Goal: Task Accomplishment & Management: Manage account settings

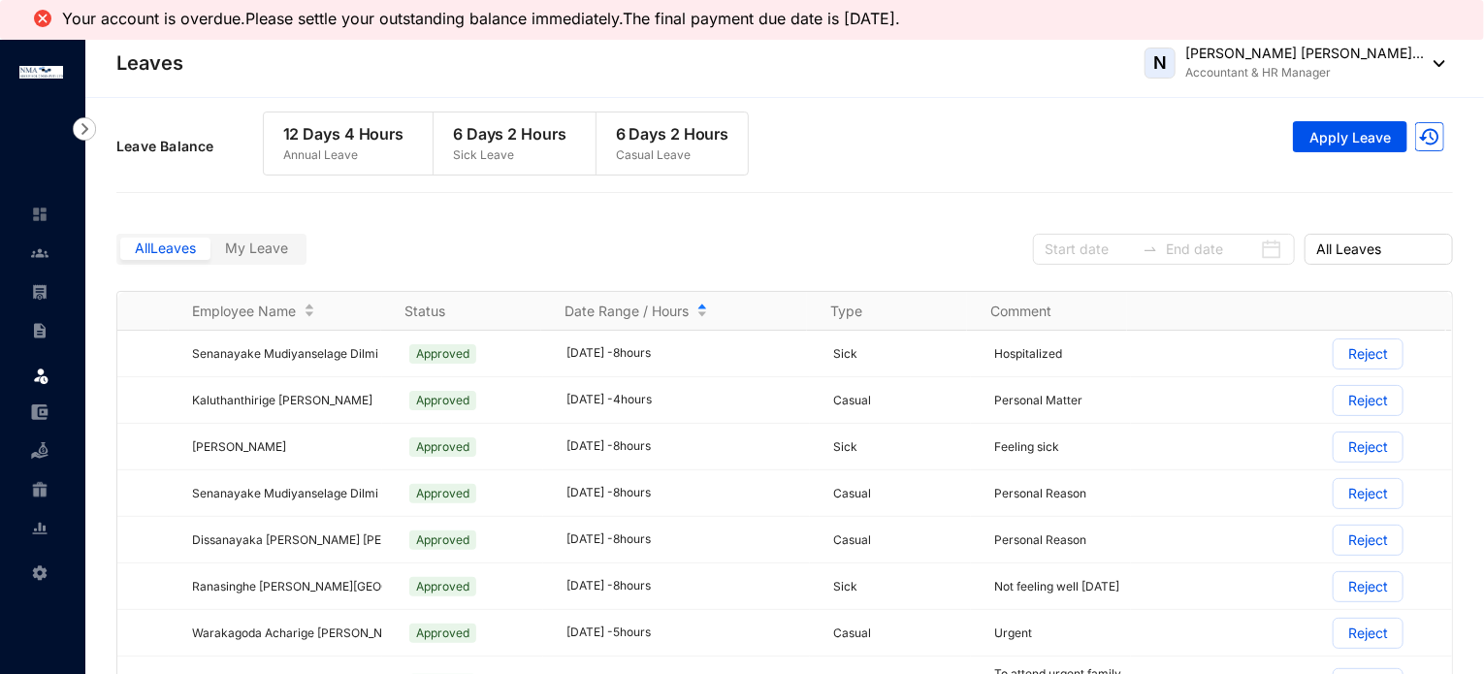
click at [702, 304] on div "Date Range / Hours" at bounding box center [686, 311] width 243 height 21
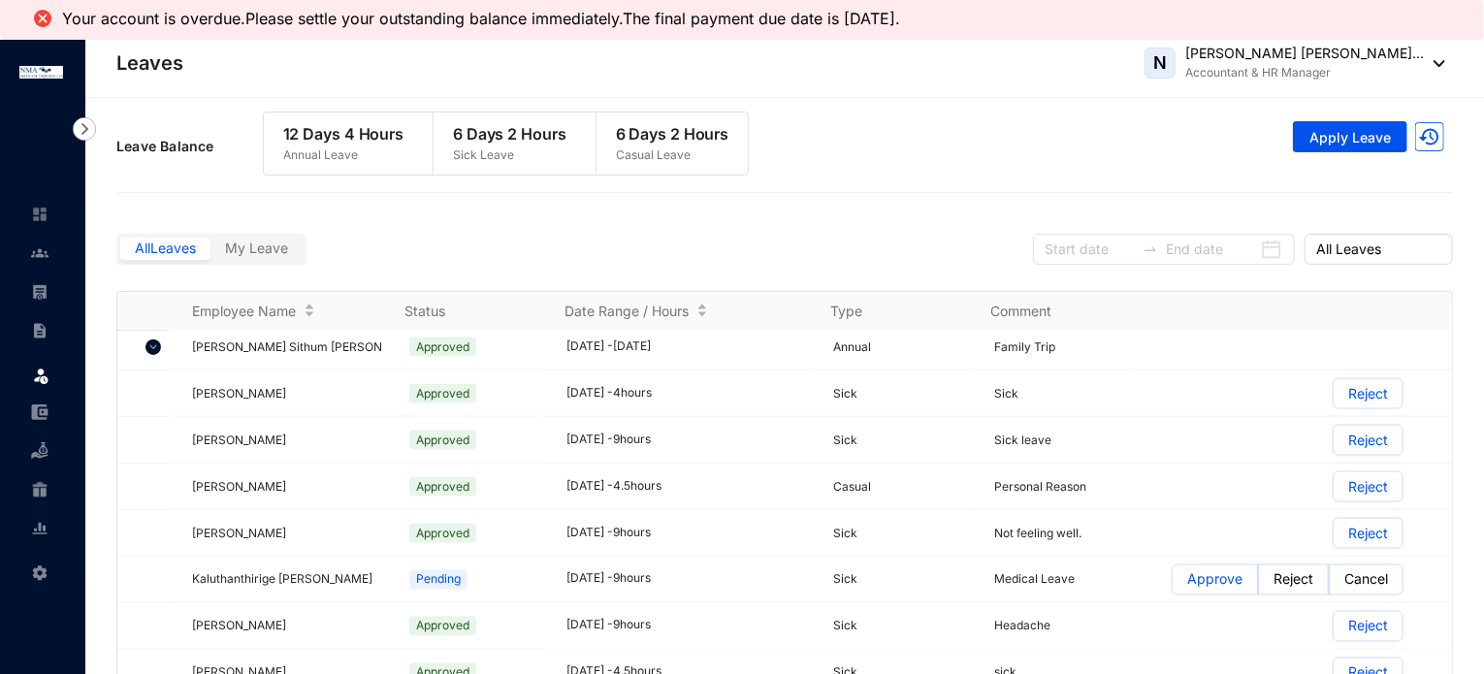
scroll to position [1649, 0]
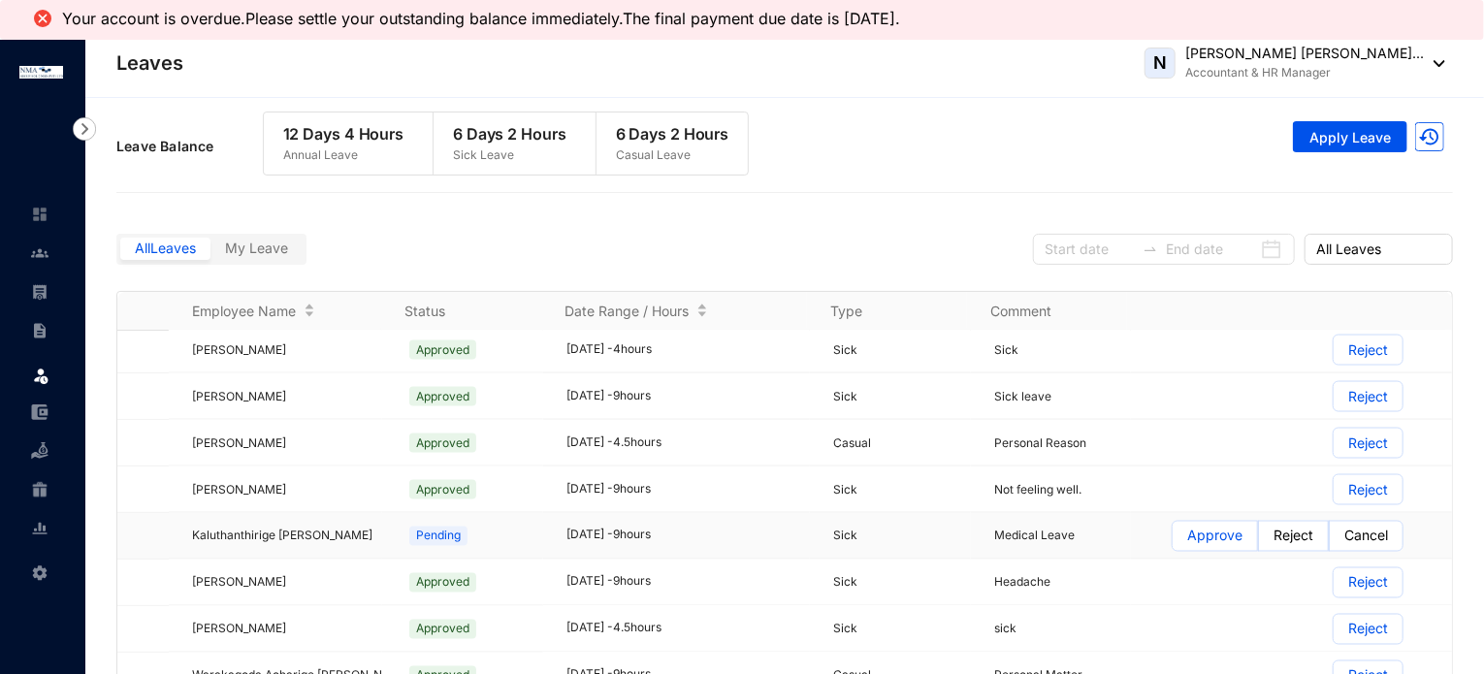
click at [1188, 522] on p "Approve" at bounding box center [1214, 536] width 55 height 29
click at [1173, 541] on input "Approve" at bounding box center [1173, 541] width 0 height 0
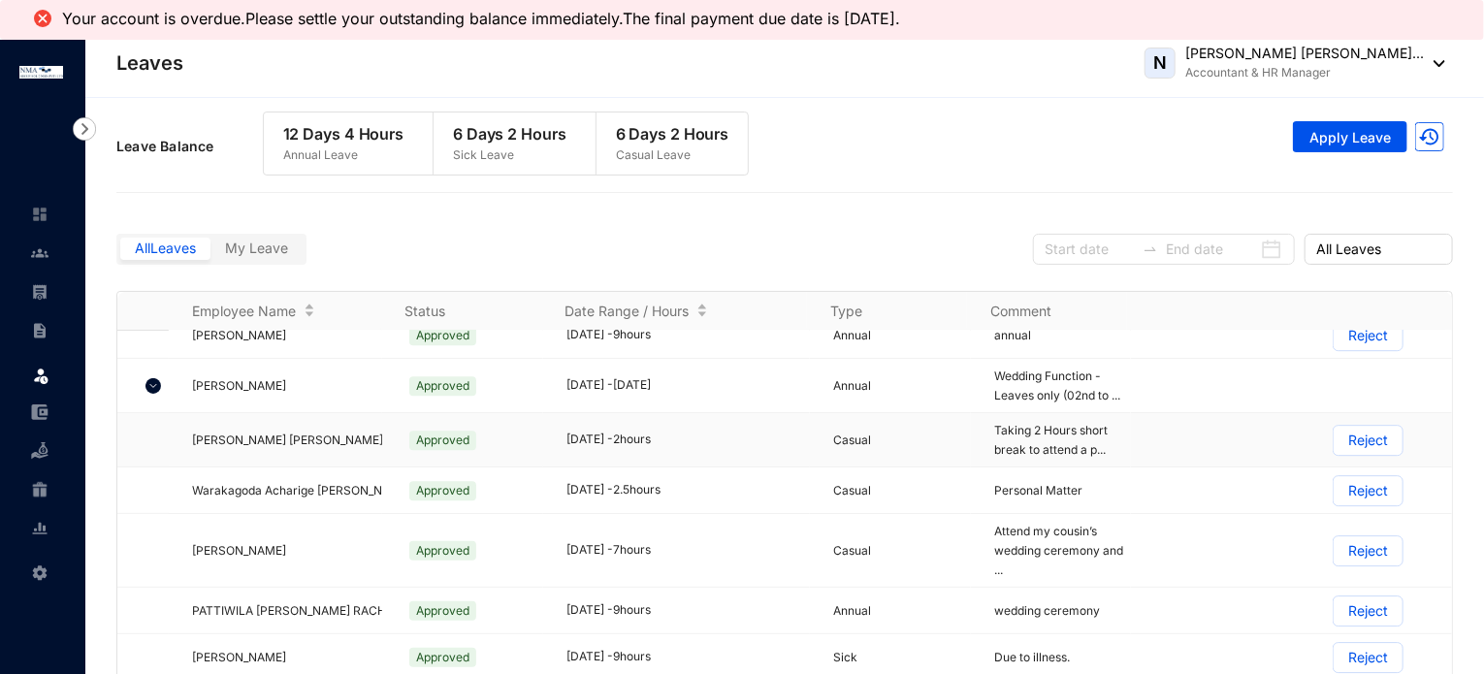
scroll to position [2716, 0]
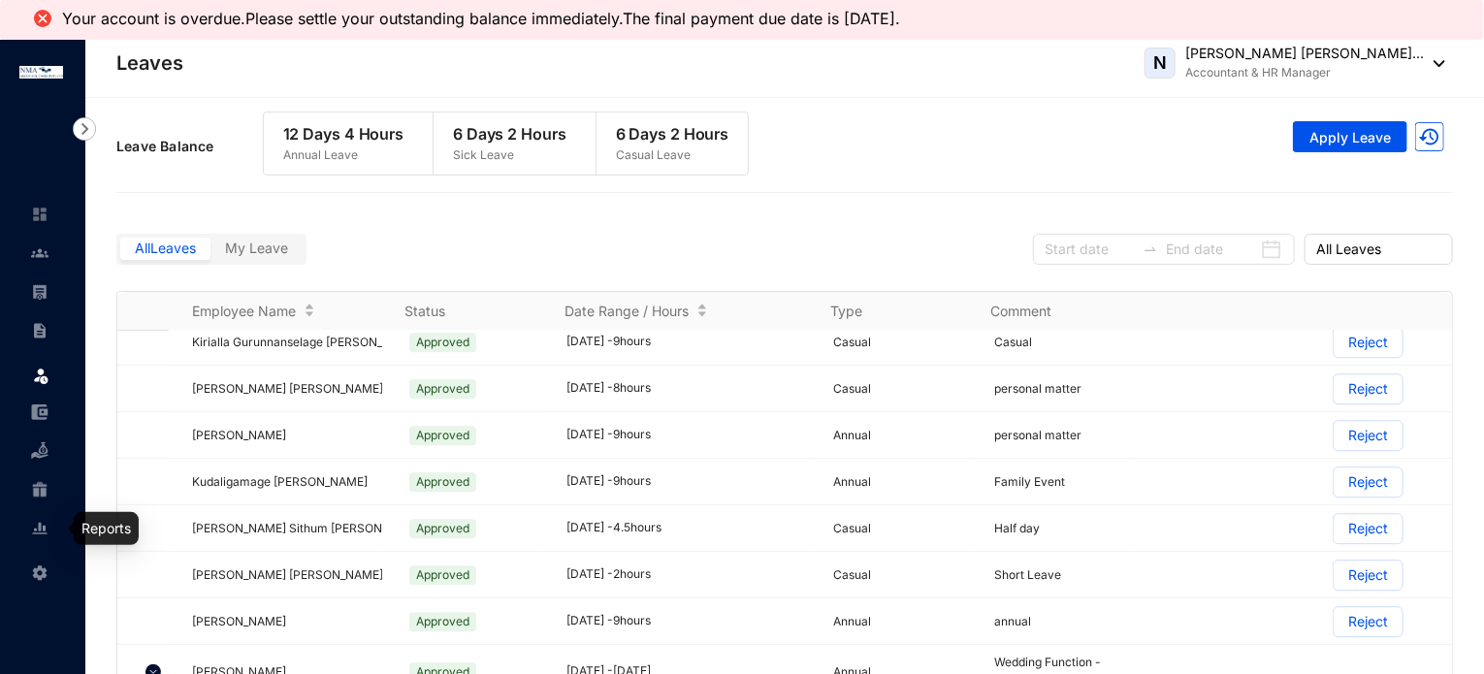
click at [42, 529] on img at bounding box center [39, 528] width 17 height 17
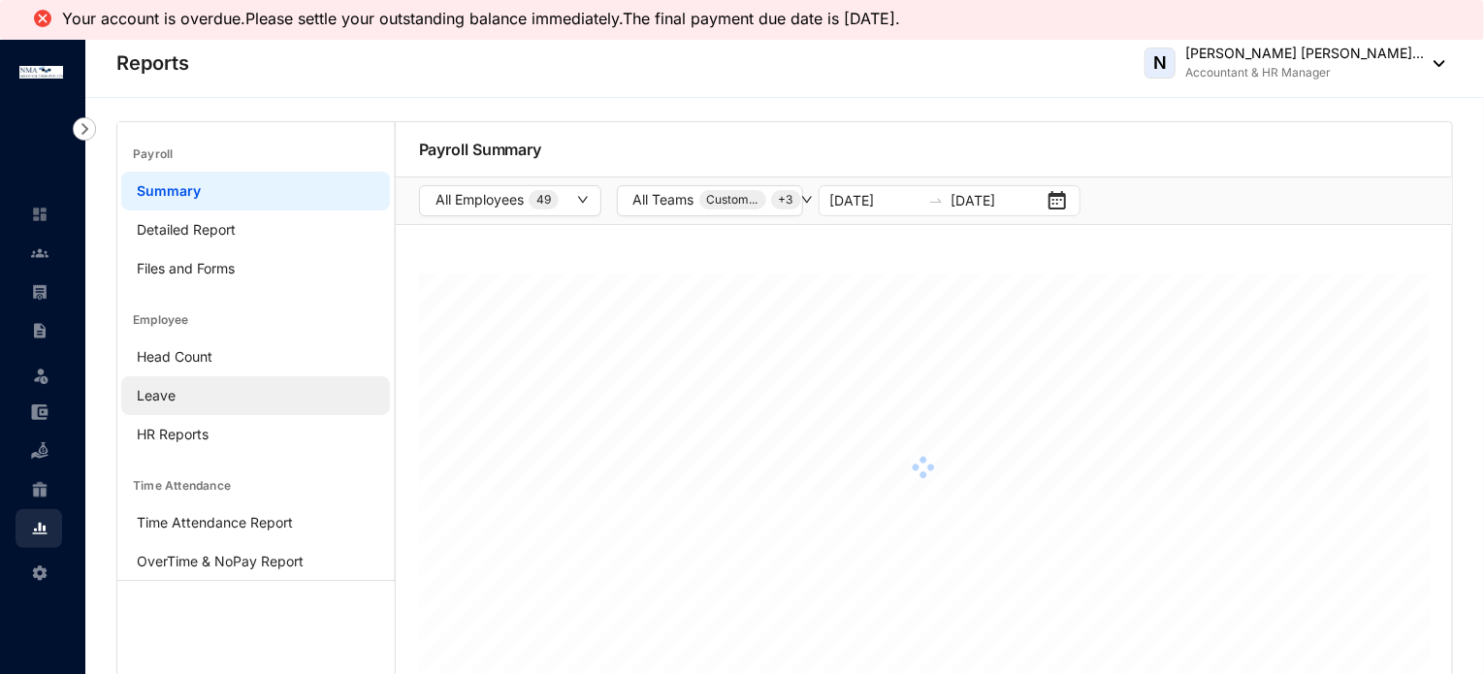
click at [160, 393] on link "Leave" at bounding box center [156, 395] width 39 height 16
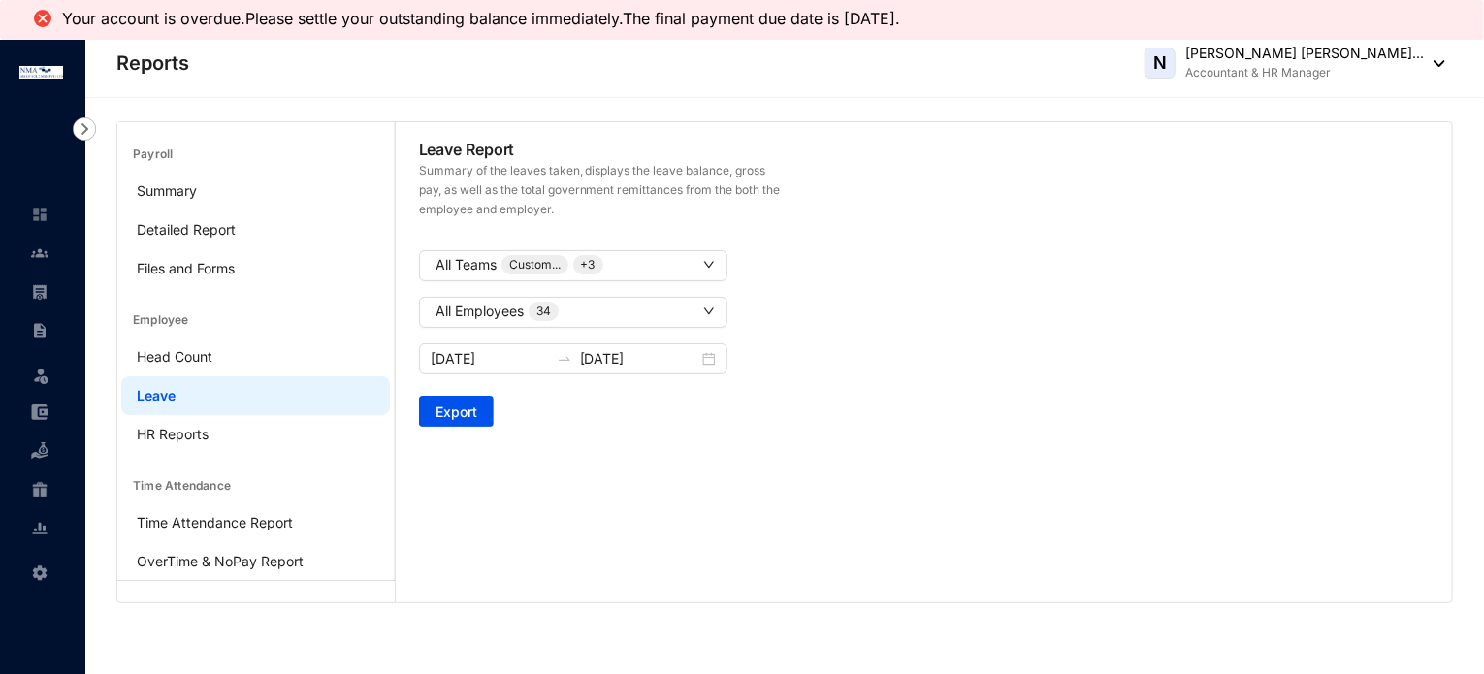
click at [805, 368] on div "2025-07-01 2025-09-30" at bounding box center [923, 358] width 1031 height 31
click at [509, 356] on input "2025-07-01" at bounding box center [490, 358] width 118 height 21
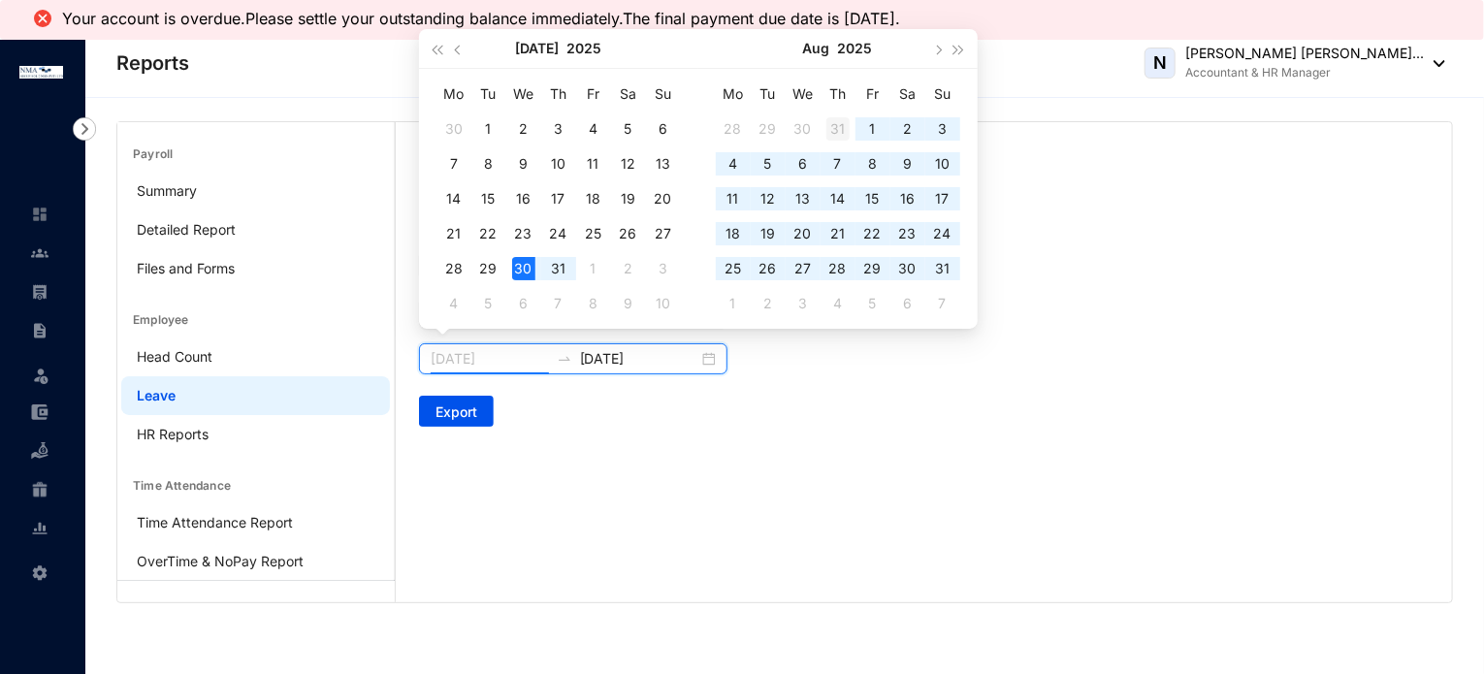
type input "2025-07-31"
click at [841, 131] on div "31" at bounding box center [838, 128] width 23 height 23
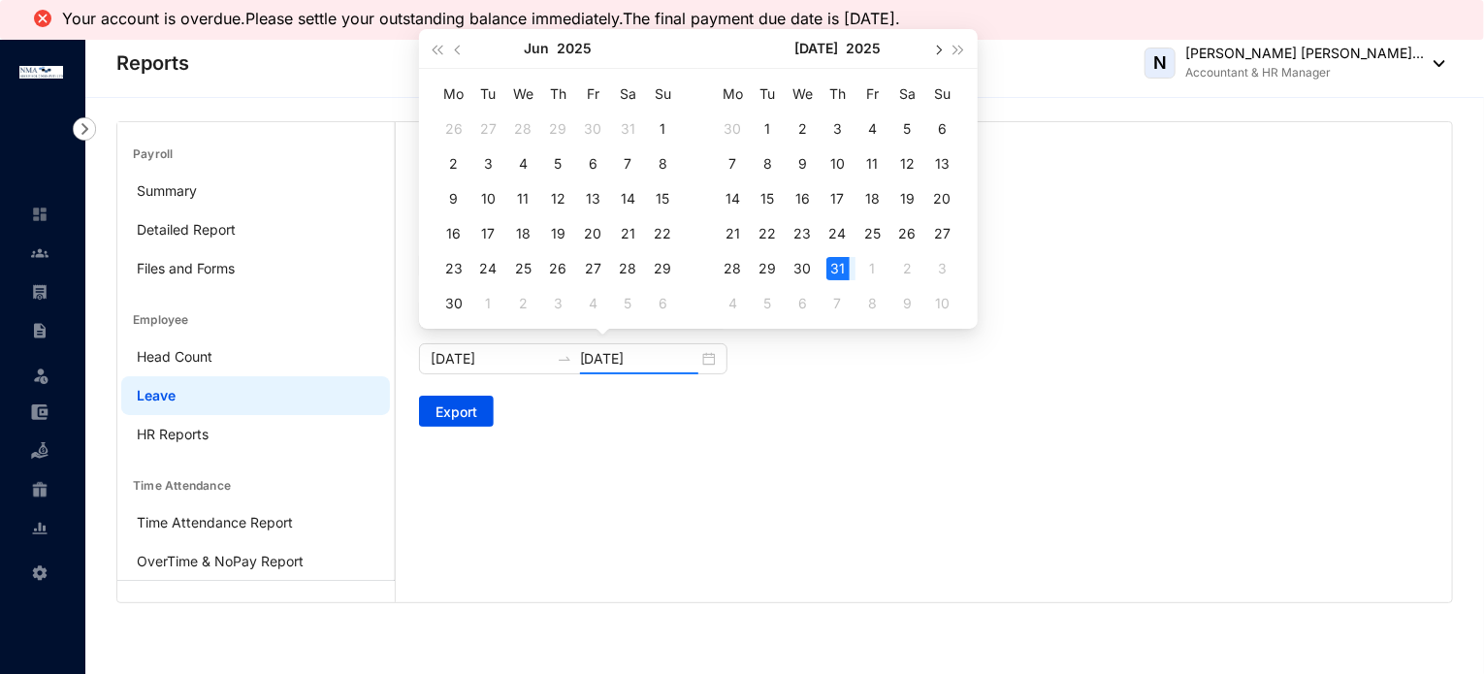
click at [934, 50] on span "button" at bounding box center [937, 51] width 10 height 10
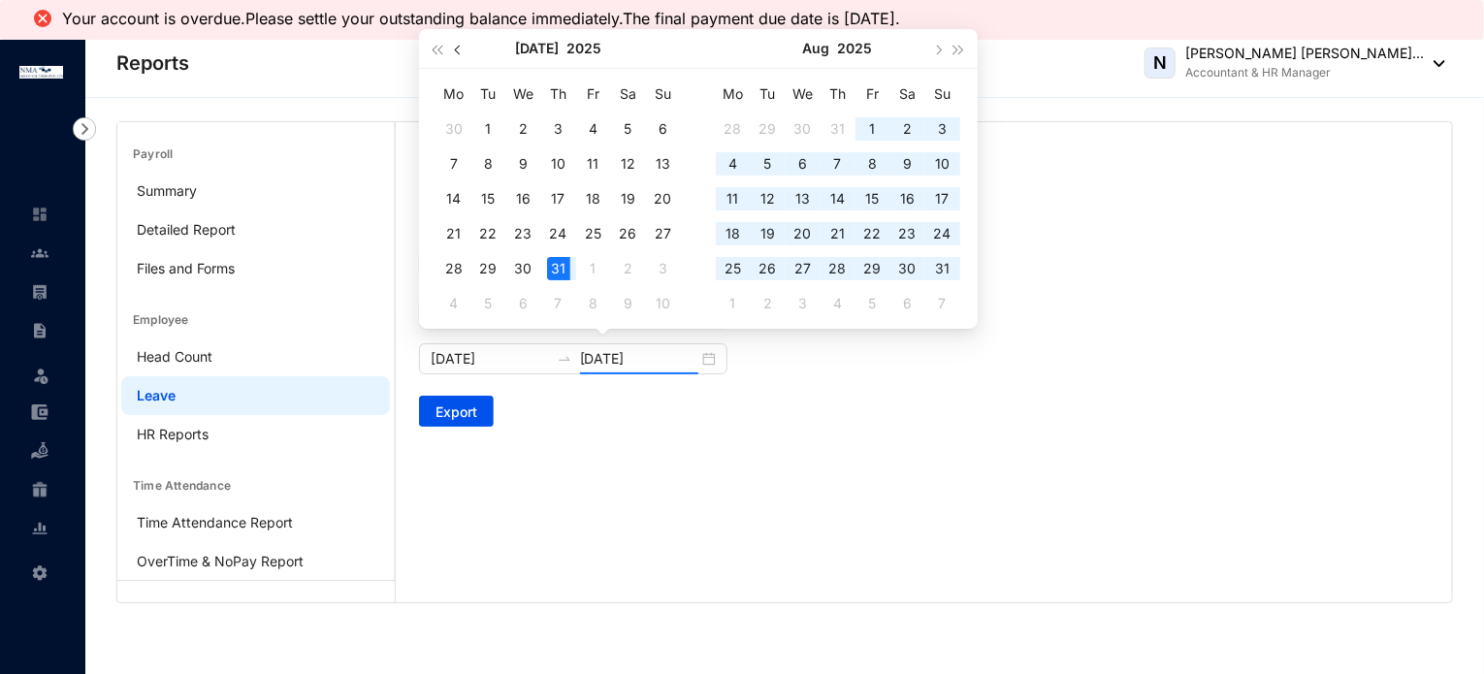
click at [466, 46] on button "button" at bounding box center [458, 48] width 21 height 39
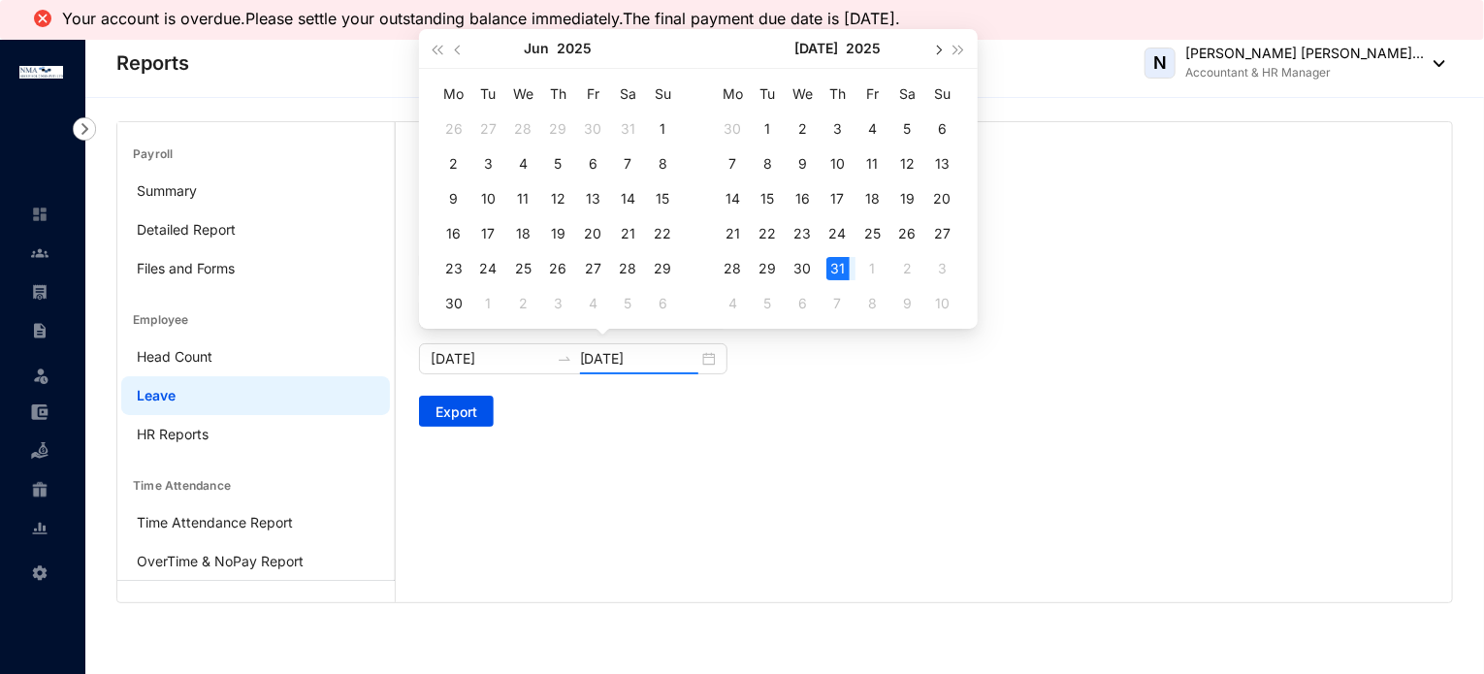
click at [931, 51] on button "button" at bounding box center [936, 48] width 21 height 39
click at [559, 267] on div "31" at bounding box center [558, 268] width 23 height 23
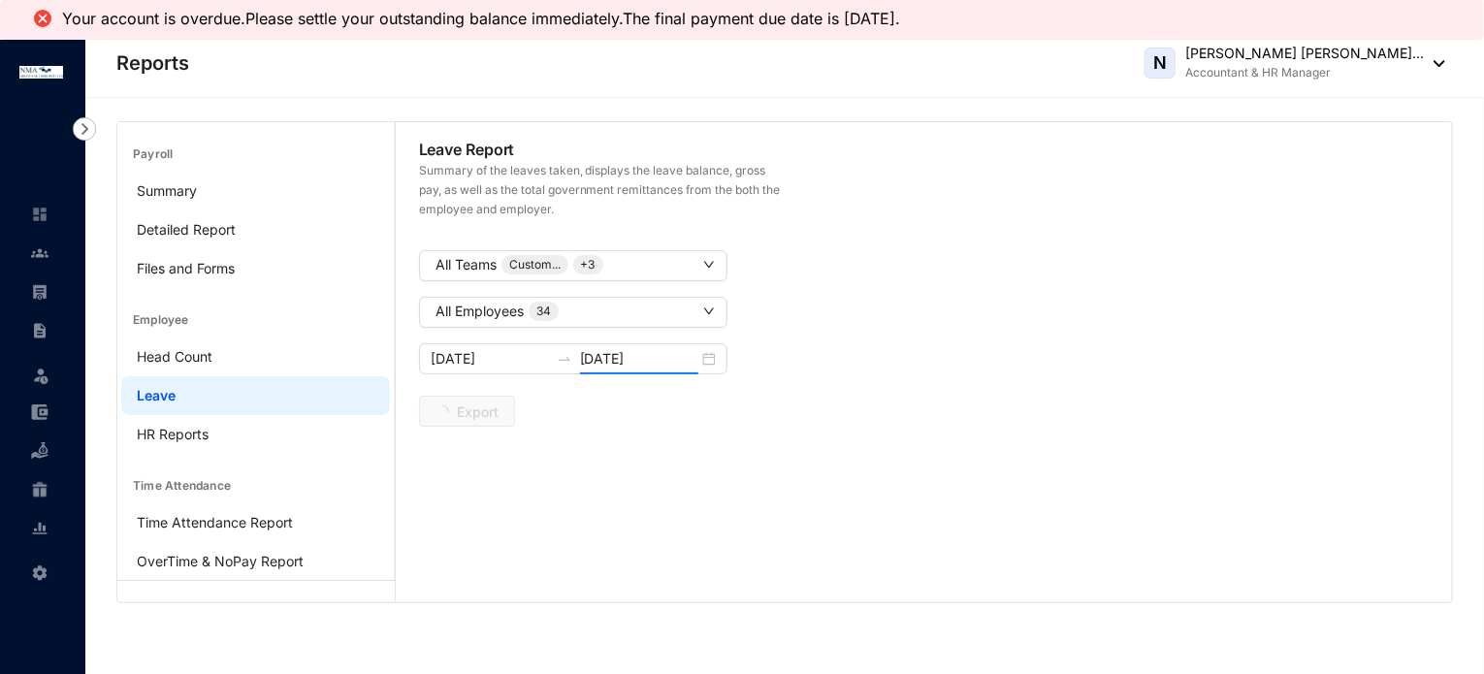
type input "2025-07-31"
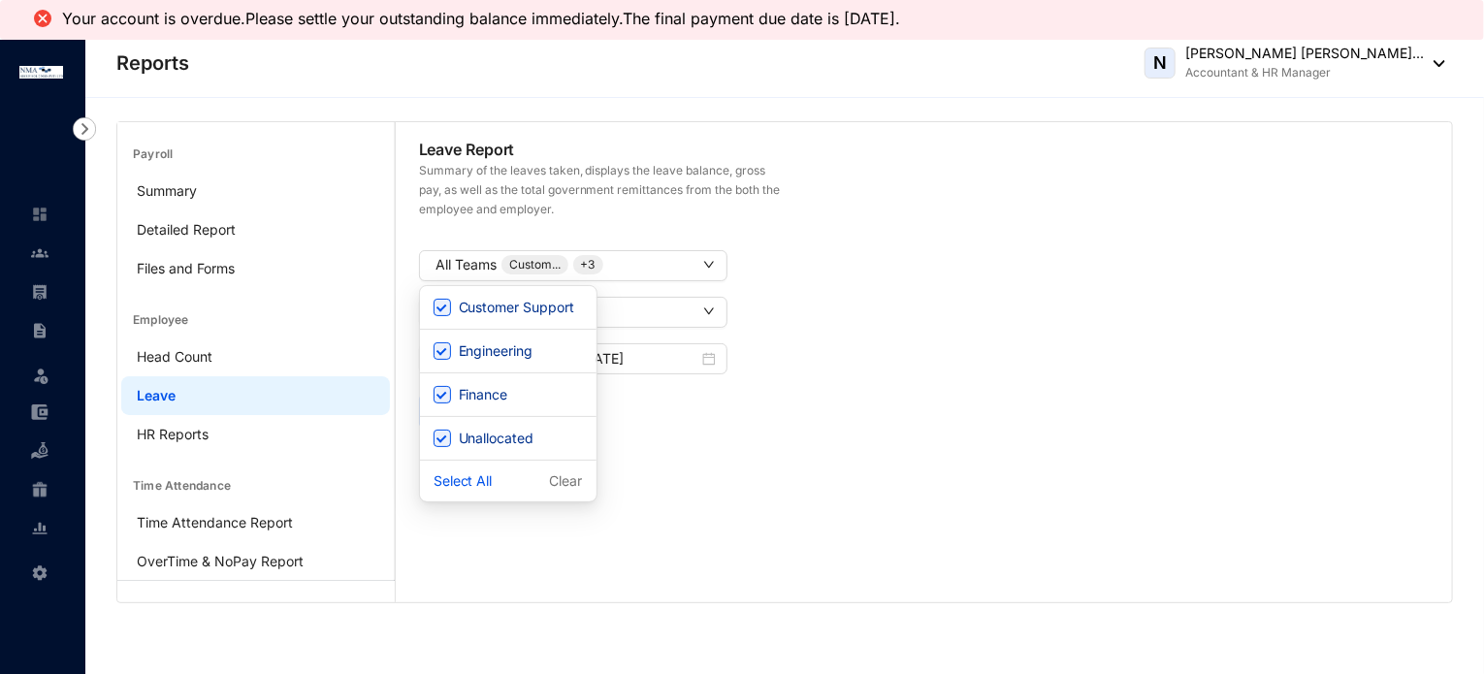
click at [640, 406] on div "Customer Support Engineering Finance Unallocated Select All Clear Customer Supp…" at bounding box center [573, 393] width 309 height 217
click at [676, 412] on div "Customer Support Engineering Finance Unallocated Select All Clear Customer Supp…" at bounding box center [573, 393] width 309 height 217
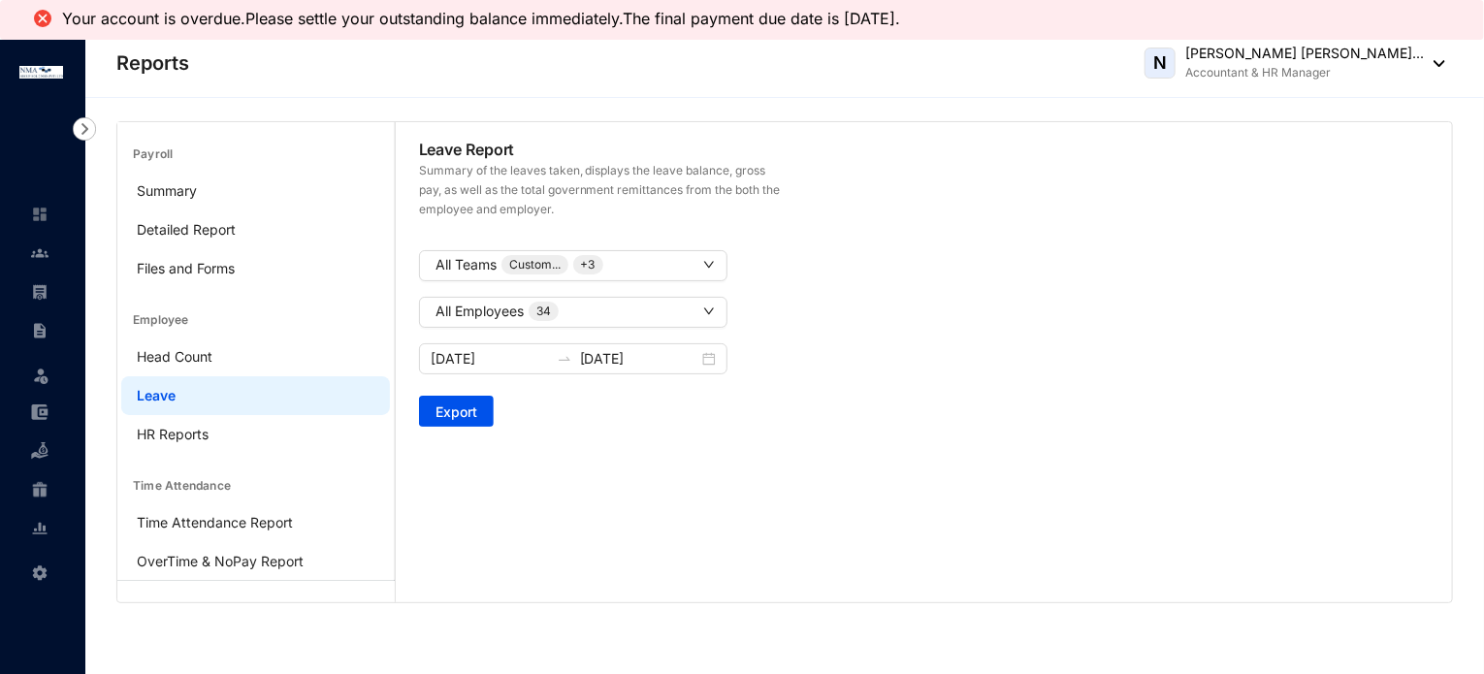
click at [618, 222] on div "Summary of the leaves taken, displays the leave balance, gross pay, as well as …" at bounding box center [603, 205] width 384 height 89
click at [517, 364] on input "2025-07-31" at bounding box center [490, 358] width 118 height 21
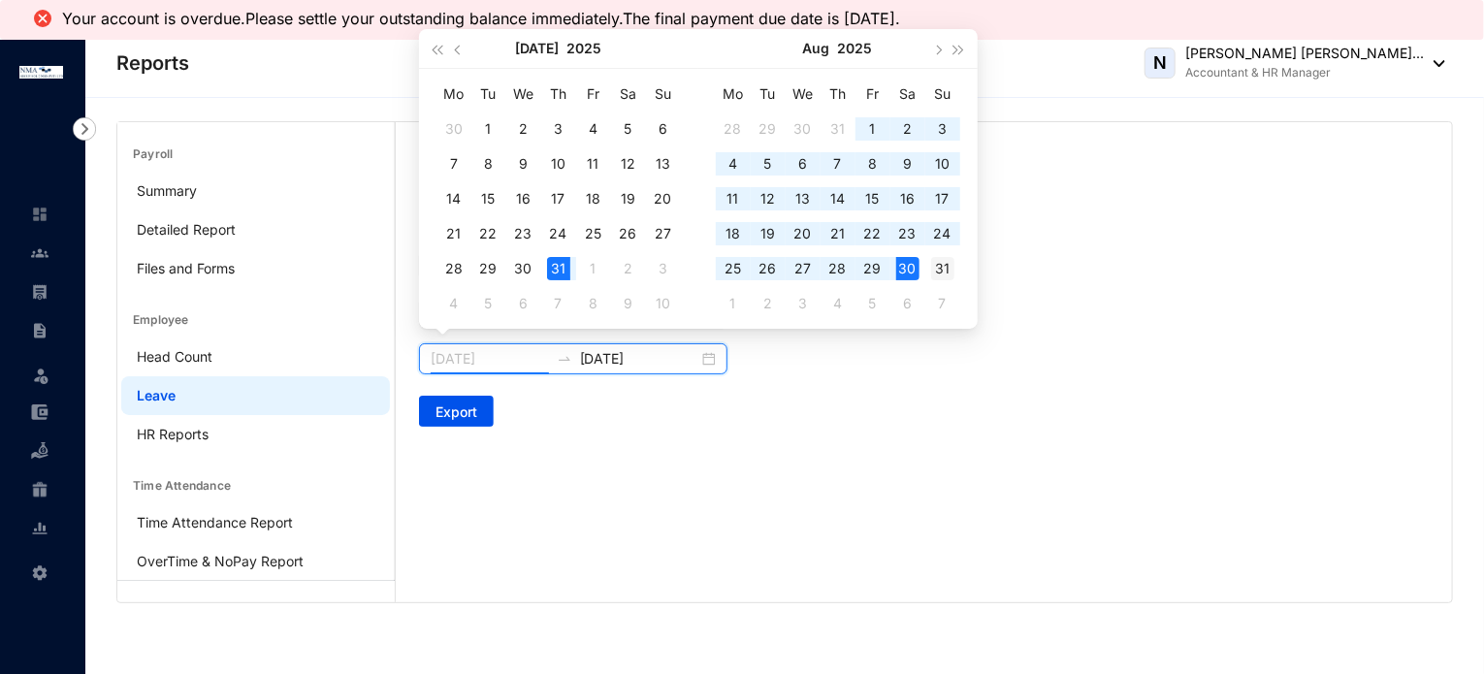
type input "2025-08-31"
click at [931, 268] on div "31" at bounding box center [942, 268] width 23 height 23
click at [935, 54] on button "button" at bounding box center [936, 48] width 21 height 39
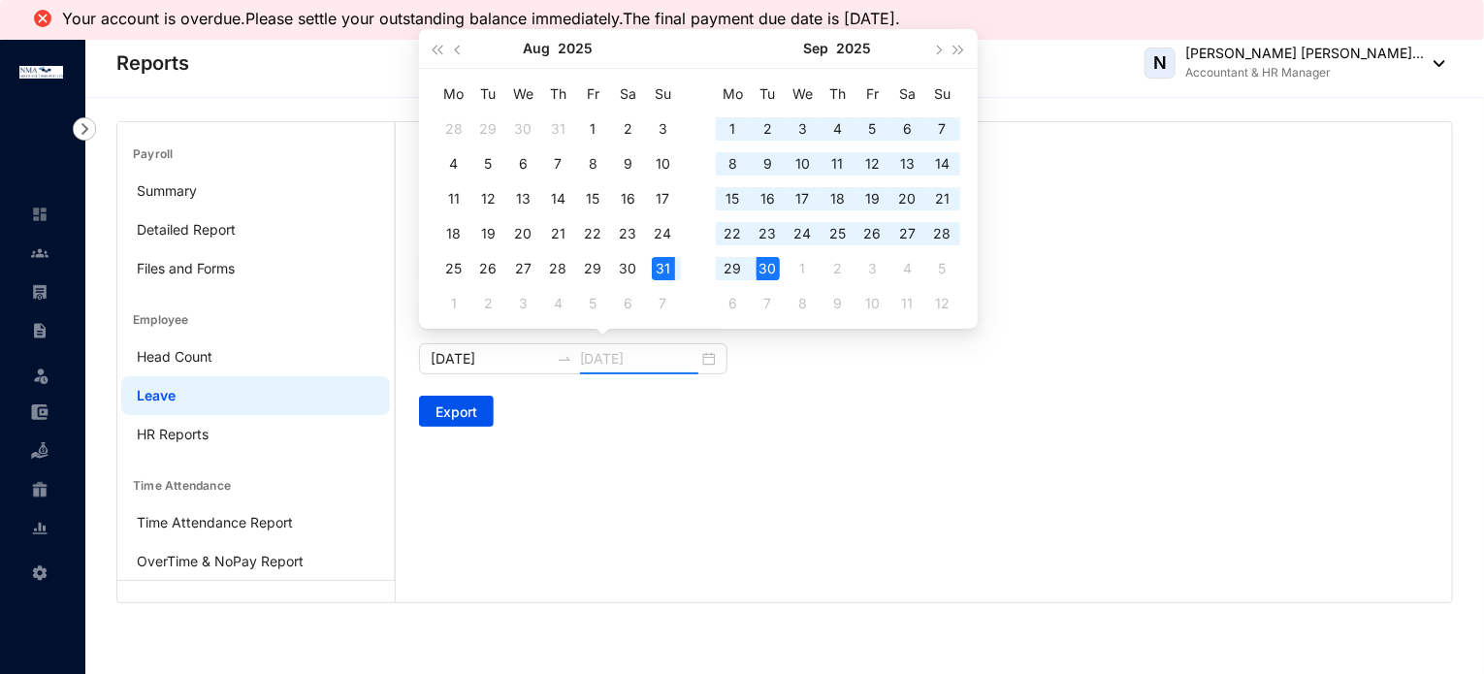
click at [765, 268] on div "30" at bounding box center [768, 268] width 23 height 23
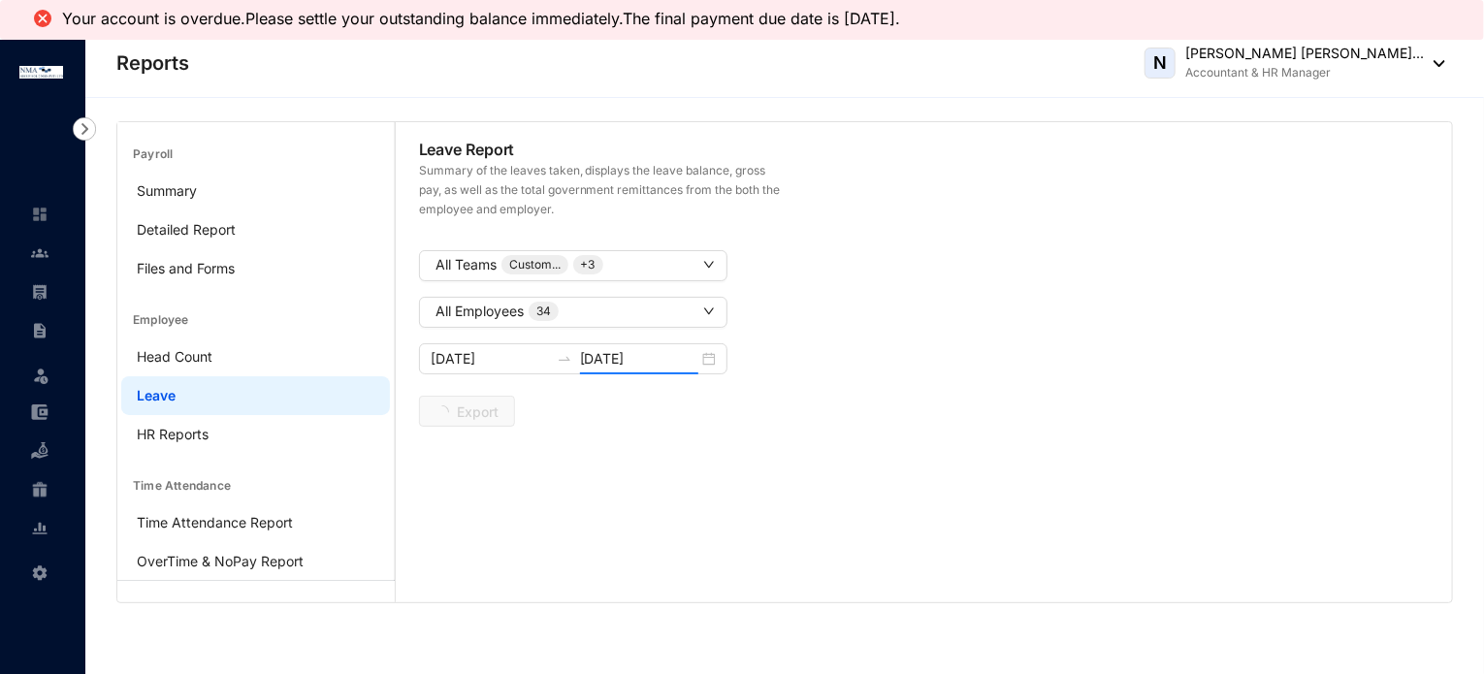
type input "2025-09-30"
click at [458, 405] on span "Export" at bounding box center [457, 412] width 42 height 19
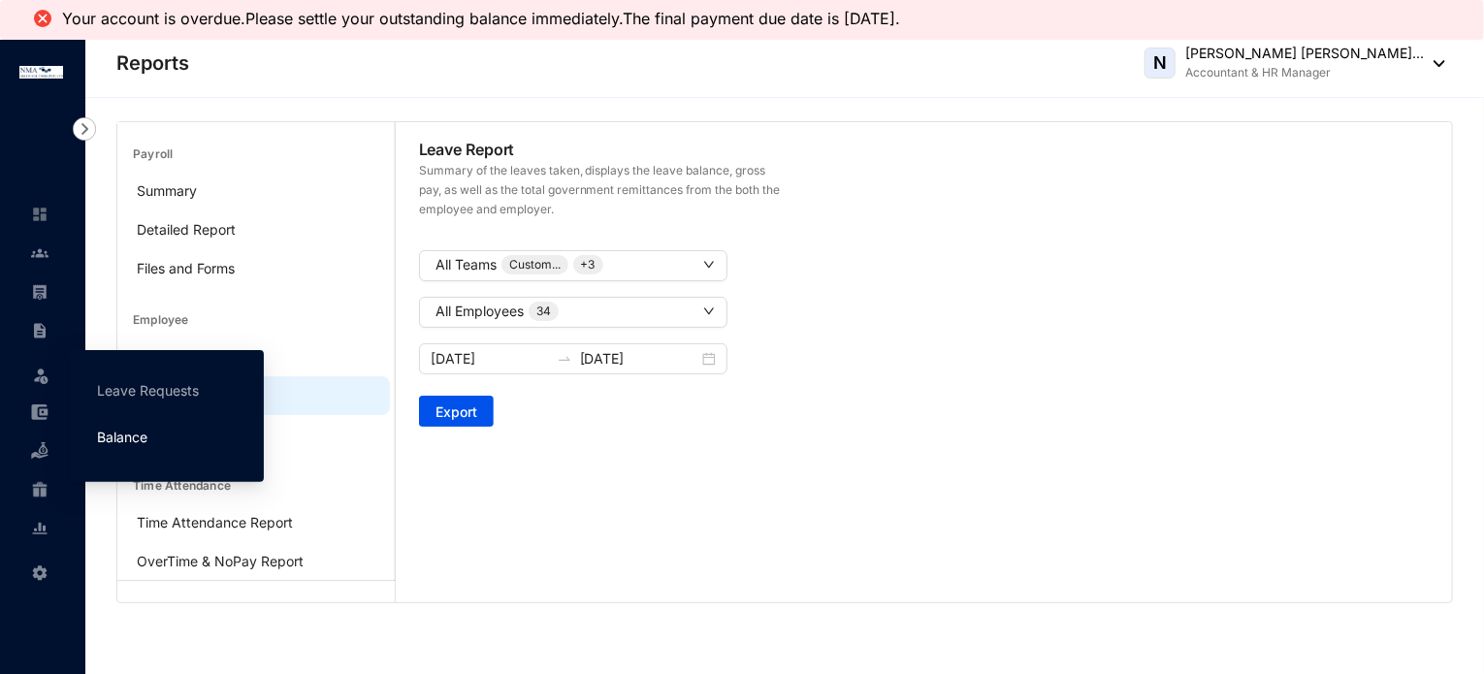
click at [136, 433] on link "Balance" at bounding box center [122, 437] width 50 height 16
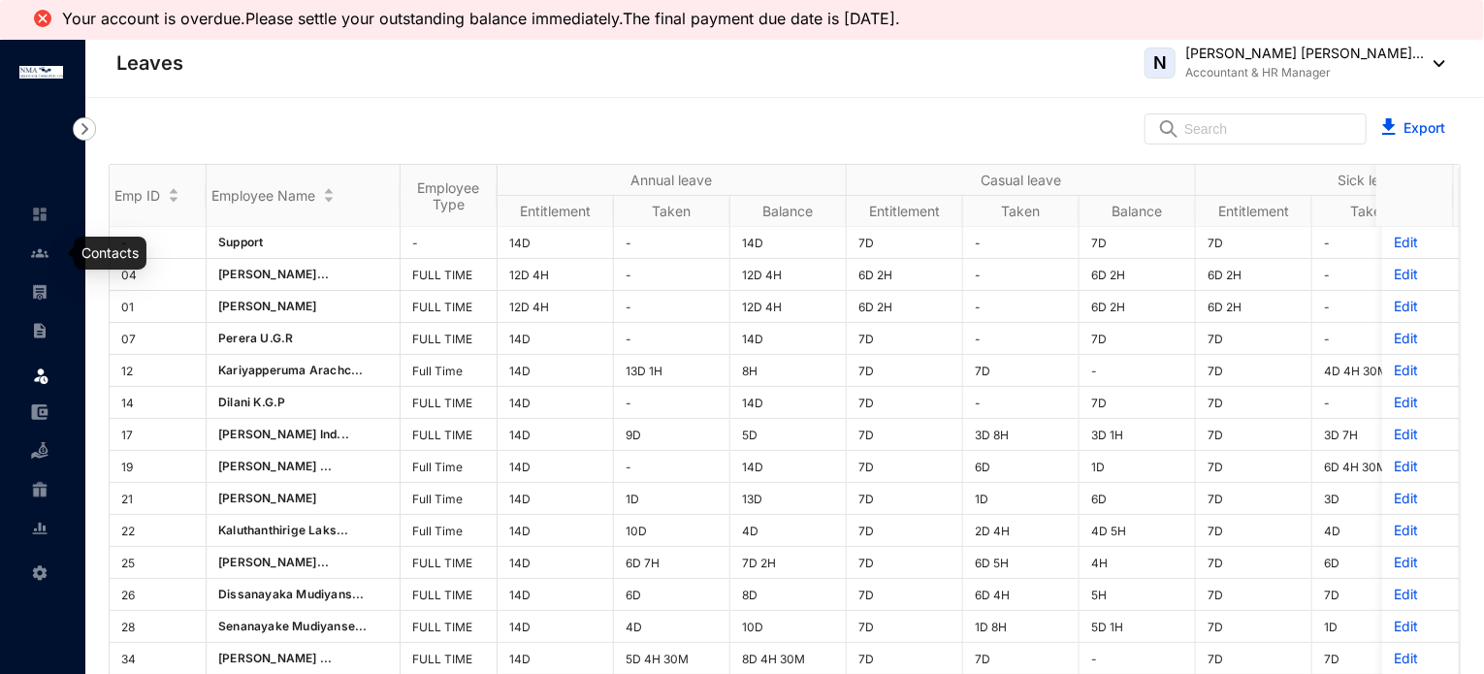
click at [33, 248] on img at bounding box center [39, 252] width 17 height 17
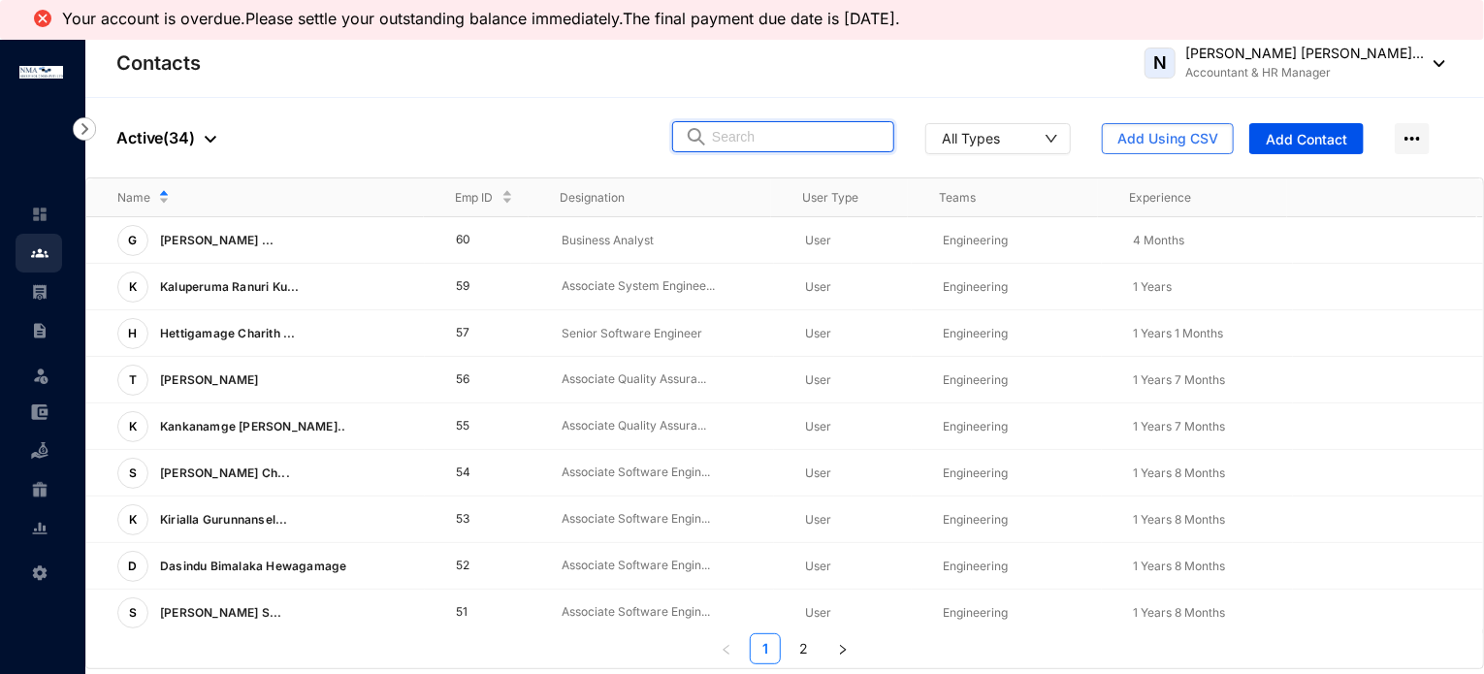
click at [793, 140] on input "text" at bounding box center [797, 136] width 170 height 29
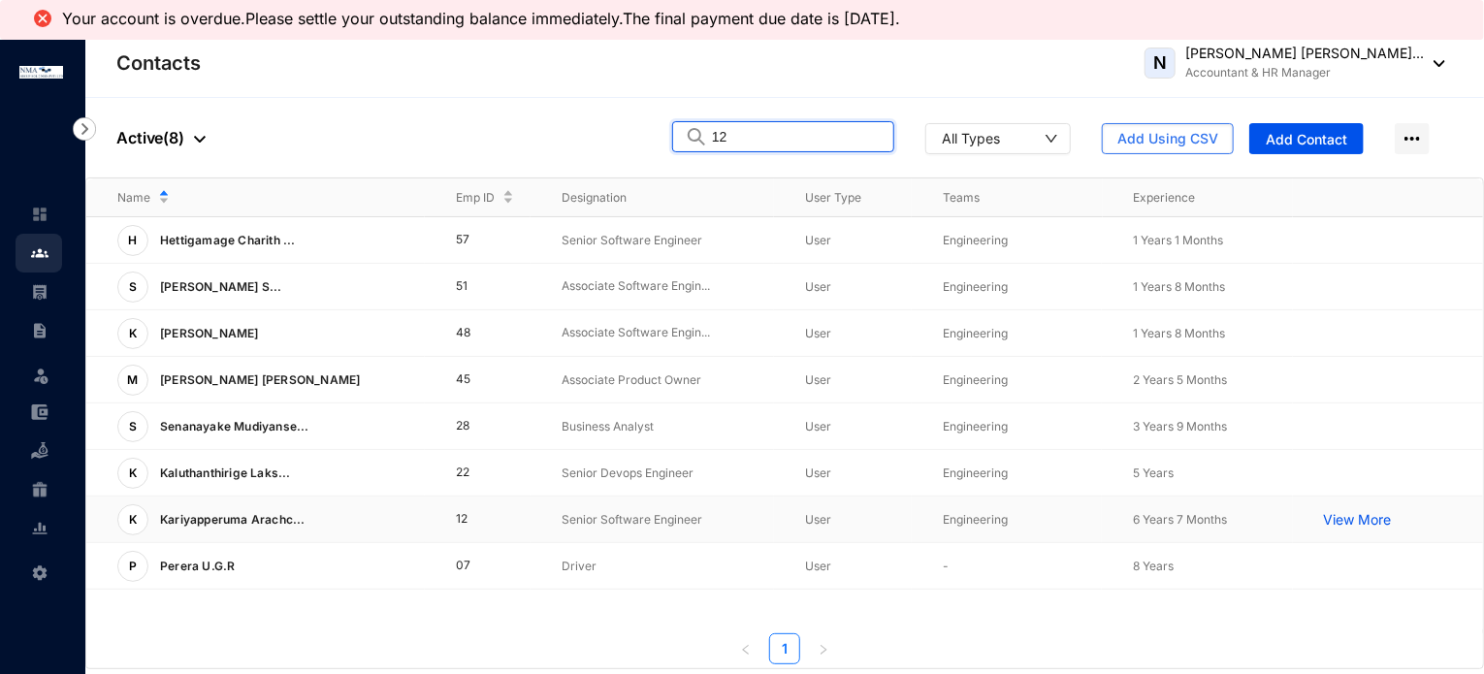
type input "12"
click at [487, 519] on td "12" at bounding box center [478, 520] width 106 height 47
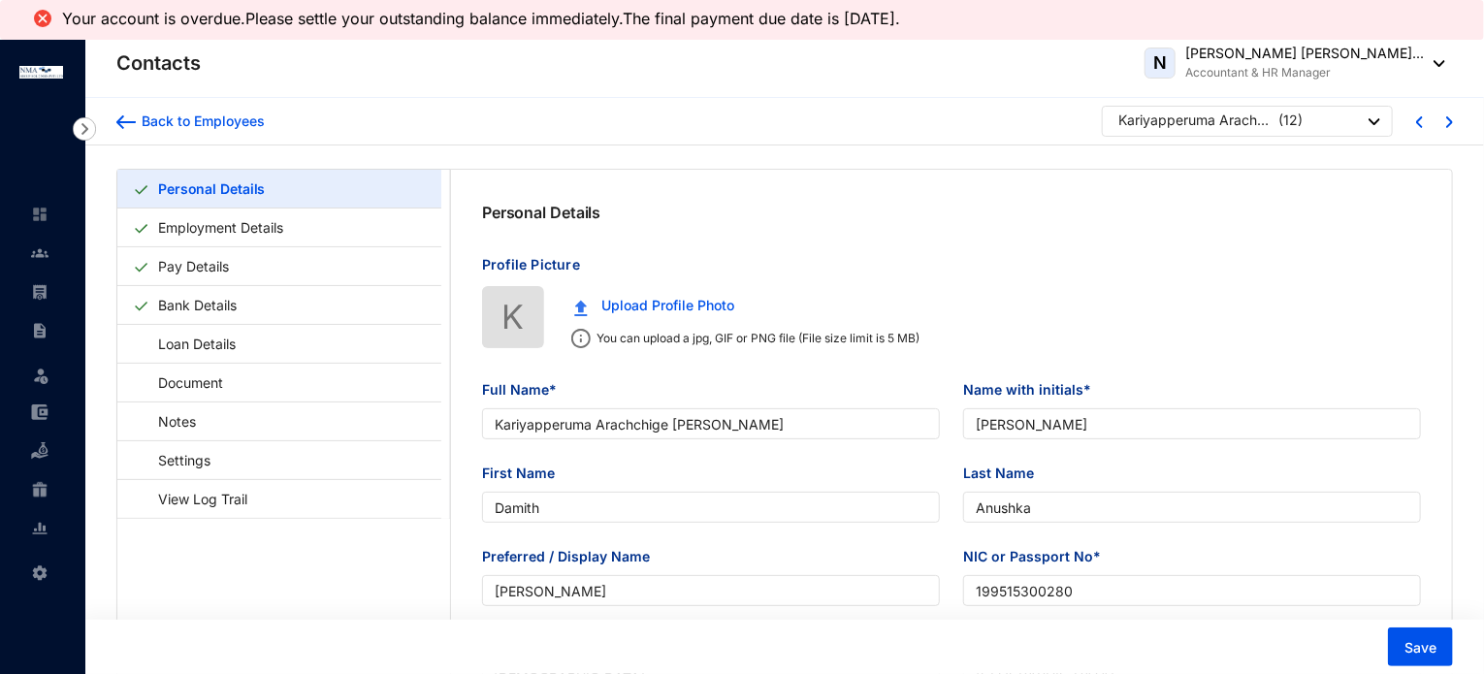
type input "Kariyapperuma Arachchige Damith Anushka Karunajeewa"
type input "K.A Damith Anushka"
type input "Damith"
type input "Anushka"
type input "Damith Anushka"
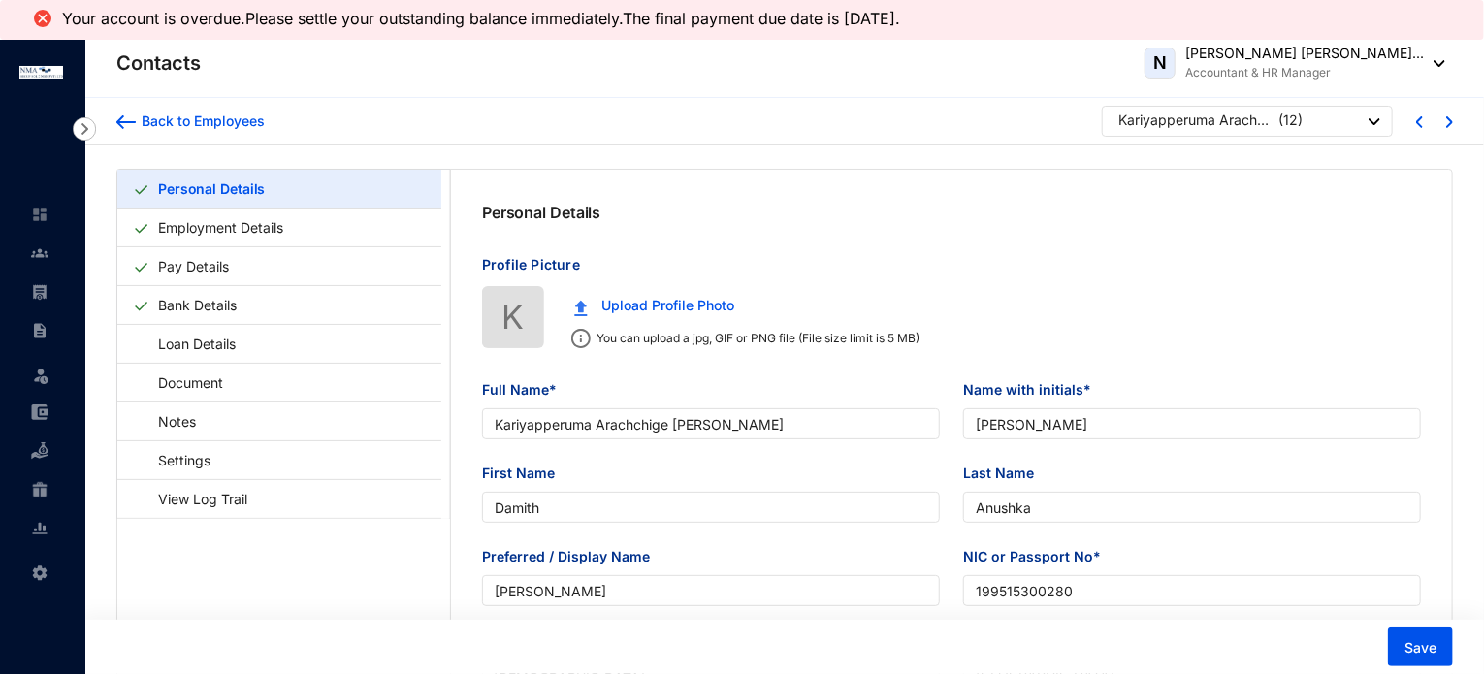
type input "199515300280"
type input "Sri Lanka"
type input "774493094"
type input "No. 7/1 Kirigampamunuwa, Polgasowita"
checkbox input "true"
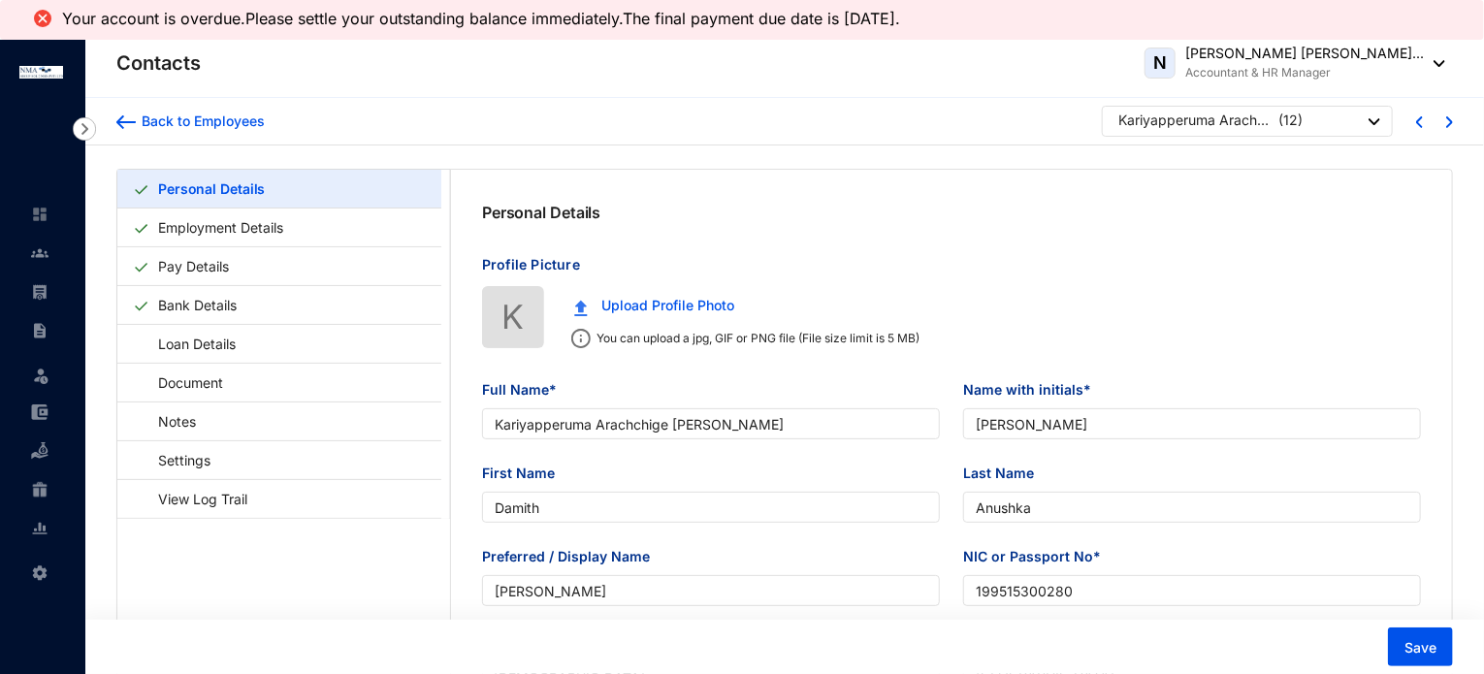
radio input "true"
type input "Jinadi Saumya"
type input "0753567136"
type input "1995-01-05"
click at [251, 219] on link "Employment Details" at bounding box center [220, 228] width 141 height 40
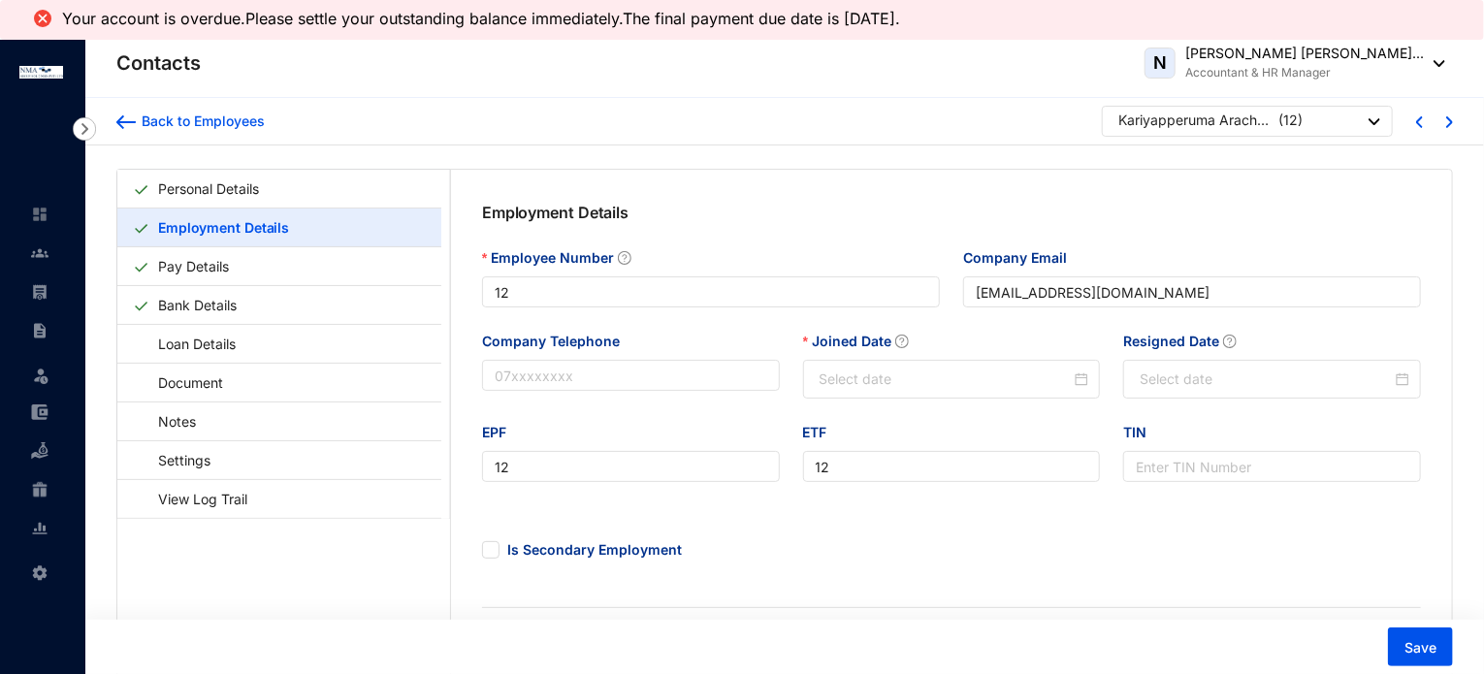
type input "[DATE]"
click at [1041, 336] on div "Joined Date" at bounding box center [952, 345] width 298 height 29
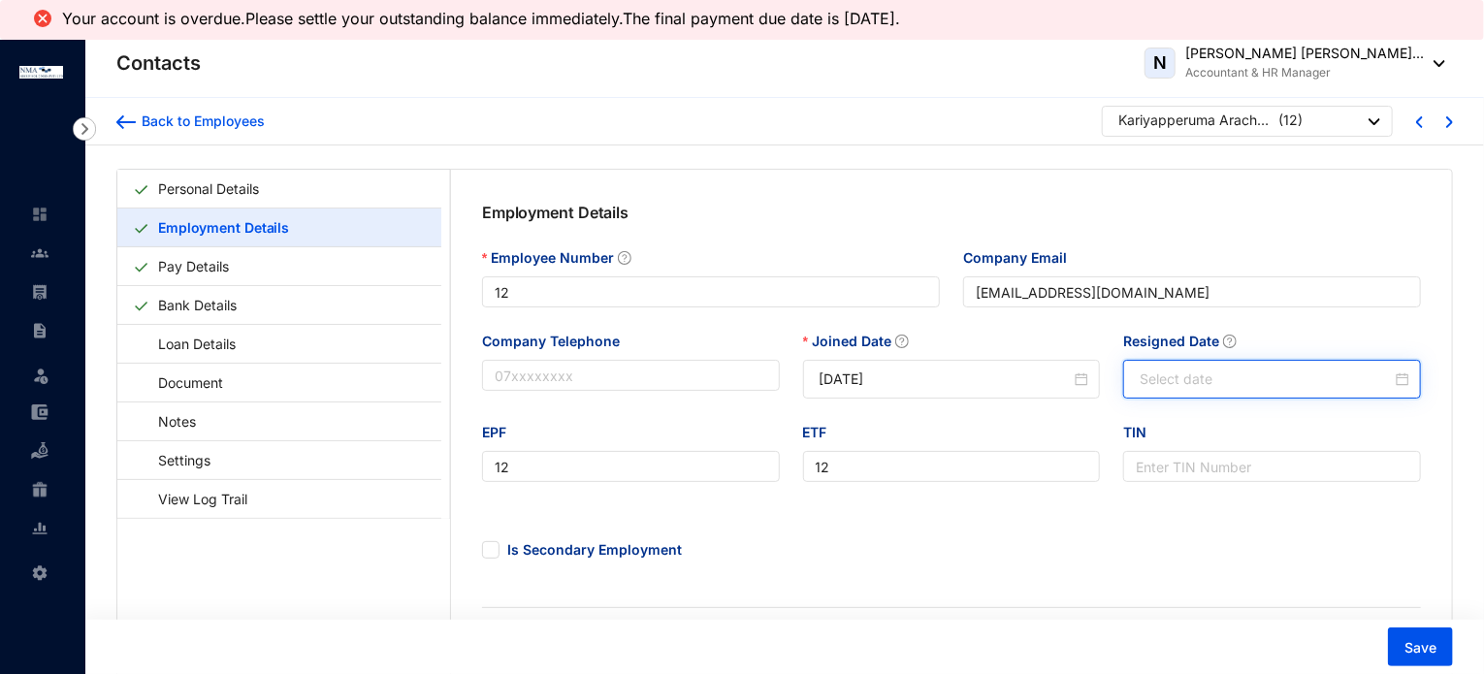
click at [1205, 381] on input "Resigned Date" at bounding box center [1266, 379] width 252 height 21
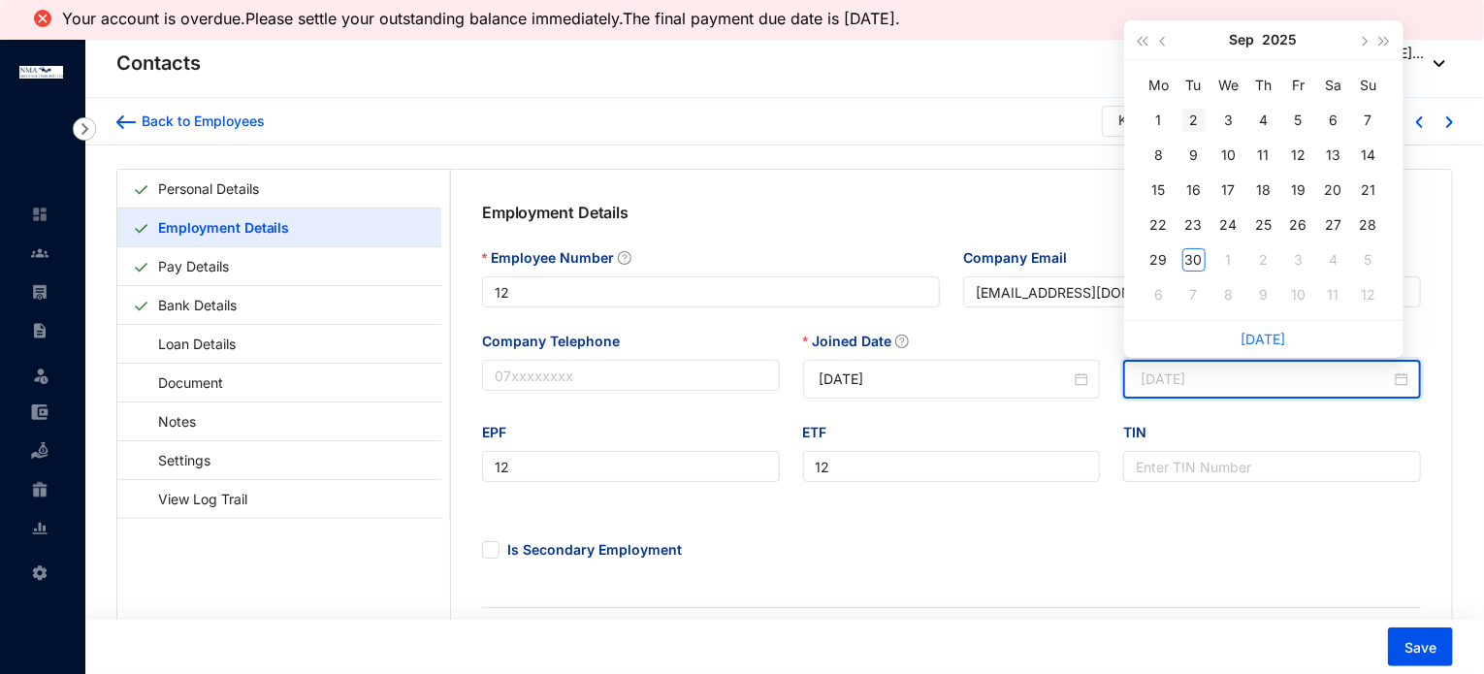
type input "2025-09-02"
click at [1164, 46] on button "button" at bounding box center [1164, 39] width 21 height 39
type input "2025-08-31"
click at [1365, 259] on div "31" at bounding box center [1368, 259] width 23 height 23
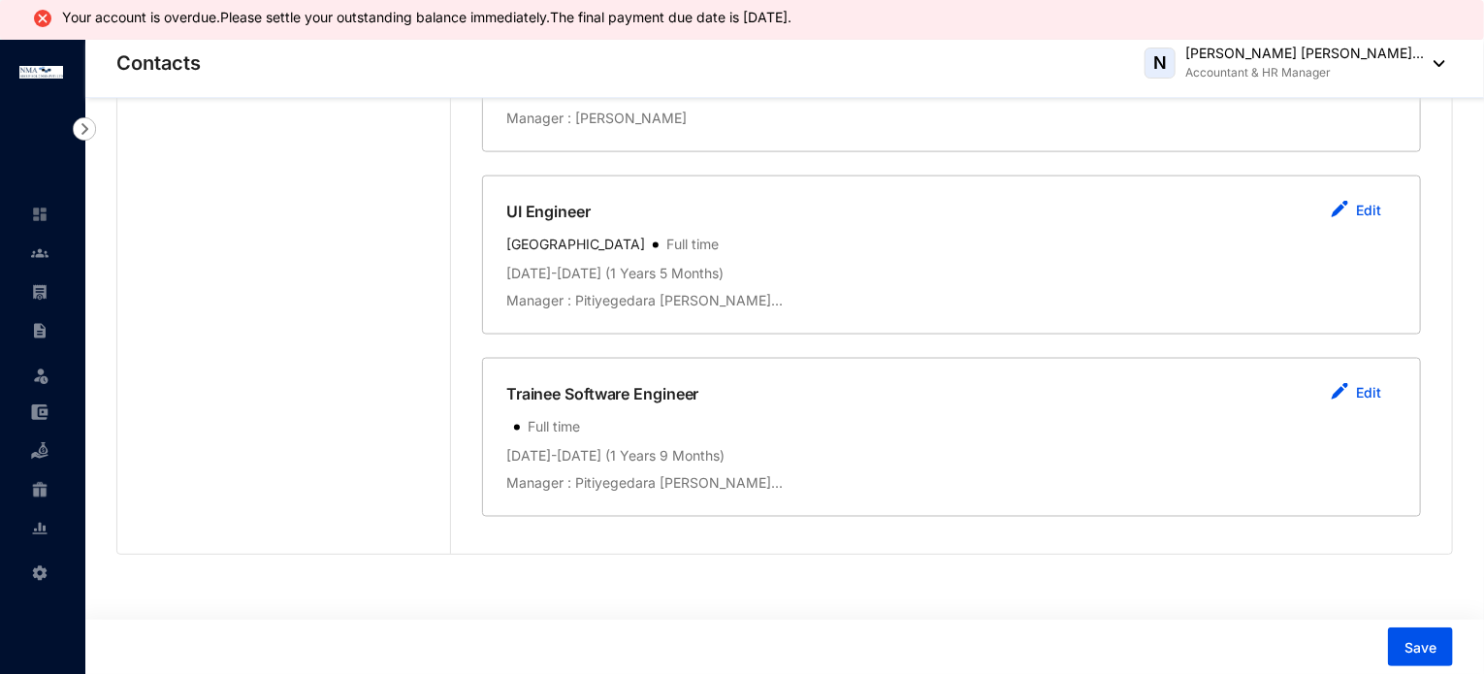
scroll to position [1346, 0]
click at [1424, 645] on span "Save" at bounding box center [1421, 647] width 32 height 19
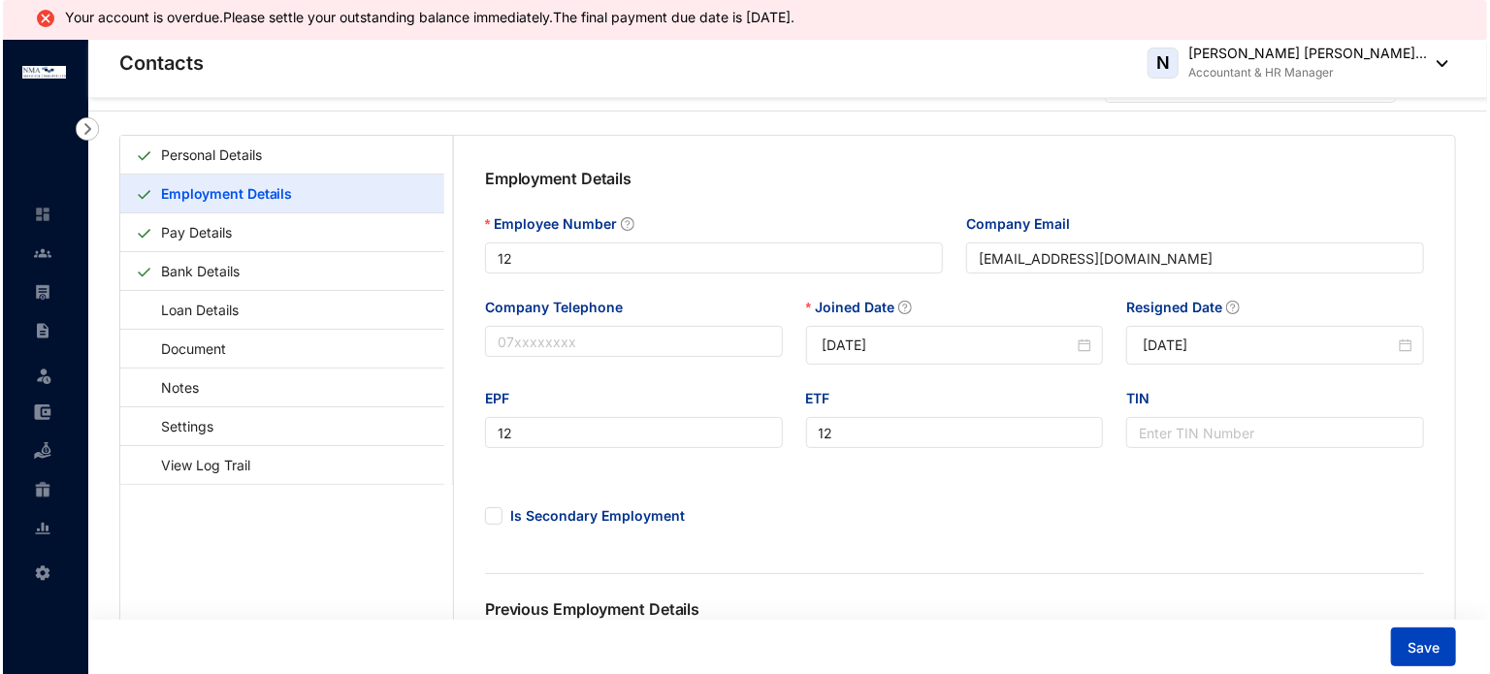
scroll to position [0, 0]
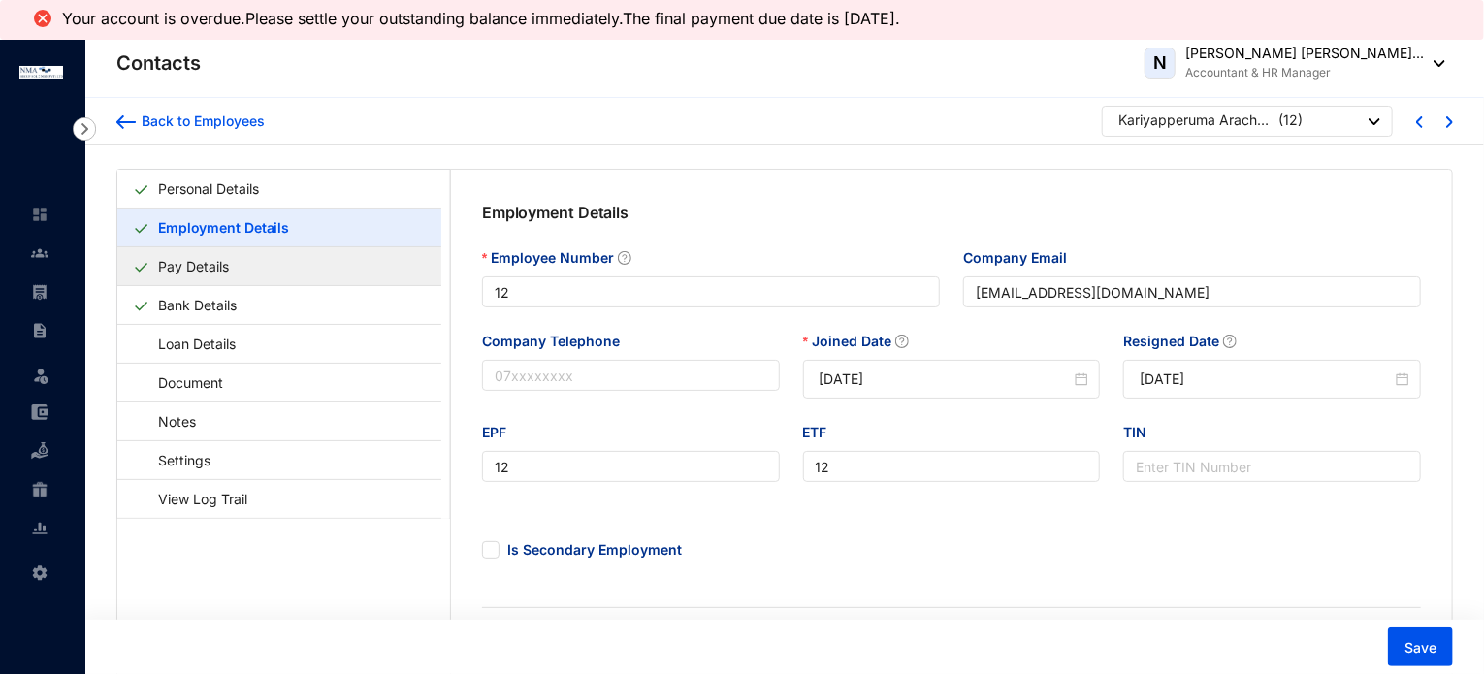
click at [237, 270] on link "Pay Details" at bounding box center [193, 266] width 86 height 40
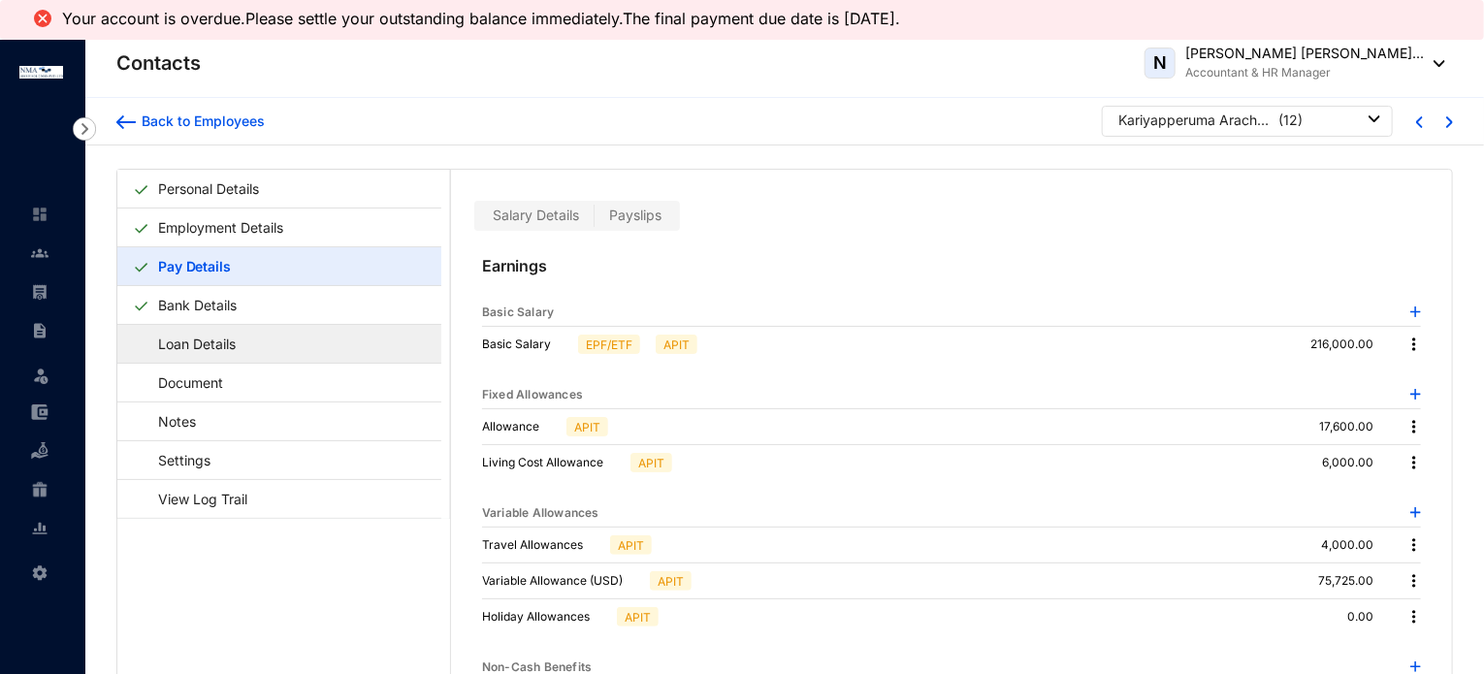
click at [223, 333] on link "Loan Details" at bounding box center [188, 344] width 110 height 40
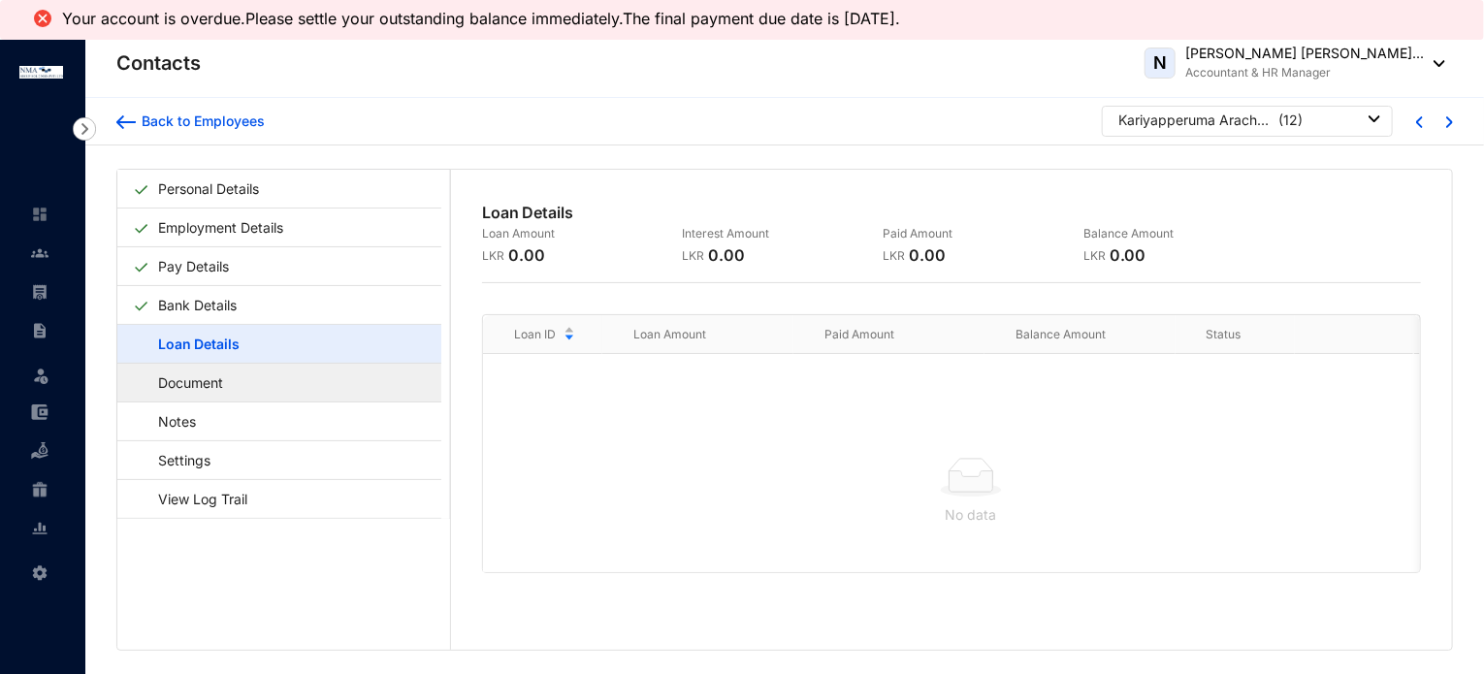
click at [230, 380] on link "Document" at bounding box center [181, 383] width 97 height 40
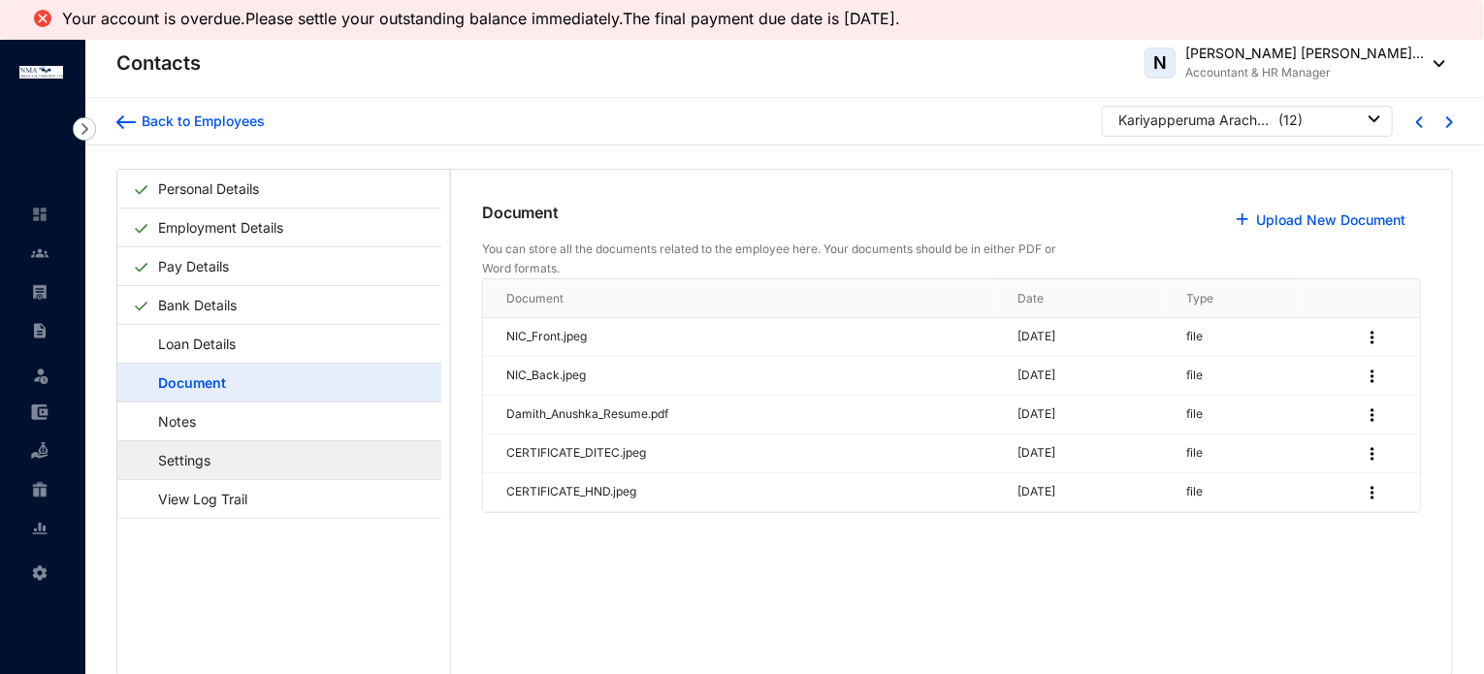
click at [217, 469] on link "Settings" at bounding box center [175, 460] width 84 height 40
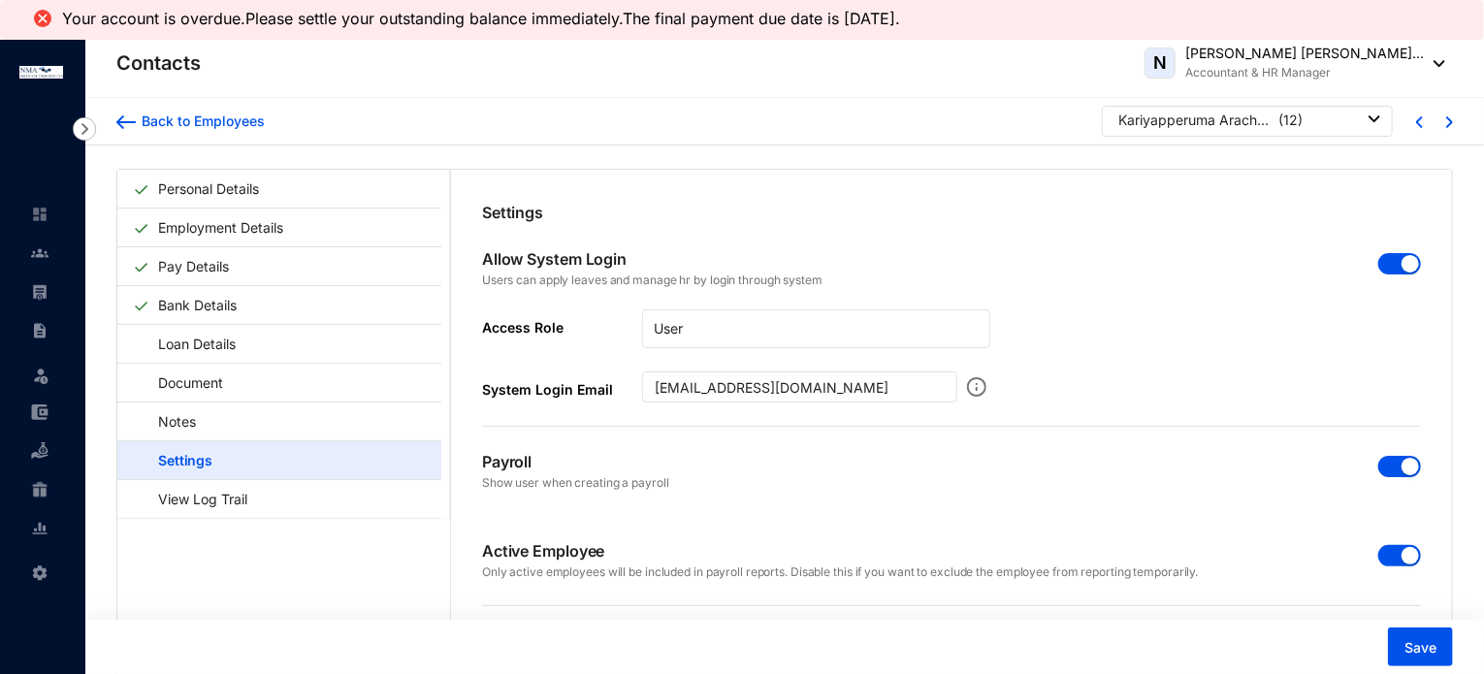
click at [1385, 268] on span "button" at bounding box center [1400, 263] width 43 height 21
click at [1388, 461] on span "button" at bounding box center [1400, 466] width 43 height 21
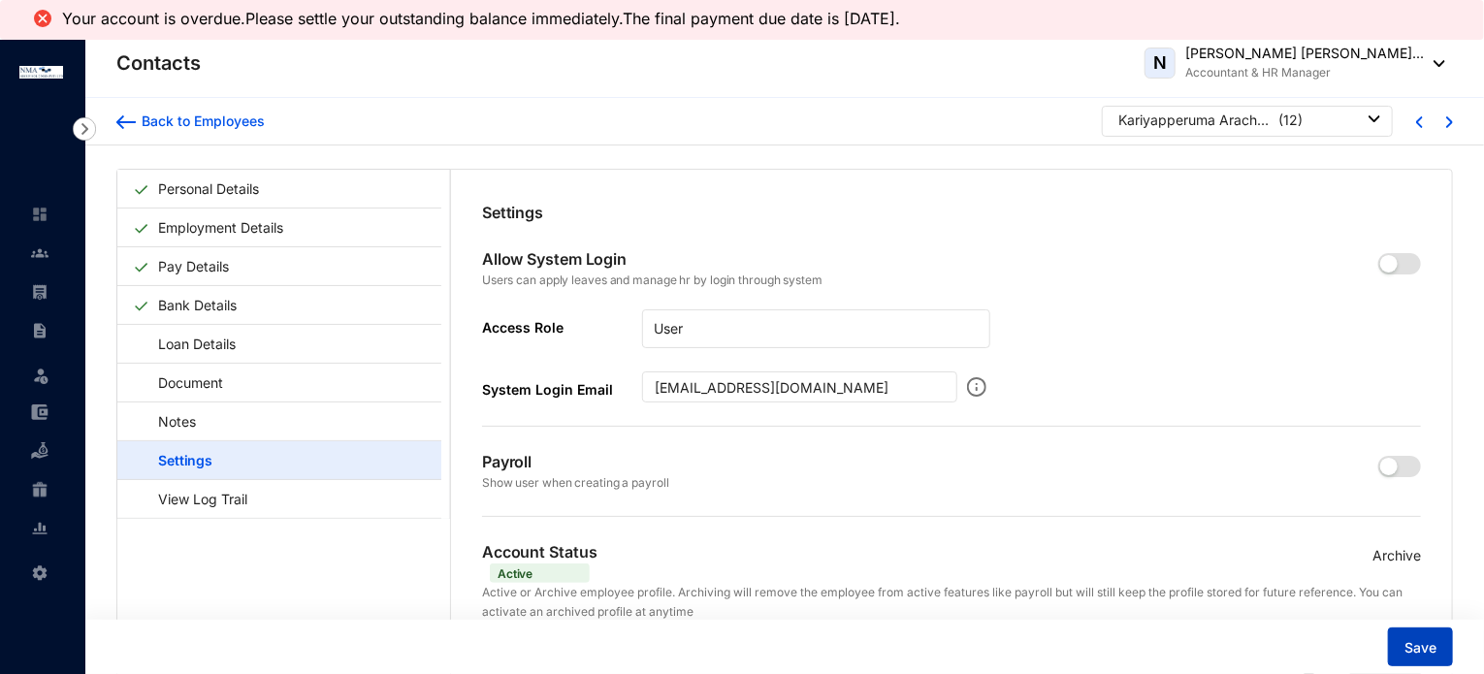
click at [1419, 653] on span "Save" at bounding box center [1421, 647] width 32 height 19
click at [190, 115] on div "Back to Employees" at bounding box center [200, 121] width 129 height 19
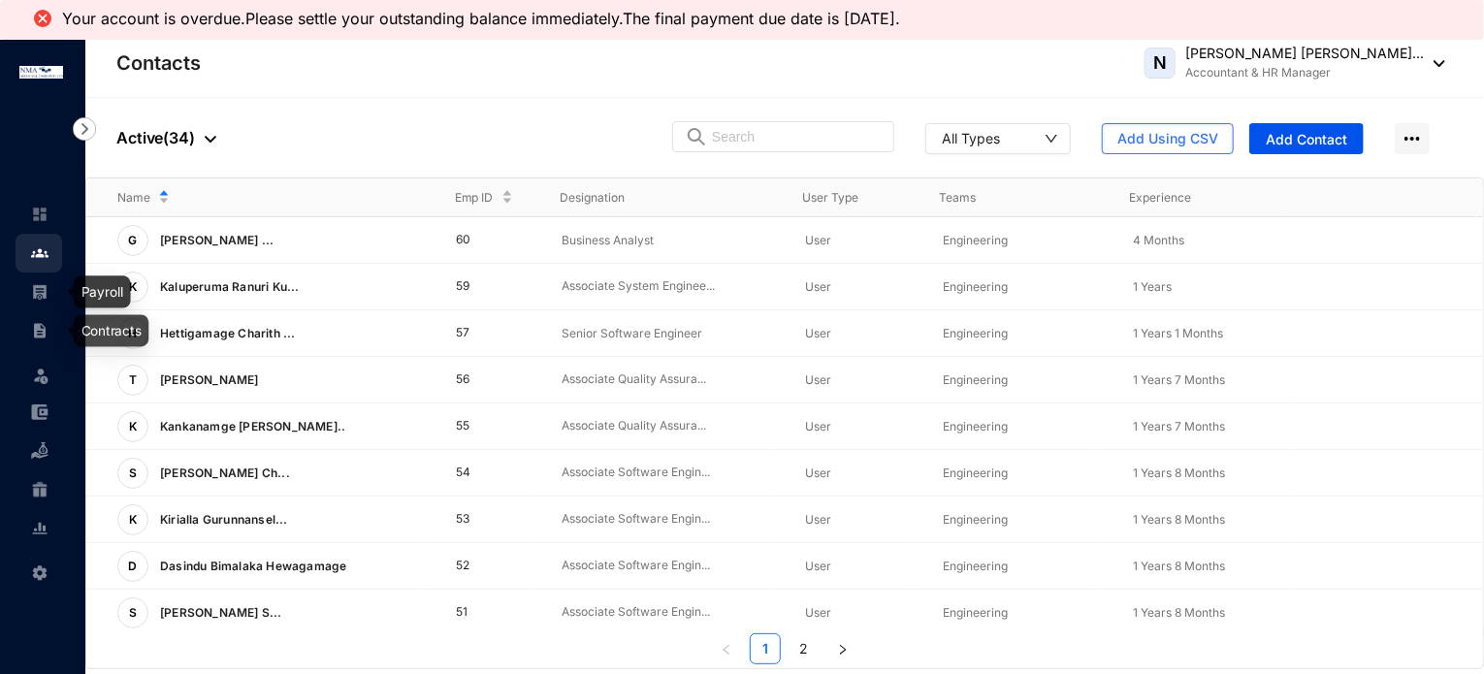
click at [36, 302] on link at bounding box center [55, 291] width 49 height 19
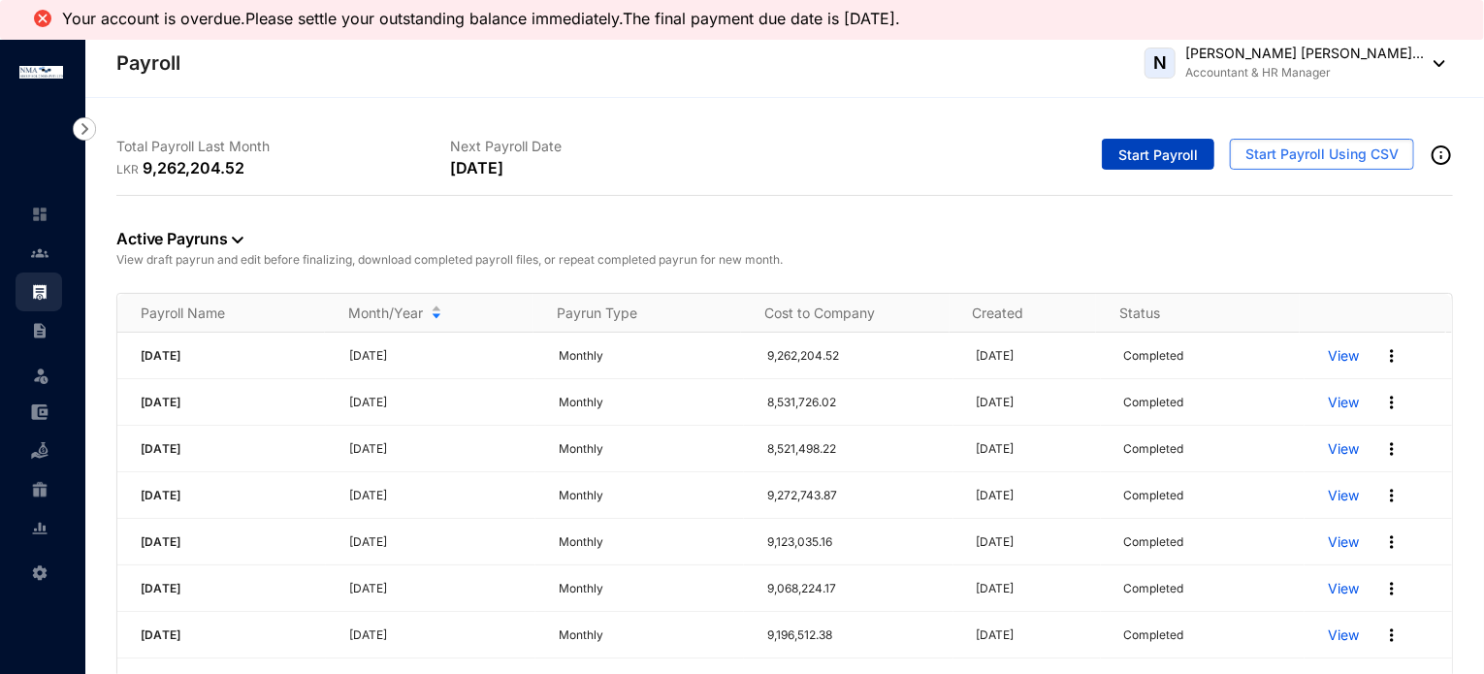
click at [1145, 158] on span "Start Payroll" at bounding box center [1159, 155] width 80 height 19
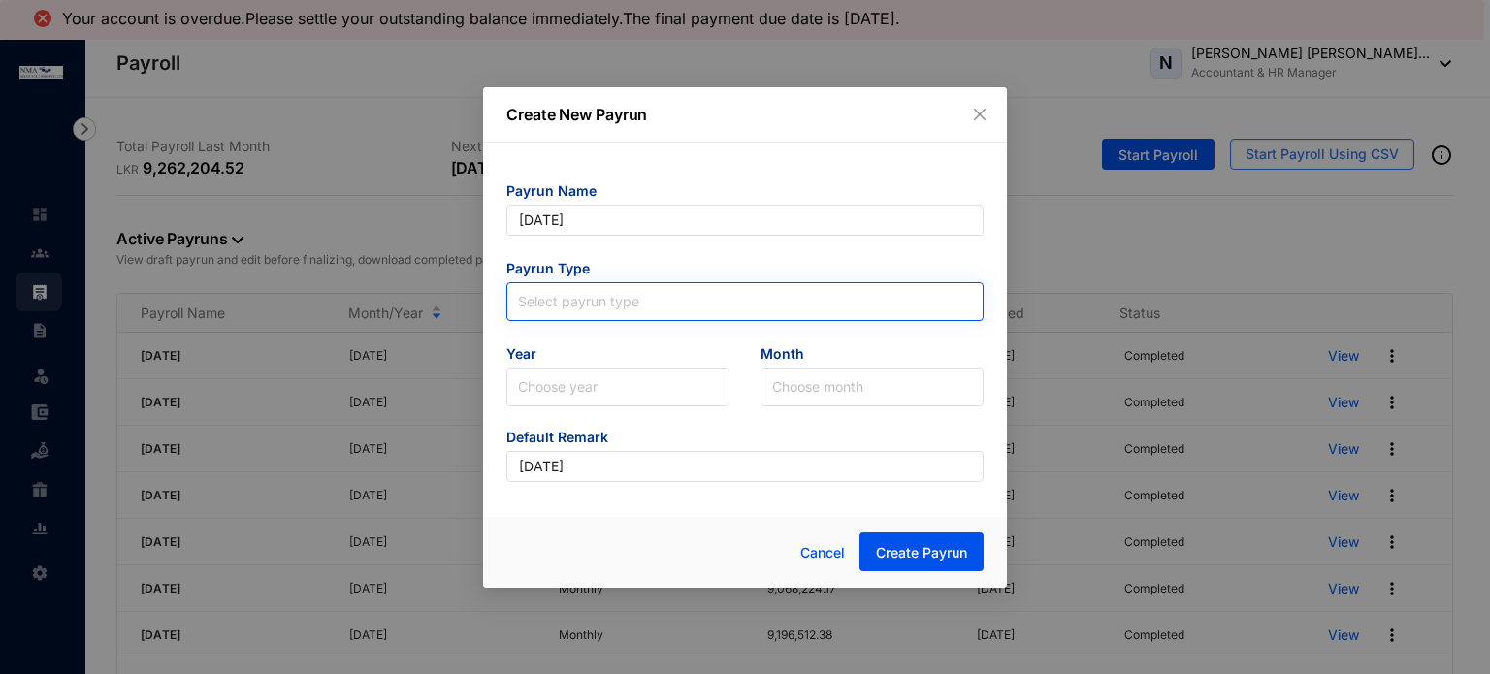
click at [617, 296] on input "search" at bounding box center [745, 297] width 454 height 29
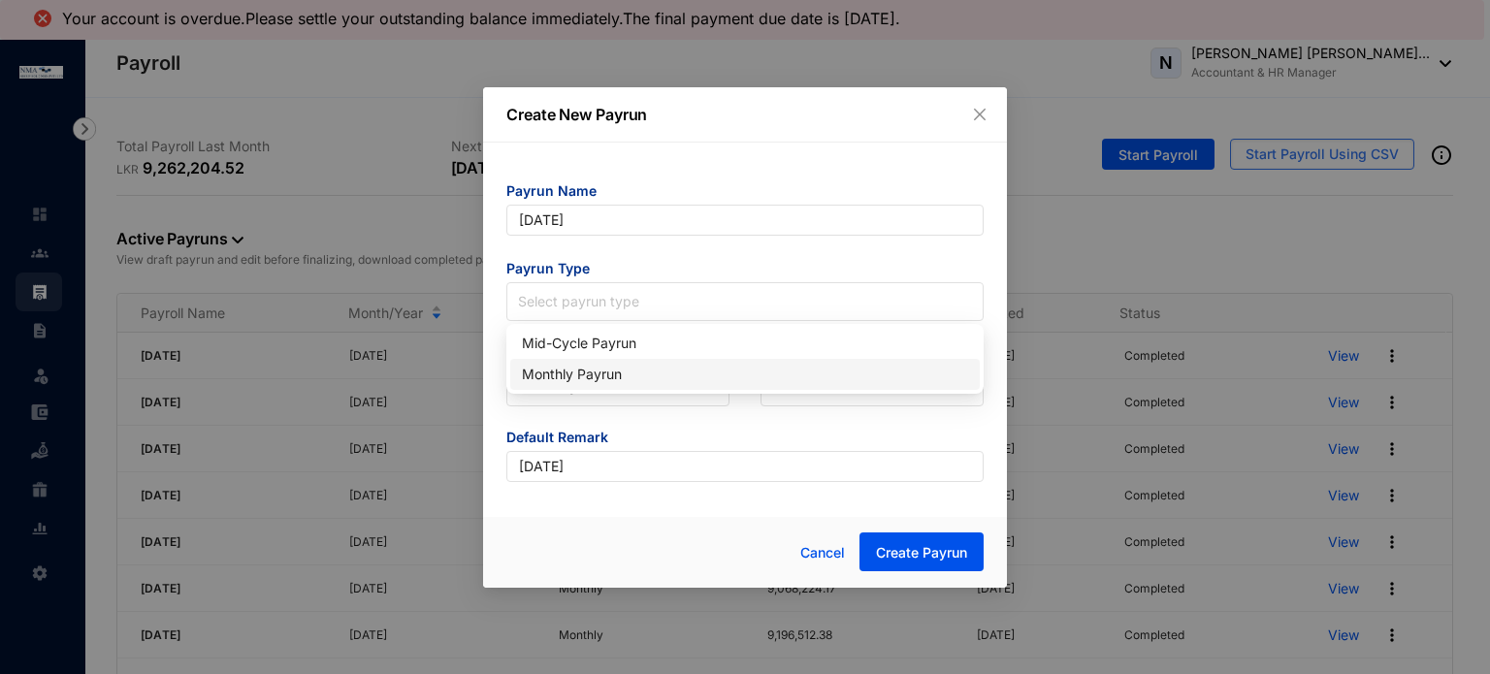
click at [553, 375] on div "Monthly Payrun" at bounding box center [745, 374] width 446 height 21
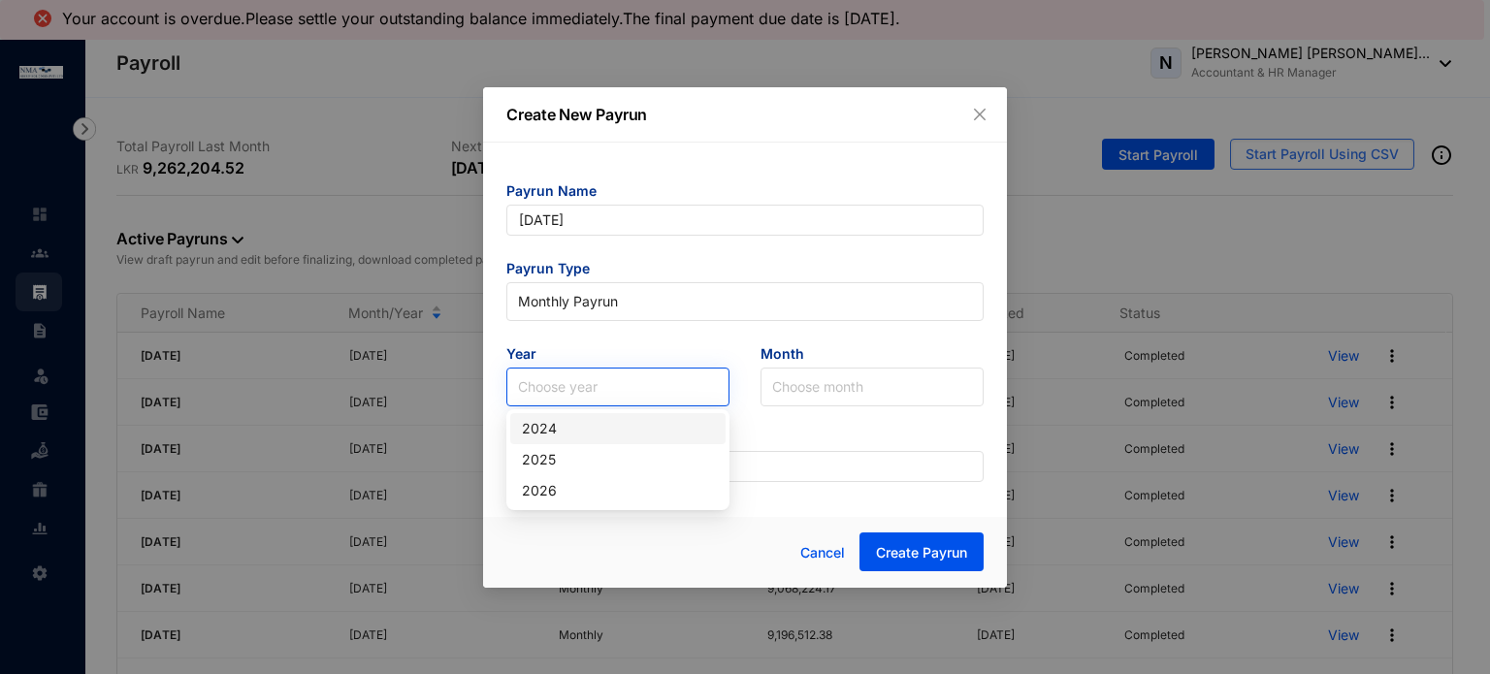
click at [605, 387] on input "search" at bounding box center [618, 387] width 200 height 37
click at [562, 466] on div "2025" at bounding box center [618, 459] width 192 height 21
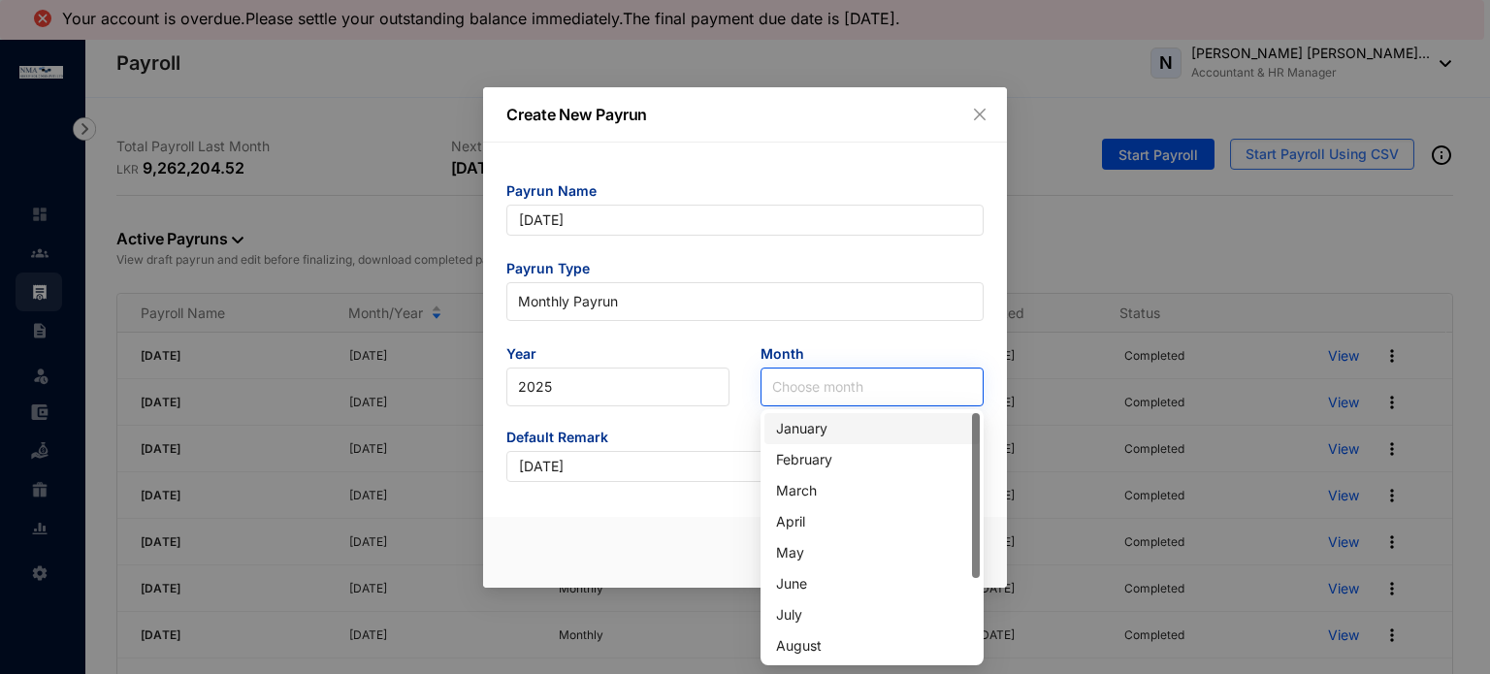
click at [793, 393] on input "search" at bounding box center [872, 387] width 200 height 37
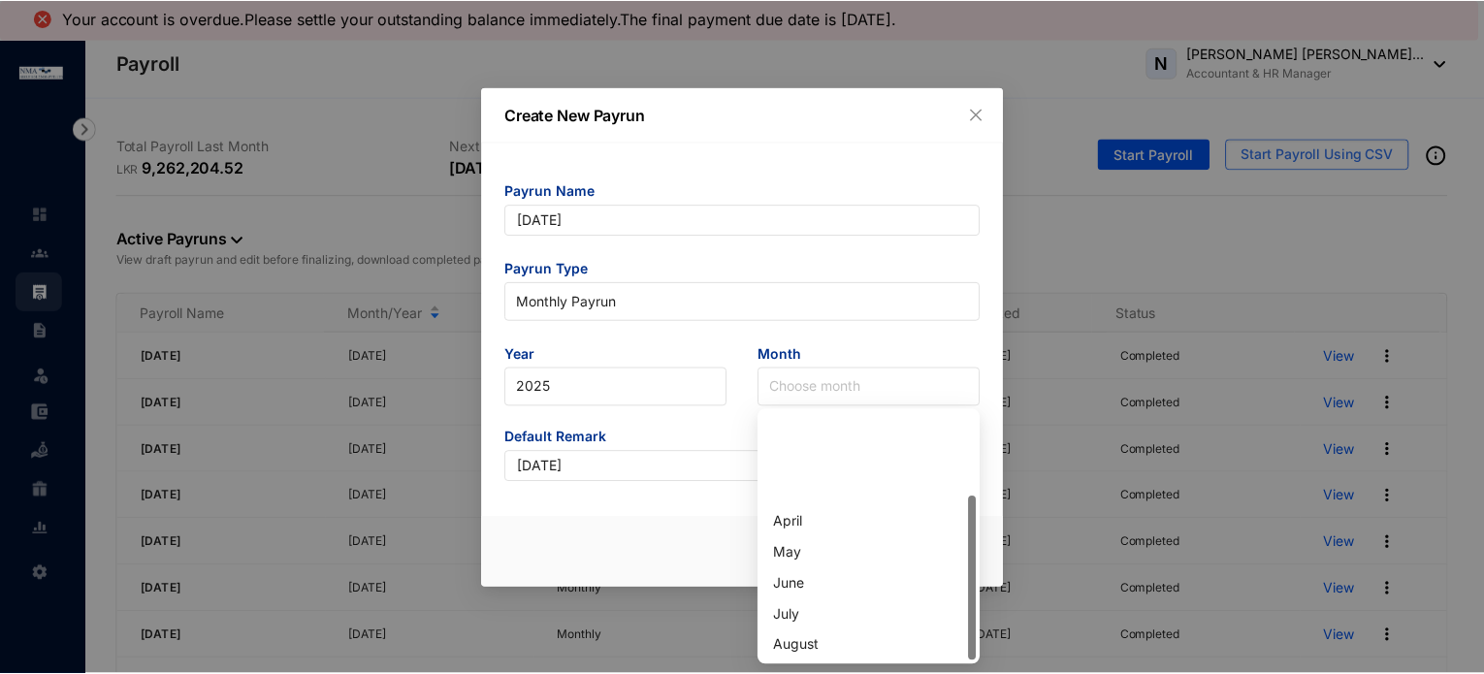
scroll to position [124, 0]
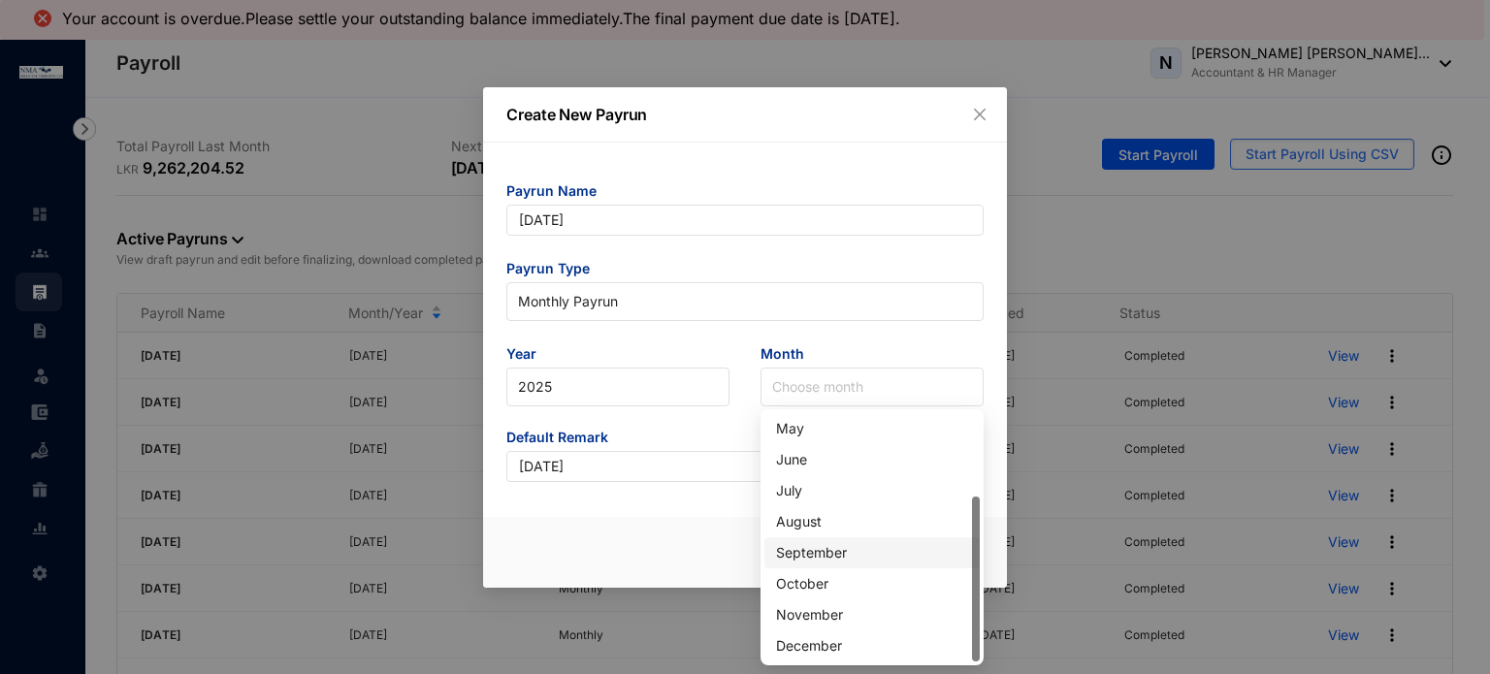
click at [813, 557] on div "September" at bounding box center [872, 552] width 192 height 21
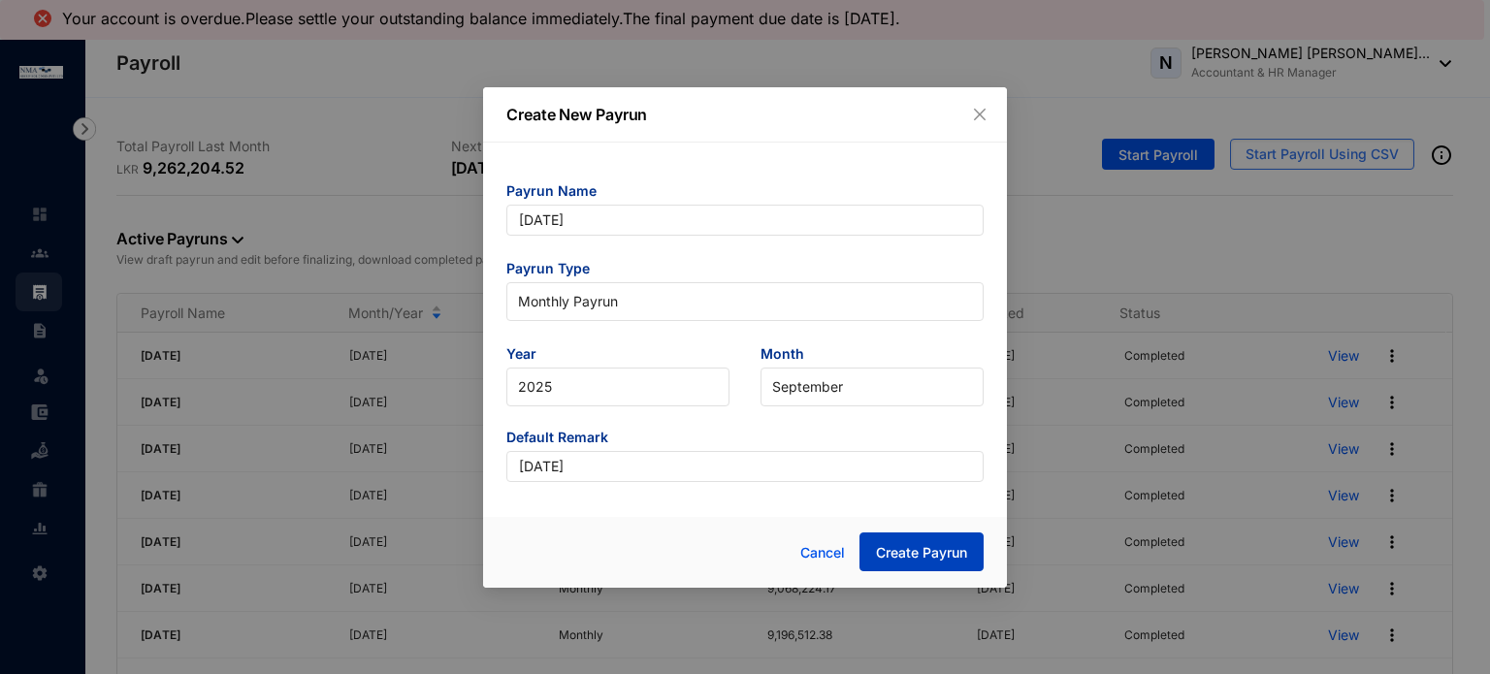
click at [905, 555] on span "Create Payrun" at bounding box center [921, 552] width 91 height 19
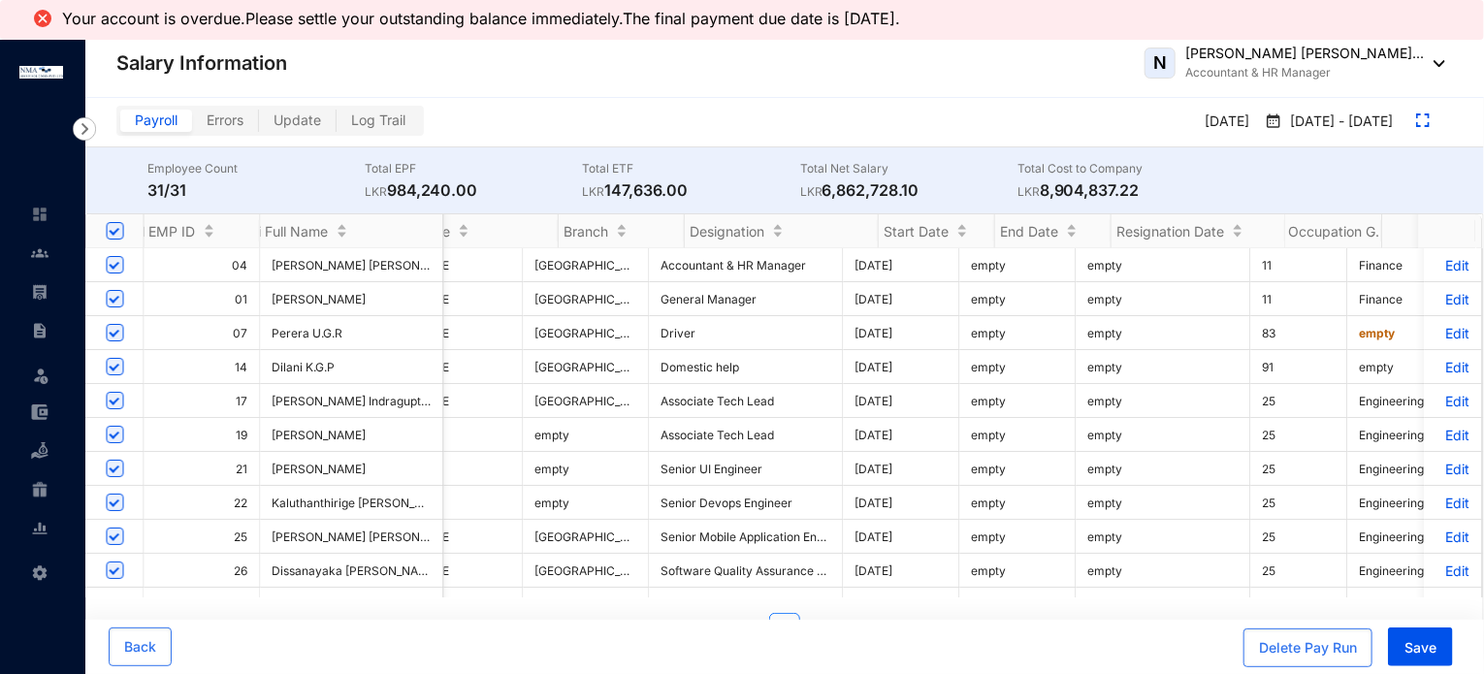
scroll to position [0, 5611]
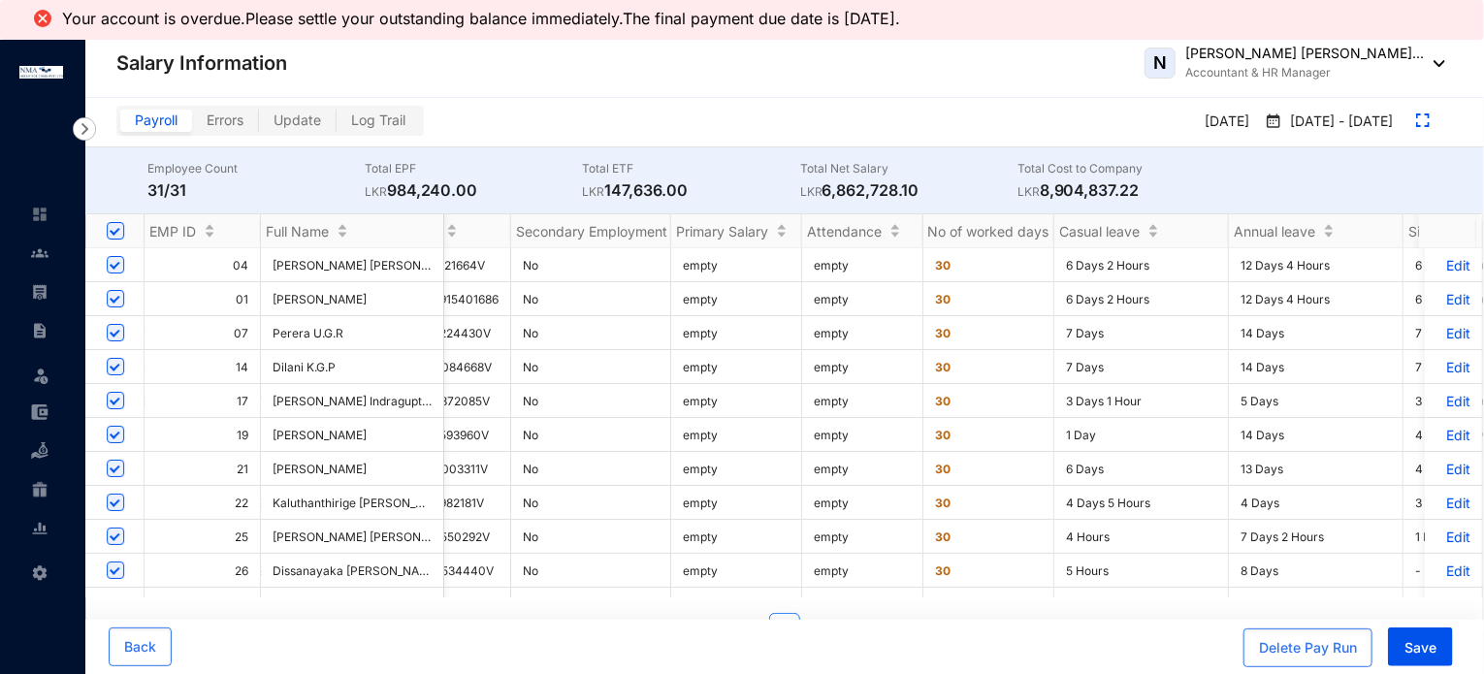
click at [1440, 259] on p "Edit" at bounding box center [1454, 265] width 34 height 16
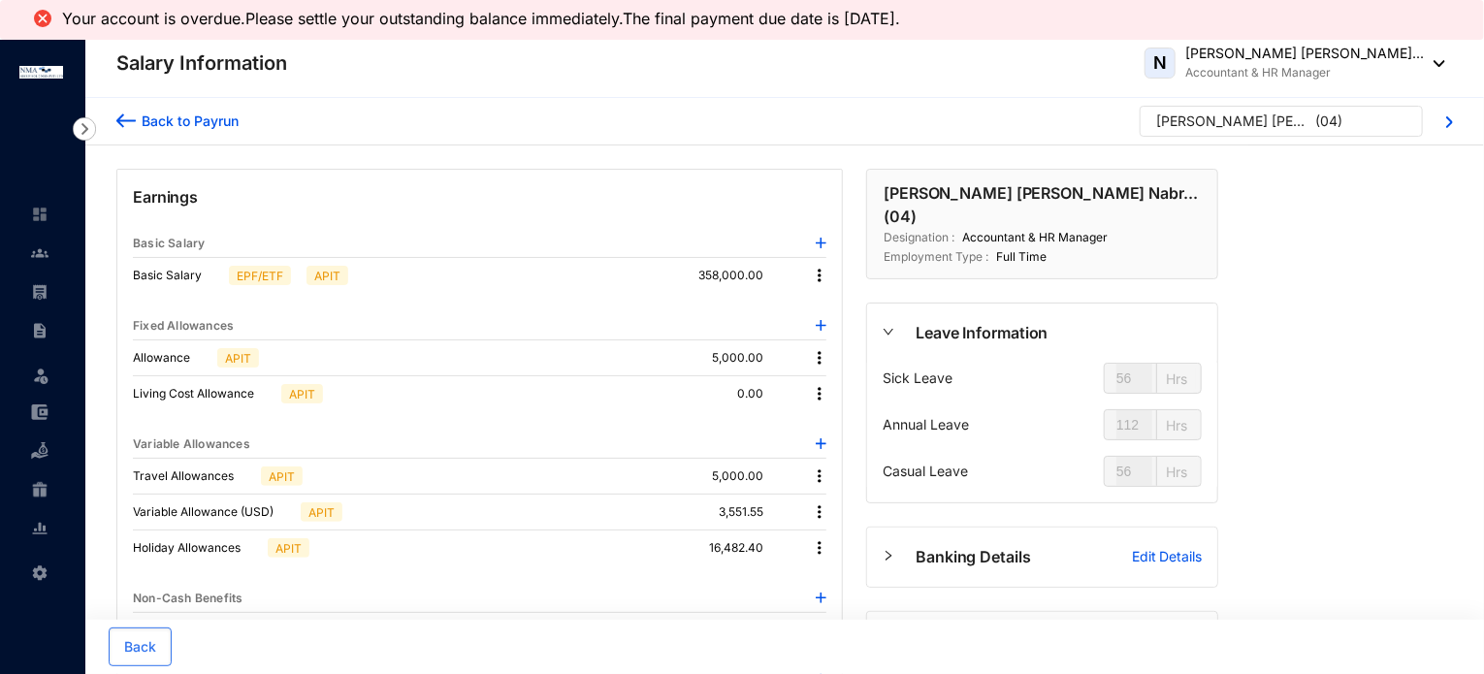
click at [818, 275] on img at bounding box center [819, 275] width 19 height 19
click at [836, 306] on span "Edit" at bounding box center [842, 307] width 24 height 21
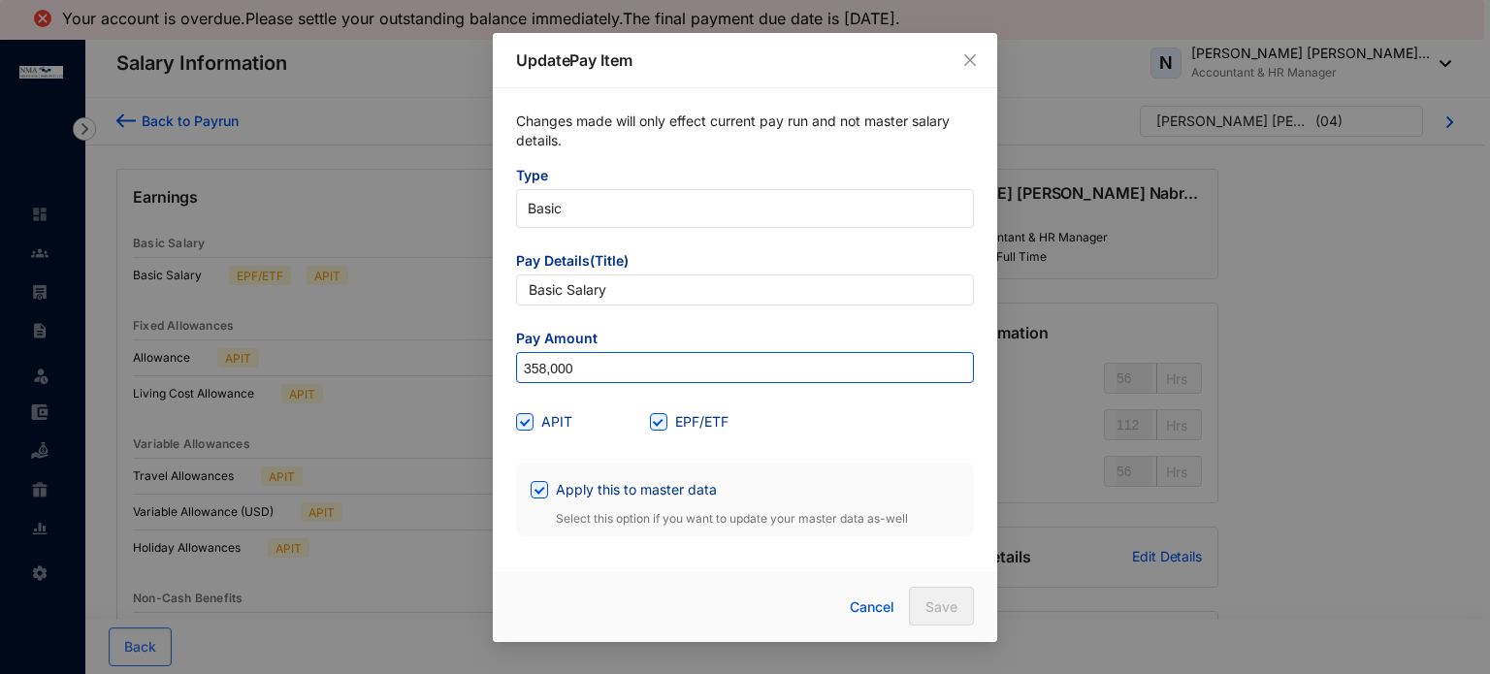
click at [536, 369] on input "358,000" at bounding box center [745, 368] width 456 height 31
type input "378,000"
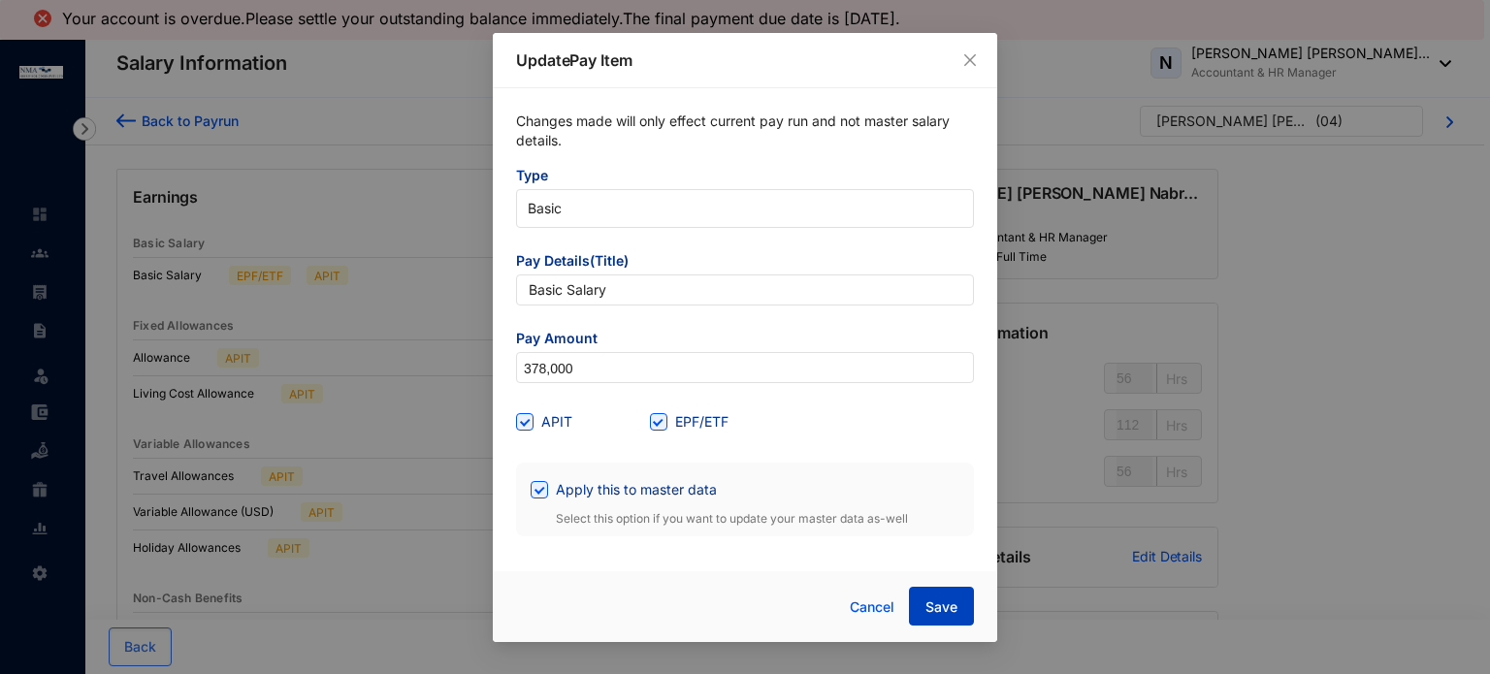
click at [937, 597] on button "Save" at bounding box center [941, 606] width 65 height 39
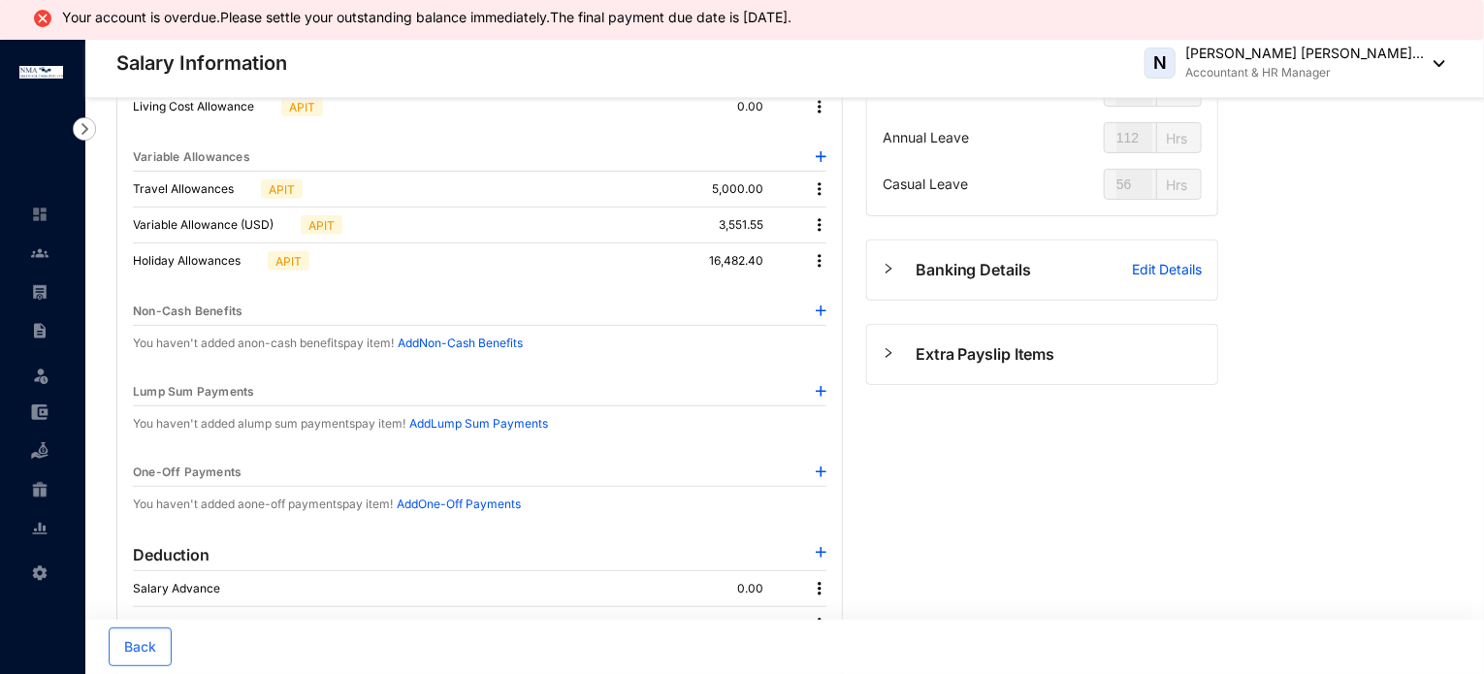
scroll to position [291, 0]
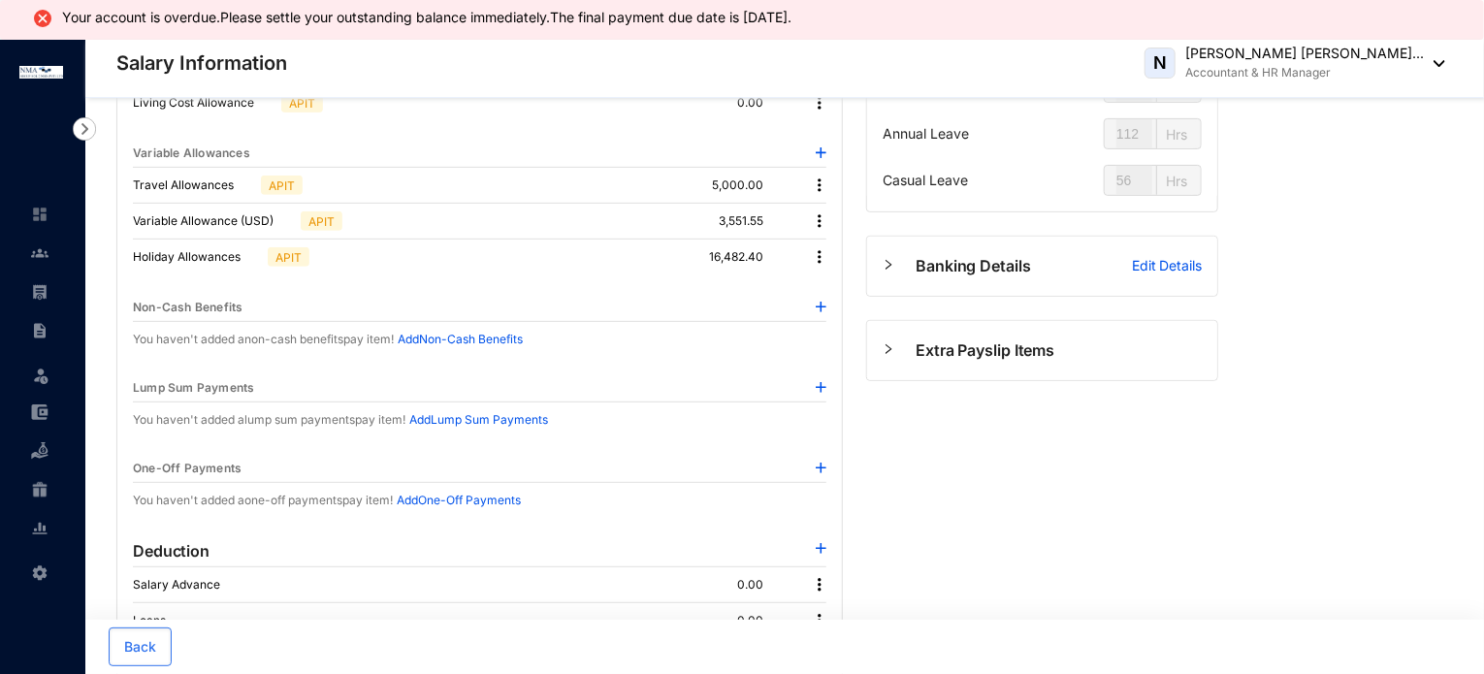
click at [772, 219] on p "3,551.55" at bounding box center [757, 220] width 76 height 19
click at [800, 226] on div "3,551.55" at bounding box center [759, 220] width 81 height 19
click at [823, 220] on img at bounding box center [819, 220] width 19 height 19
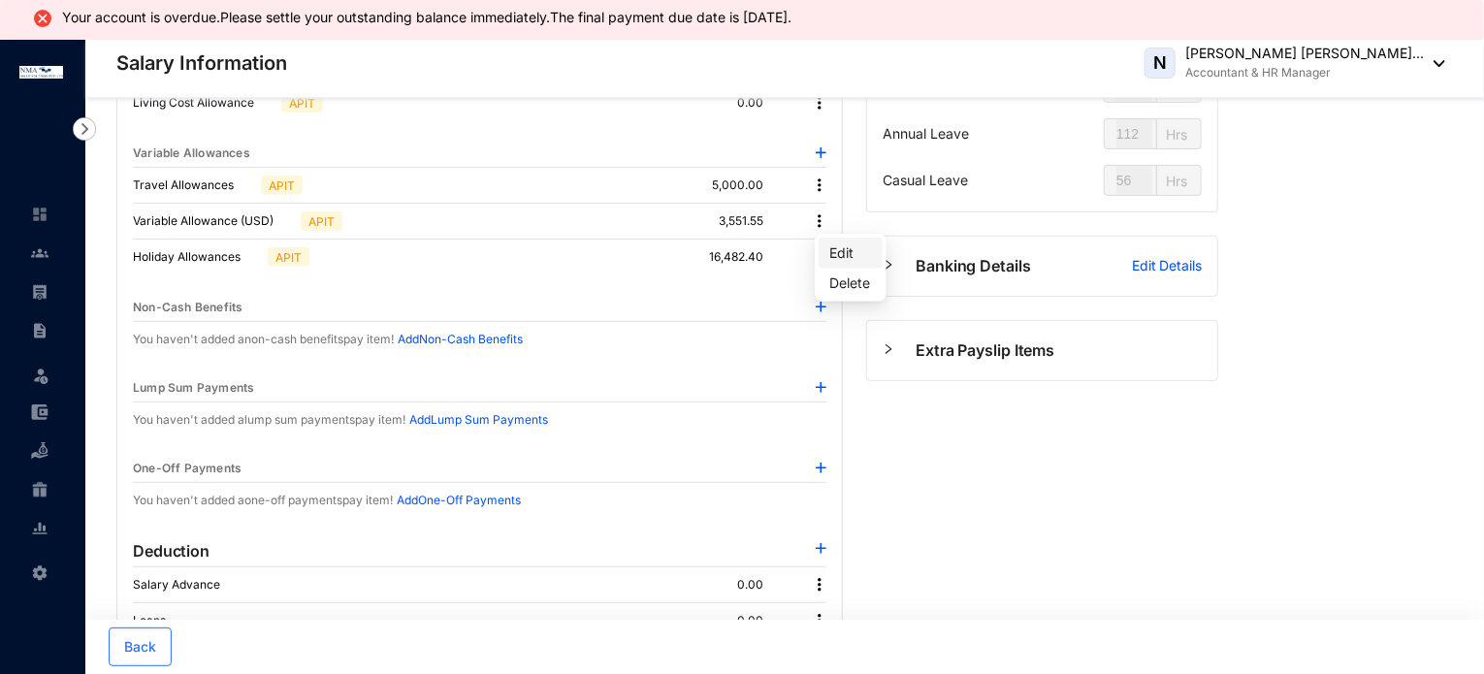
click at [849, 251] on span "Edit" at bounding box center [850, 253] width 41 height 21
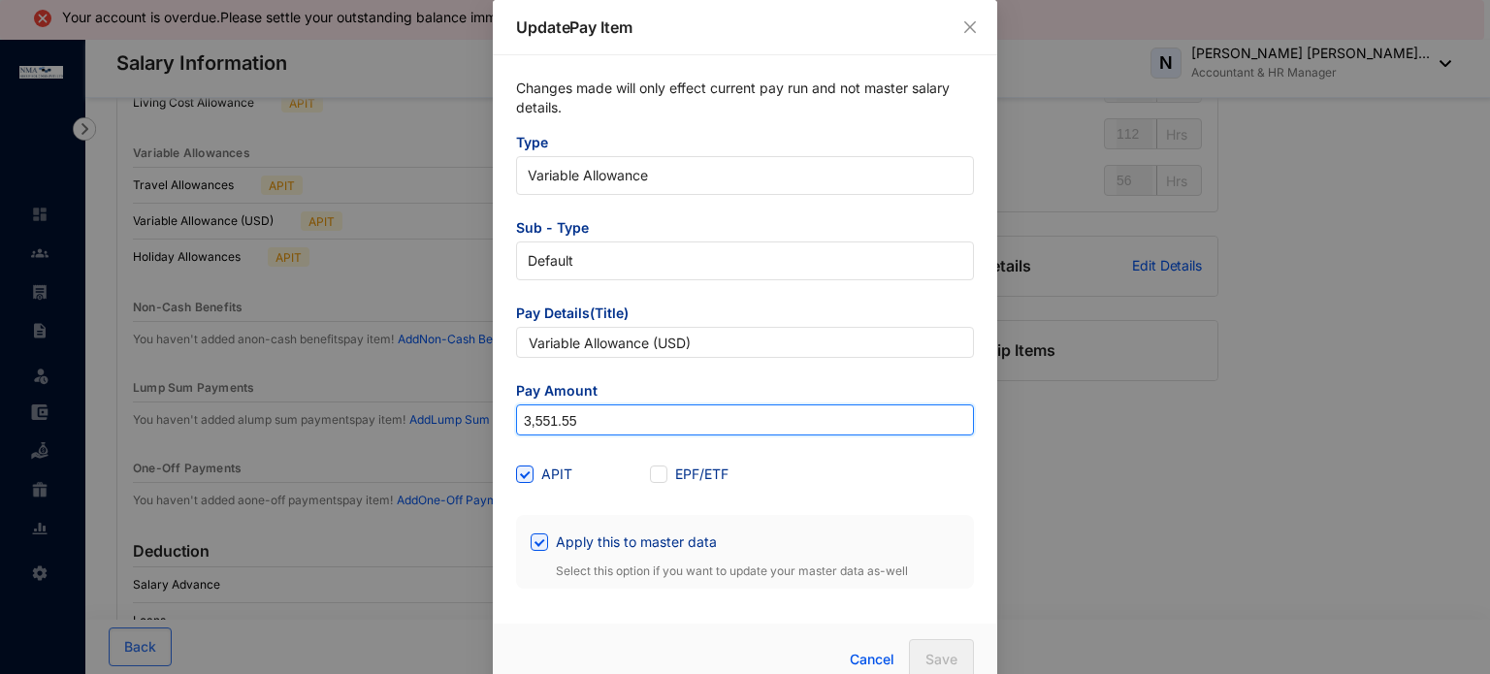
drag, startPoint x: 570, startPoint y: 418, endPoint x: 458, endPoint y: 411, distance: 112.7
click at [458, 411] on div "Update Pay Item Changes made will only effect current pay run and not master sa…" at bounding box center [745, 337] width 1490 height 674
type input "1,586.02"
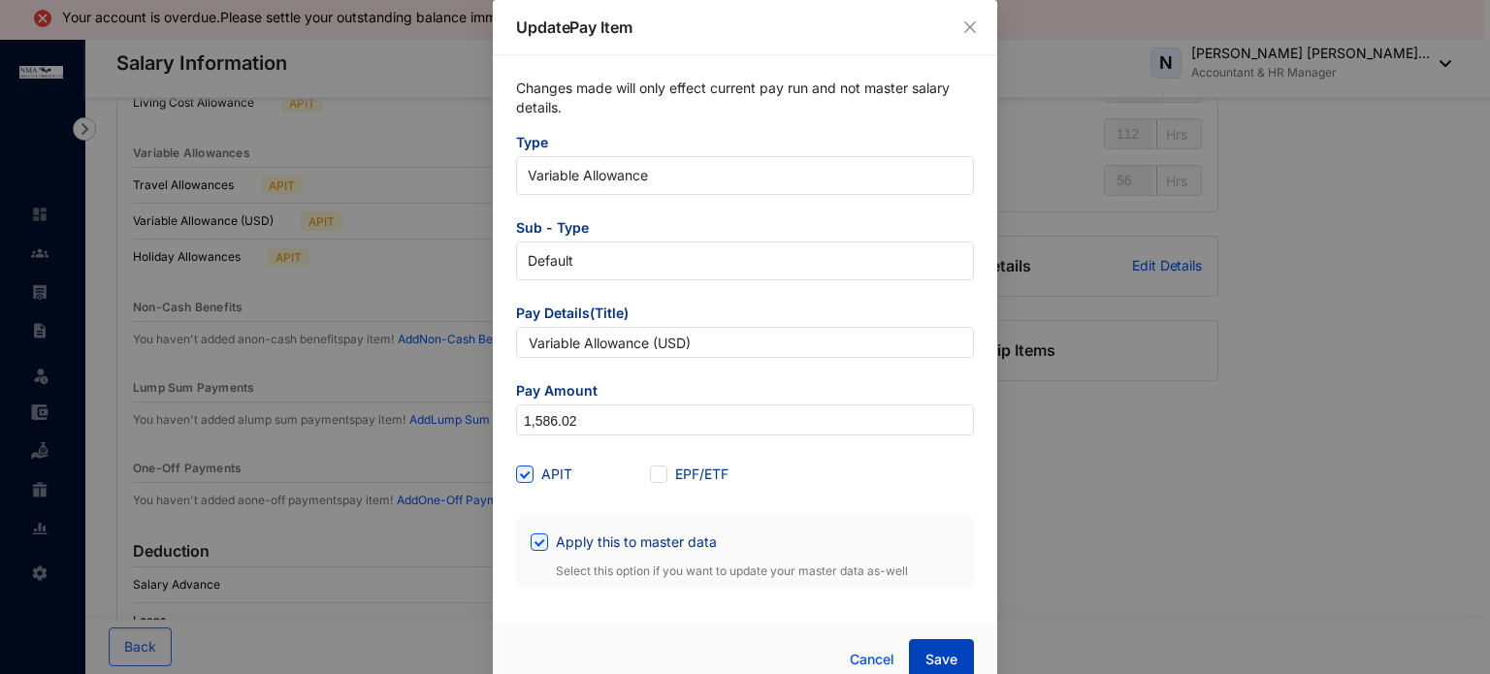
click at [935, 656] on span "Save" at bounding box center [942, 659] width 32 height 19
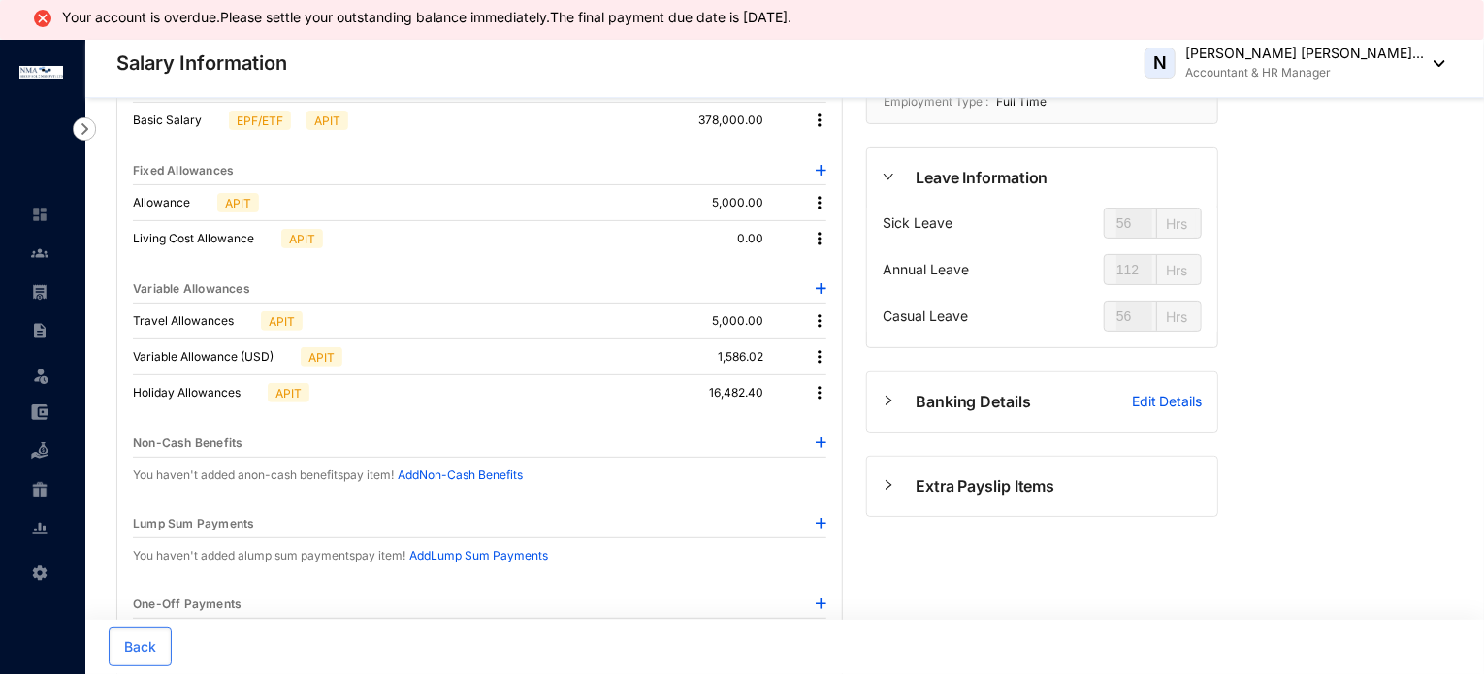
scroll to position [0, 0]
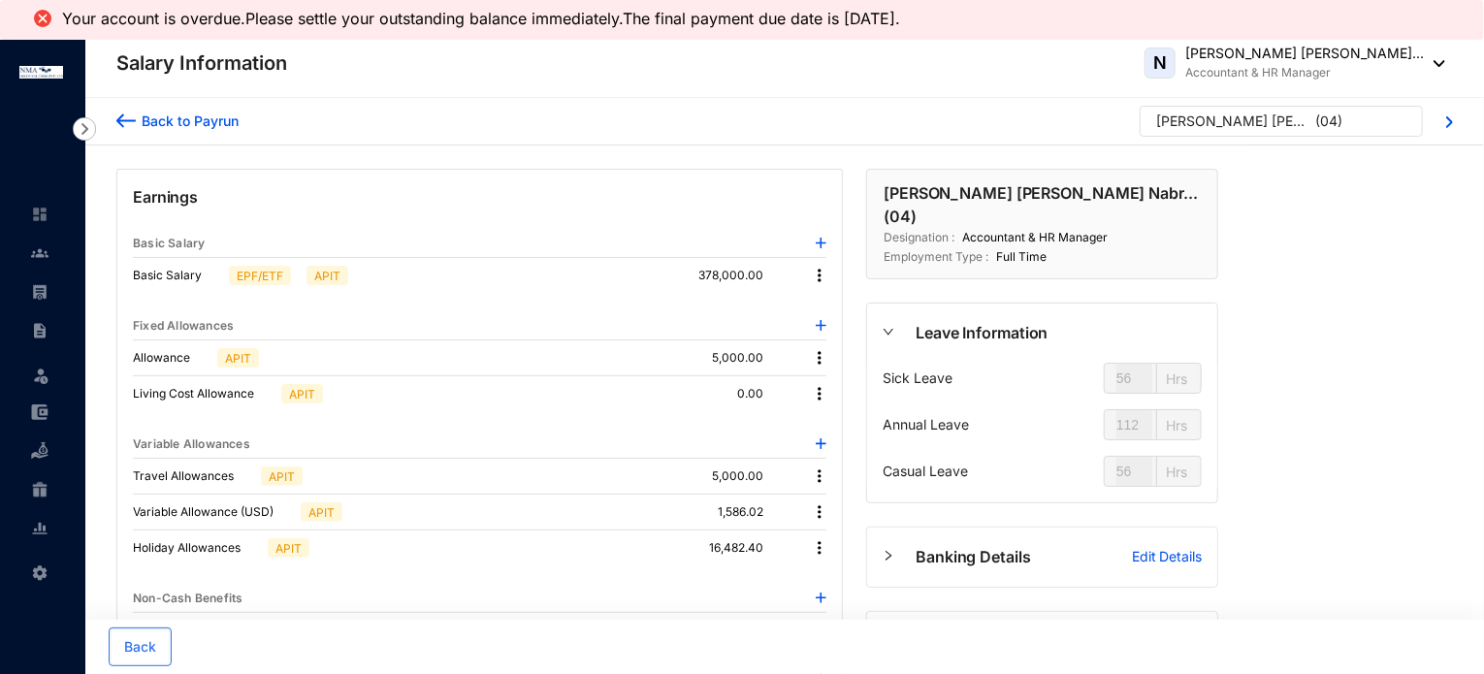
click at [151, 123] on div "Back to Payrun" at bounding box center [187, 121] width 103 height 20
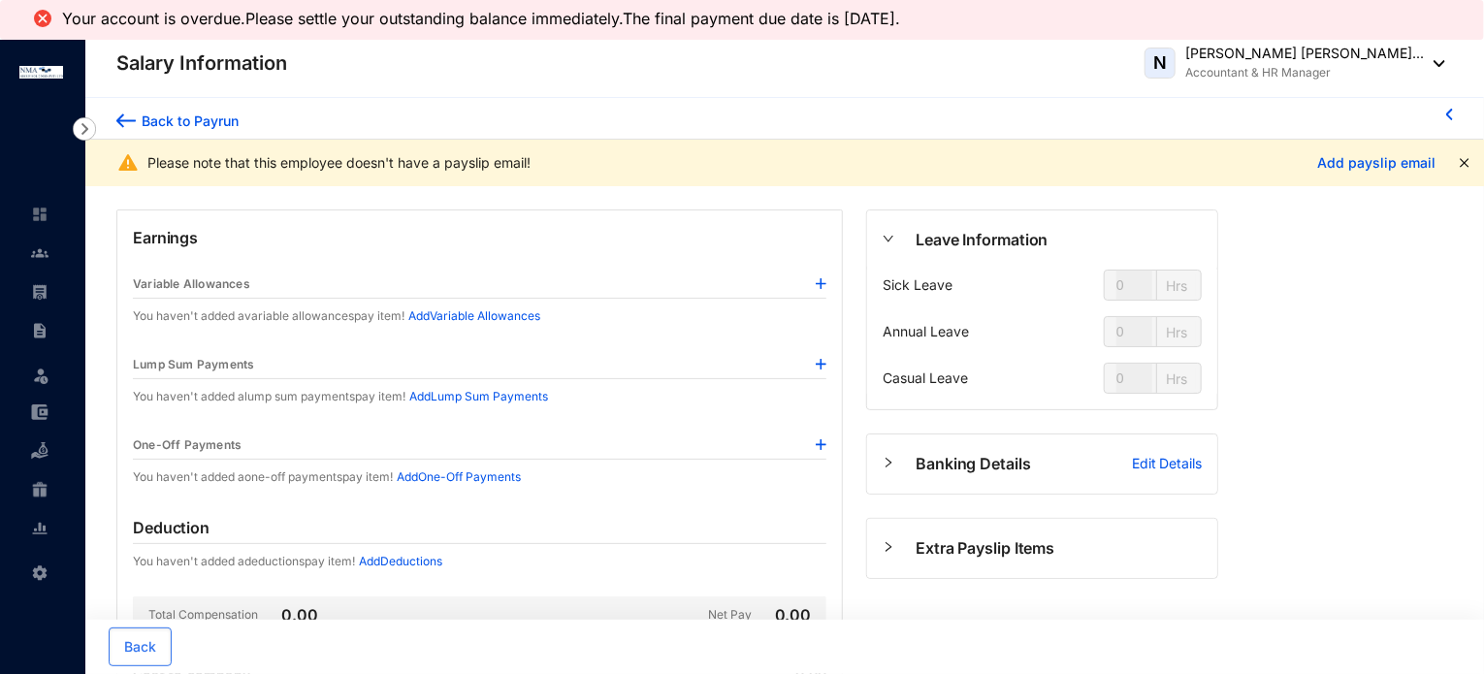
type input "56"
type input "112"
type input "56"
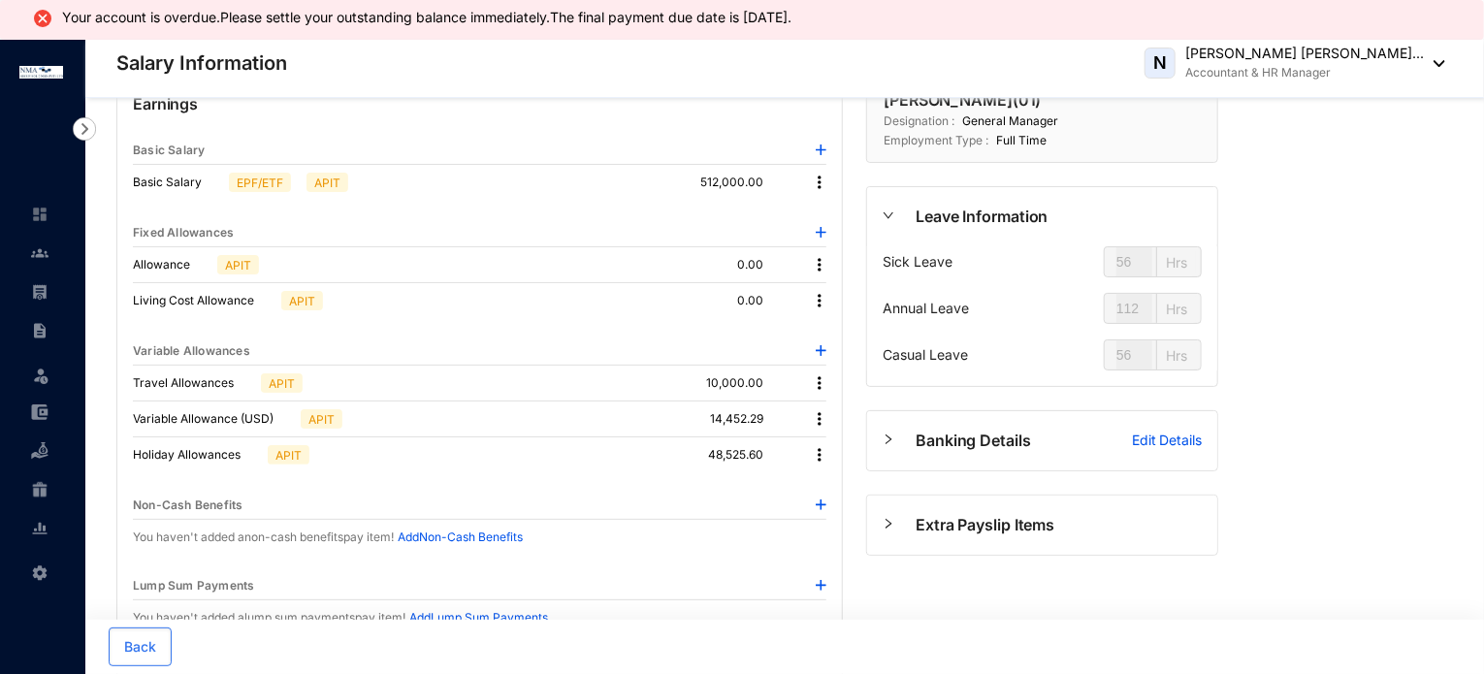
scroll to position [291, 0]
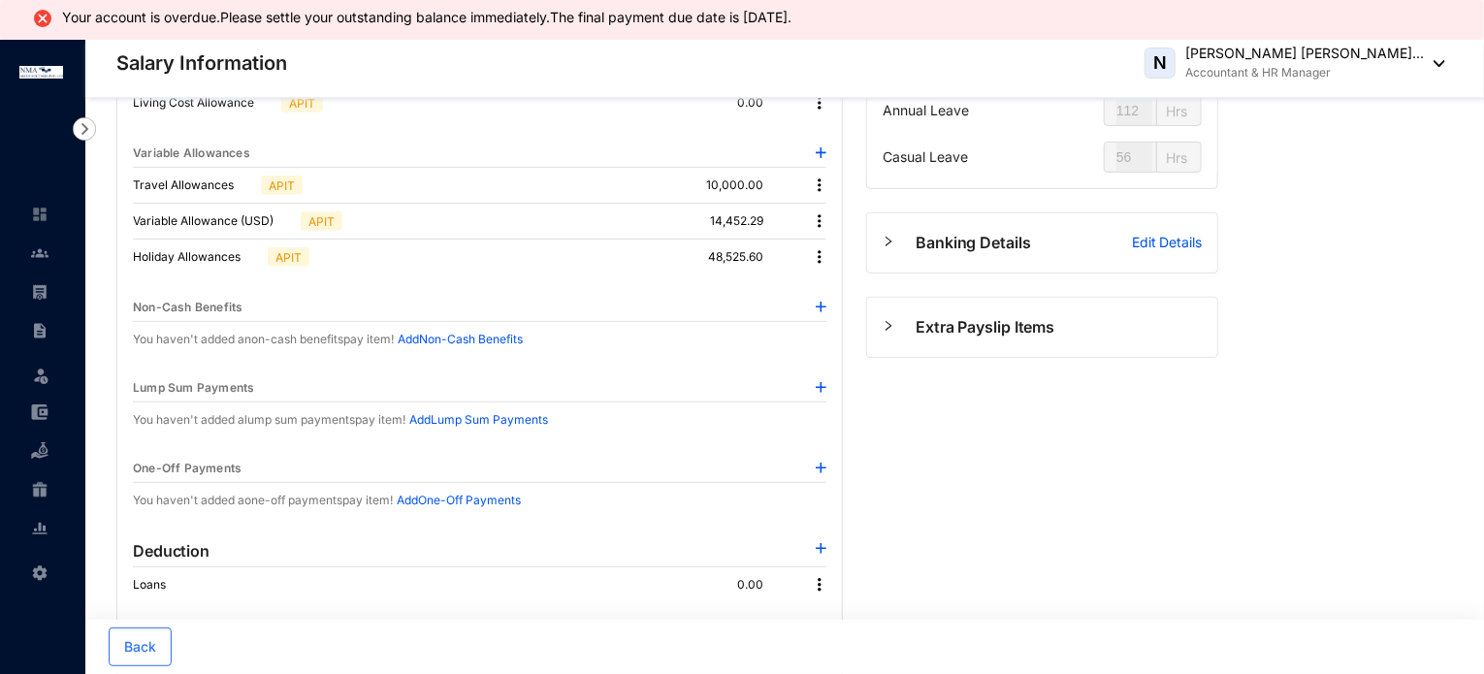
click at [817, 220] on img at bounding box center [819, 220] width 19 height 19
click at [824, 251] on li "Edit" at bounding box center [847, 253] width 64 height 31
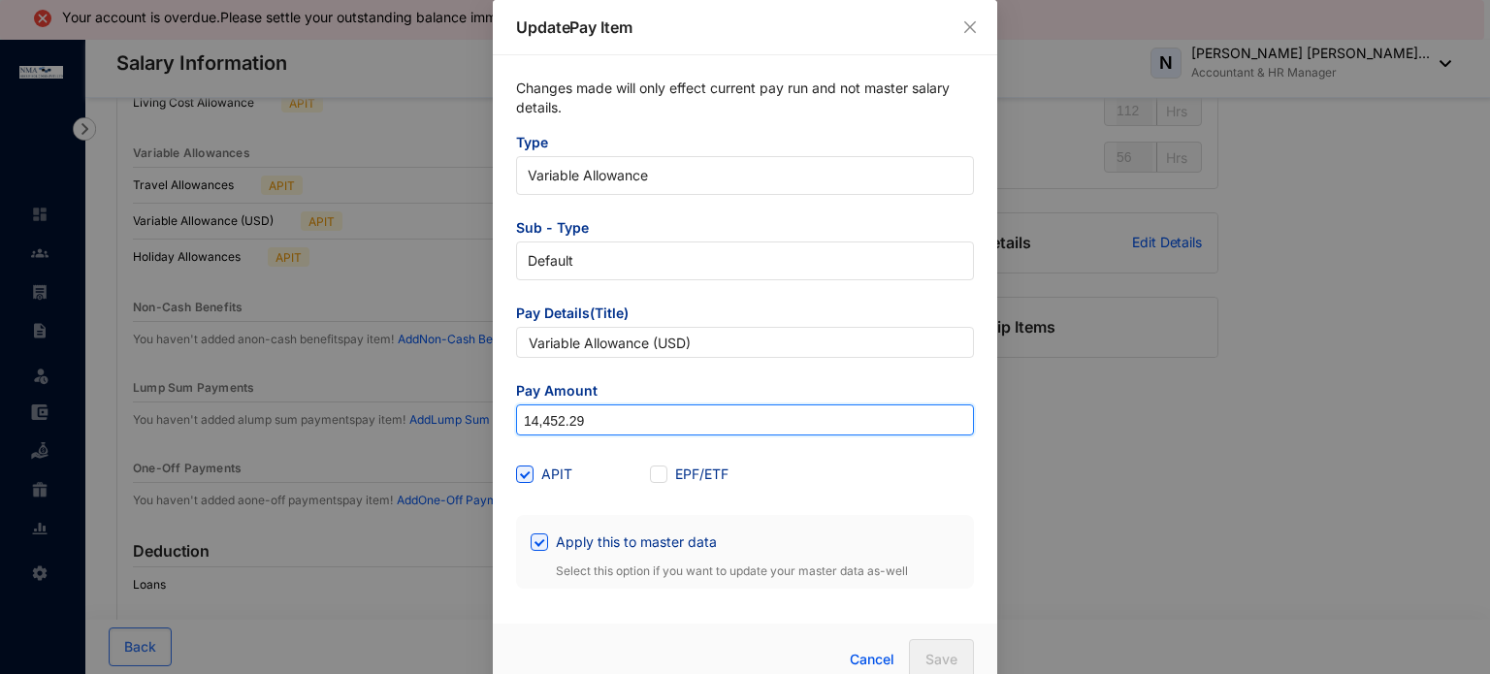
drag, startPoint x: 591, startPoint y: 421, endPoint x: 425, endPoint y: 402, distance: 167.0
click at [425, 402] on div "Update Pay Item Changes made will only effect current pay run and not master sa…" at bounding box center [745, 337] width 1490 height 674
type input "33,668.06"
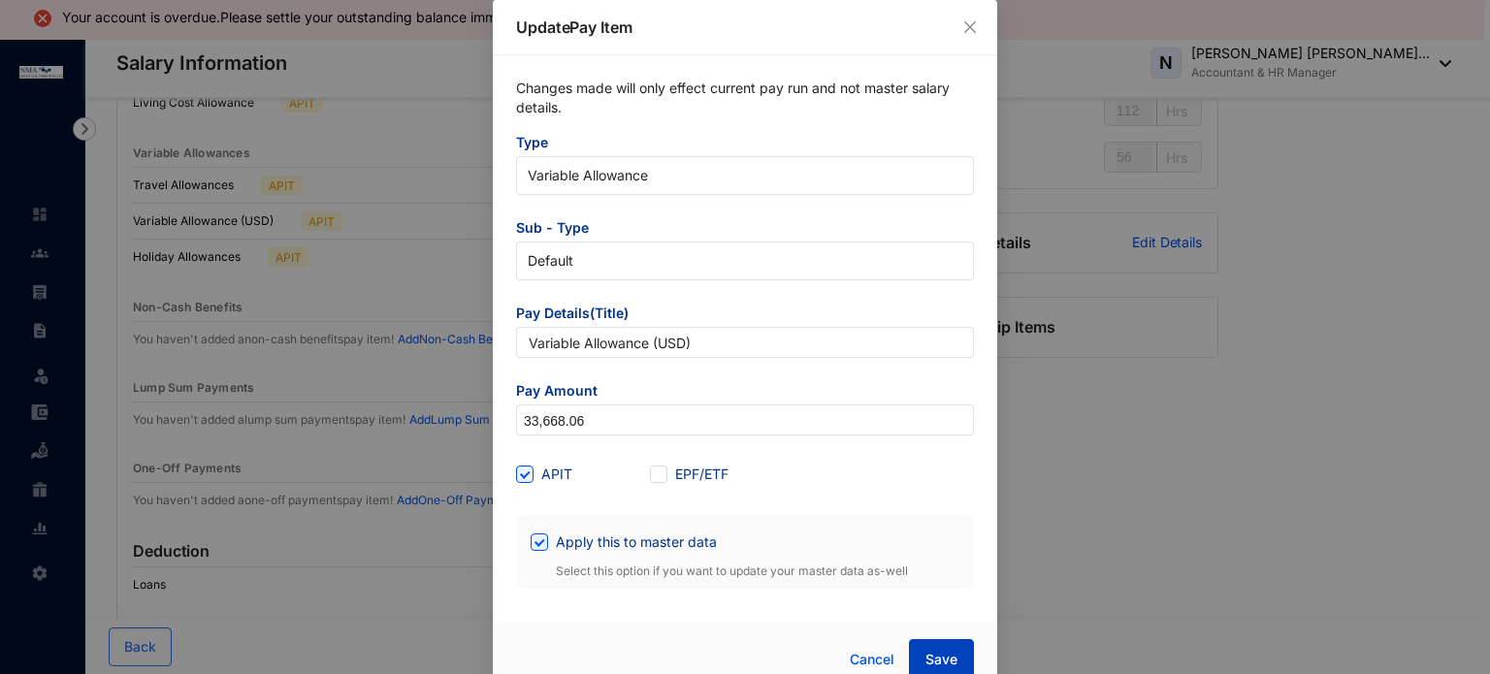
click at [938, 649] on button "Save" at bounding box center [941, 658] width 65 height 39
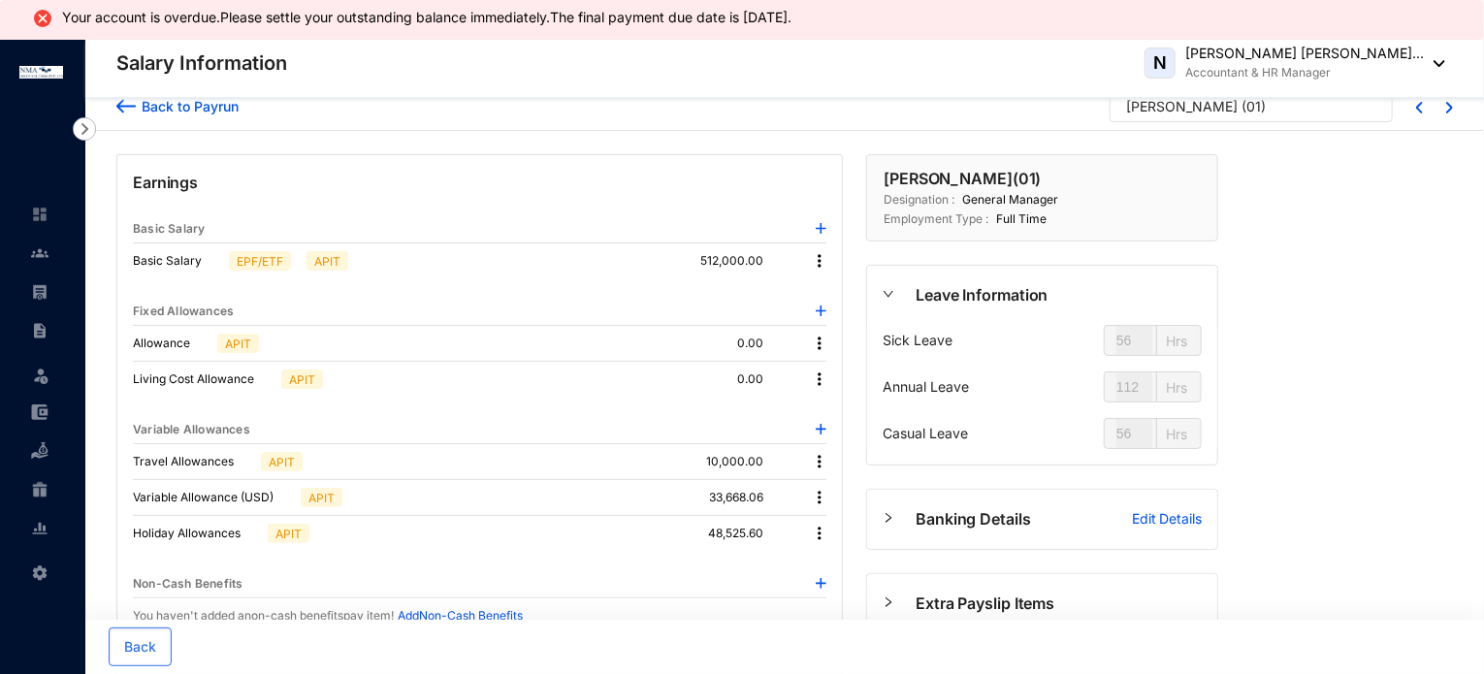
scroll to position [0, 0]
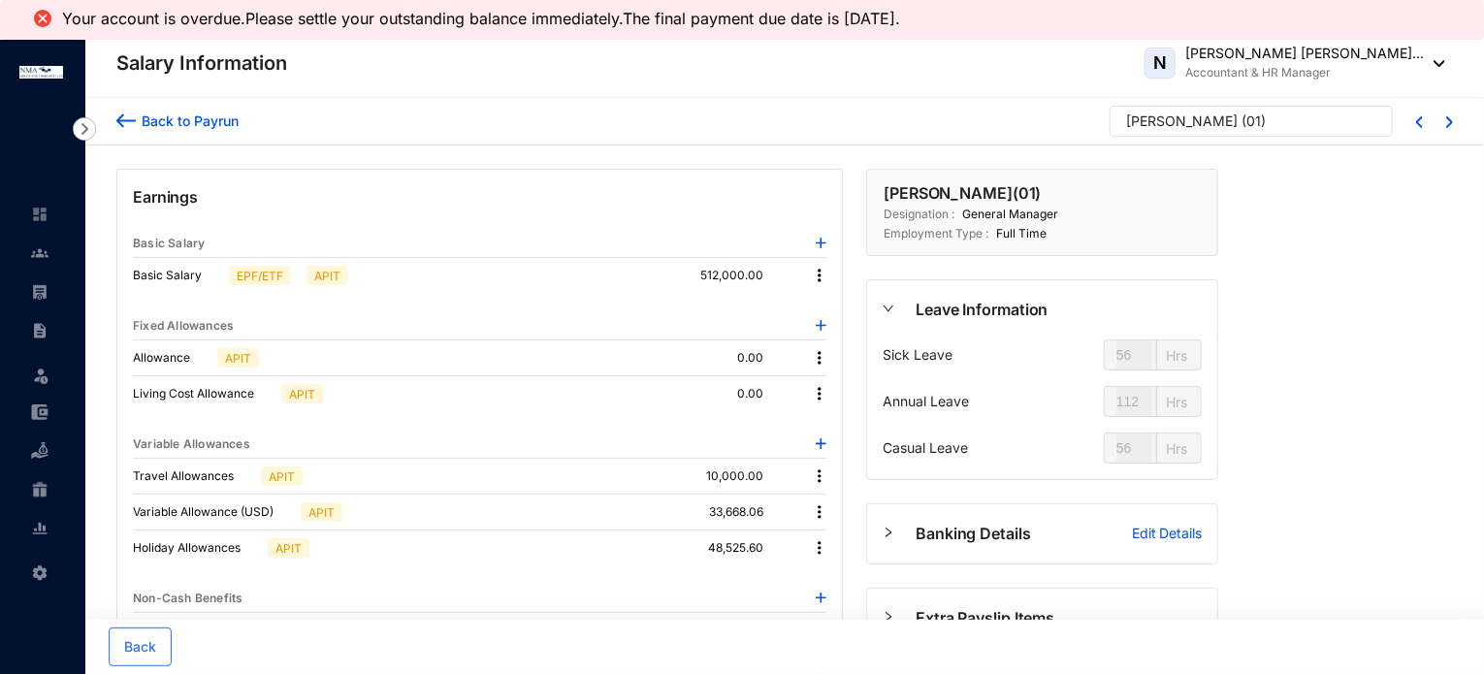
click at [196, 117] on div "Back to Payrun" at bounding box center [187, 121] width 103 height 20
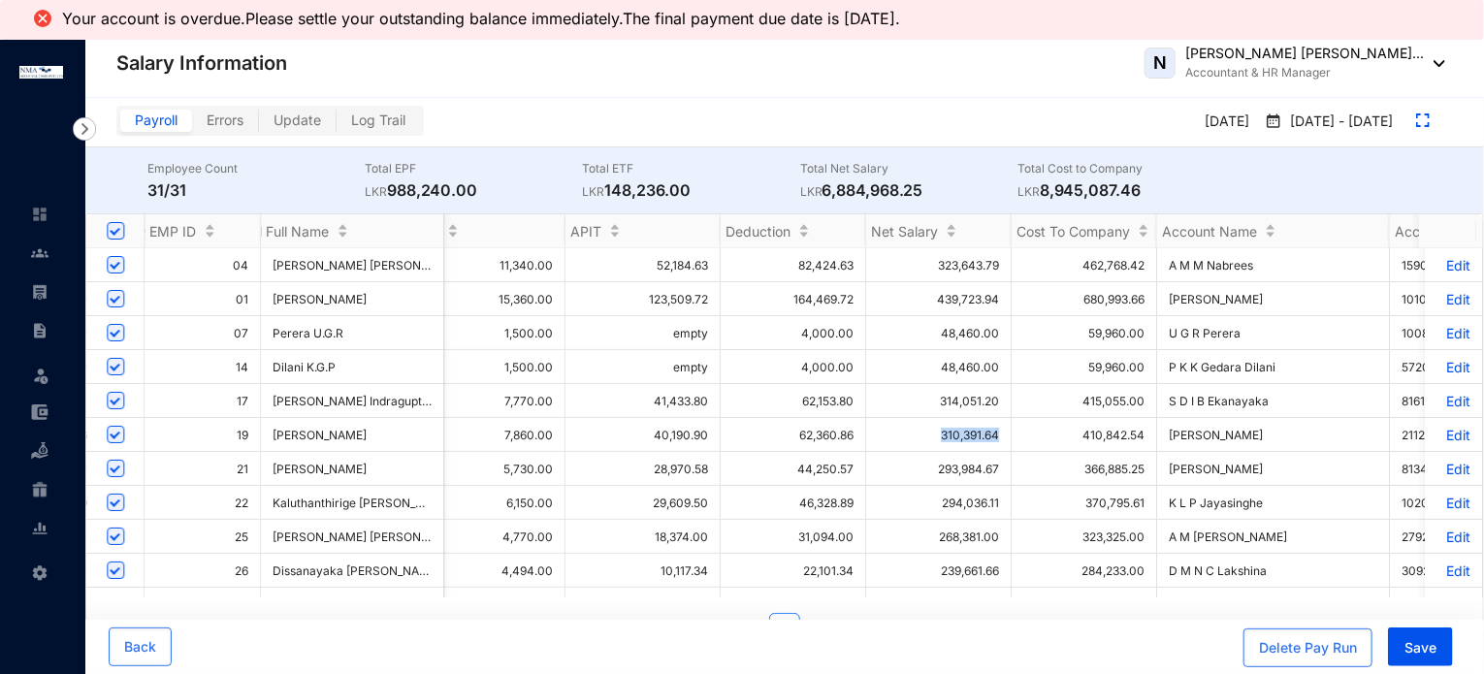
scroll to position [0, 2427]
click at [995, 440] on td "310,391.64" at bounding box center [939, 435] width 146 height 34
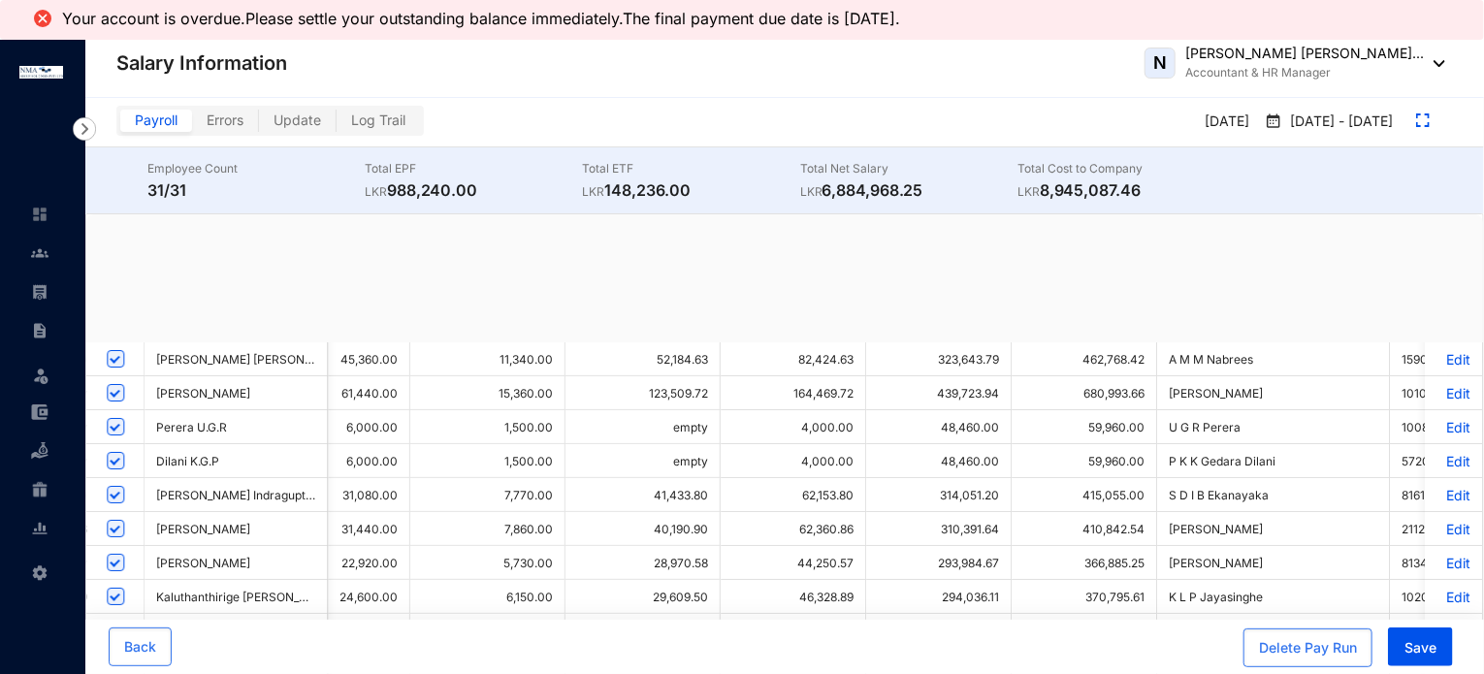
scroll to position [0, 16]
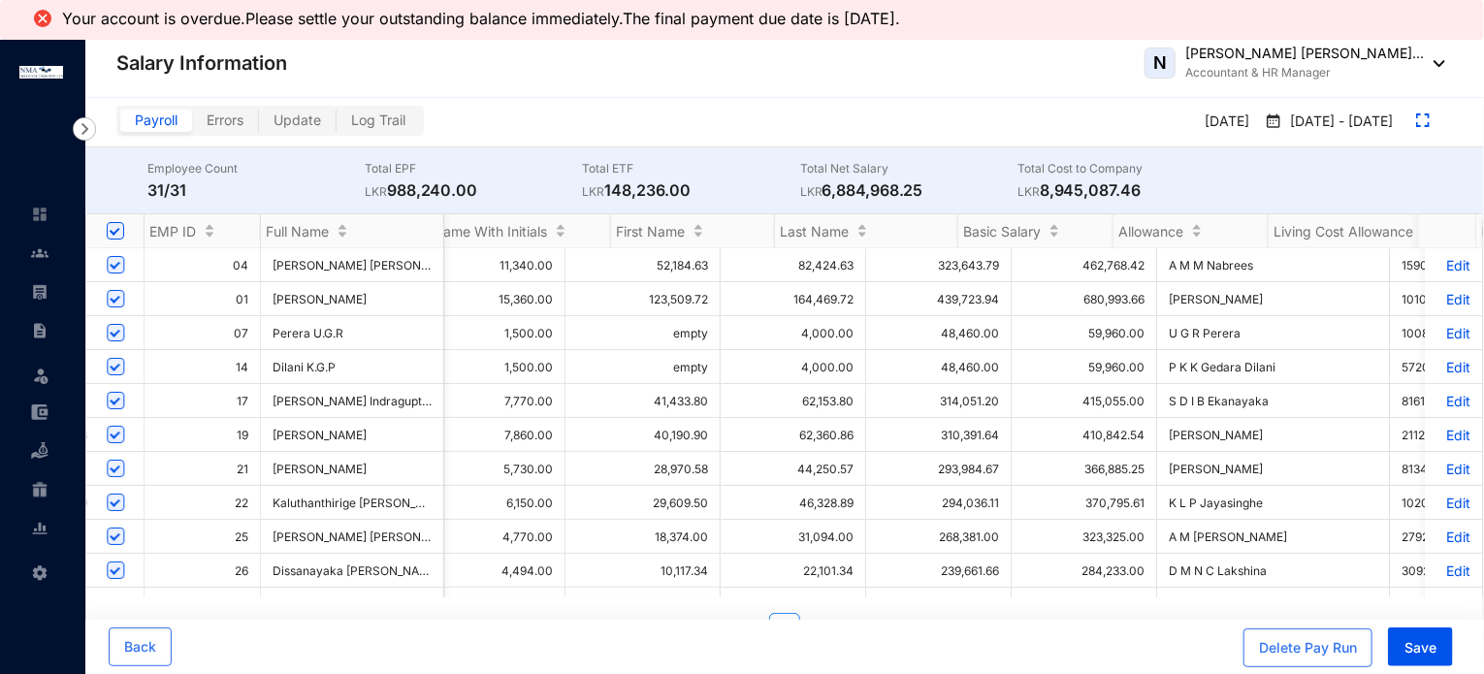
click at [1441, 443] on p "Edit" at bounding box center [1454, 435] width 34 height 16
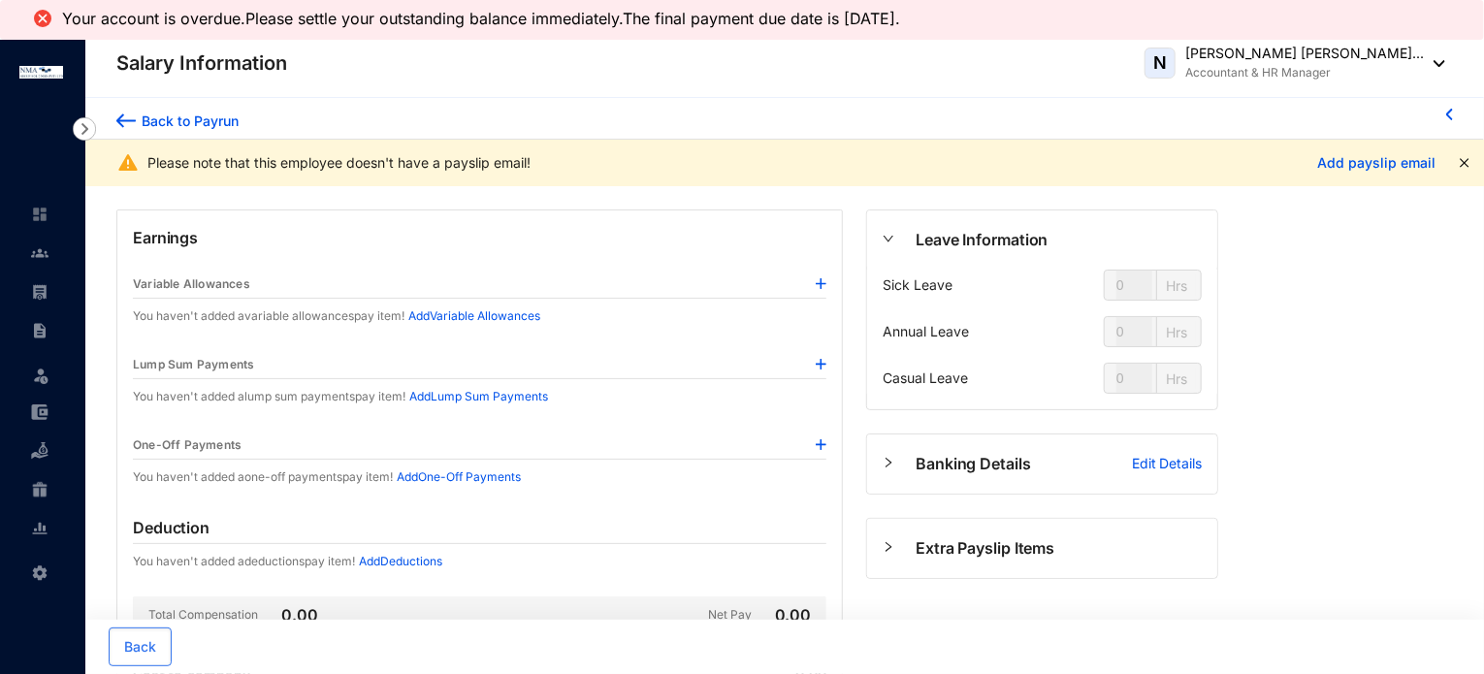
type input "56"
type input "112"
type input "56"
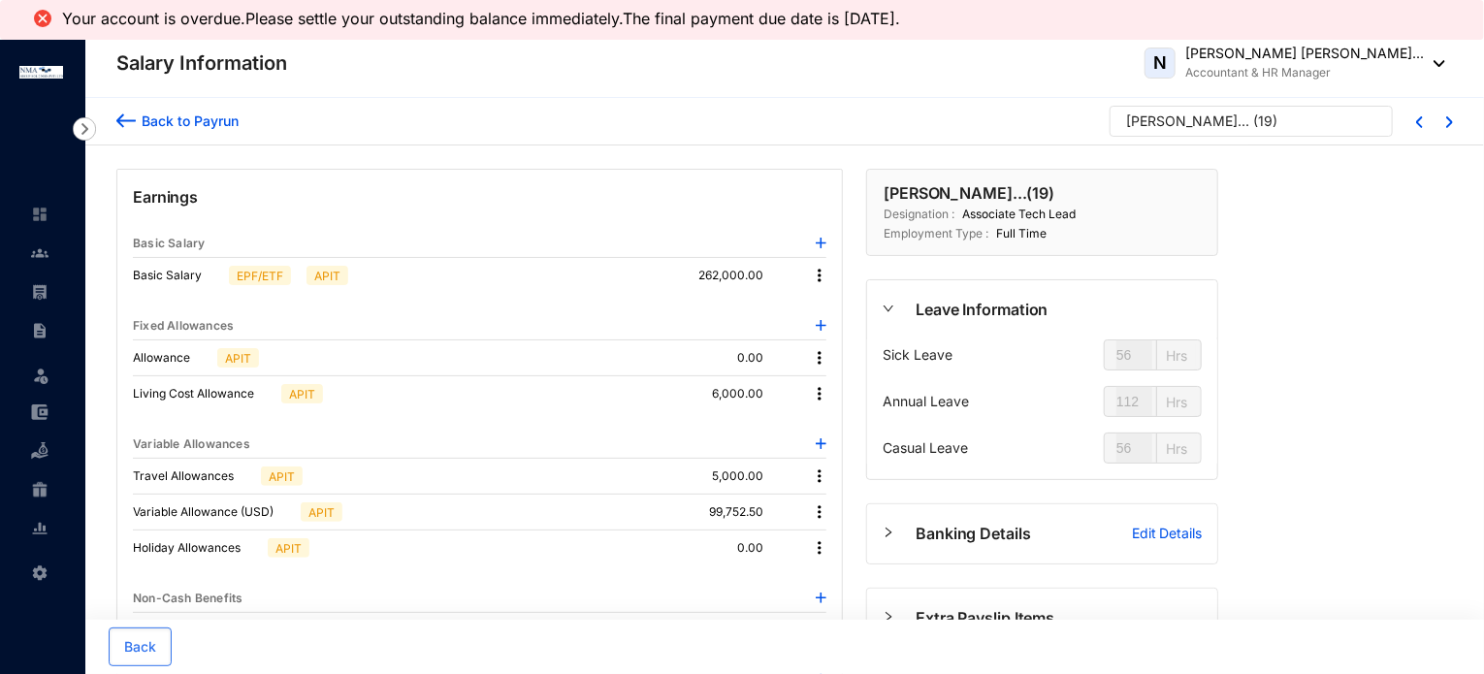
type input "4.5"
type input "126"
type input "9"
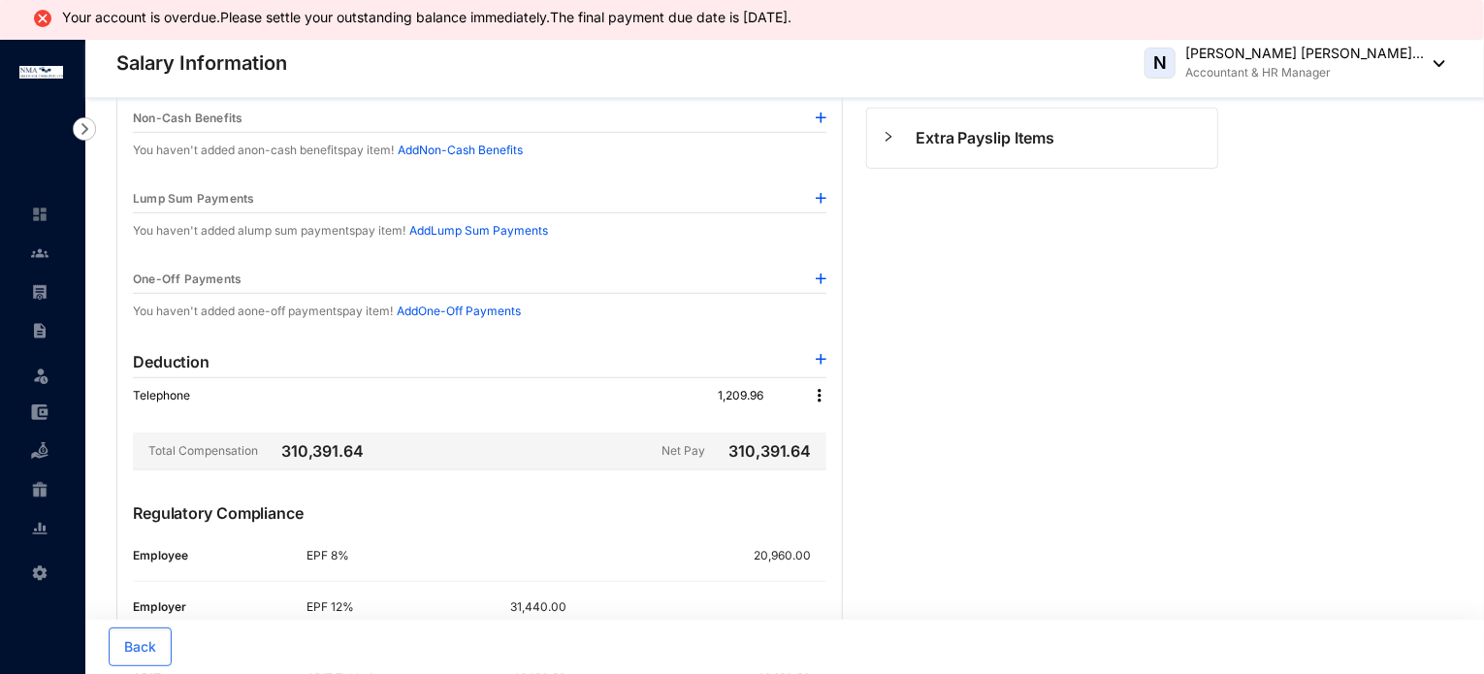
scroll to position [485, 0]
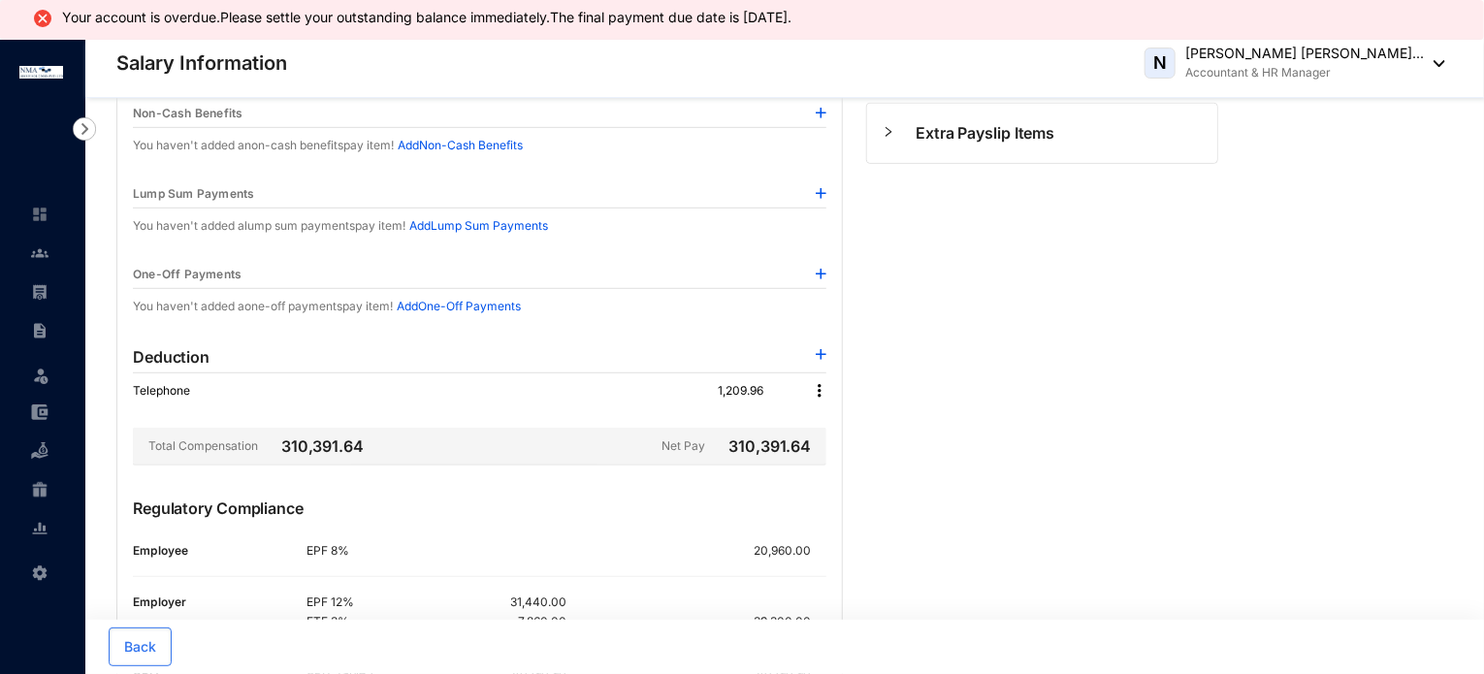
click at [819, 393] on img at bounding box center [819, 390] width 19 height 19
click at [835, 415] on span "Edit" at bounding box center [847, 421] width 41 height 21
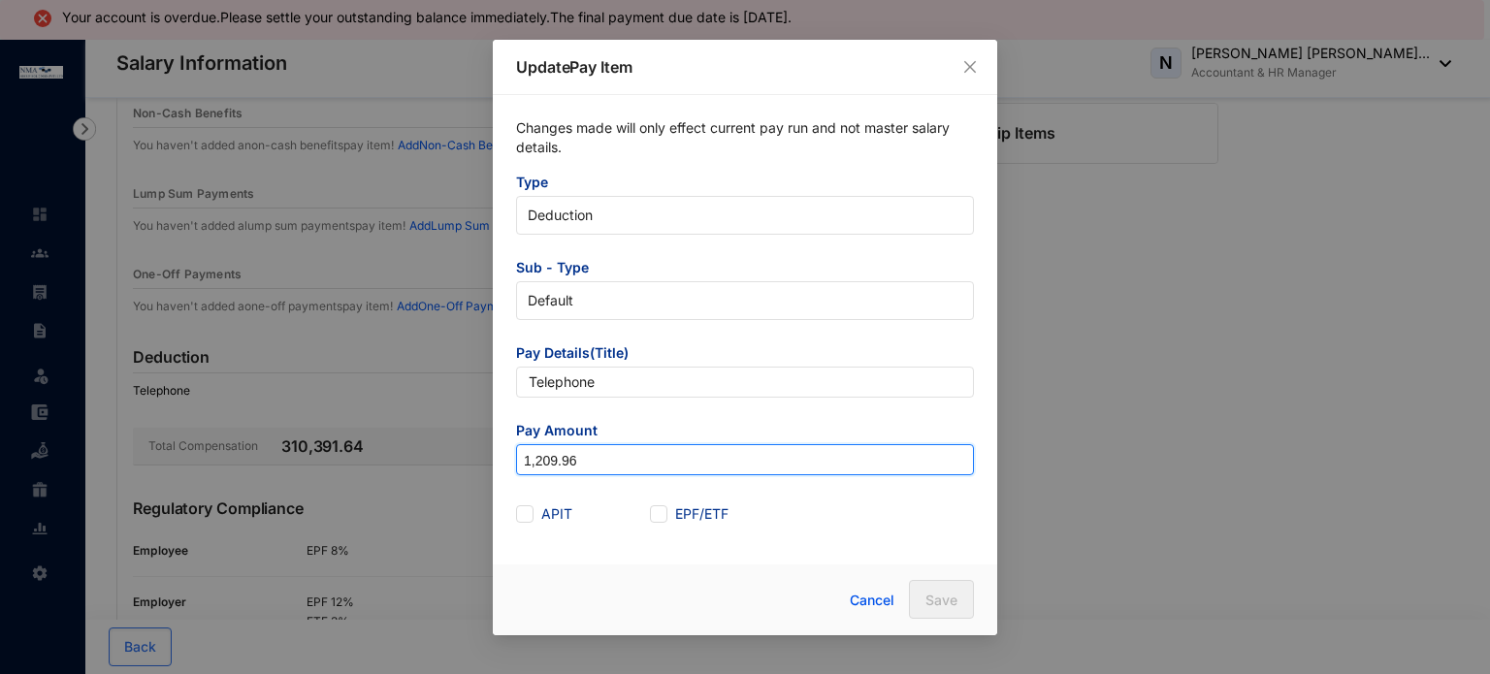
drag, startPoint x: 553, startPoint y: 465, endPoint x: 504, endPoint y: 464, distance: 49.5
click at [504, 464] on div "Changes made will only effect current pay run and not master salary details. Ty…" at bounding box center [745, 324] width 504 height 458
type input "890.08"
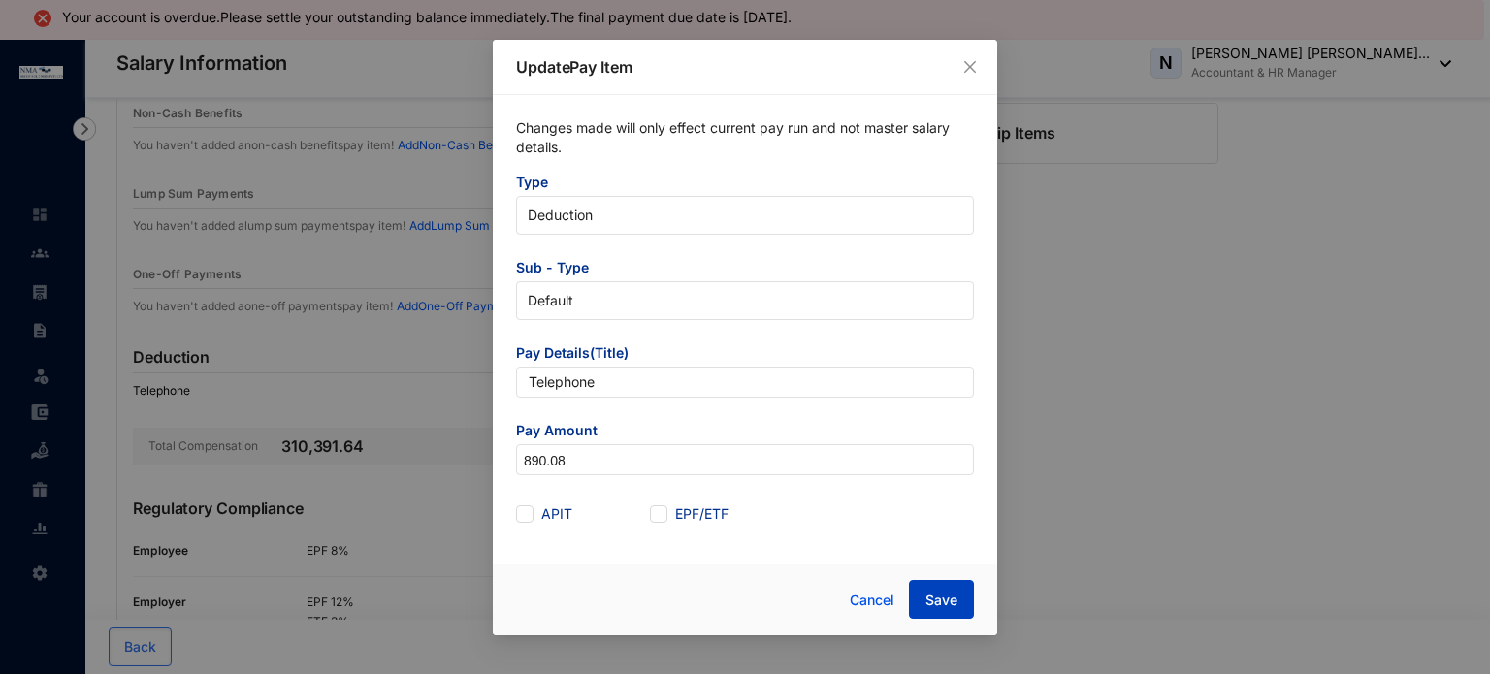
click at [934, 594] on span "Save" at bounding box center [942, 600] width 32 height 19
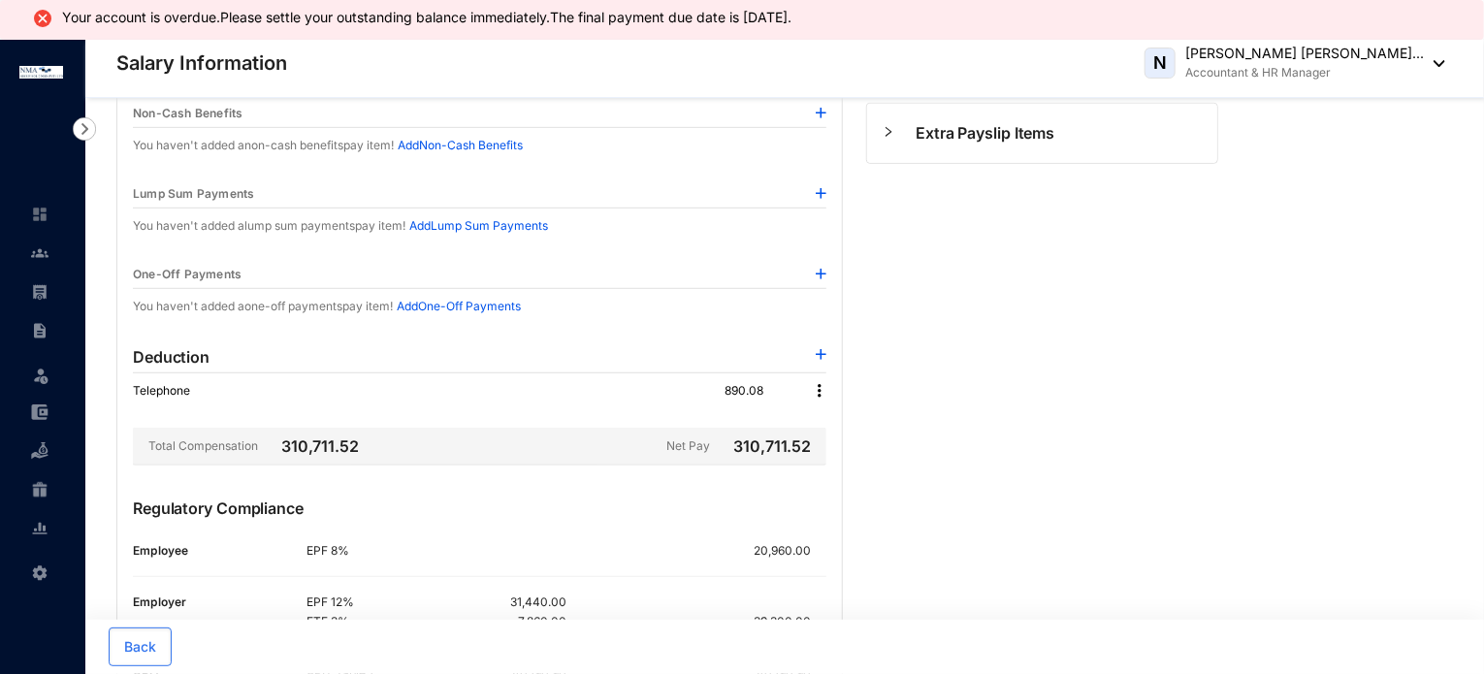
scroll to position [0, 0]
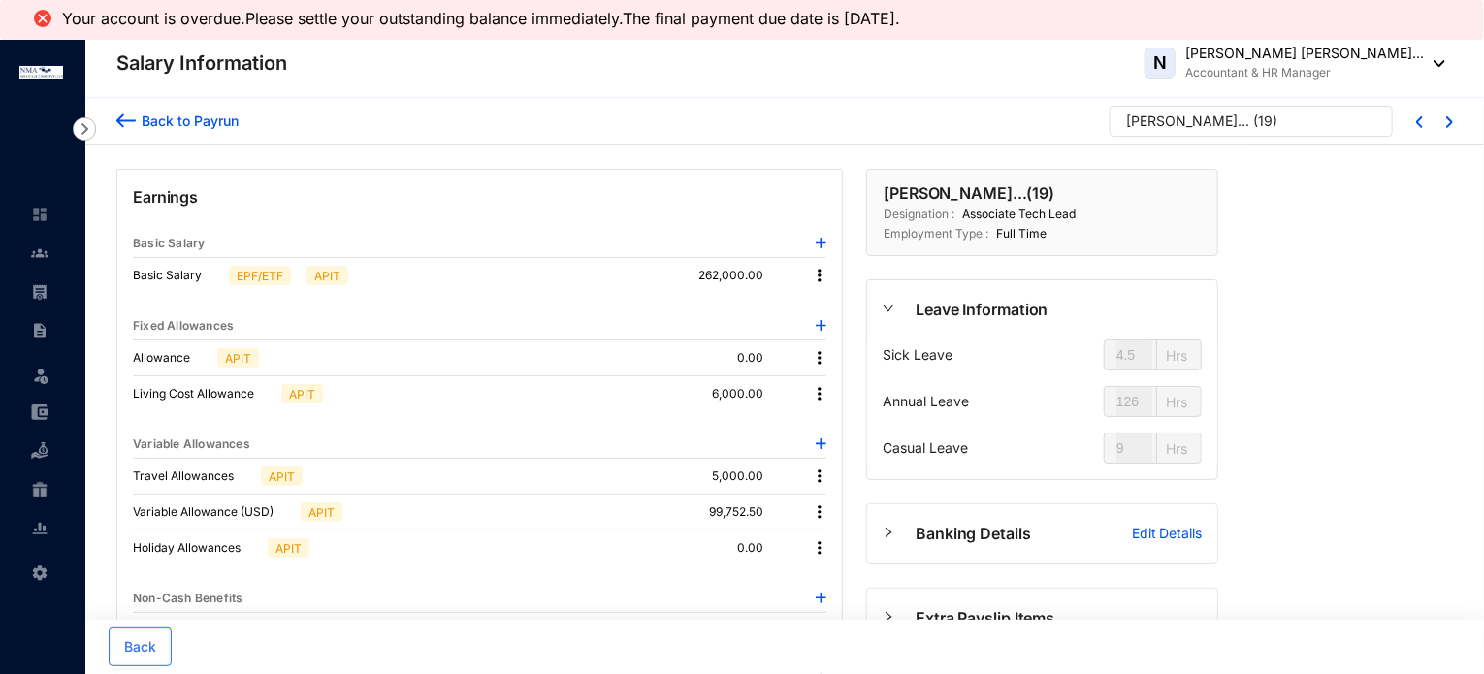
click at [237, 121] on div "Back to Payrun" at bounding box center [187, 121] width 103 height 20
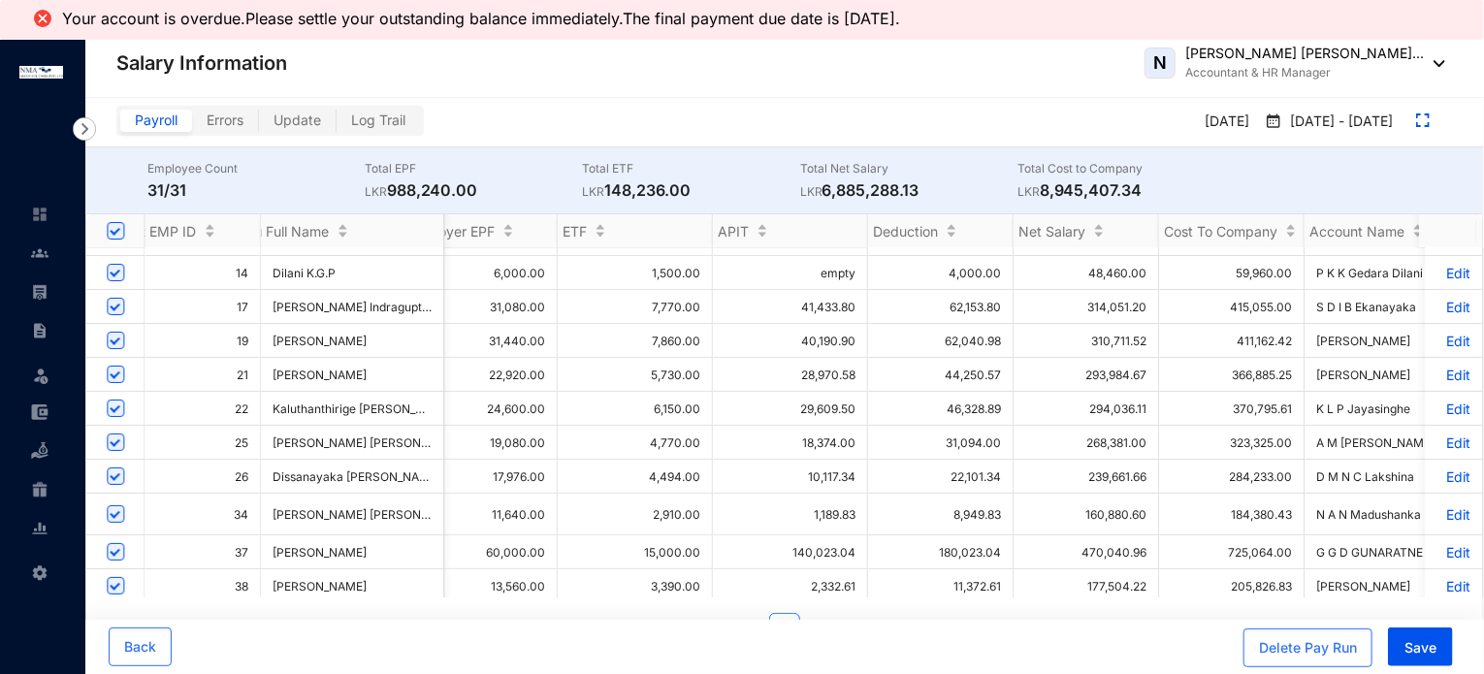
scroll to position [97, 2280]
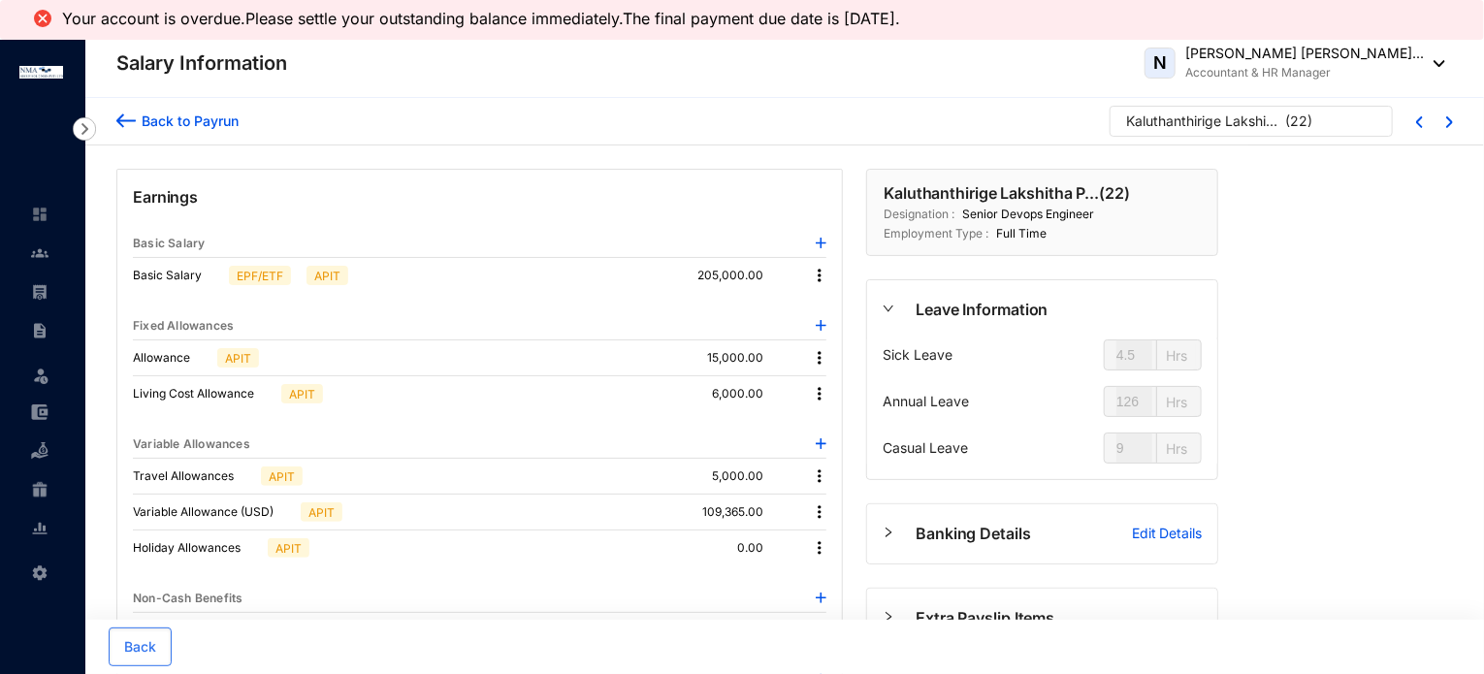
type input "27"
type input "36"
type input "41"
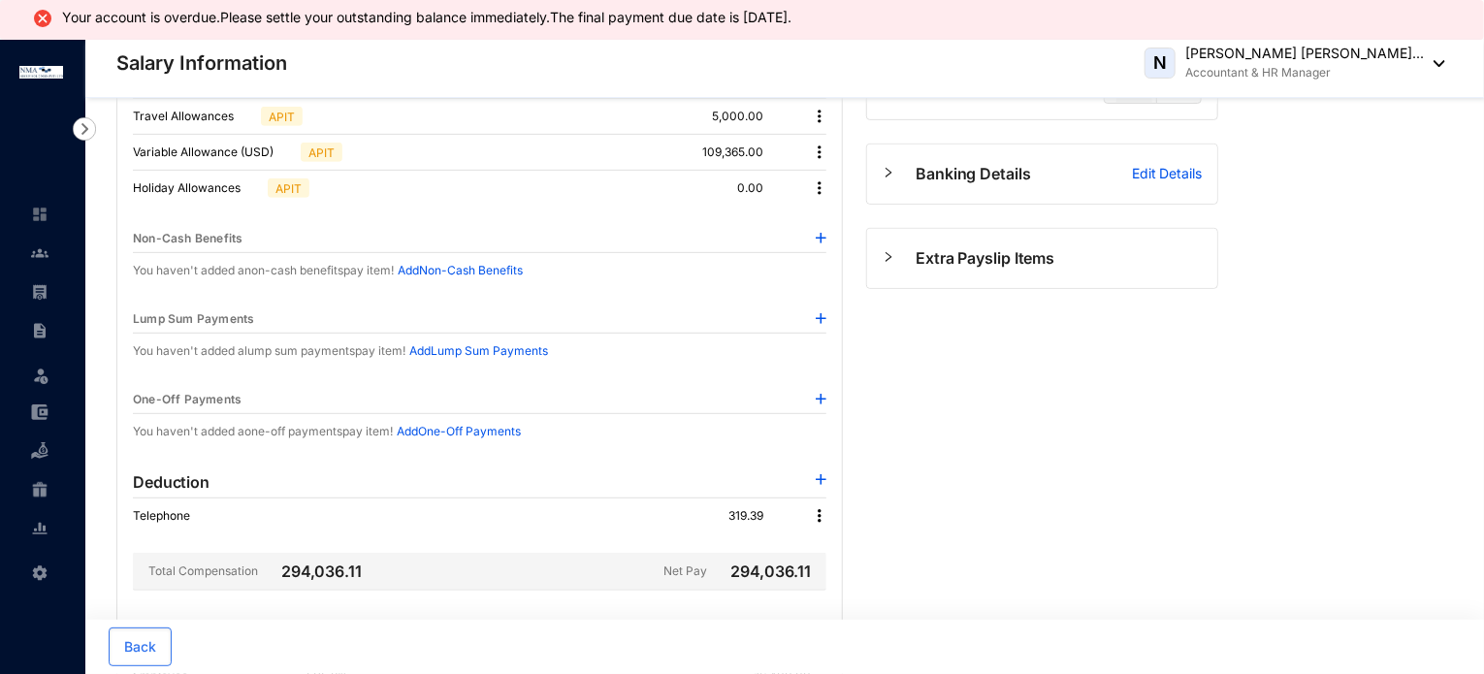
scroll to position [582, 0]
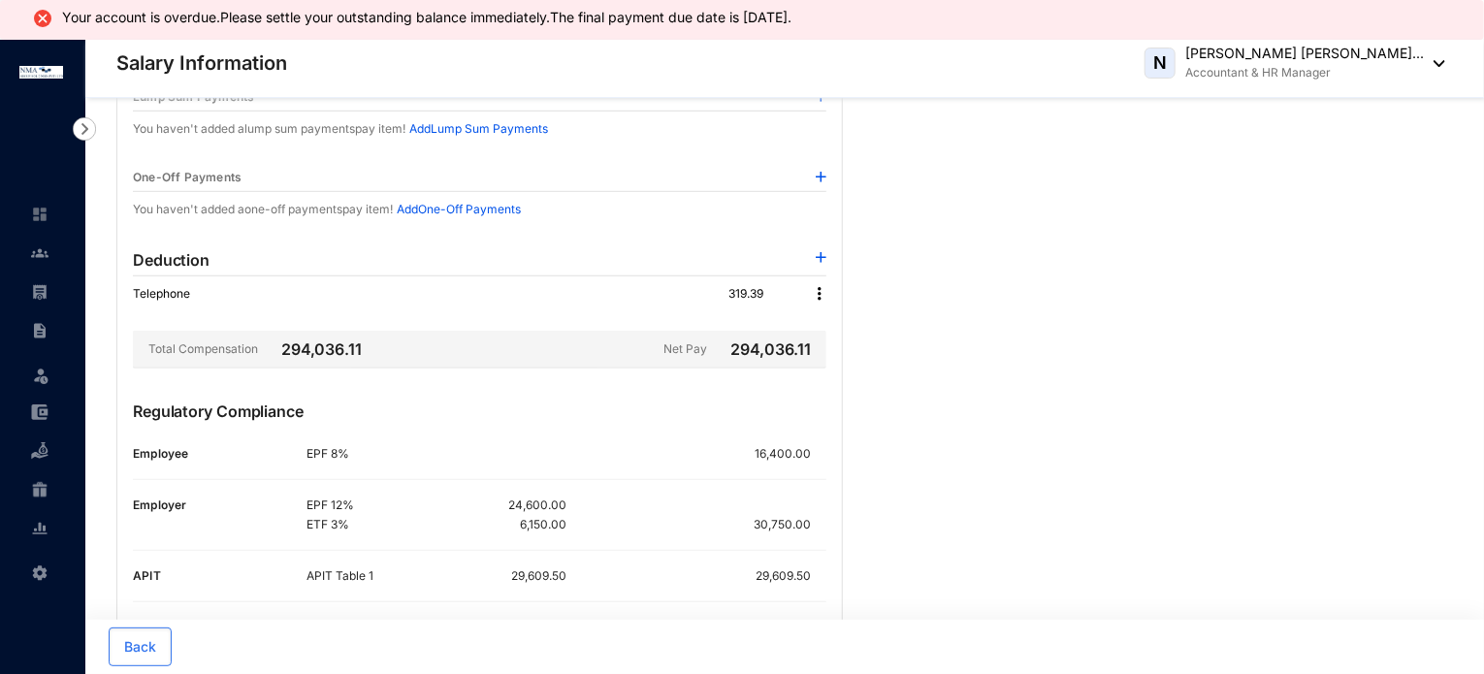
click at [819, 294] on img at bounding box center [819, 293] width 19 height 19
click at [829, 317] on span "Edit" at bounding box center [847, 324] width 41 height 21
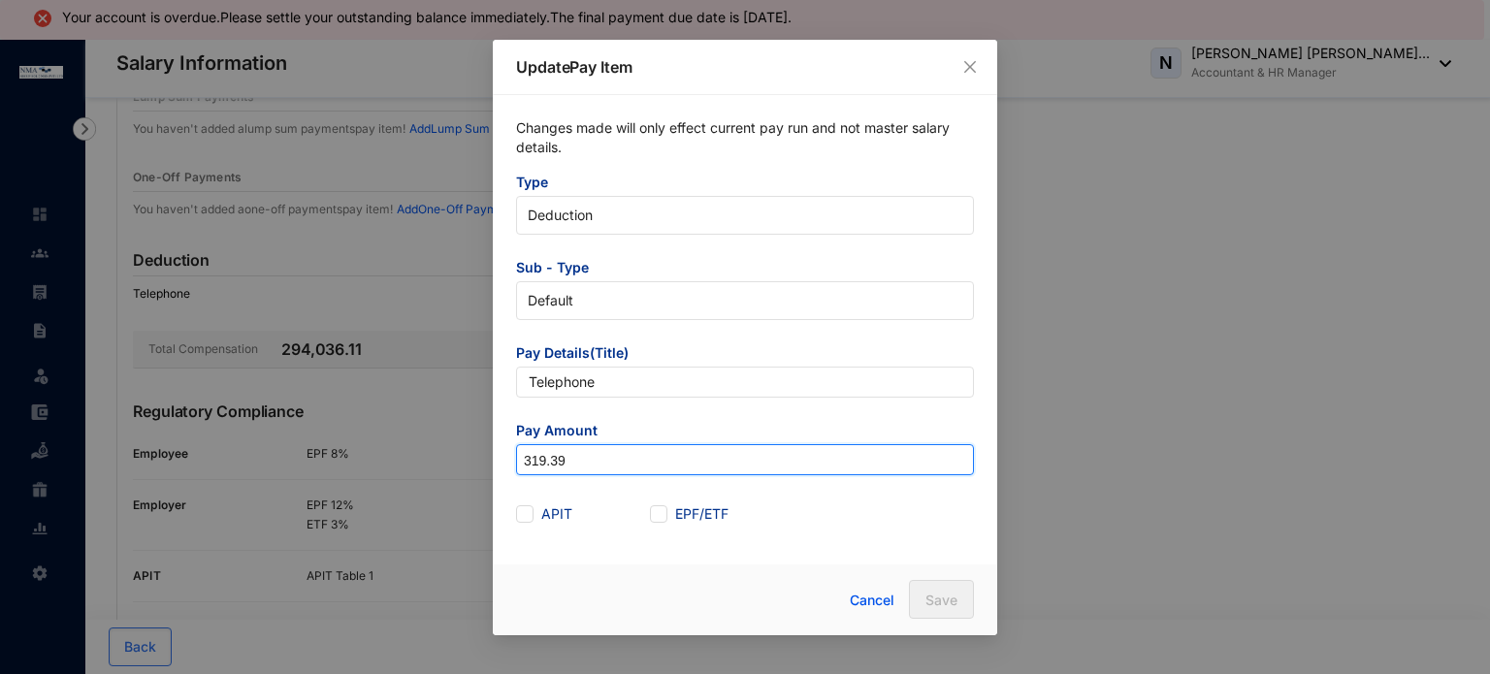
drag, startPoint x: 565, startPoint y: 469, endPoint x: 471, endPoint y: 461, distance: 93.5
click at [471, 461] on div "Update Pay Item Changes made will only effect current pay run and not master sa…" at bounding box center [745, 337] width 1490 height 674
type input "0"
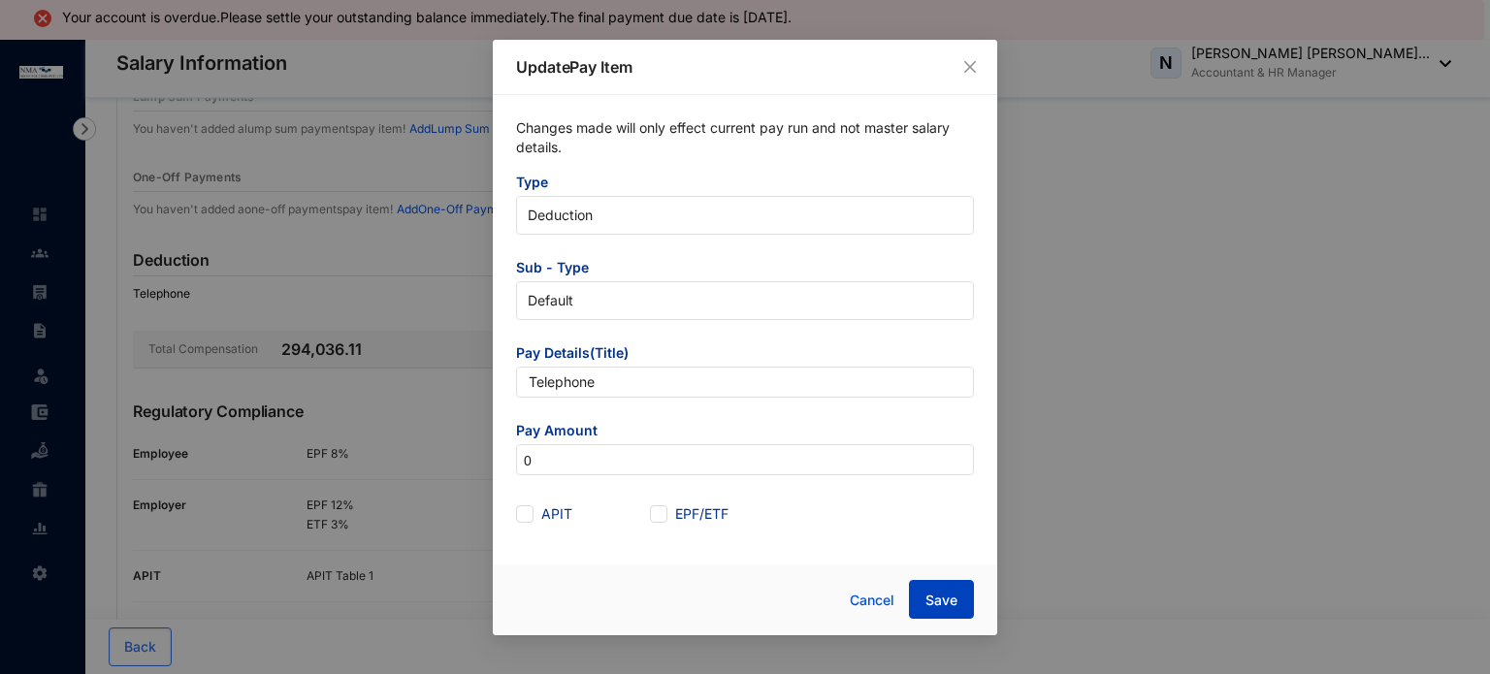
click at [937, 608] on span "Save" at bounding box center [942, 600] width 32 height 19
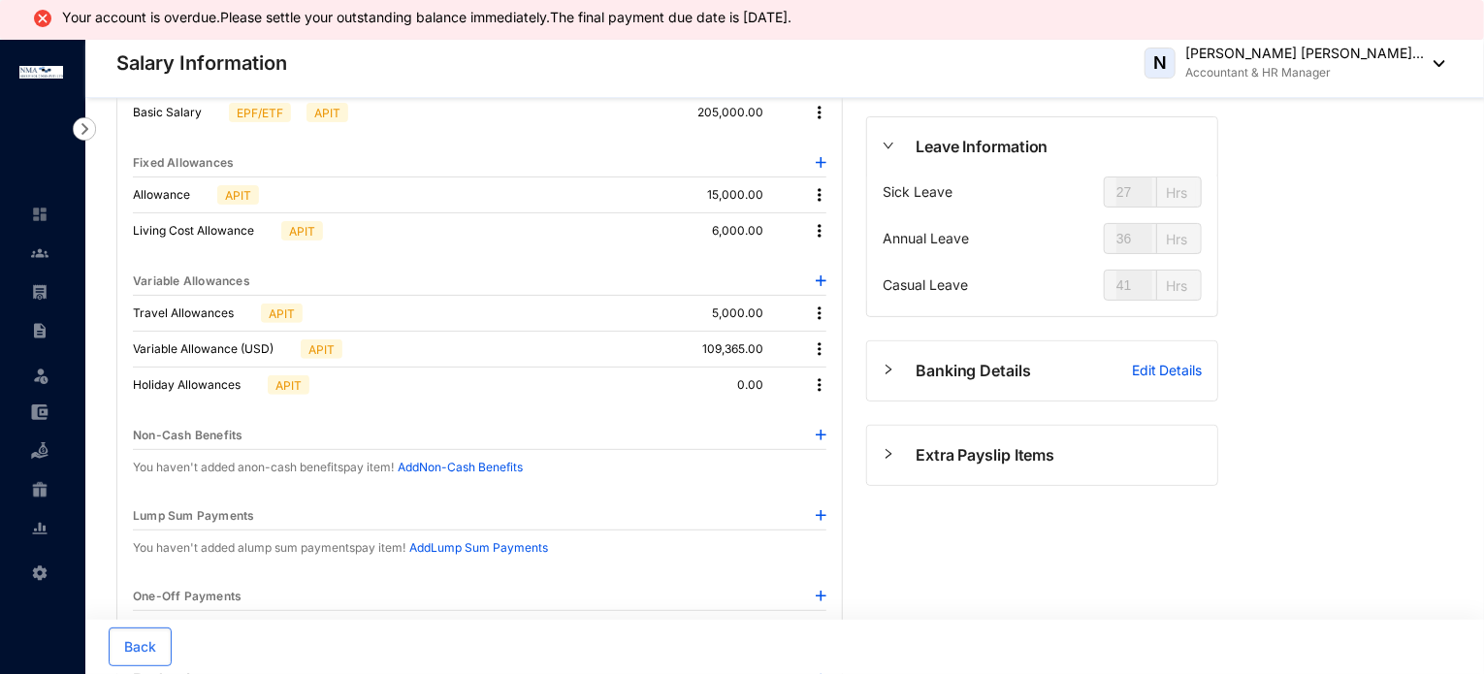
scroll to position [0, 0]
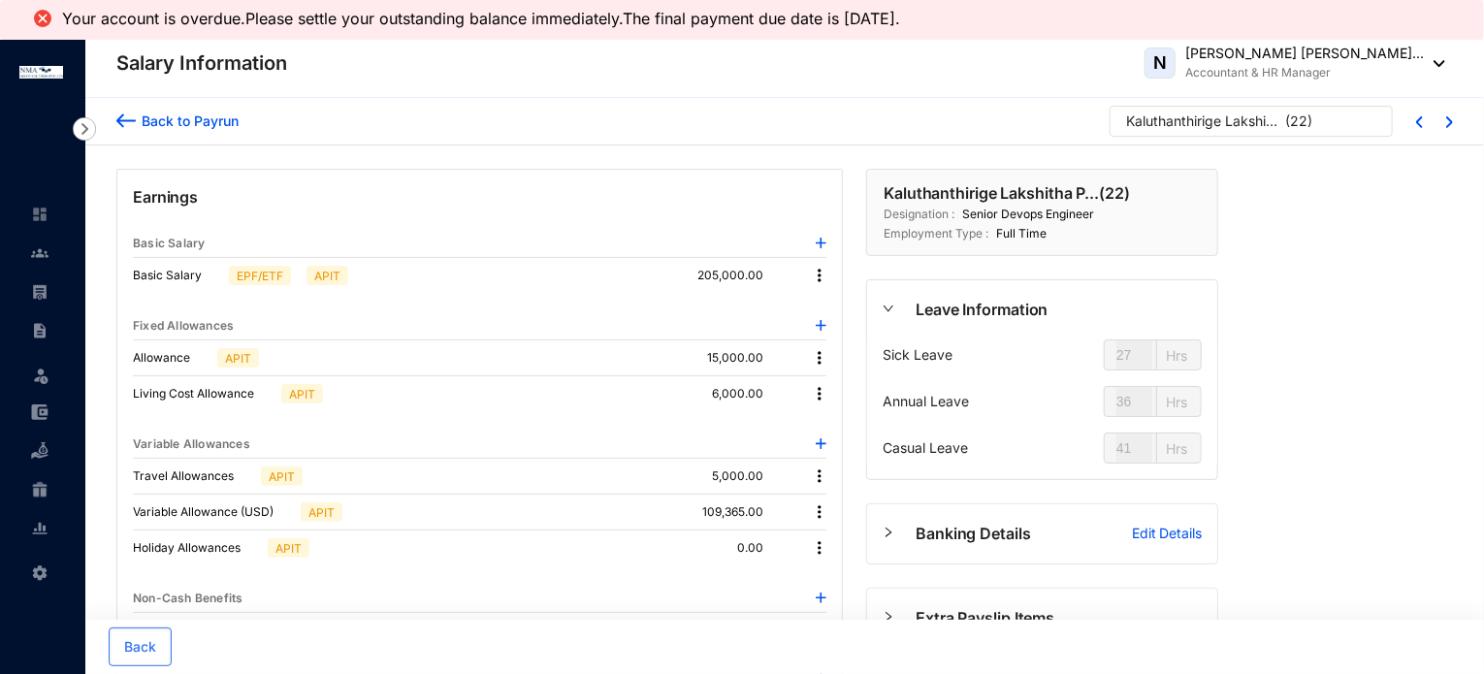
click at [159, 119] on div "Back to Payrun" at bounding box center [187, 121] width 103 height 20
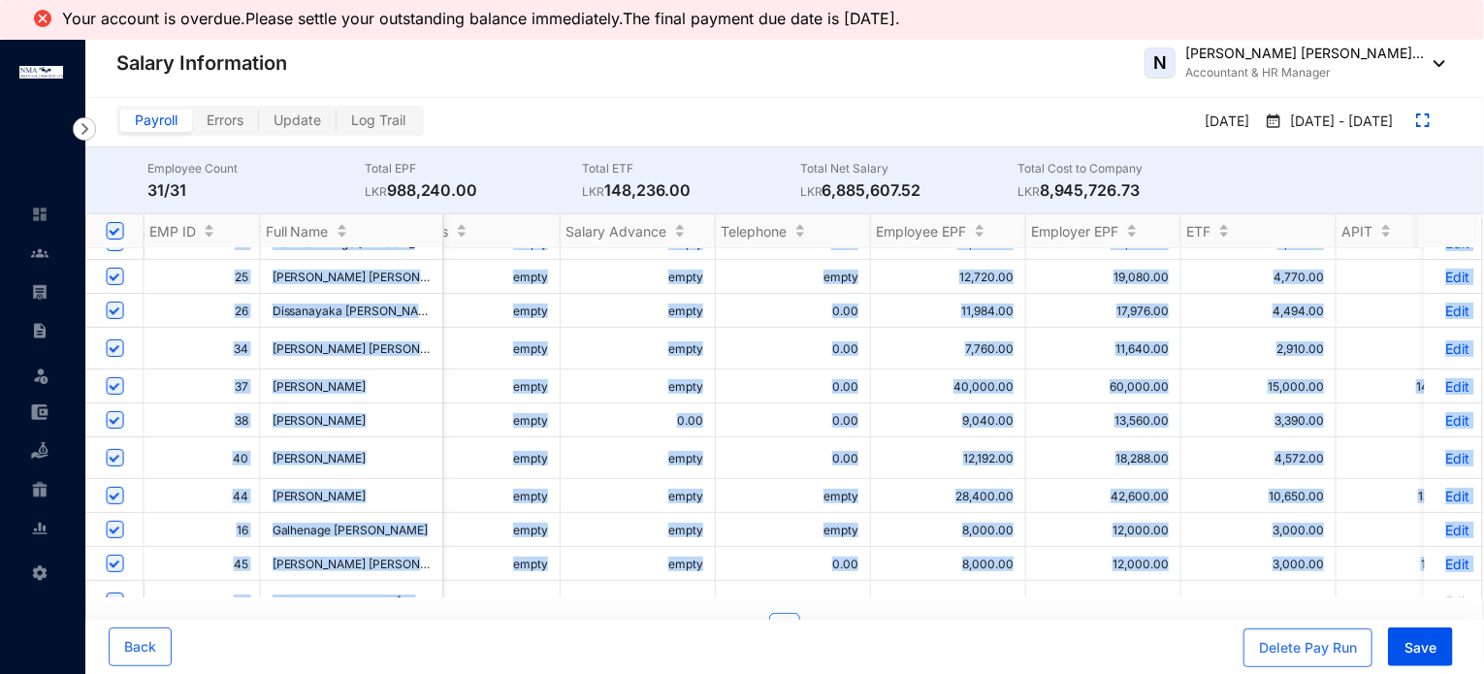
scroll to position [0, 1666]
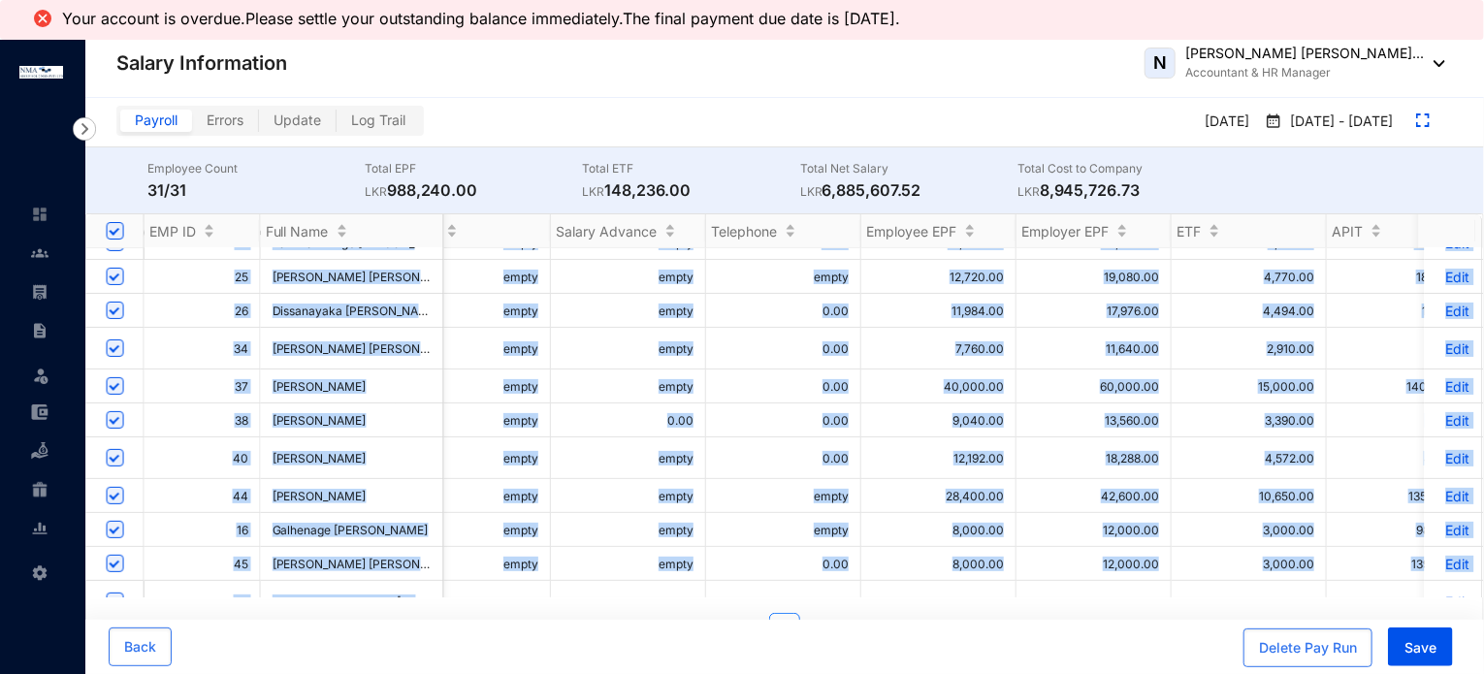
click at [764, 335] on td "0.00" at bounding box center [783, 349] width 155 height 42
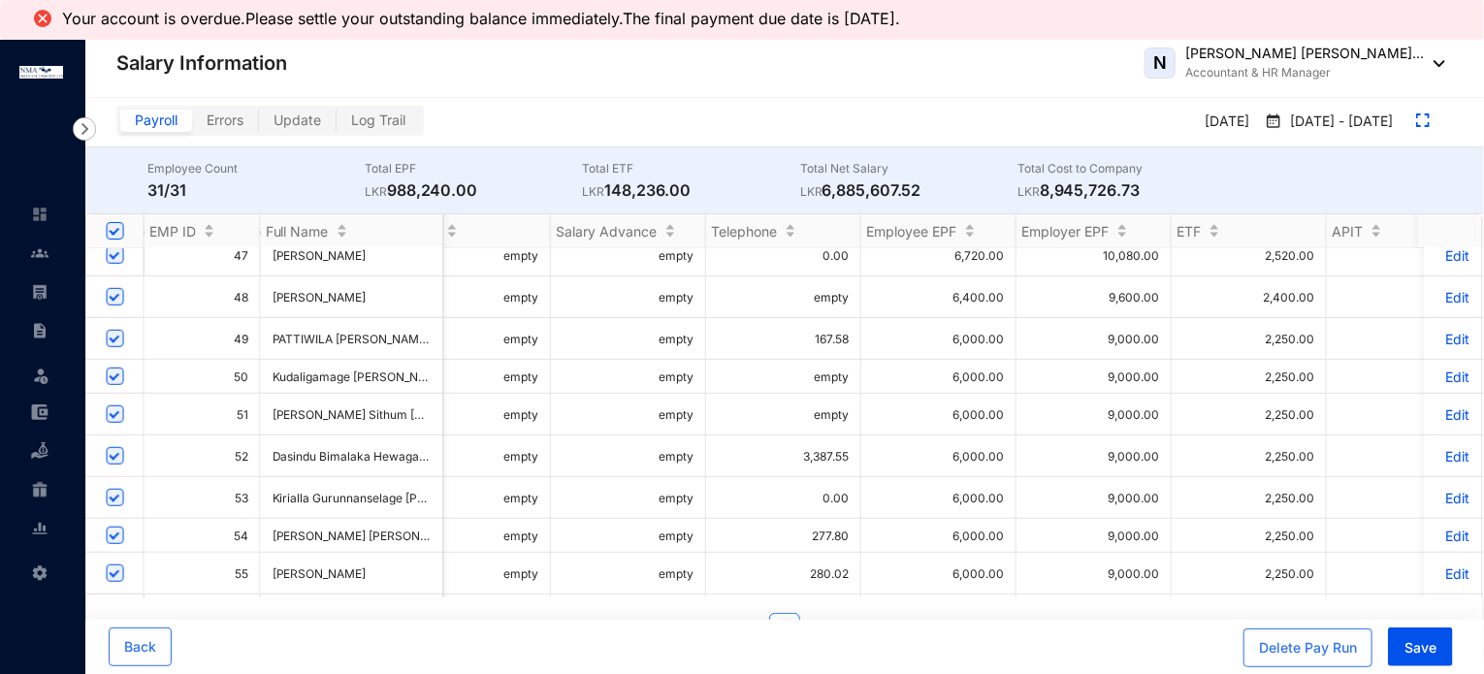
scroll to position [648, 1666]
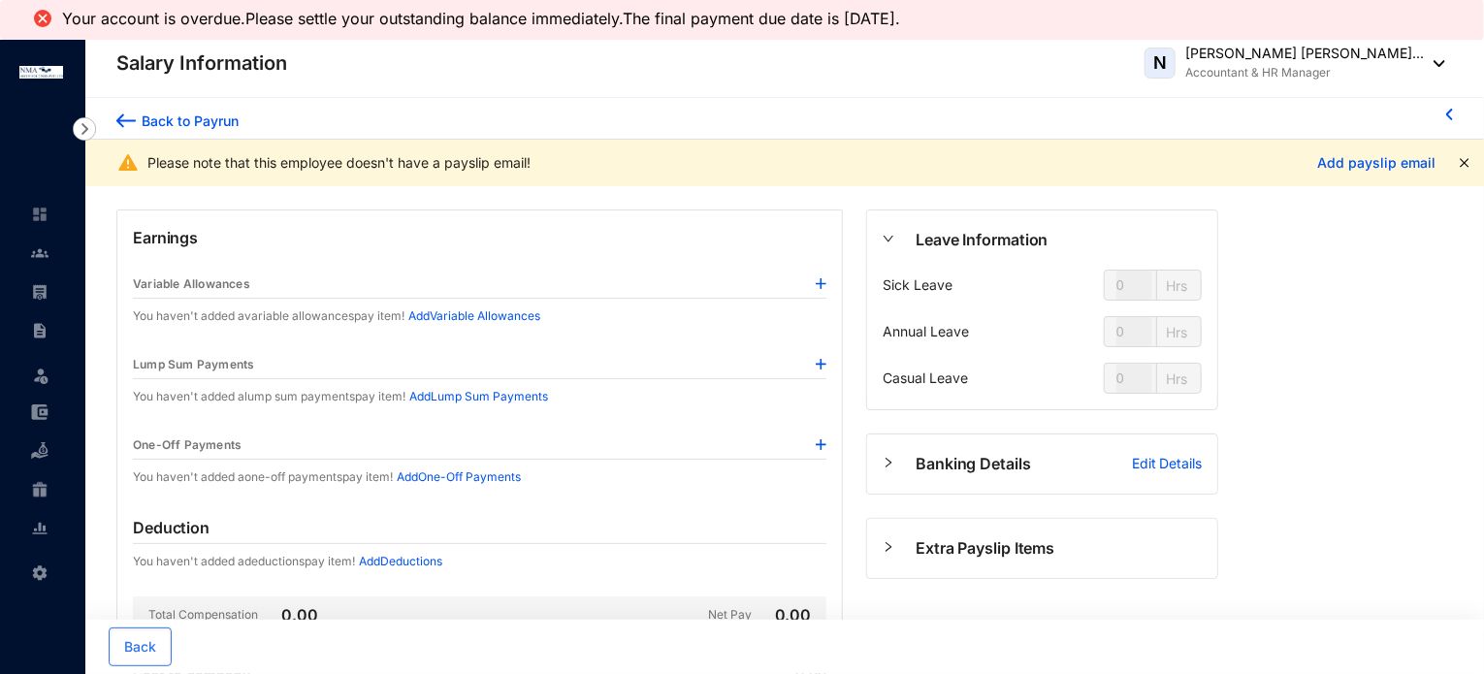
type input "27"
type input "36"
type input "41"
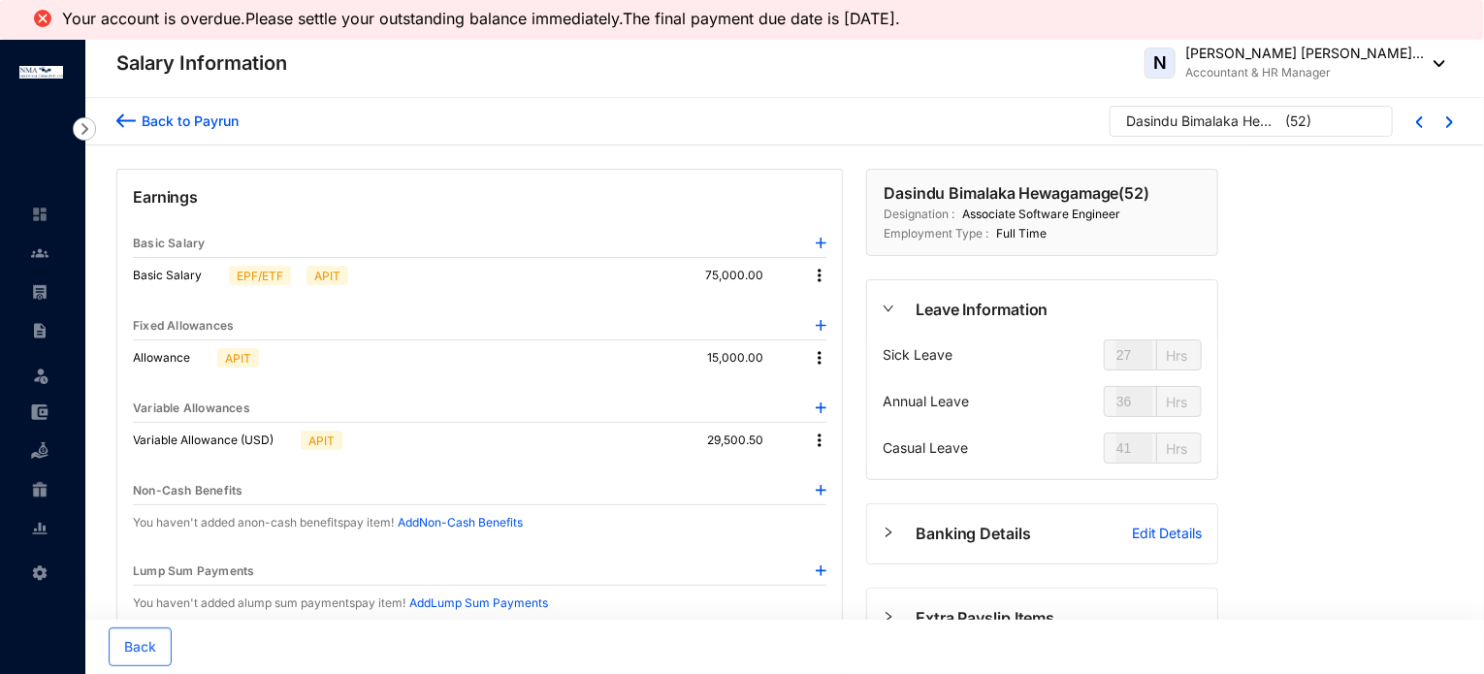
type input "45"
type input "54"
type input "43"
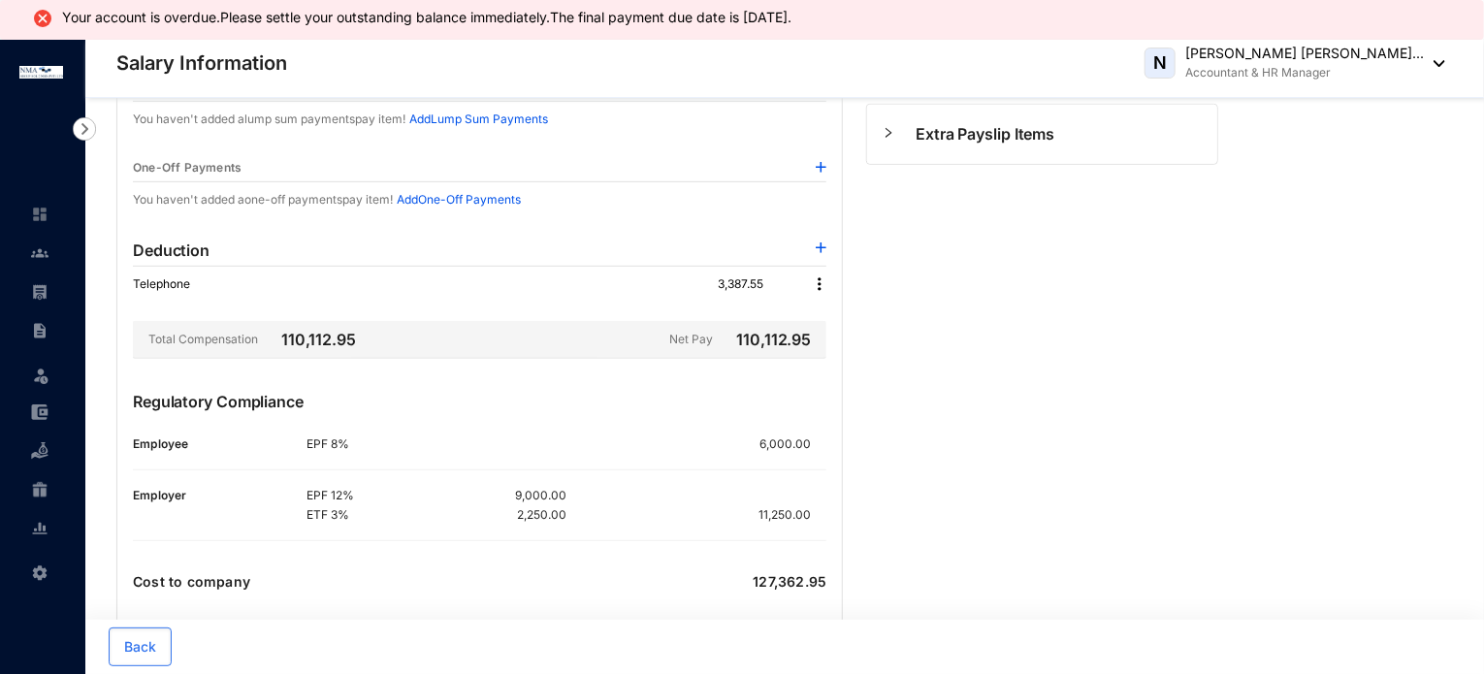
scroll to position [485, 0]
click at [819, 277] on img at bounding box center [819, 283] width 19 height 19
click at [828, 317] on span "Edit" at bounding box center [847, 314] width 41 height 21
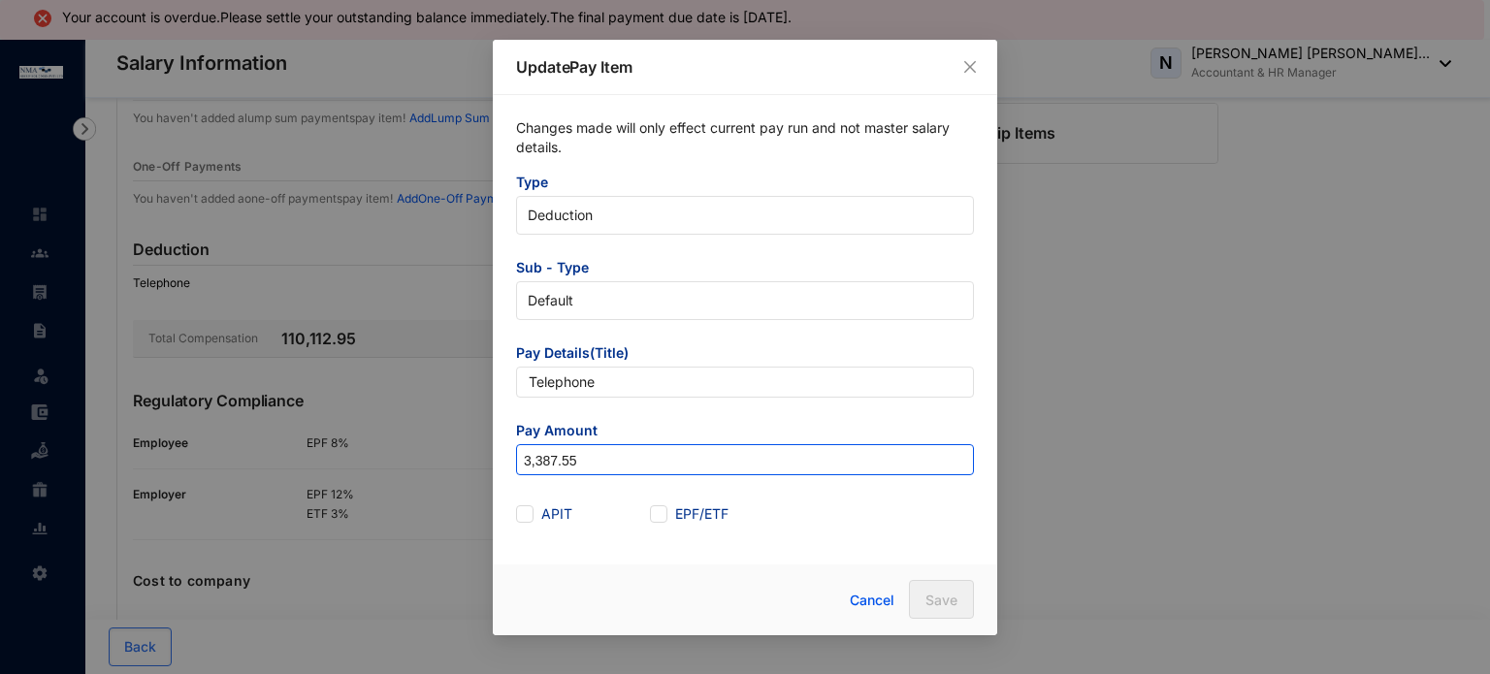
drag, startPoint x: 598, startPoint y: 458, endPoint x: 533, endPoint y: 452, distance: 65.3
click at [533, 452] on input "3,387.55" at bounding box center [745, 460] width 456 height 31
type input "3,844.11"
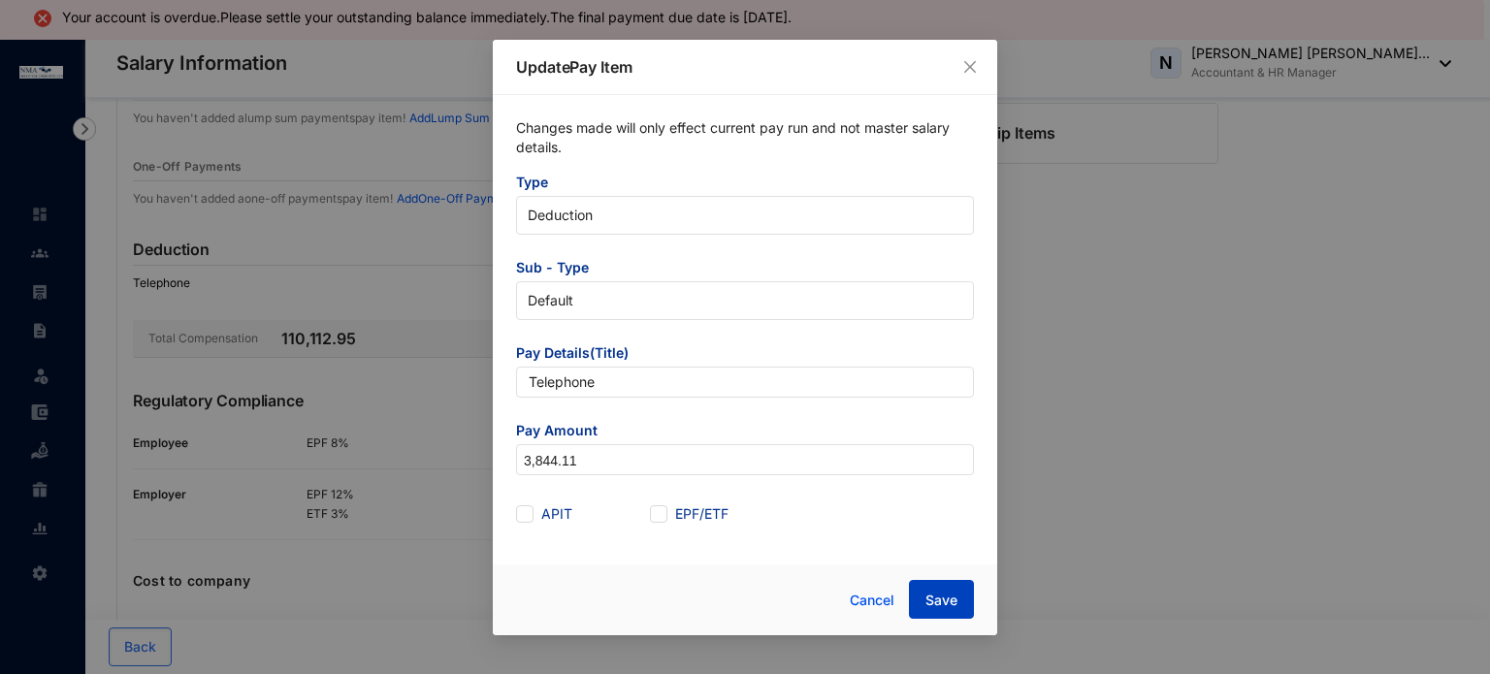
click at [947, 601] on span "Save" at bounding box center [942, 600] width 32 height 19
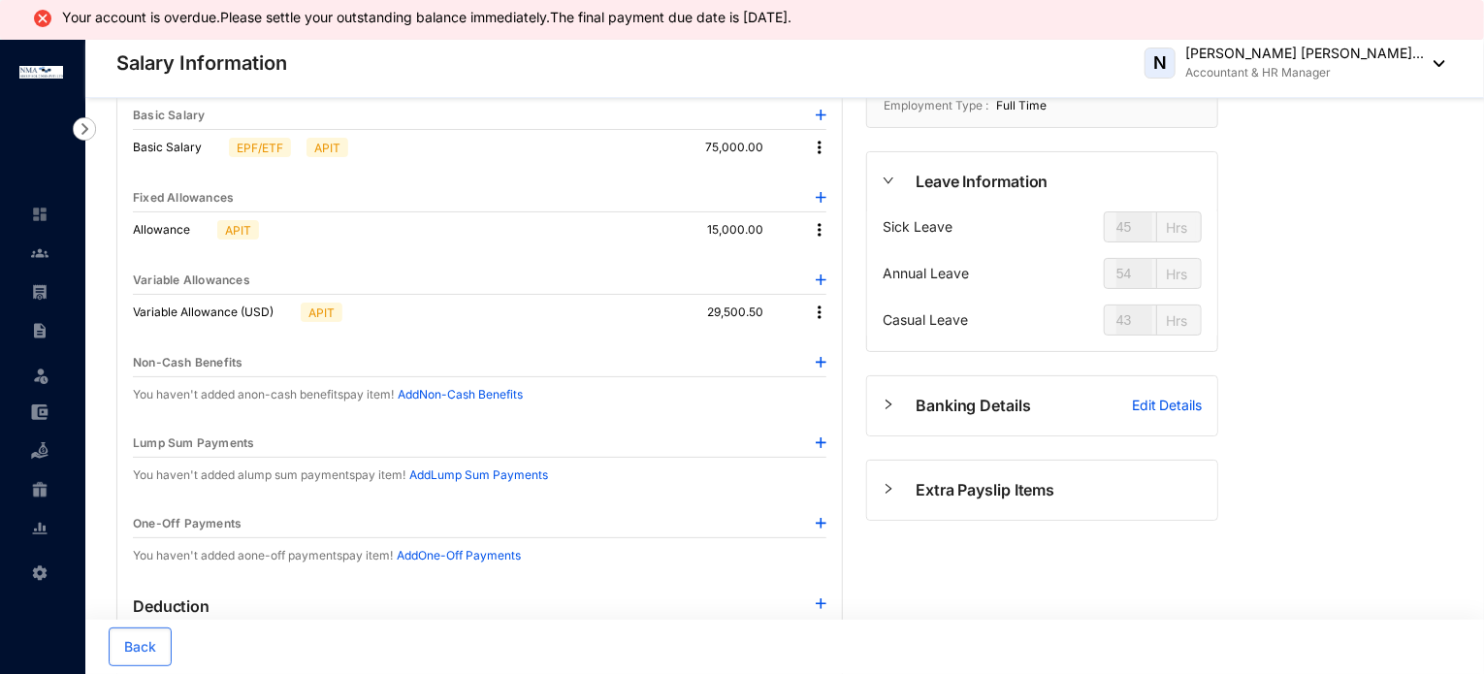
scroll to position [0, 0]
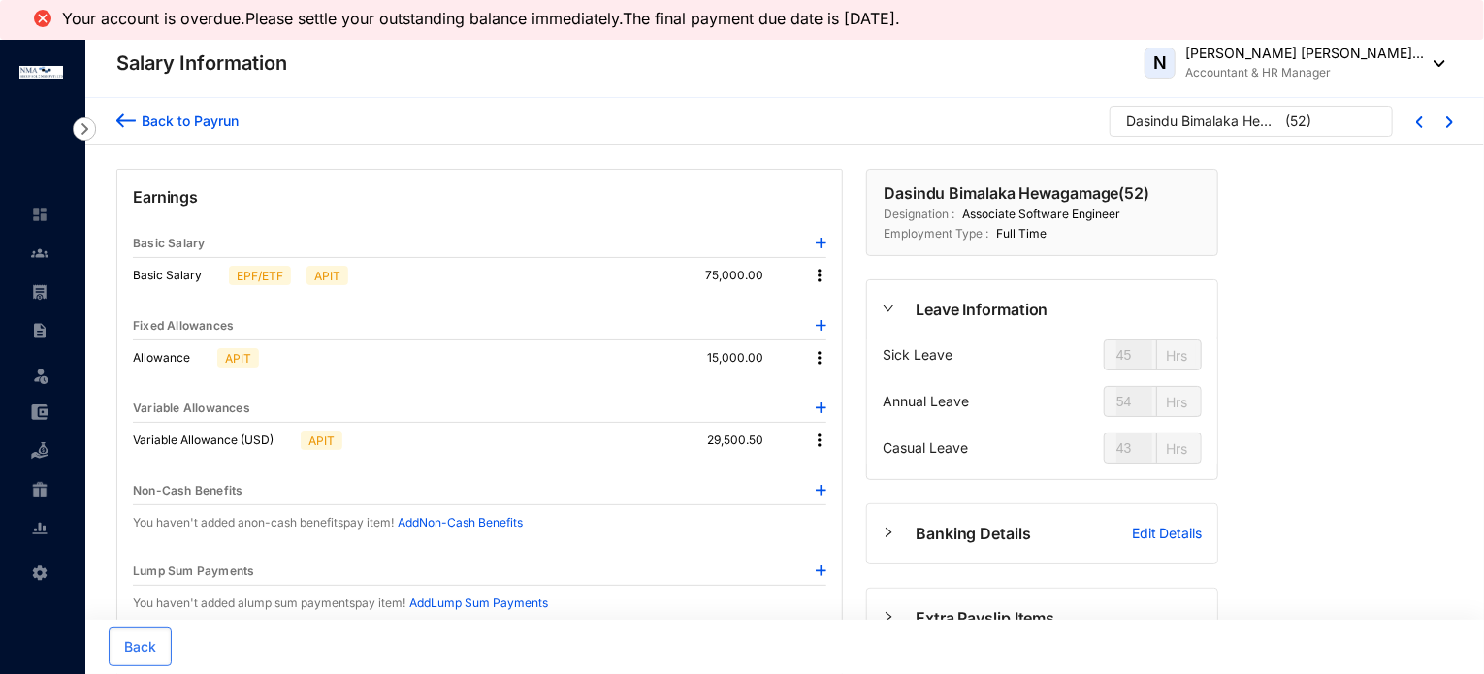
click at [197, 123] on div "Back to Payrun" at bounding box center [187, 121] width 103 height 20
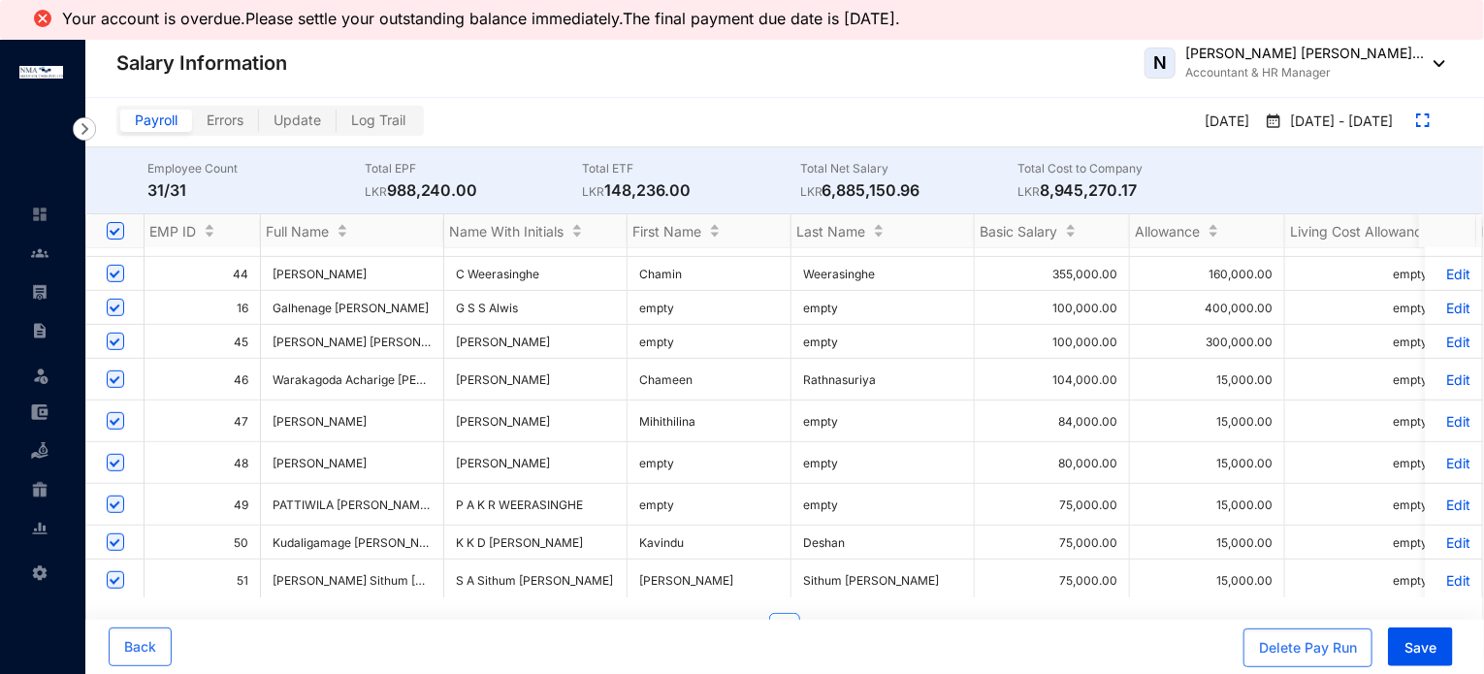
scroll to position [485, 0]
click at [1440, 453] on p "Edit" at bounding box center [1454, 460] width 34 height 16
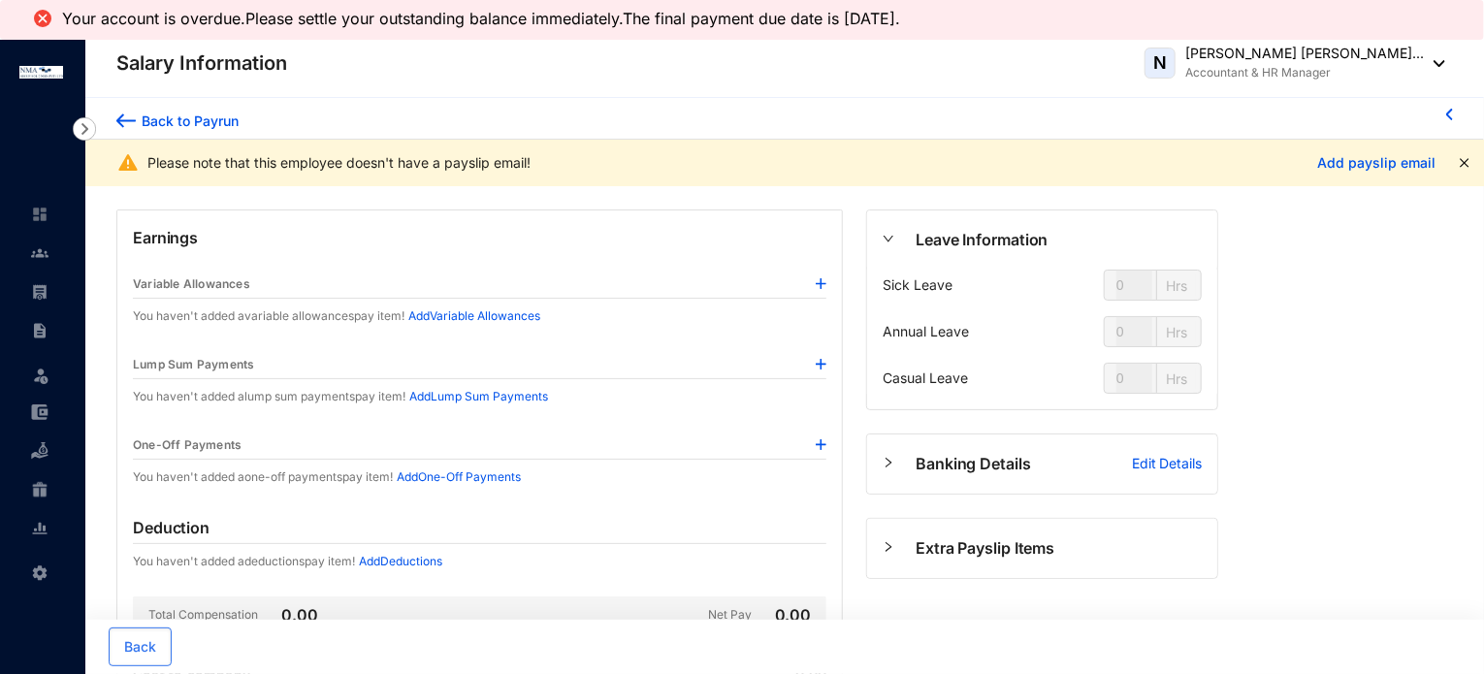
type input "45"
type input "54"
type input "43"
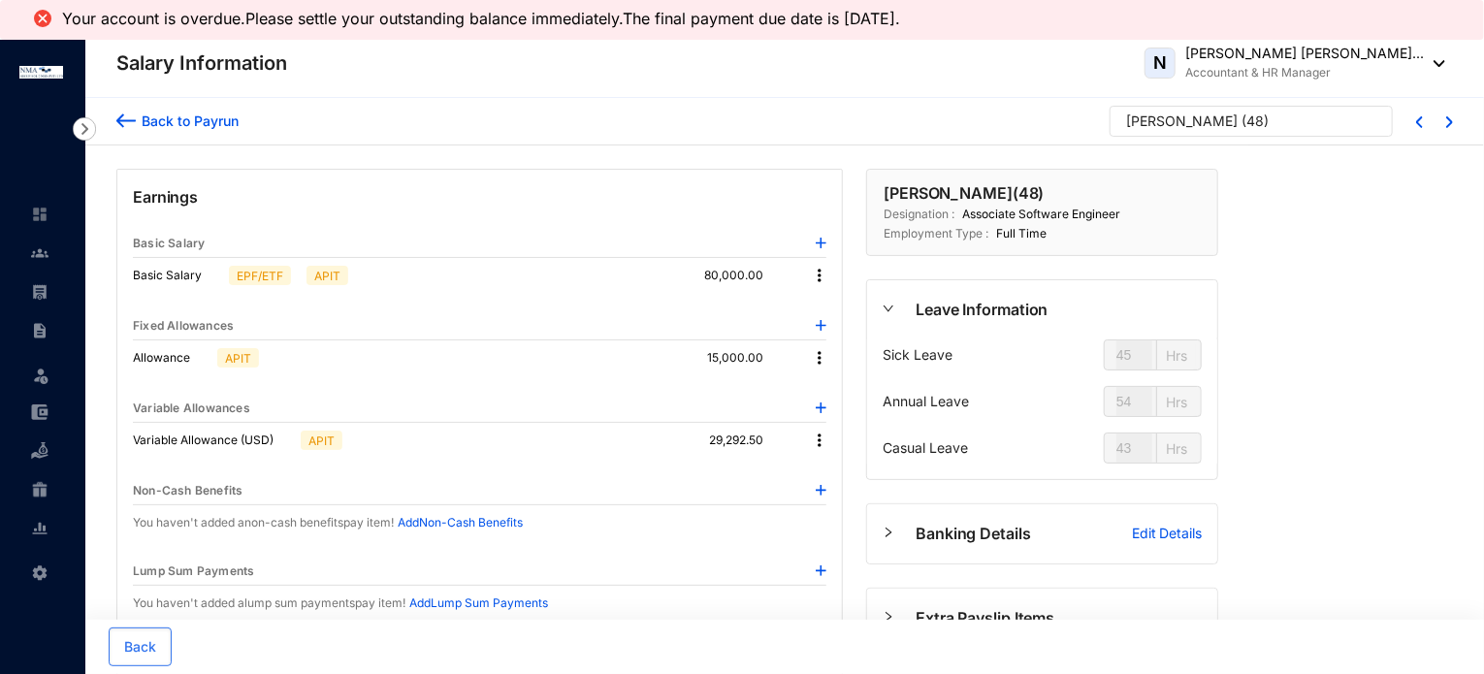
type input "63"
type input "81"
type input "46"
click at [161, 120] on div "Back to Payrun" at bounding box center [187, 121] width 103 height 20
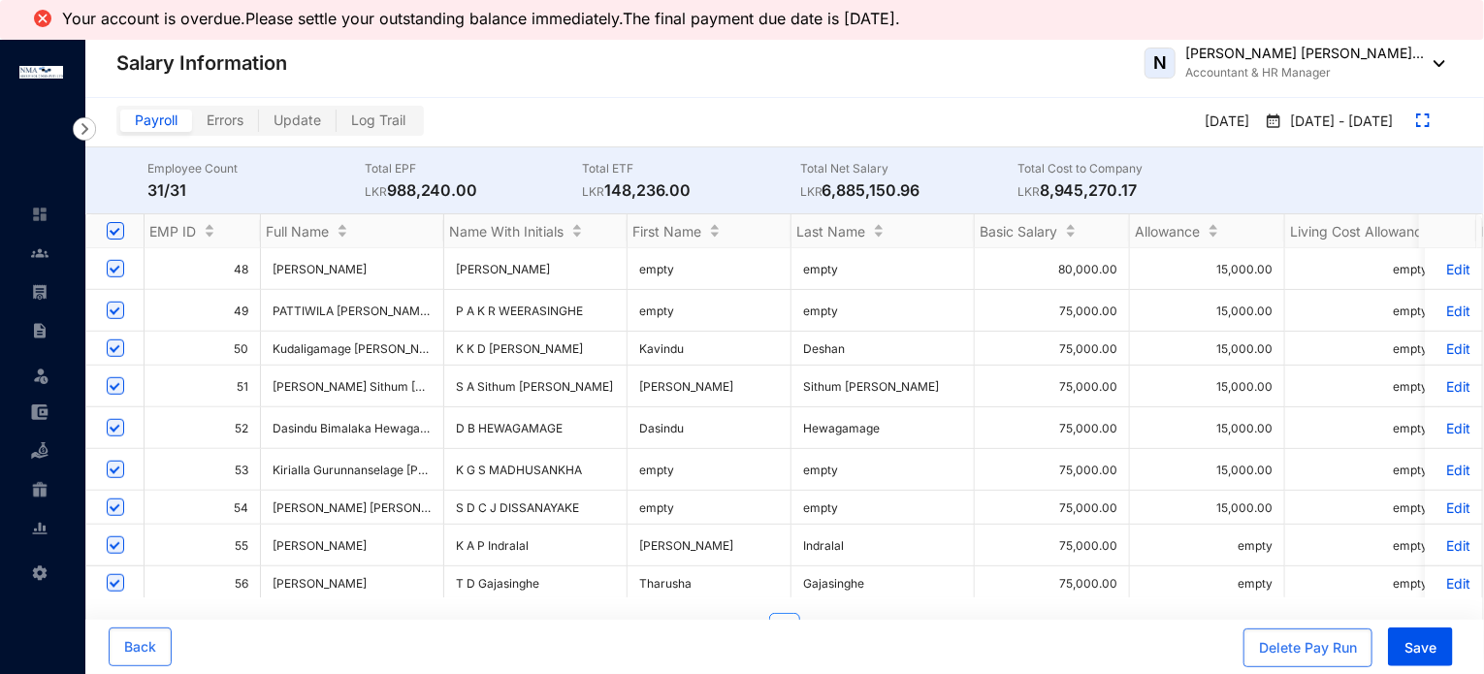
scroll to position [679, 0]
click at [1437, 300] on p "Edit" at bounding box center [1454, 308] width 34 height 16
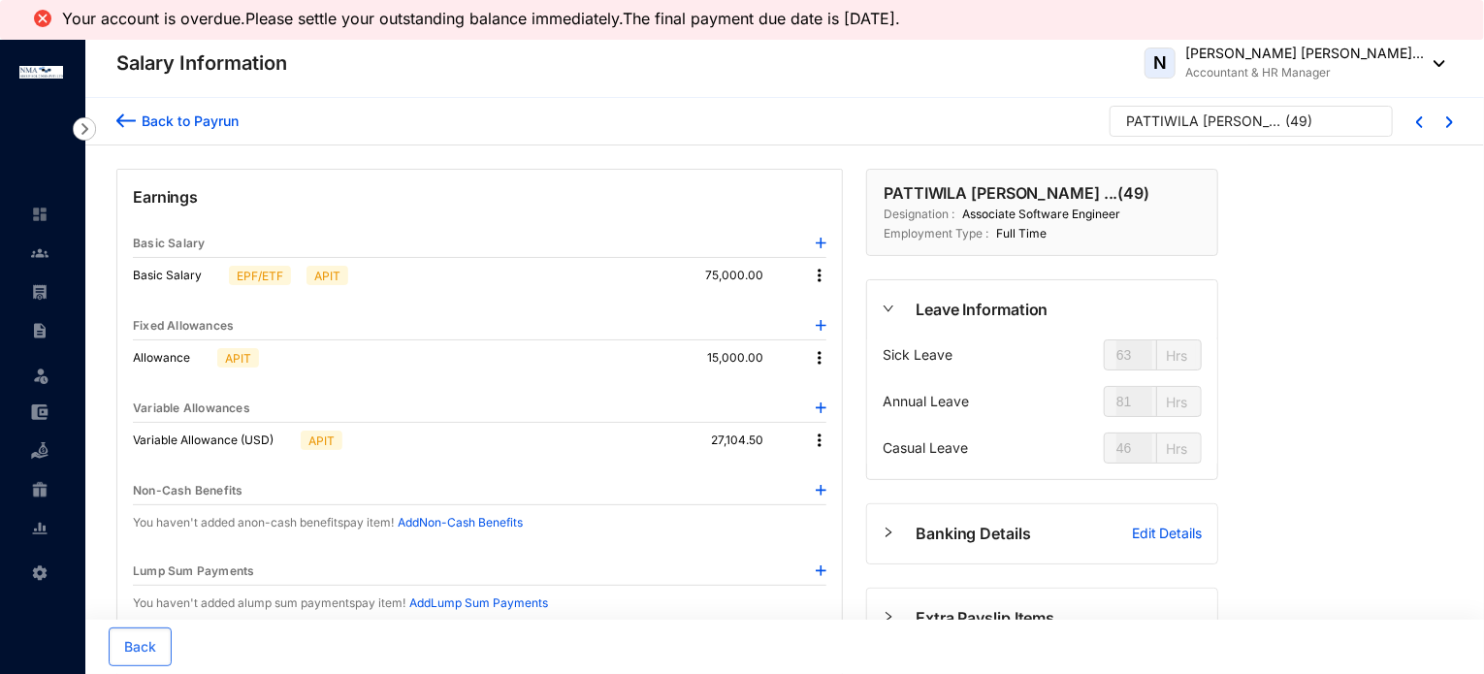
type input "61"
type input "55"
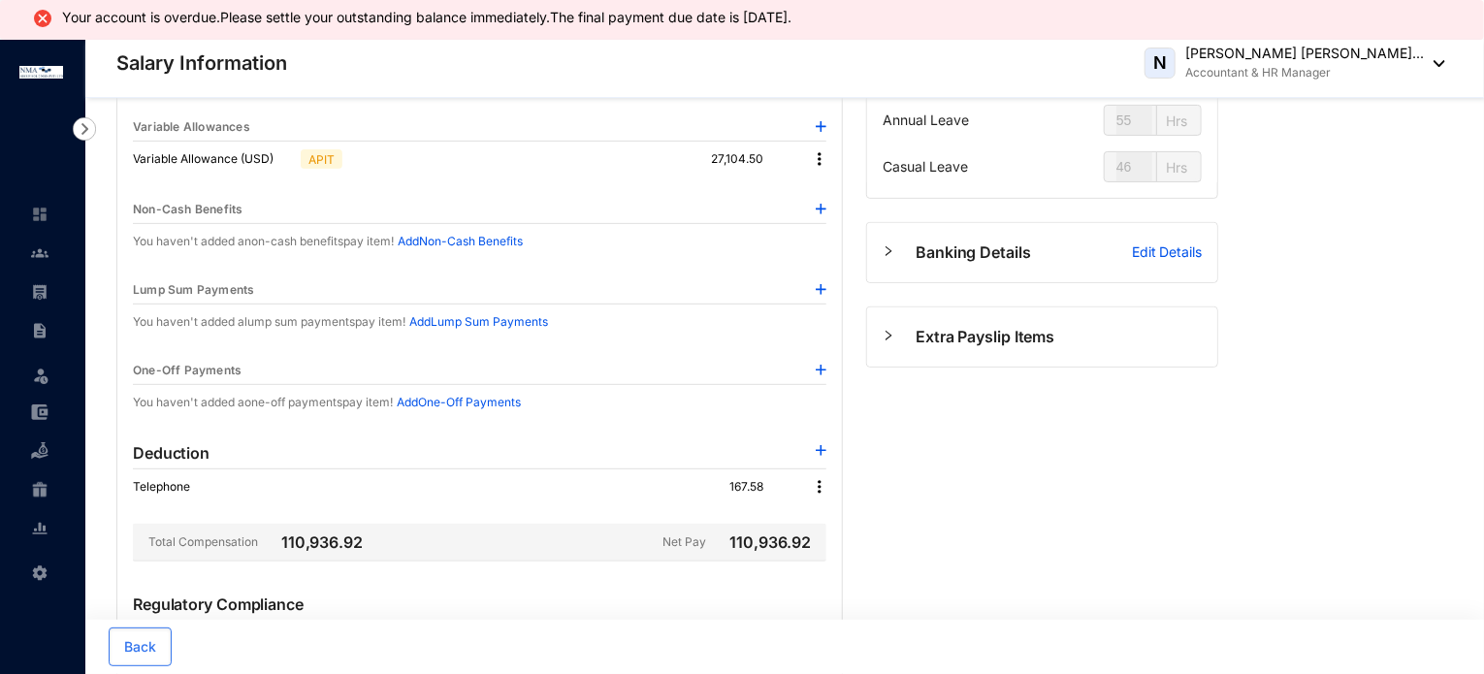
scroll to position [291, 0]
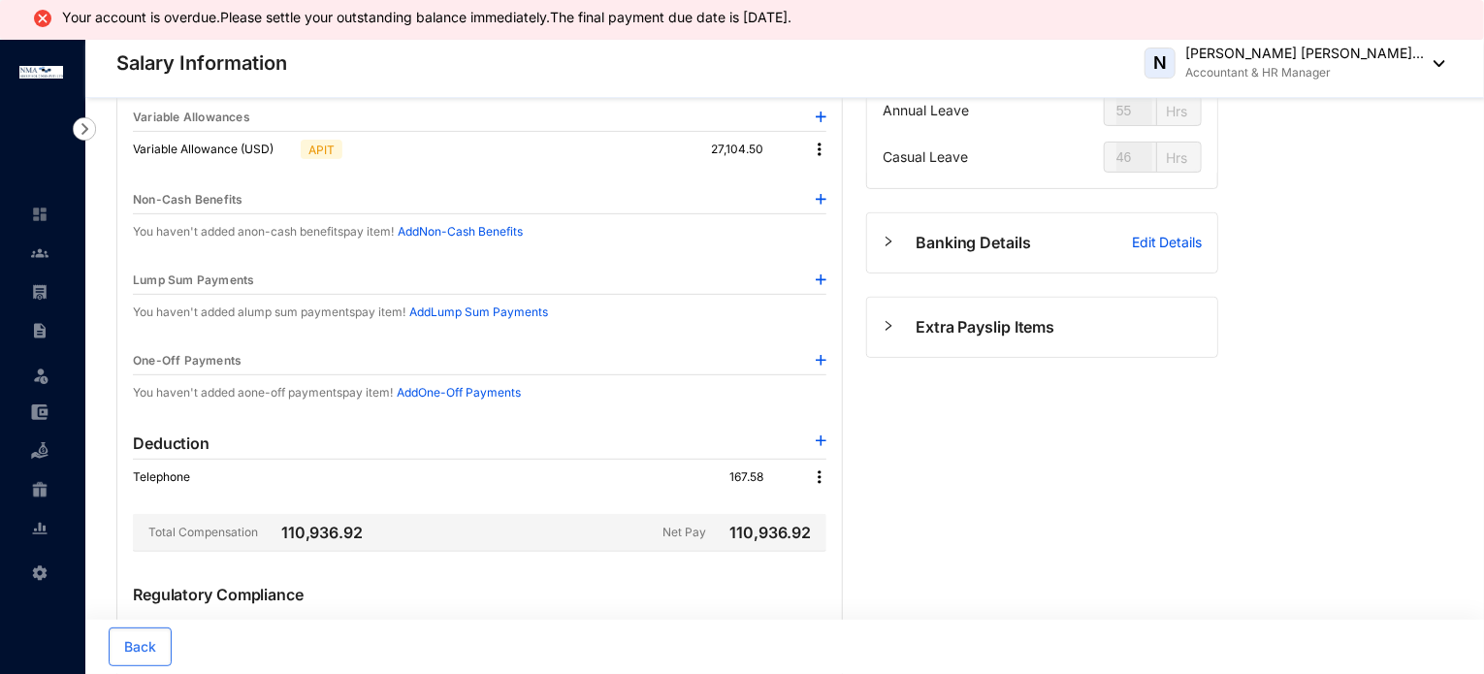
click at [818, 474] on img at bounding box center [819, 477] width 19 height 19
click at [836, 503] on span "Edit" at bounding box center [847, 508] width 41 height 21
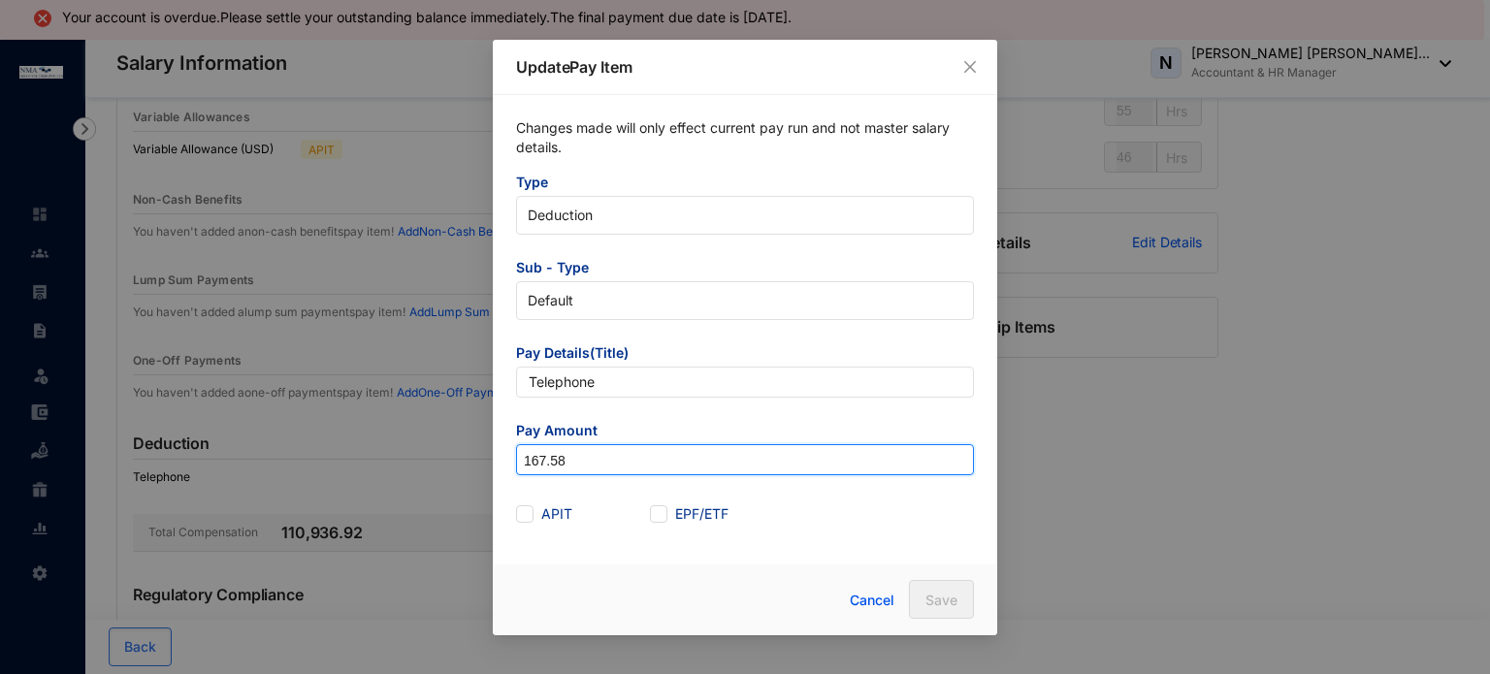
drag, startPoint x: 561, startPoint y: 461, endPoint x: 445, endPoint y: 452, distance: 115.8
click at [445, 452] on div "Update Pay Item Changes made will only effect current pay run and not master sa…" at bounding box center [745, 337] width 1490 height 674
click at [559, 467] on input "111,156" at bounding box center [745, 460] width 456 height 31
type input "1,111.56"
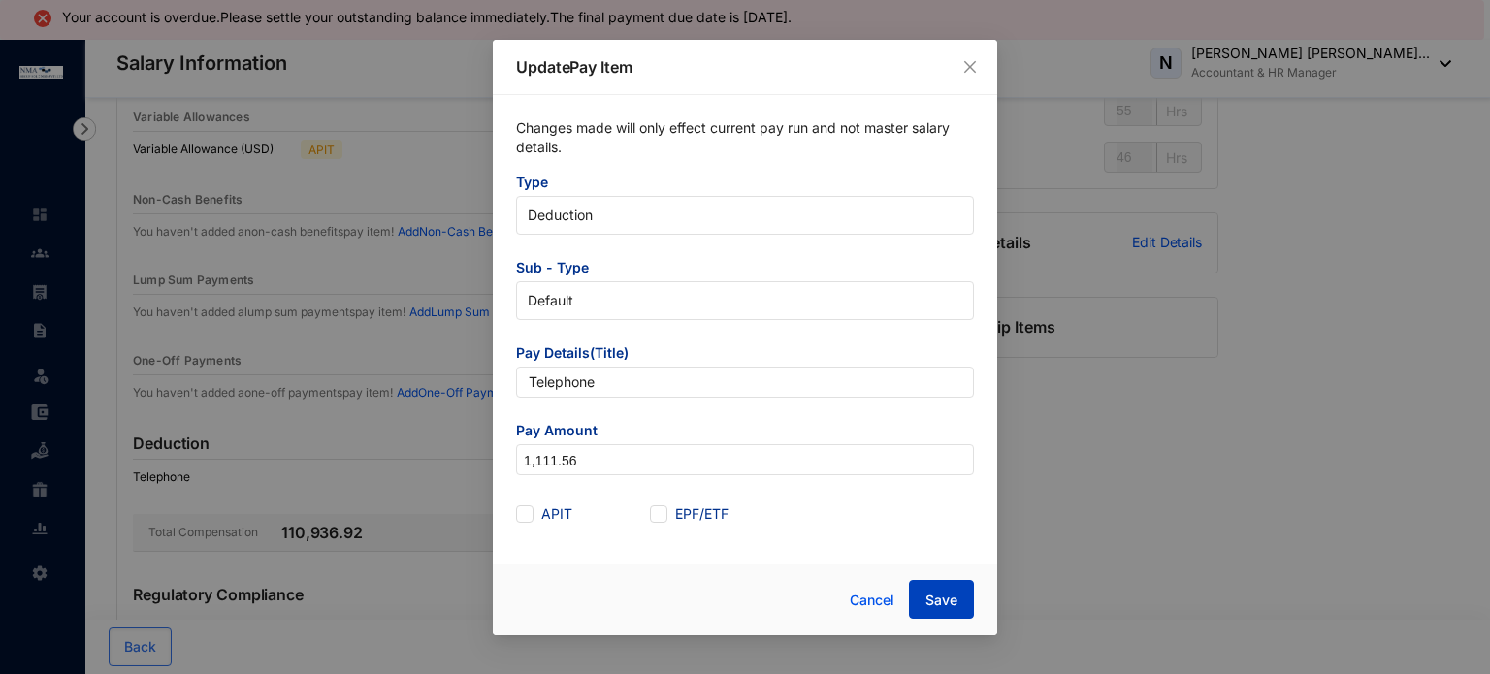
click at [921, 600] on button "Save" at bounding box center [941, 599] width 65 height 39
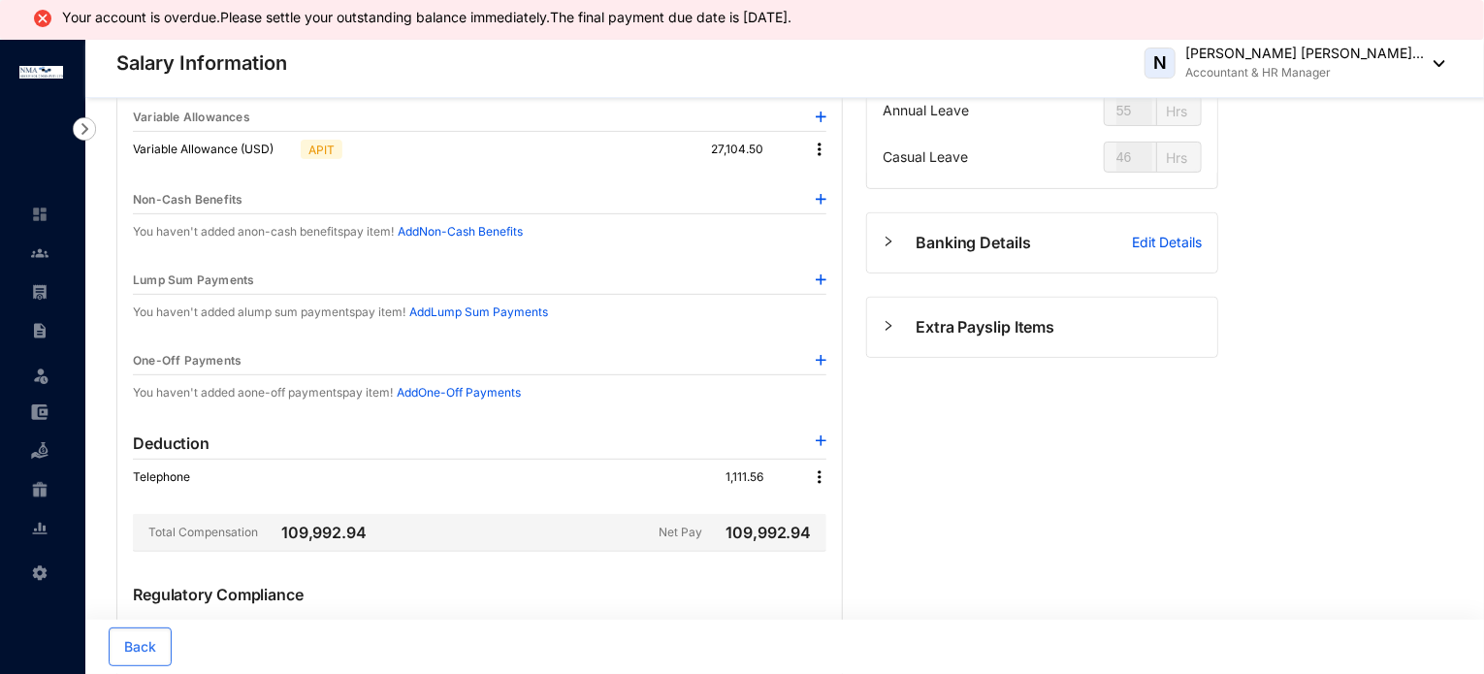
scroll to position [0, 0]
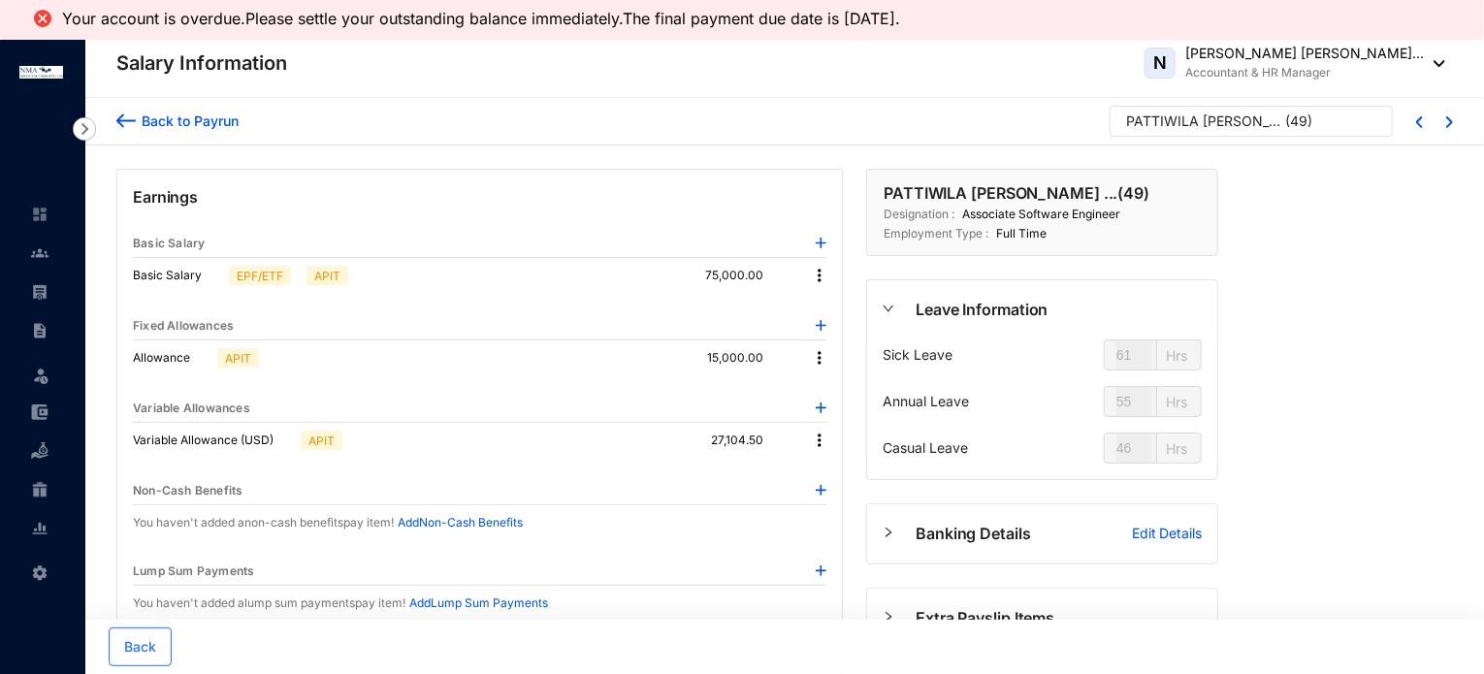
click at [197, 122] on div "Back to Payrun" at bounding box center [187, 121] width 103 height 20
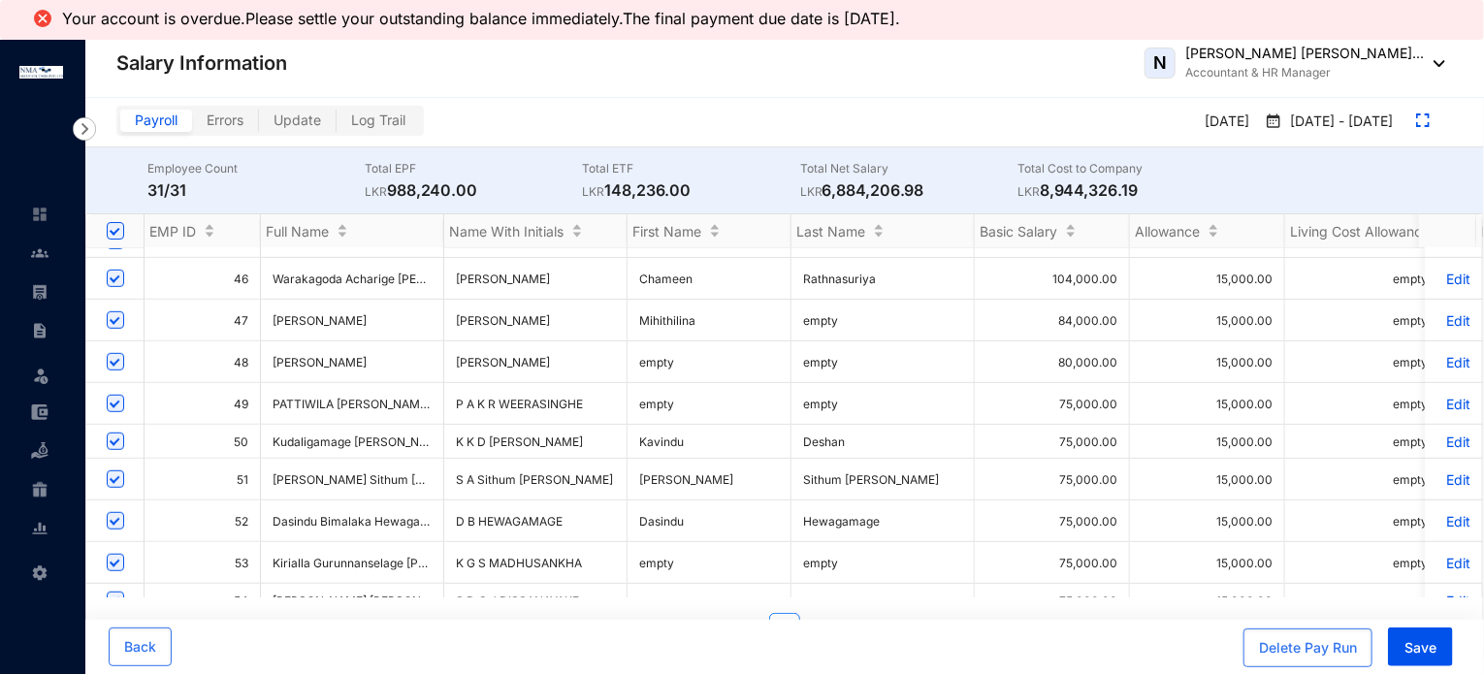
scroll to position [582, 0]
click at [1437, 435] on p "Edit" at bounding box center [1454, 443] width 34 height 16
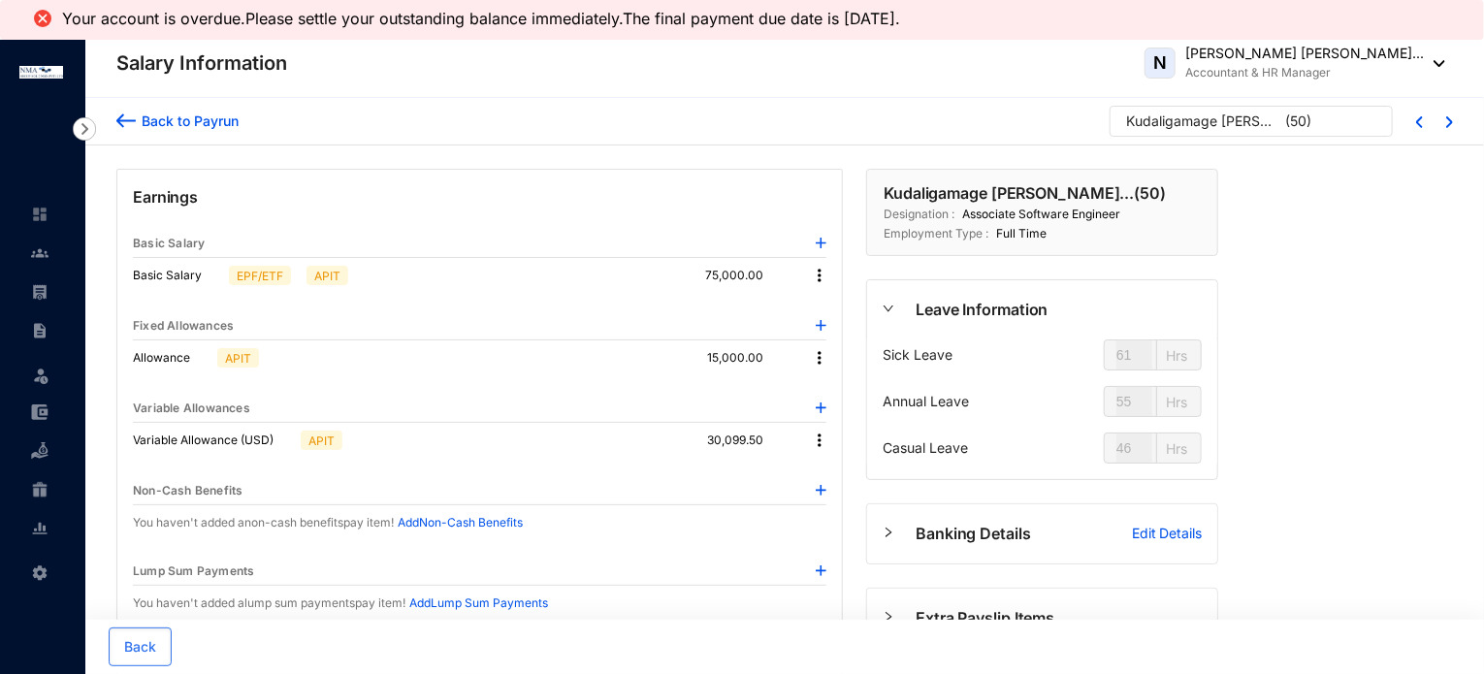
type input "10"
type input "59.5"
type input "19"
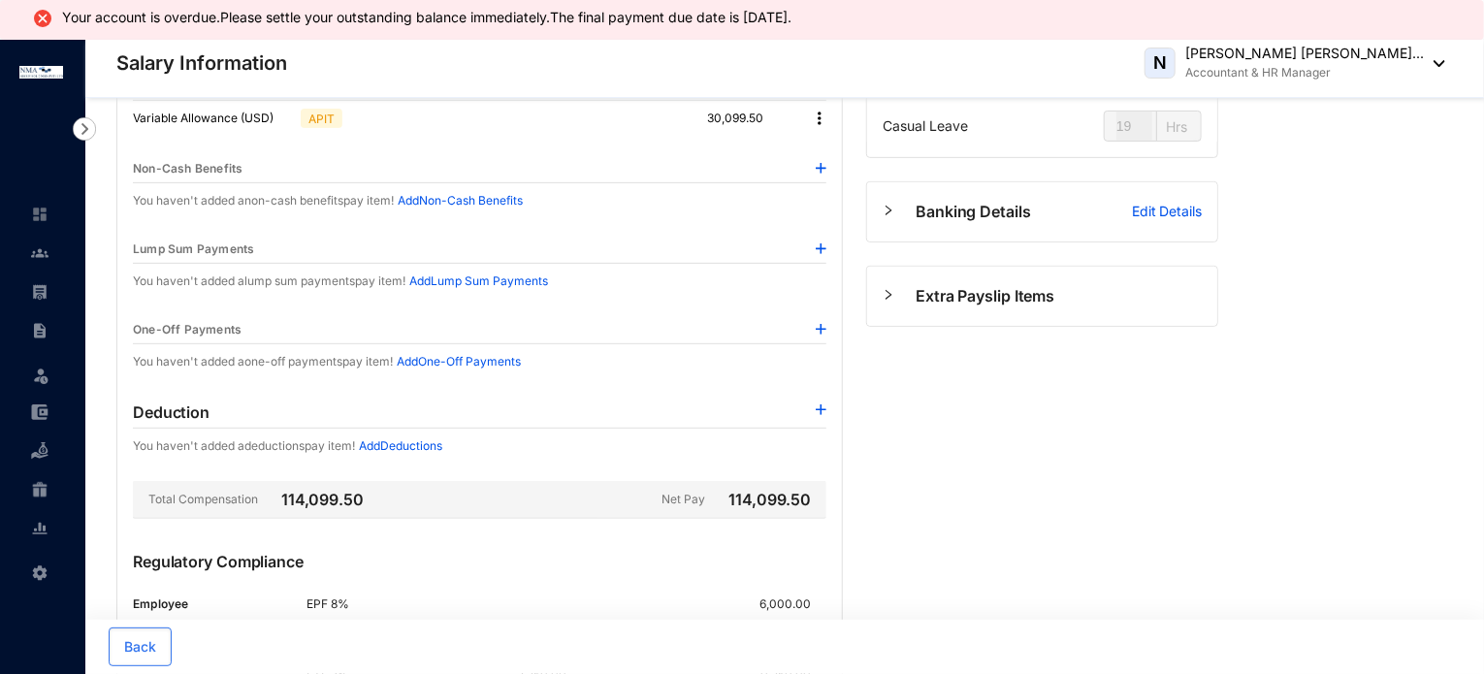
scroll to position [388, 0]
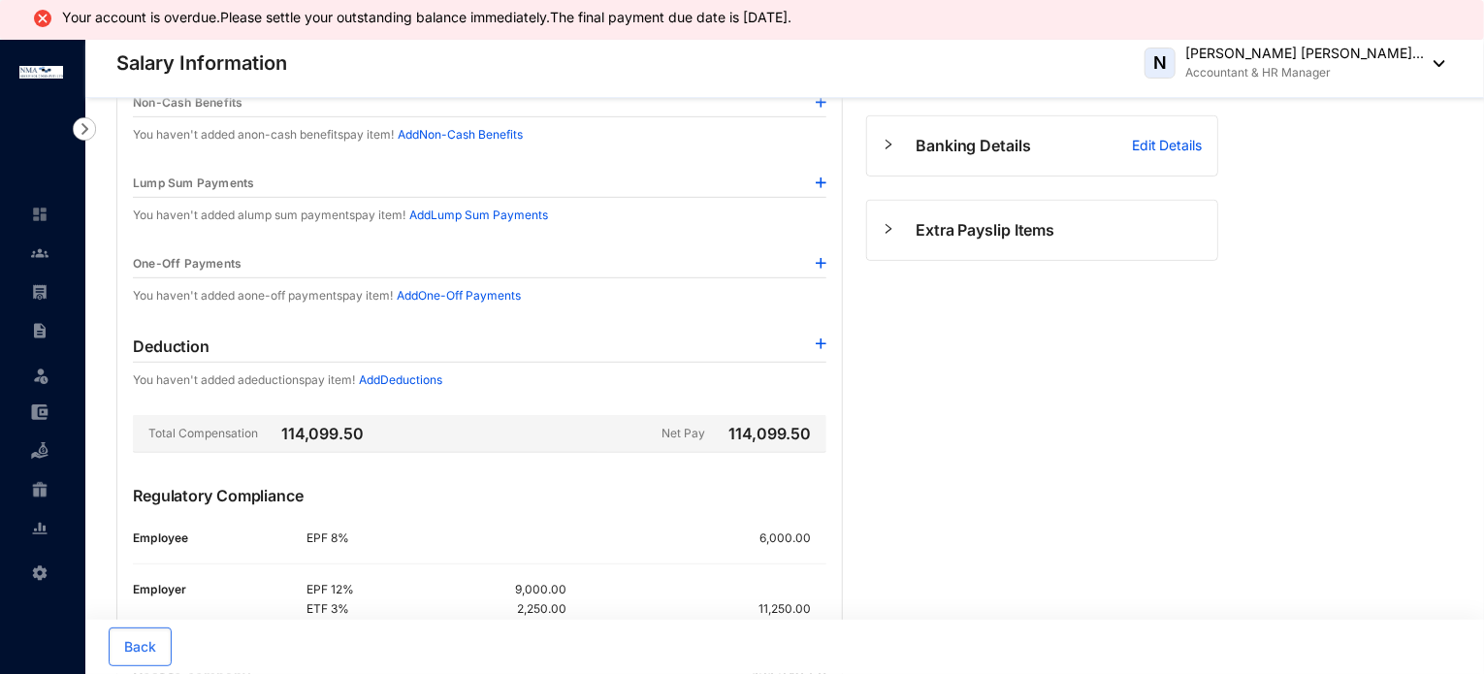
click at [424, 377] on p "Add Deductions" at bounding box center [400, 380] width 83 height 19
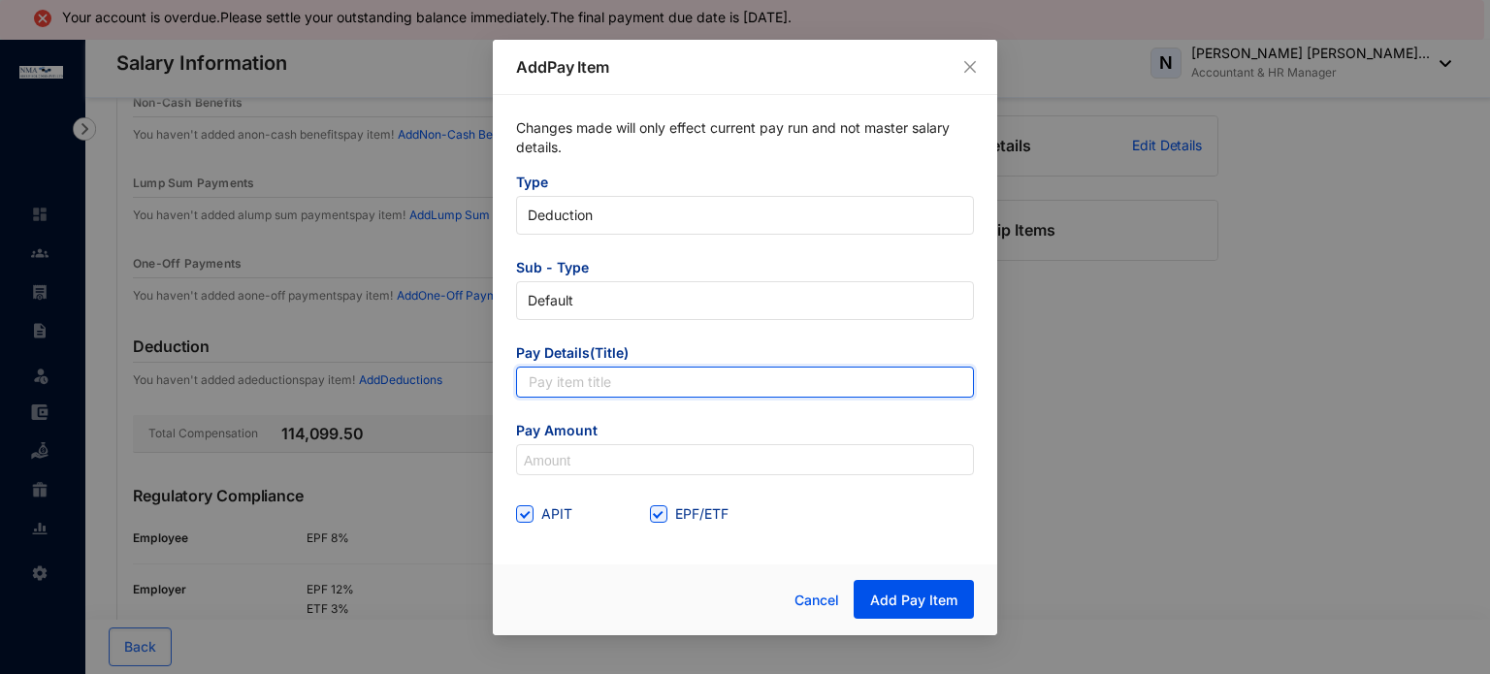
click at [558, 381] on input "text" at bounding box center [745, 382] width 458 height 31
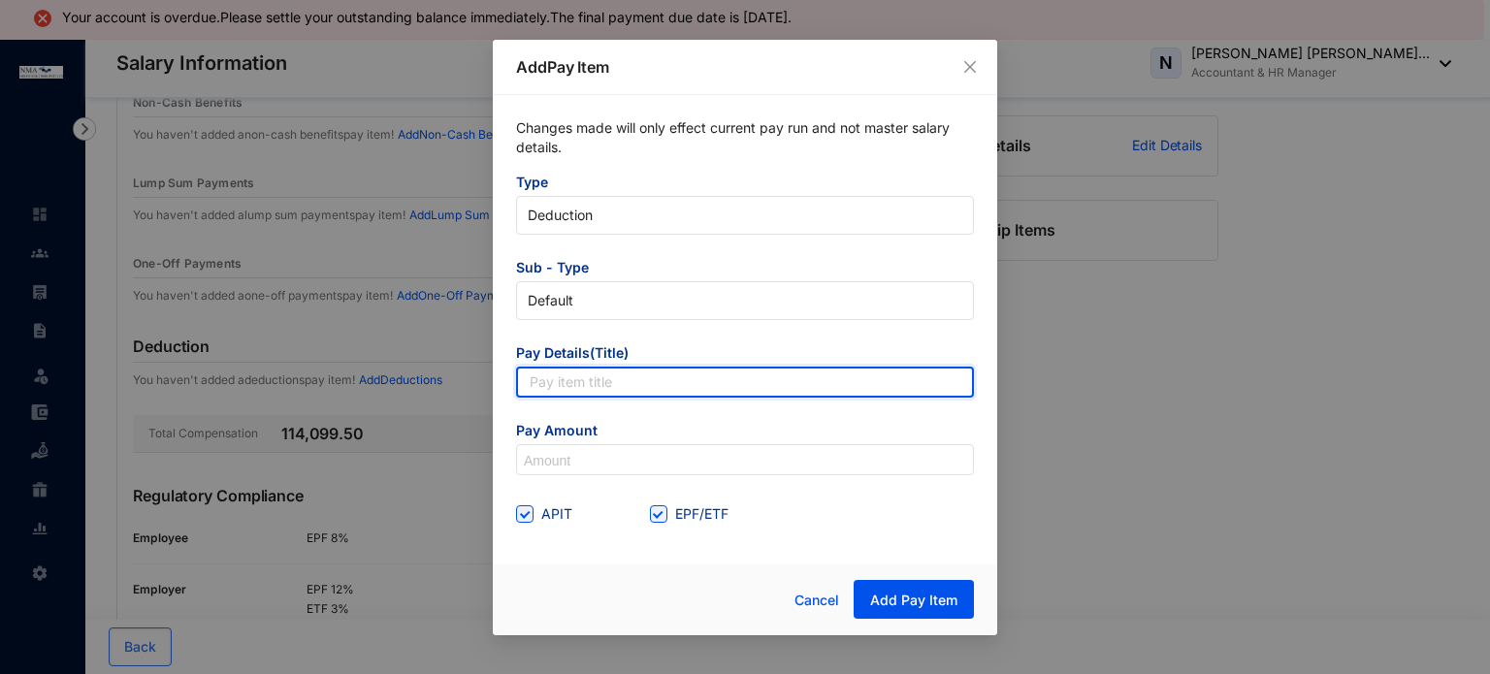
type input "Telephone"
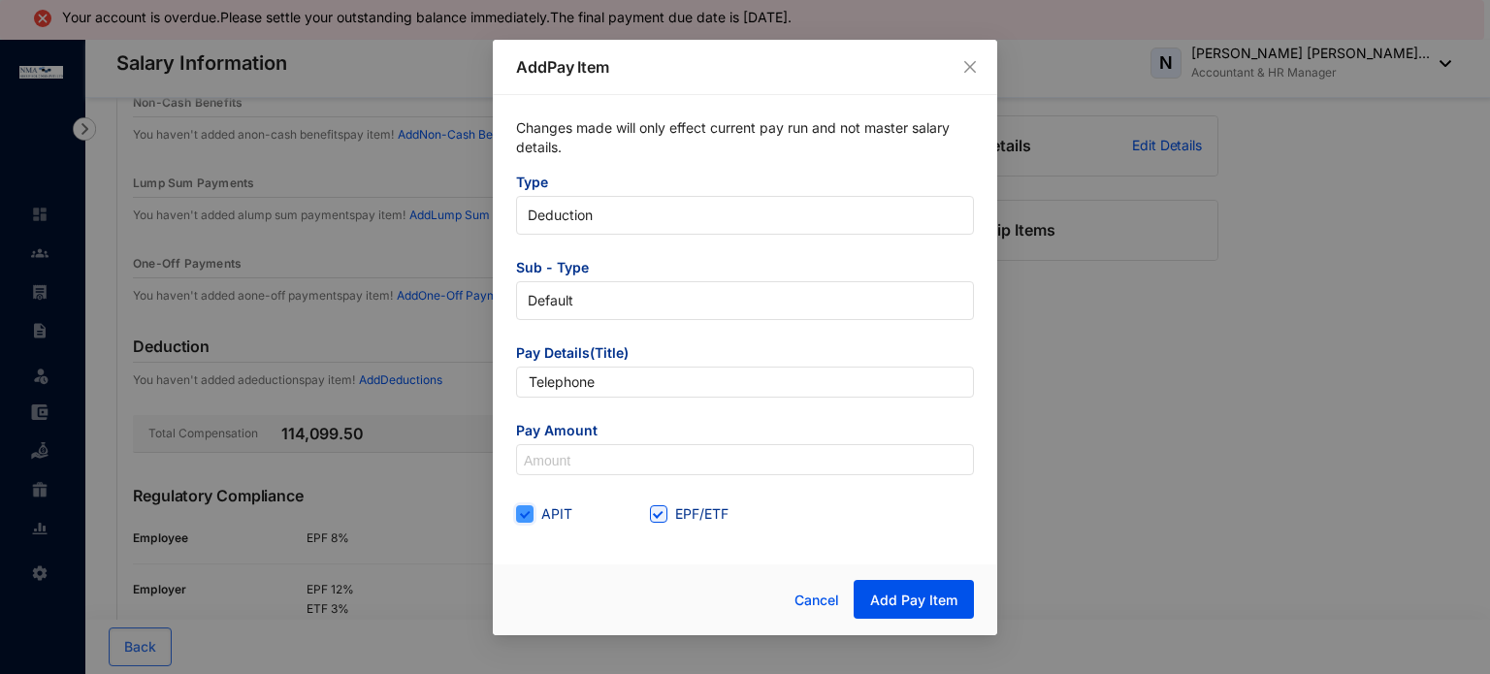
click at [528, 512] on input "APIT" at bounding box center [523, 512] width 14 height 14
checkbox input "false"
click at [660, 506] on input "EPF/ETF" at bounding box center [657, 512] width 14 height 14
checkbox input "false"
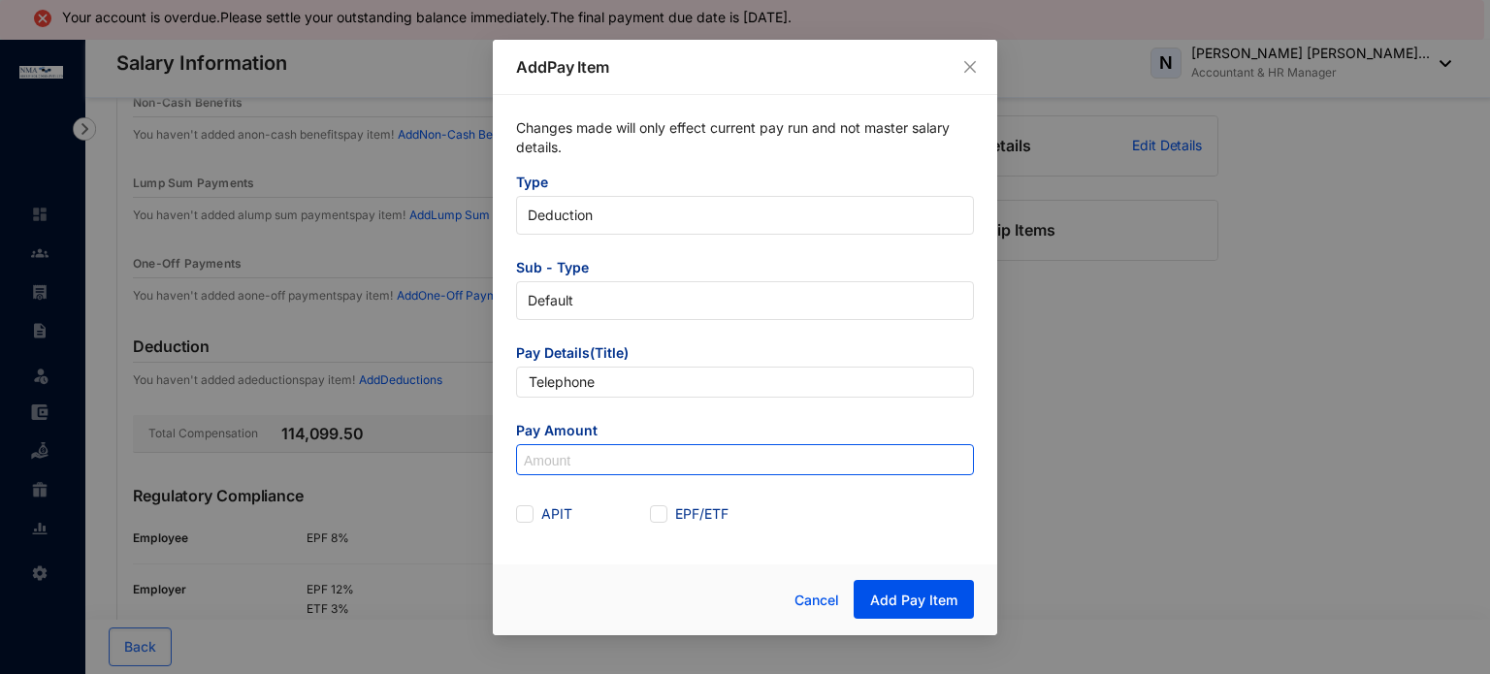
click at [569, 460] on input at bounding box center [745, 460] width 456 height 31
type input "404.61"
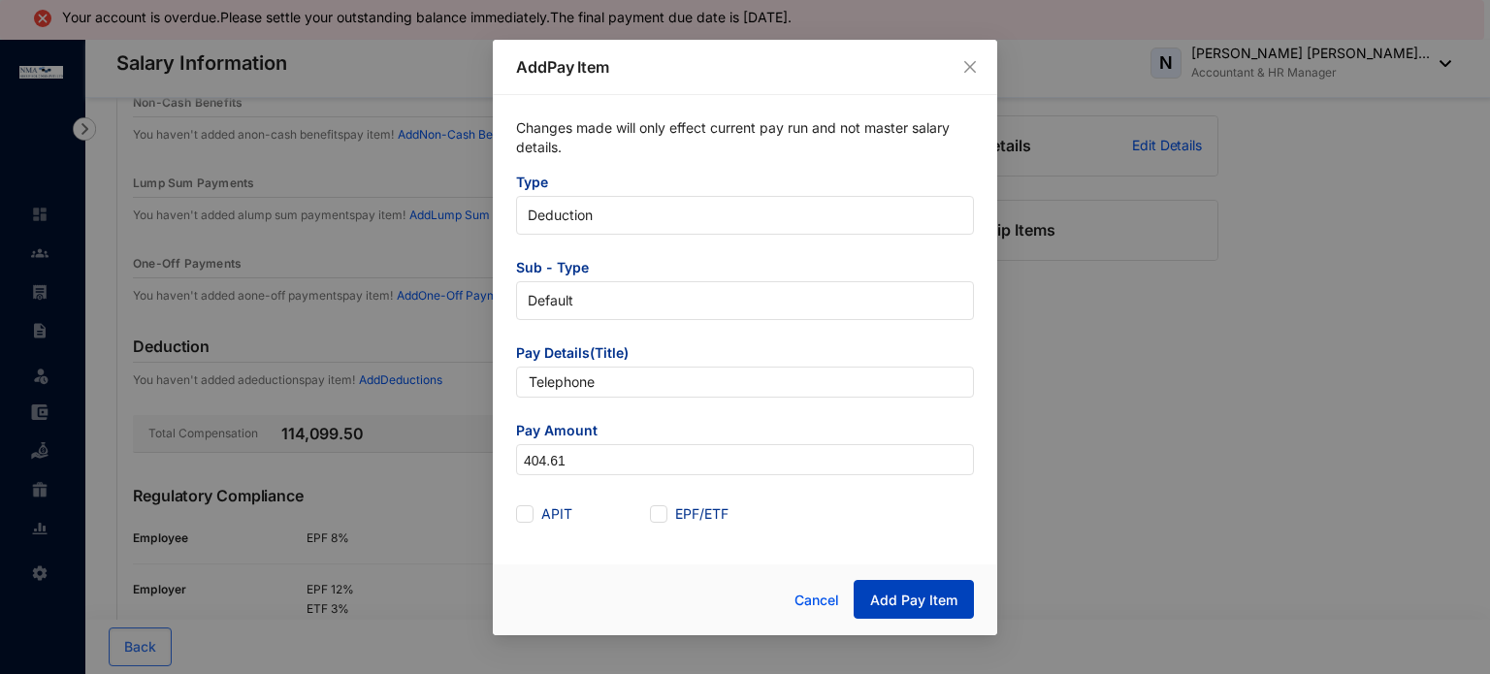
click at [885, 595] on span "Add Pay Item" at bounding box center [913, 600] width 87 height 19
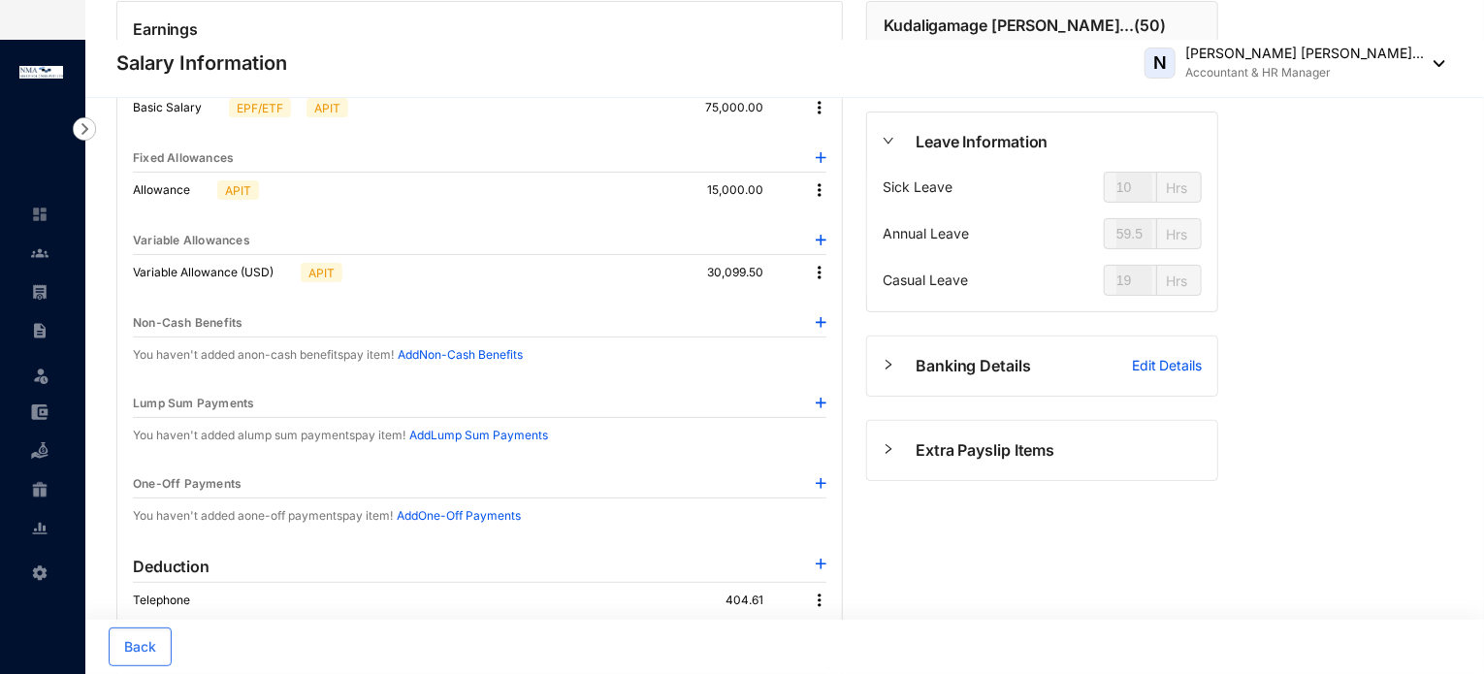
scroll to position [0, 0]
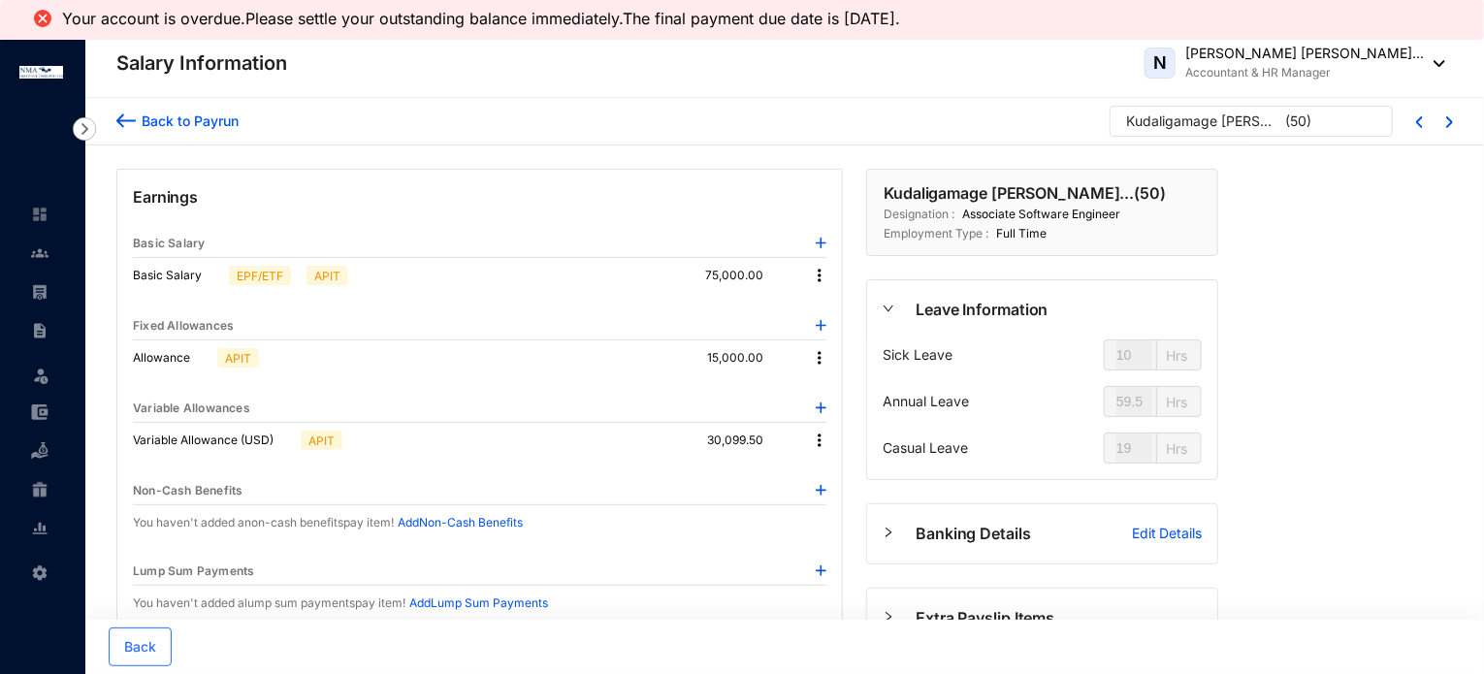
click at [186, 119] on div "Back to Payrun" at bounding box center [187, 121] width 103 height 20
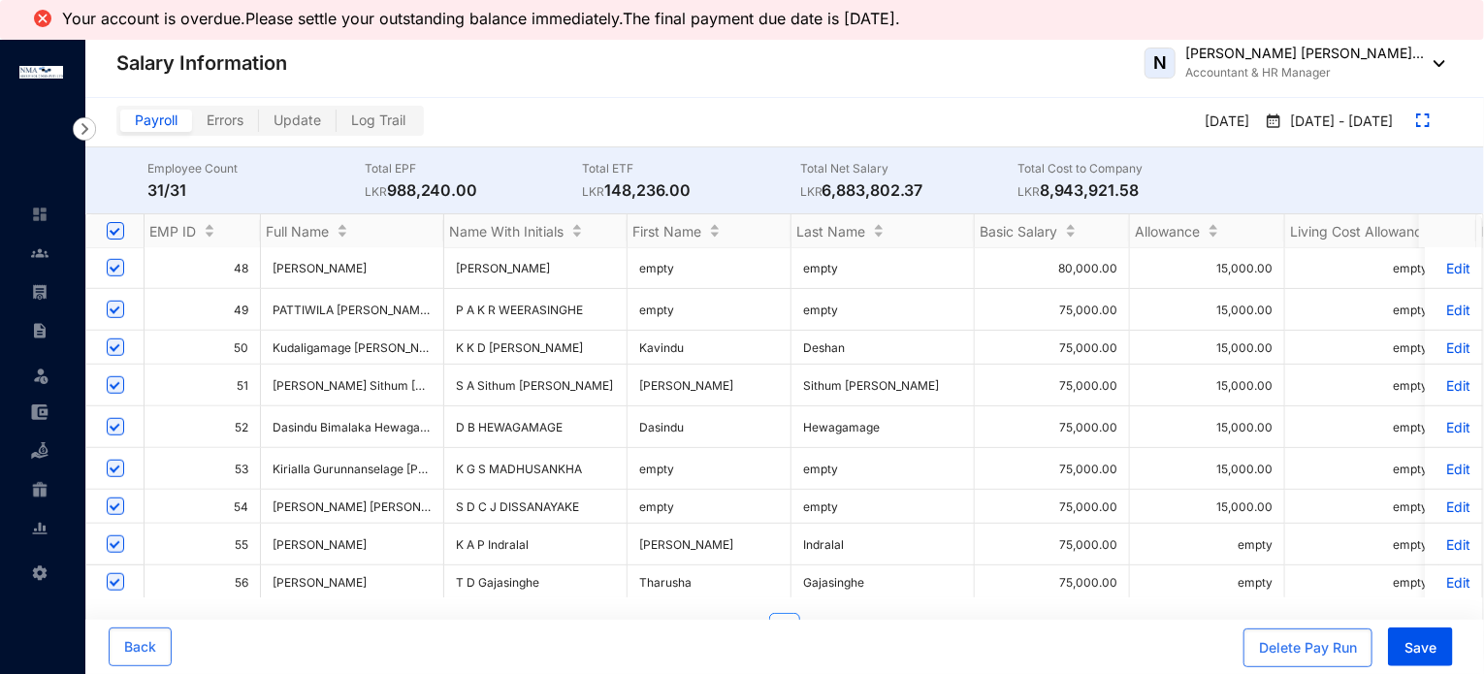
scroll to position [679, 0]
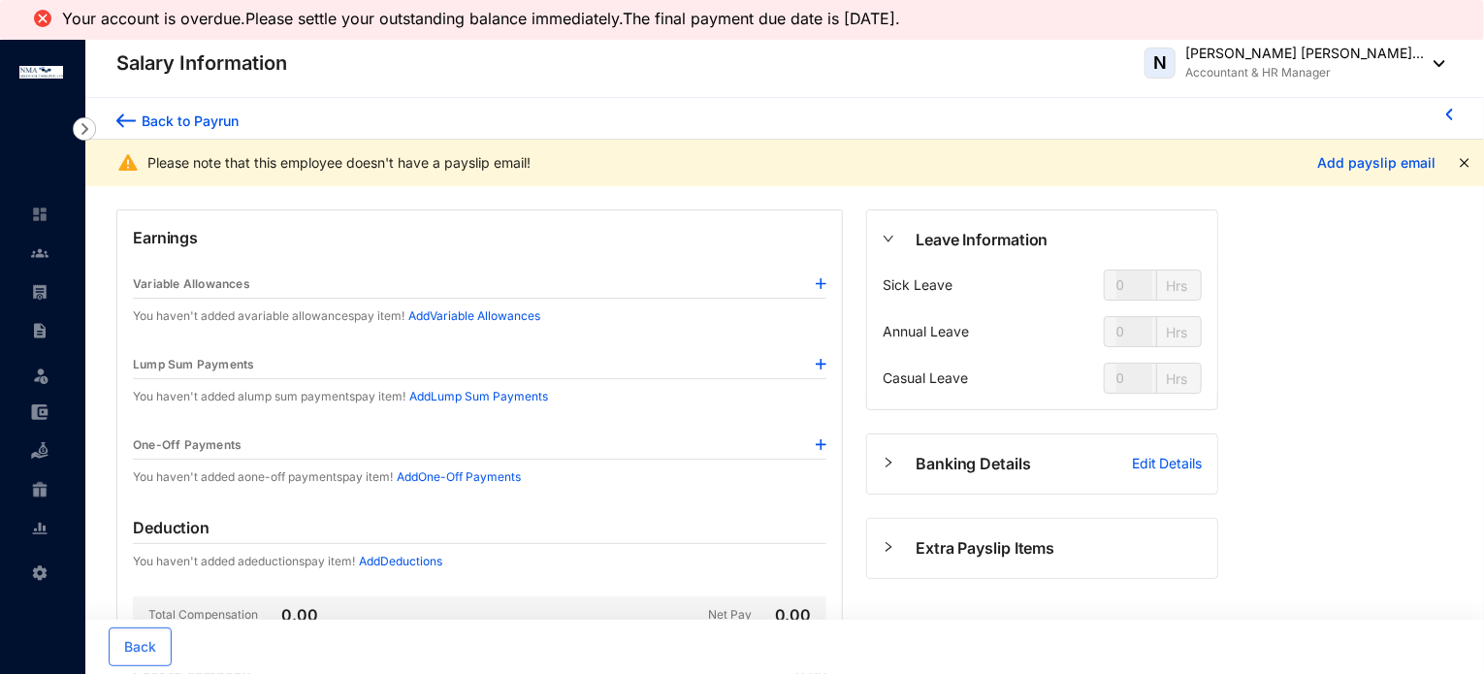
type input "10"
type input "59.5"
type input "19"
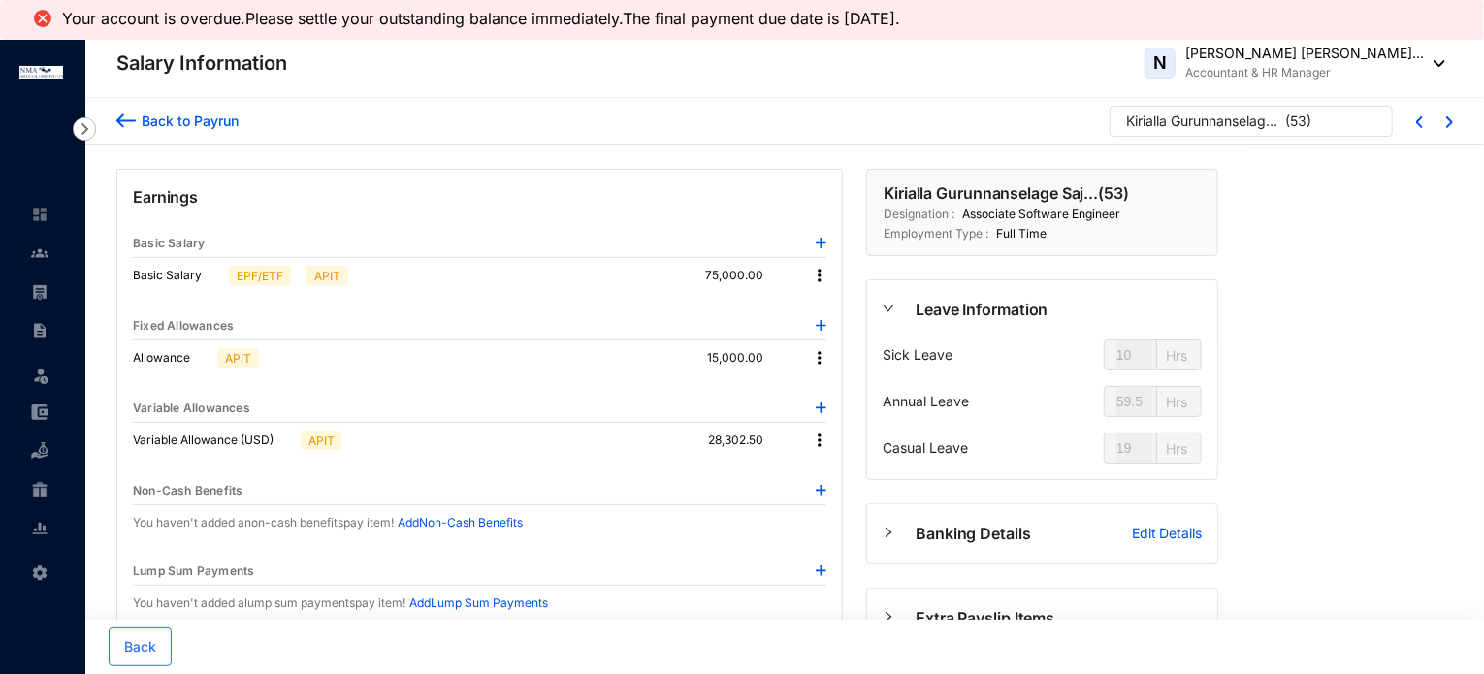
type input "63"
type input "81"
type input "45"
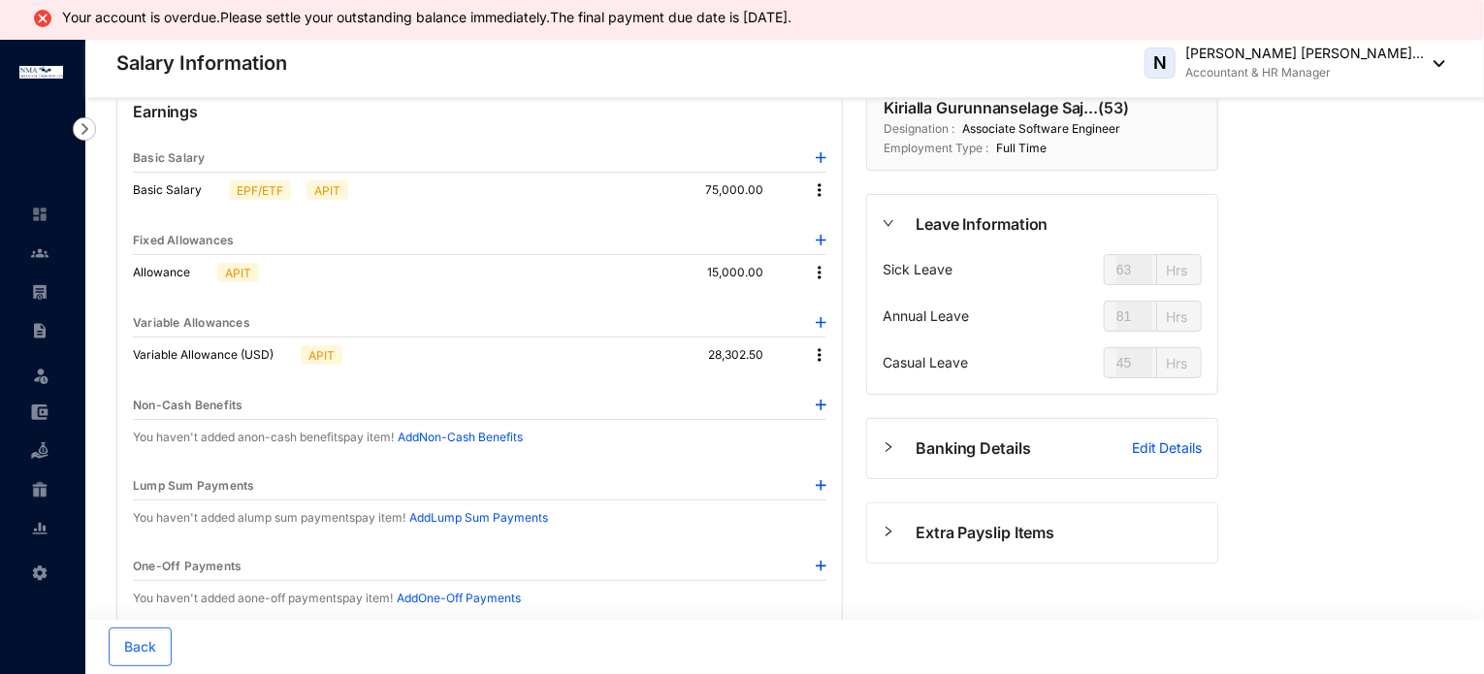
scroll to position [388, 0]
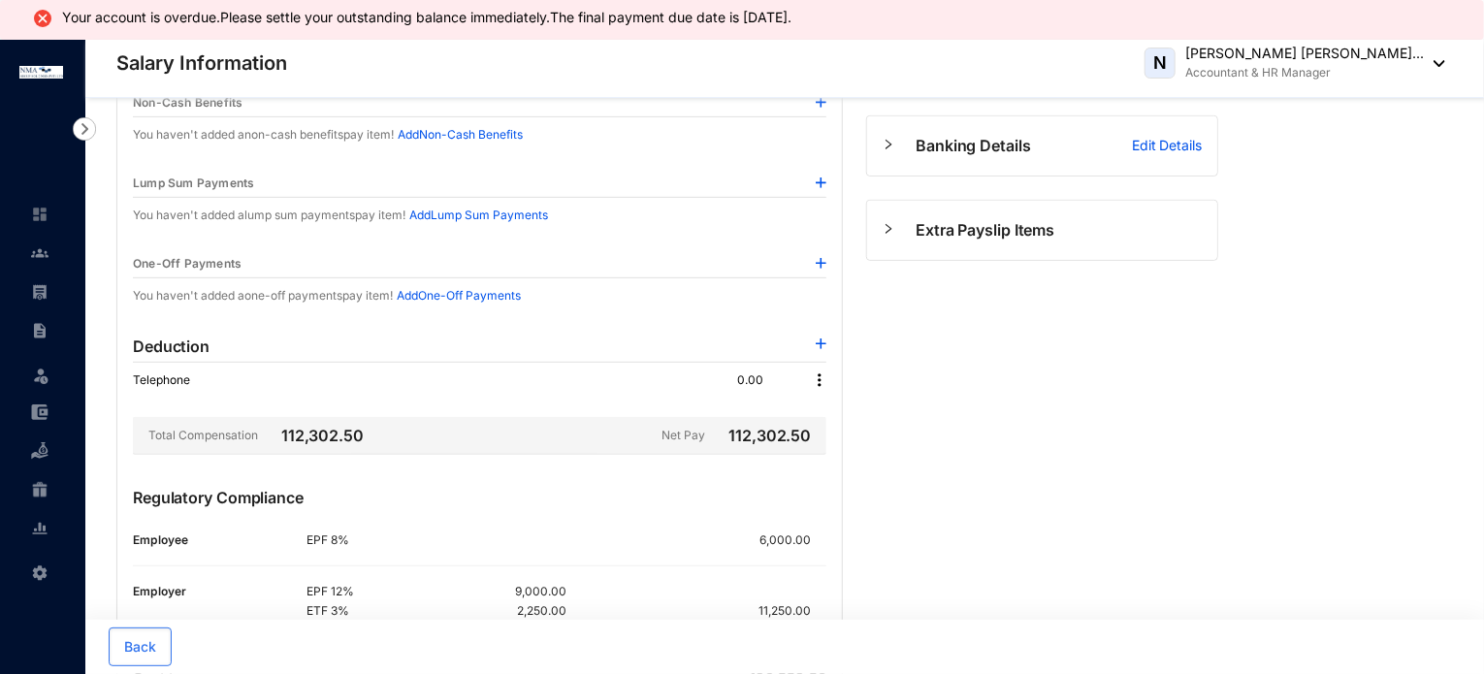
click at [820, 381] on img at bounding box center [819, 380] width 19 height 19
click at [843, 408] on span "Edit" at bounding box center [847, 411] width 41 height 21
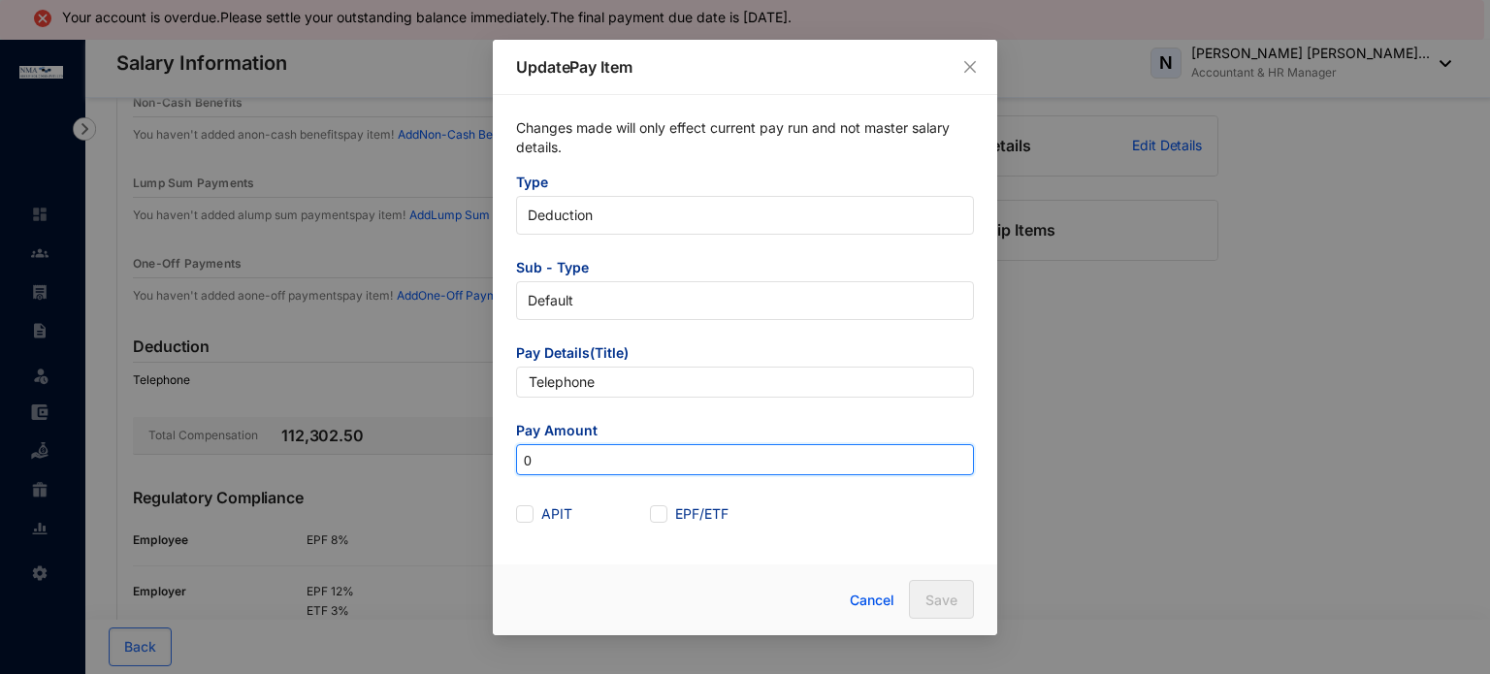
drag, startPoint x: 545, startPoint y: 454, endPoint x: 501, endPoint y: 468, distance: 46.6
click at [502, 468] on div "Changes made will only effect current pay run and not master salary details. Ty…" at bounding box center [745, 324] width 504 height 458
type input "507.19"
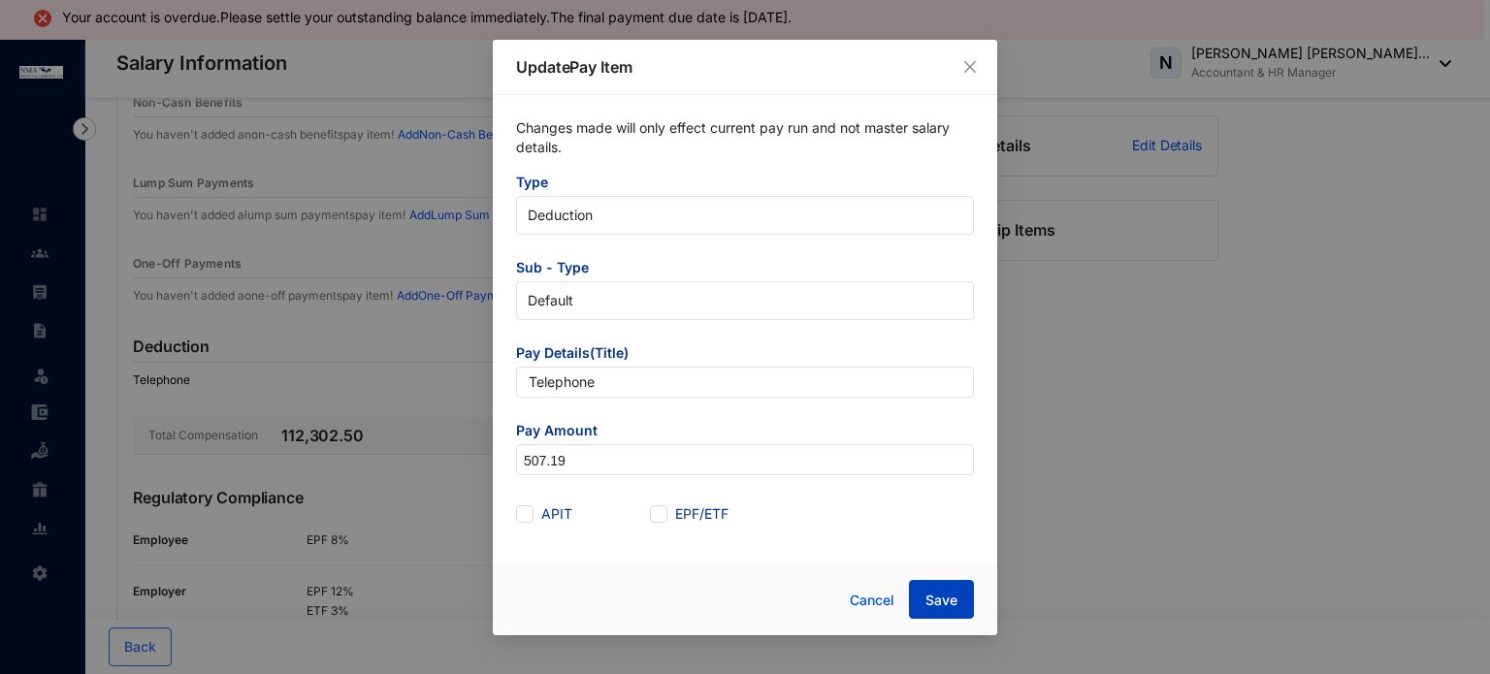
click at [929, 593] on span "Save" at bounding box center [942, 600] width 32 height 19
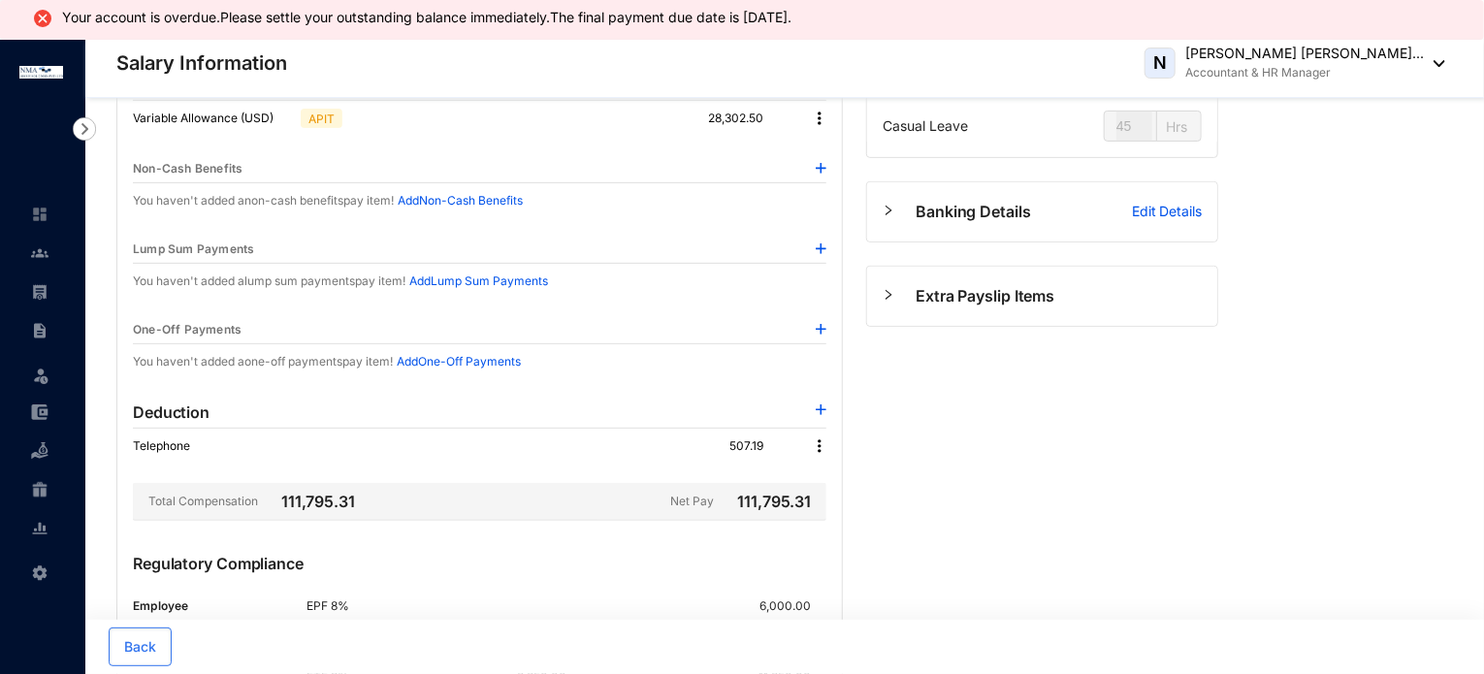
scroll to position [0, 0]
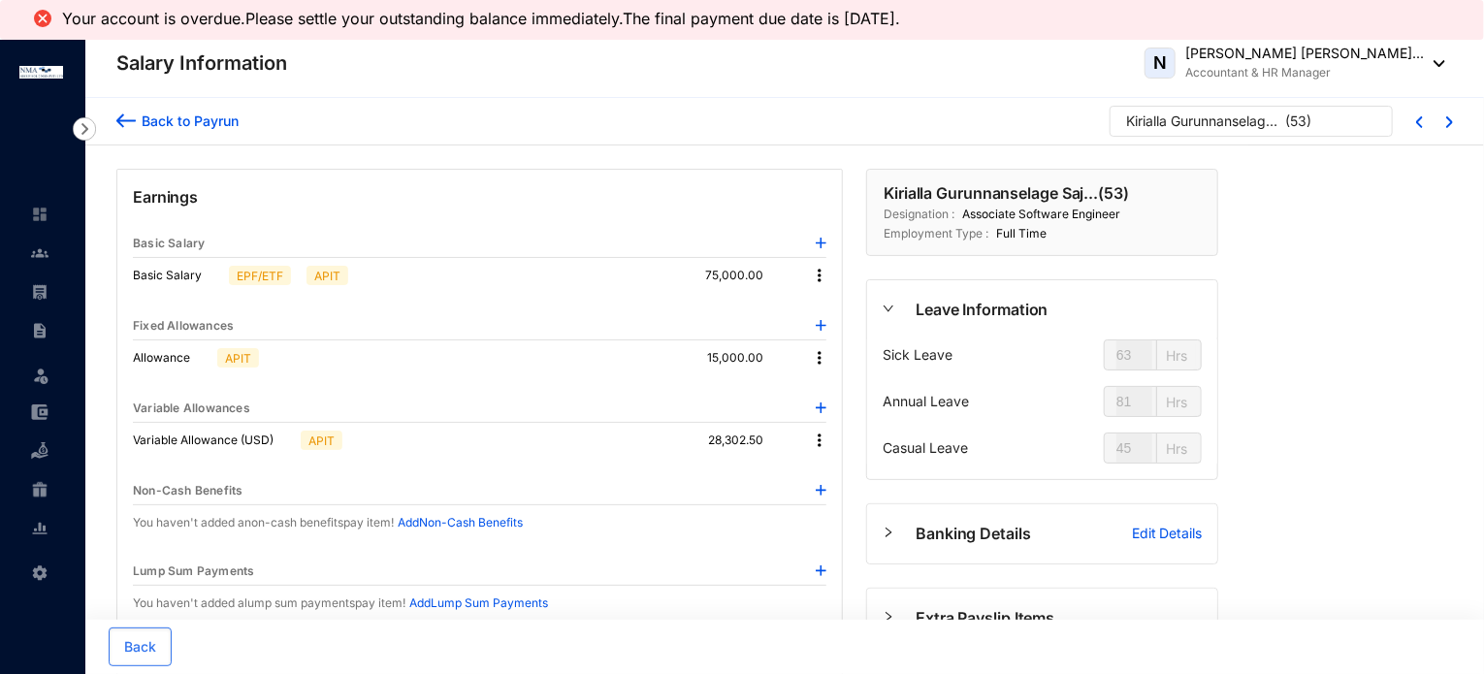
click at [237, 119] on div "Back to Payrun" at bounding box center [187, 121] width 103 height 20
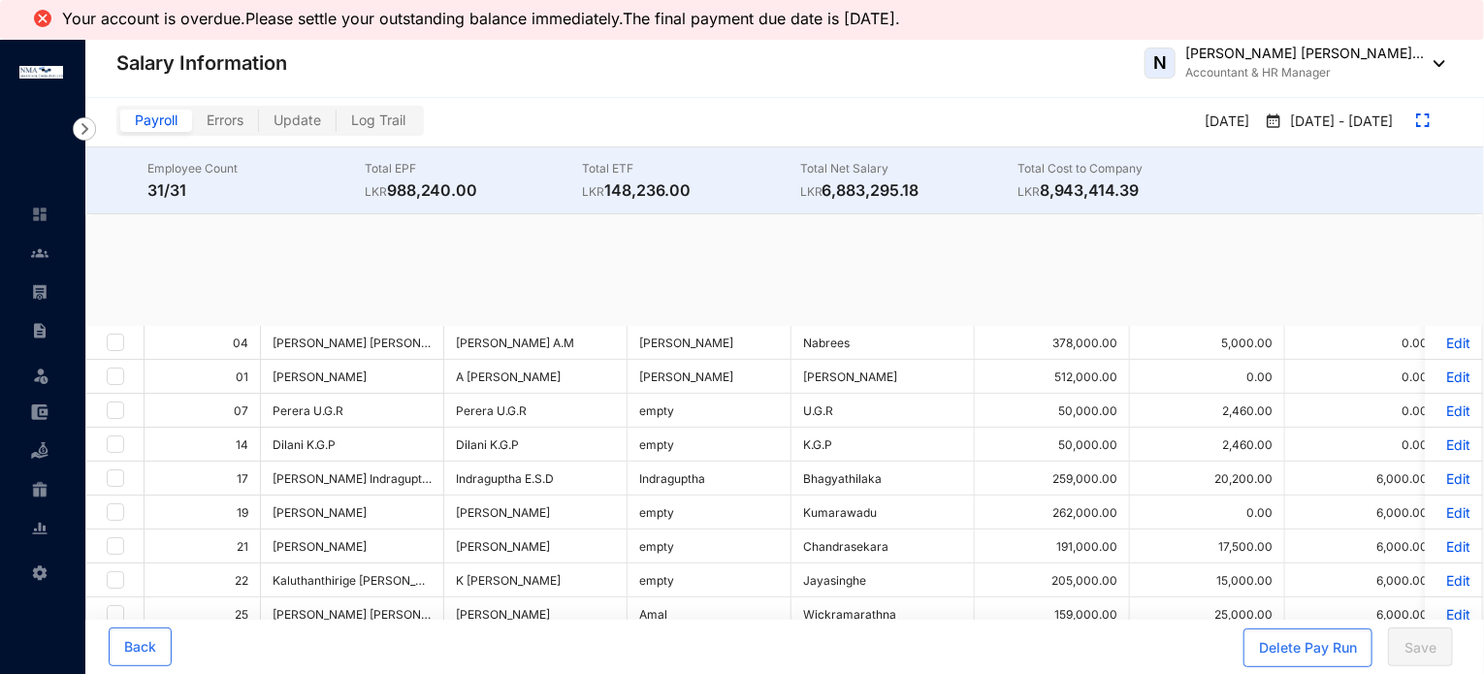
checkbox input "true"
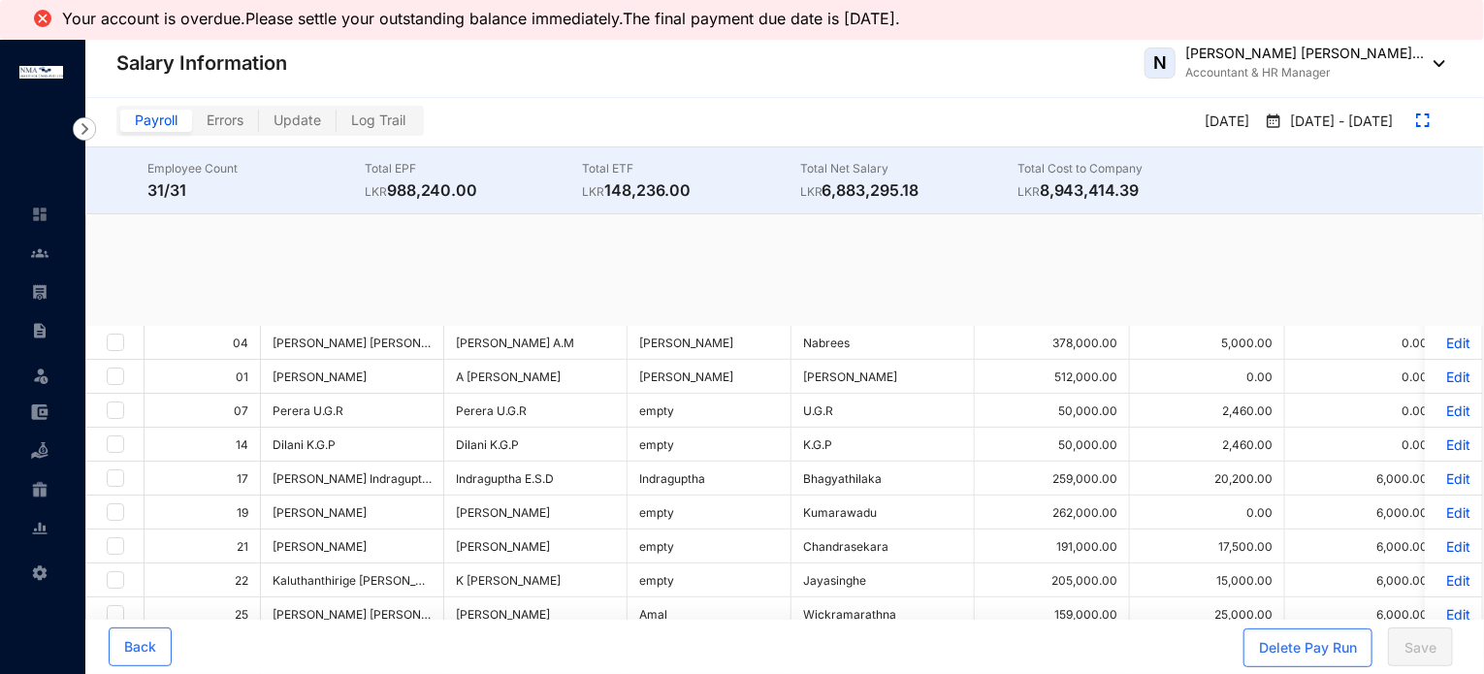
checkbox input "true"
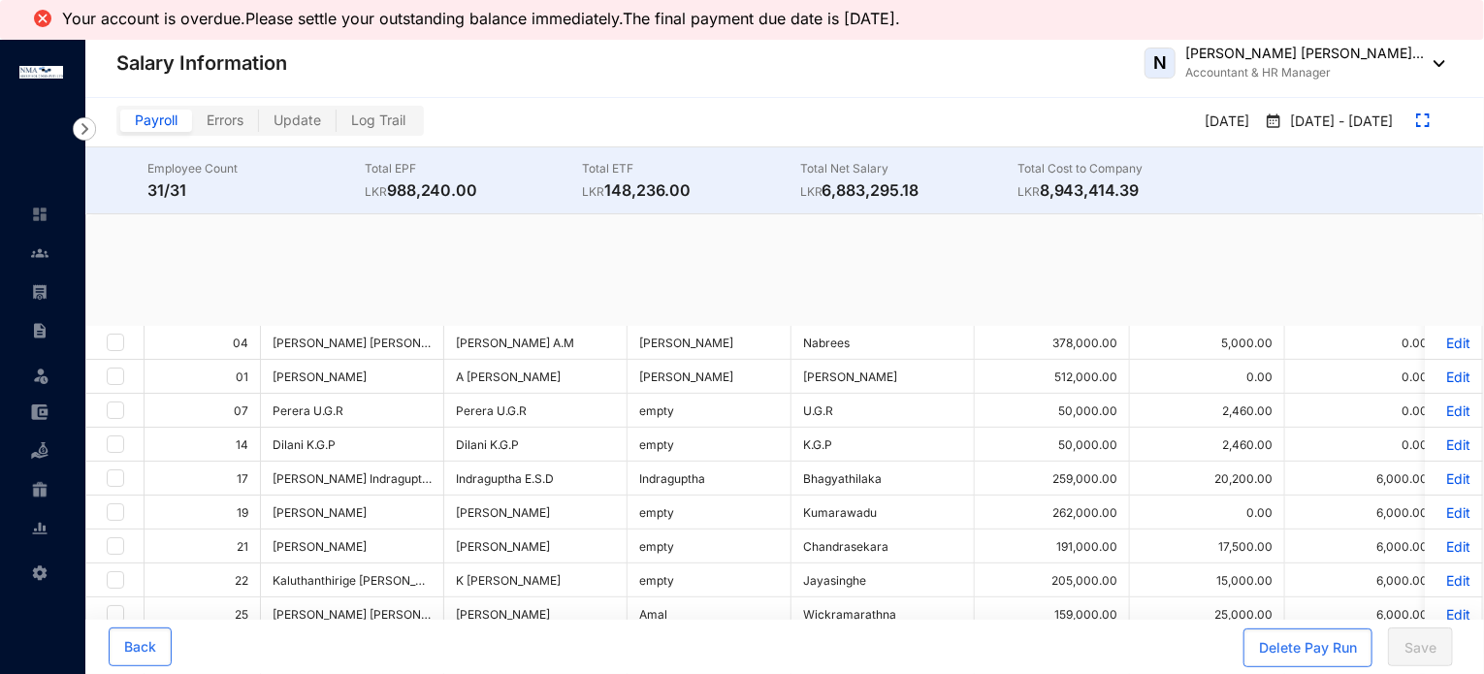
checkbox input "true"
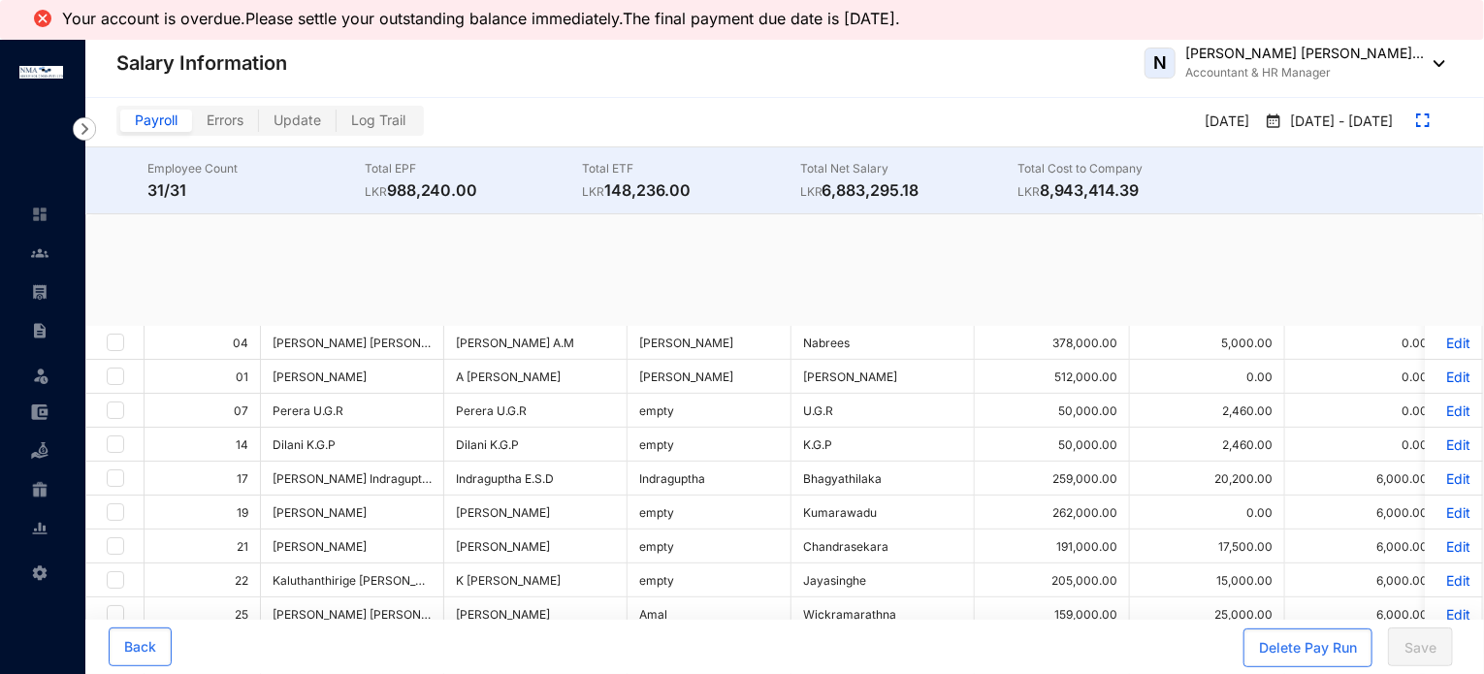
checkbox input "true"
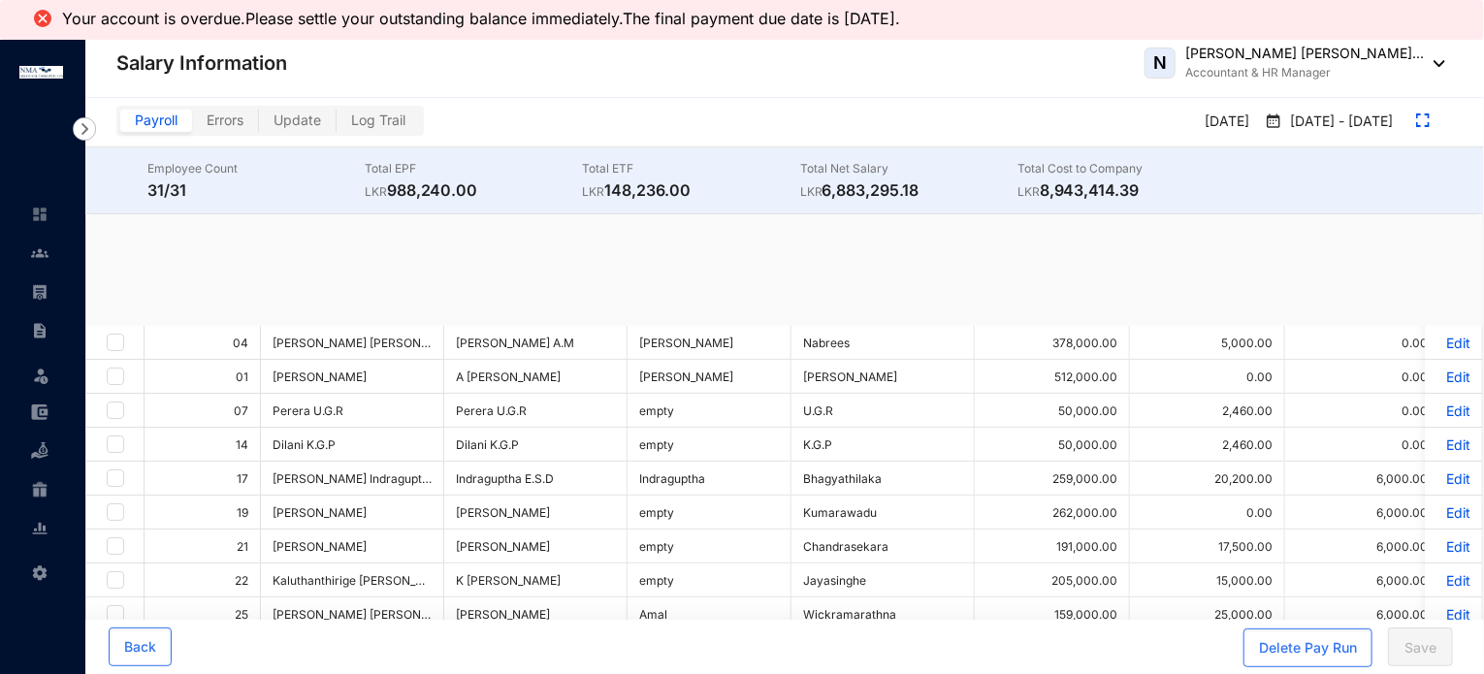
checkbox input "true"
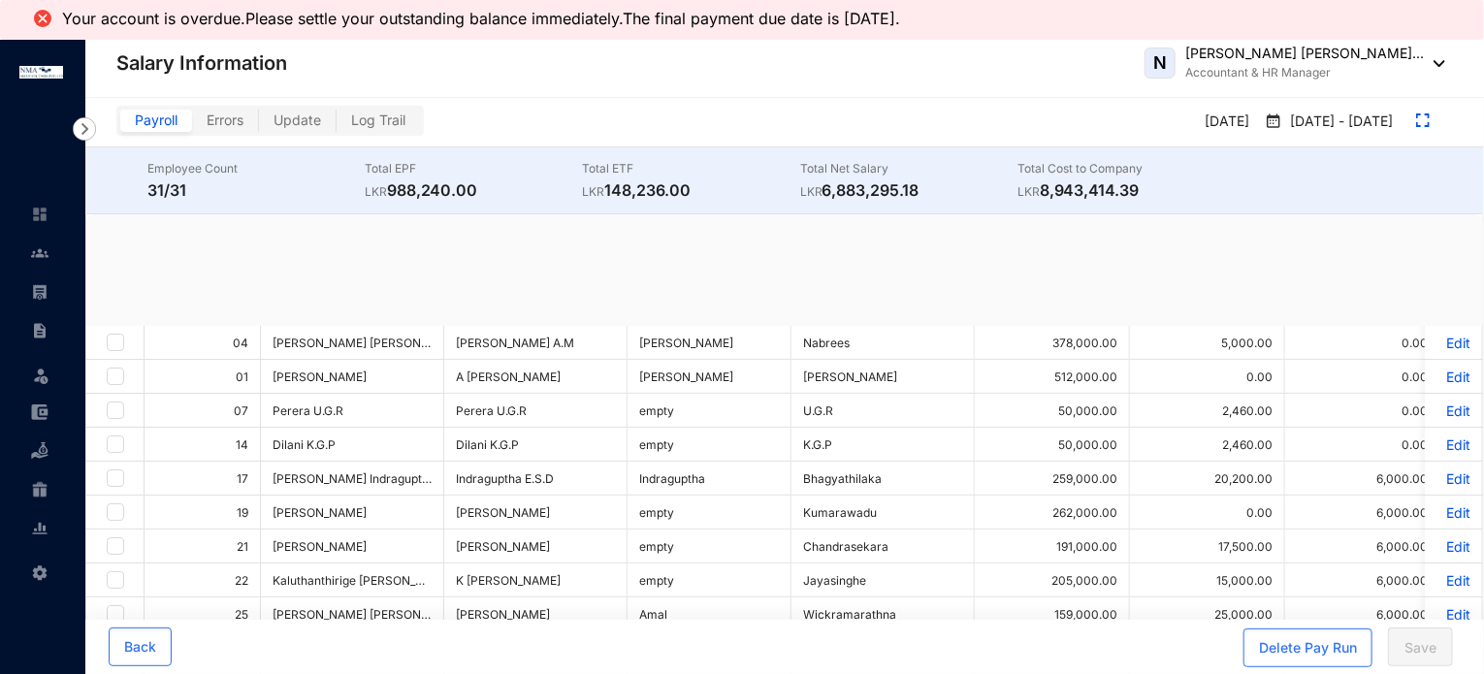
checkbox input "true"
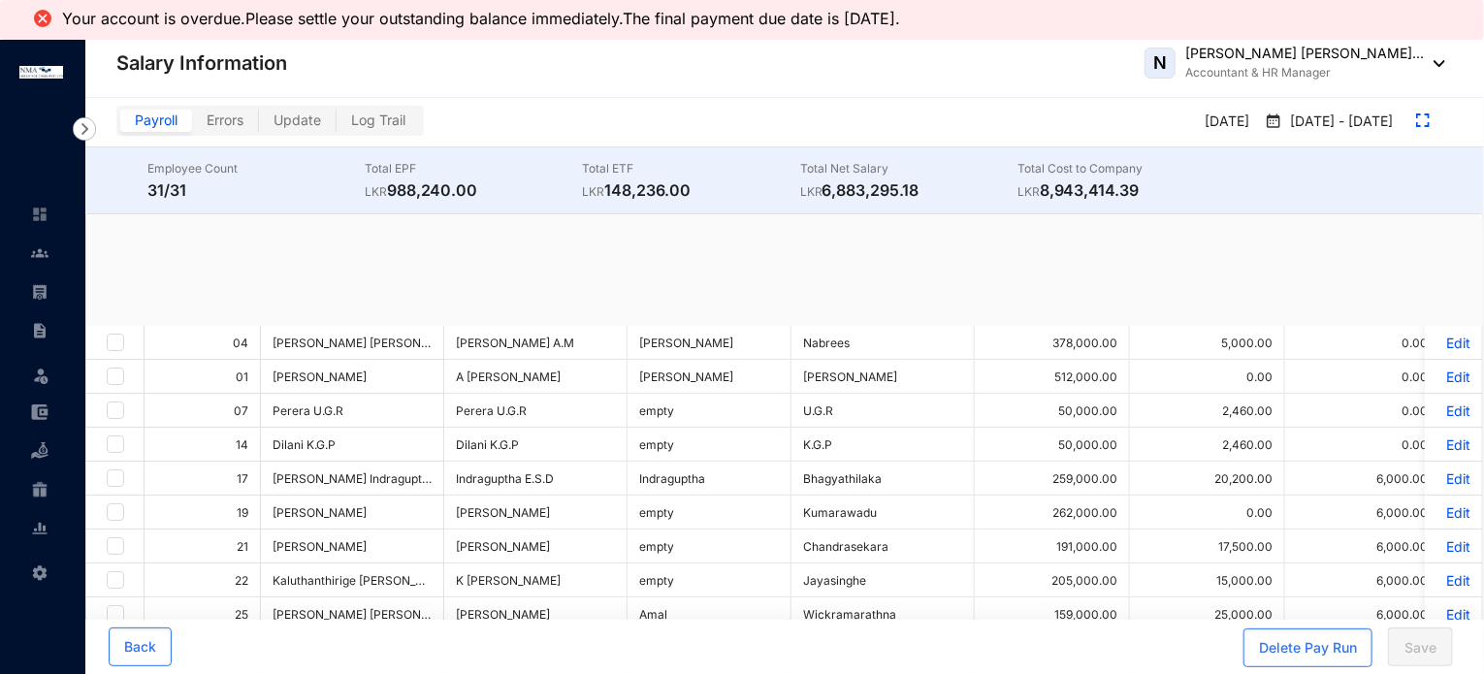
checkbox input "true"
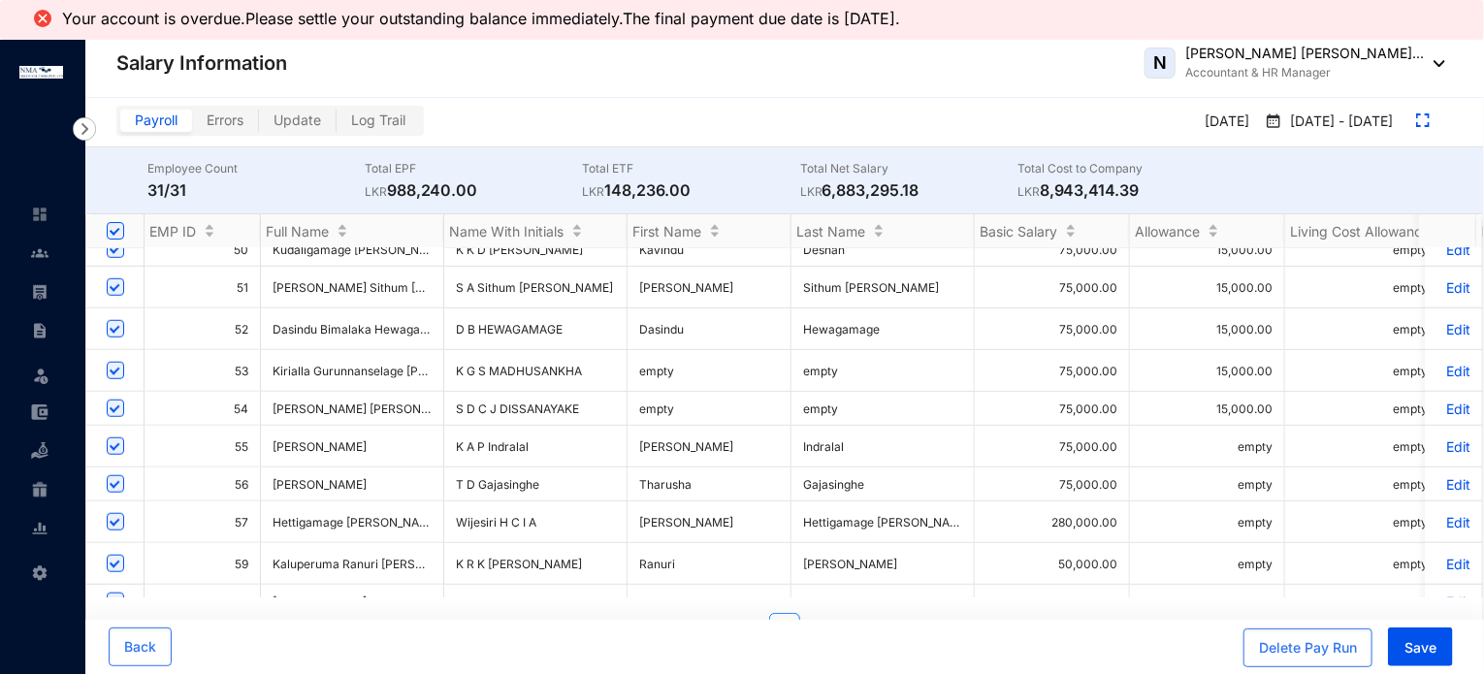
scroll to position [776, 0]
click at [1440, 400] on p "Edit" at bounding box center [1454, 408] width 34 height 16
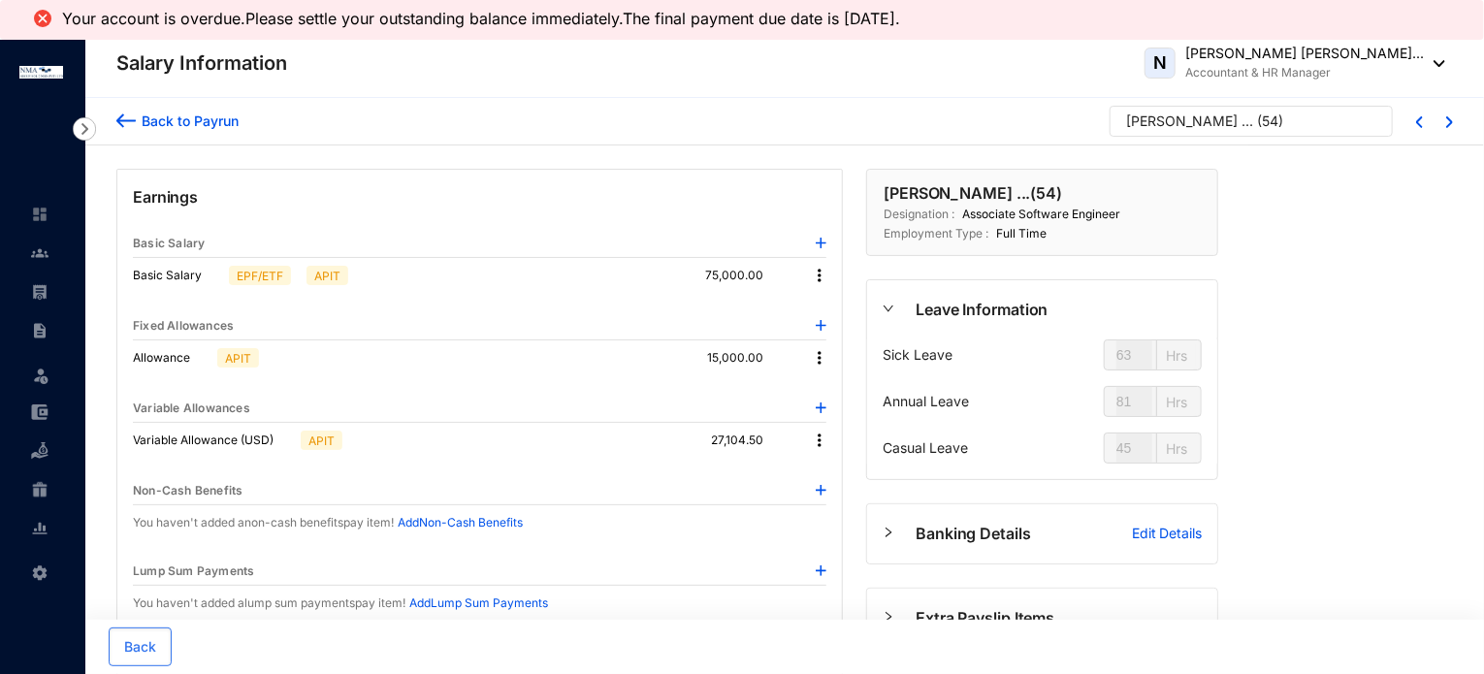
type input "47"
type input "104"
type input "23"
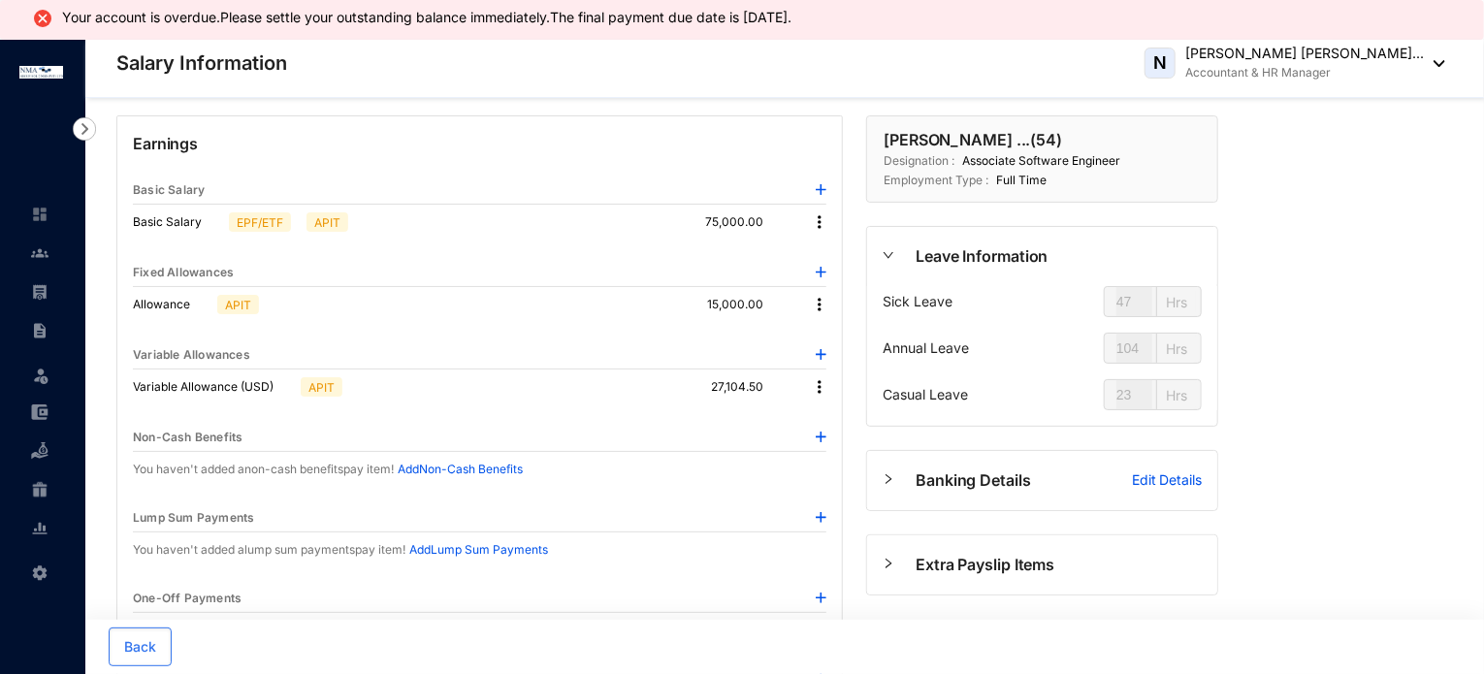
scroll to position [291, 0]
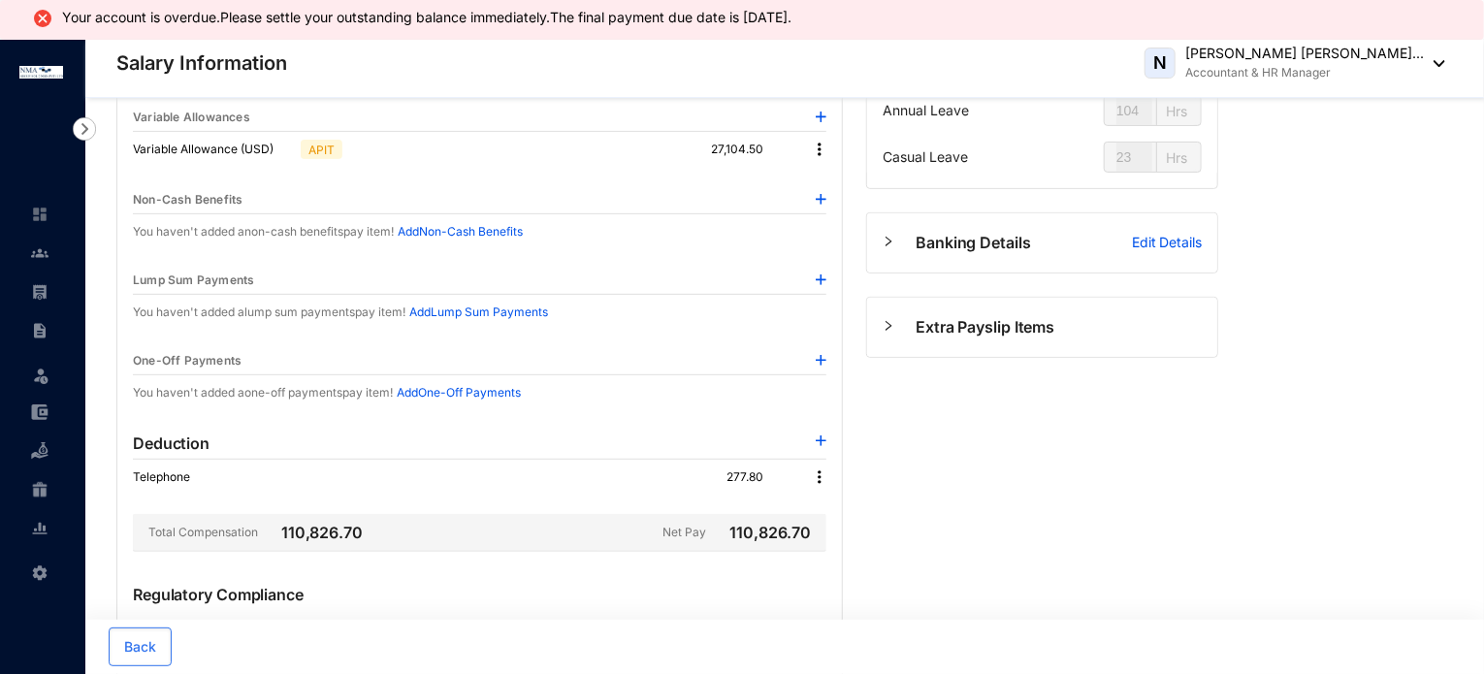
click at [820, 475] on img at bounding box center [819, 477] width 19 height 19
click at [834, 498] on span "Edit" at bounding box center [847, 508] width 41 height 21
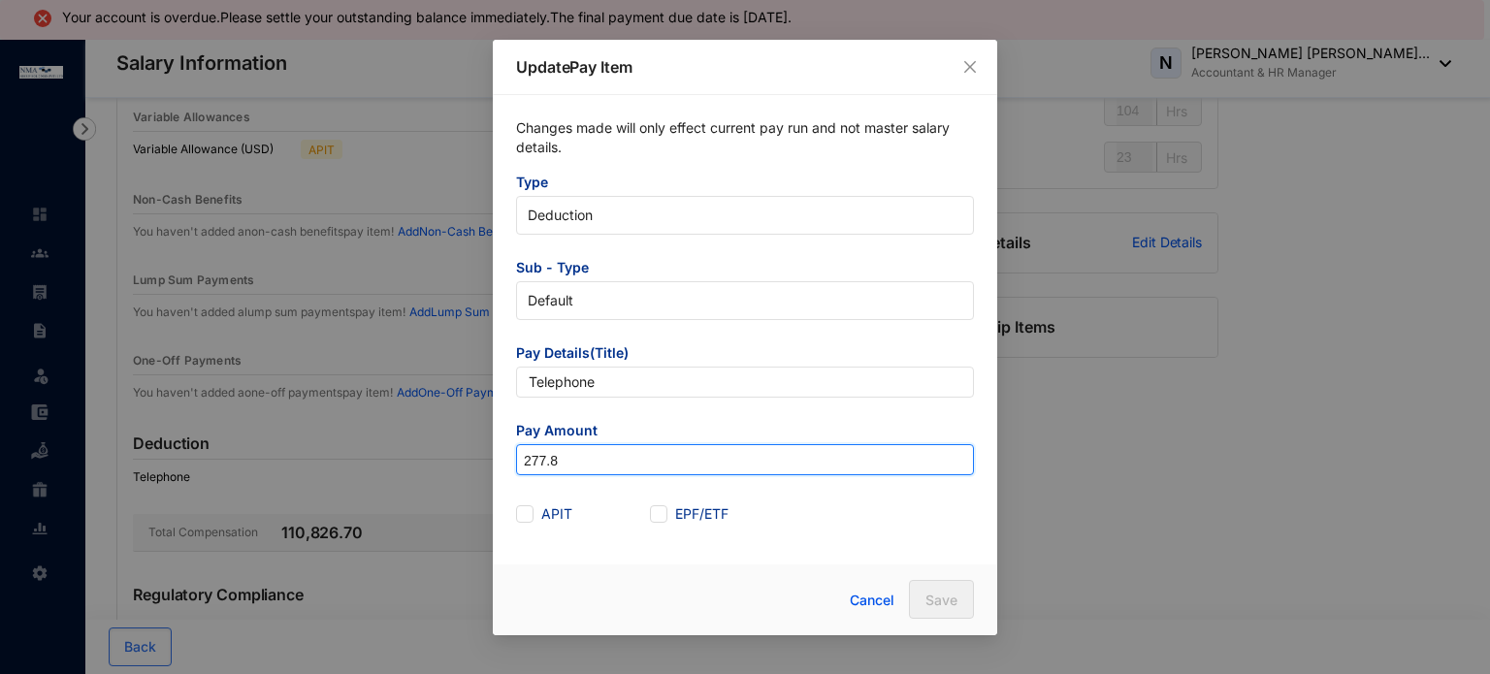
drag, startPoint x: 623, startPoint y: 457, endPoint x: 469, endPoint y: 455, distance: 154.3
click at [469, 455] on div "Update Pay Item Changes made will only effect current pay run and not master sa…" at bounding box center [745, 337] width 1490 height 674
type input "1,332"
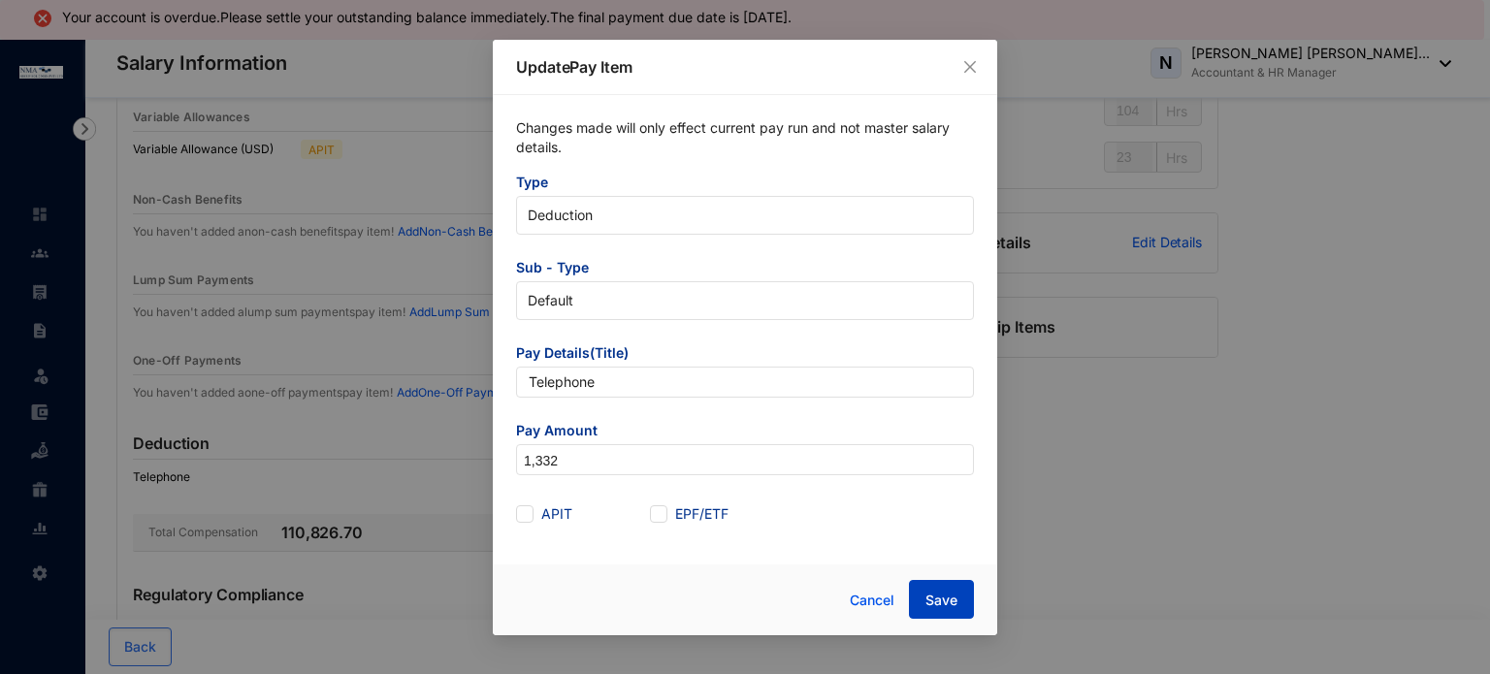
click at [944, 594] on span "Save" at bounding box center [942, 600] width 32 height 19
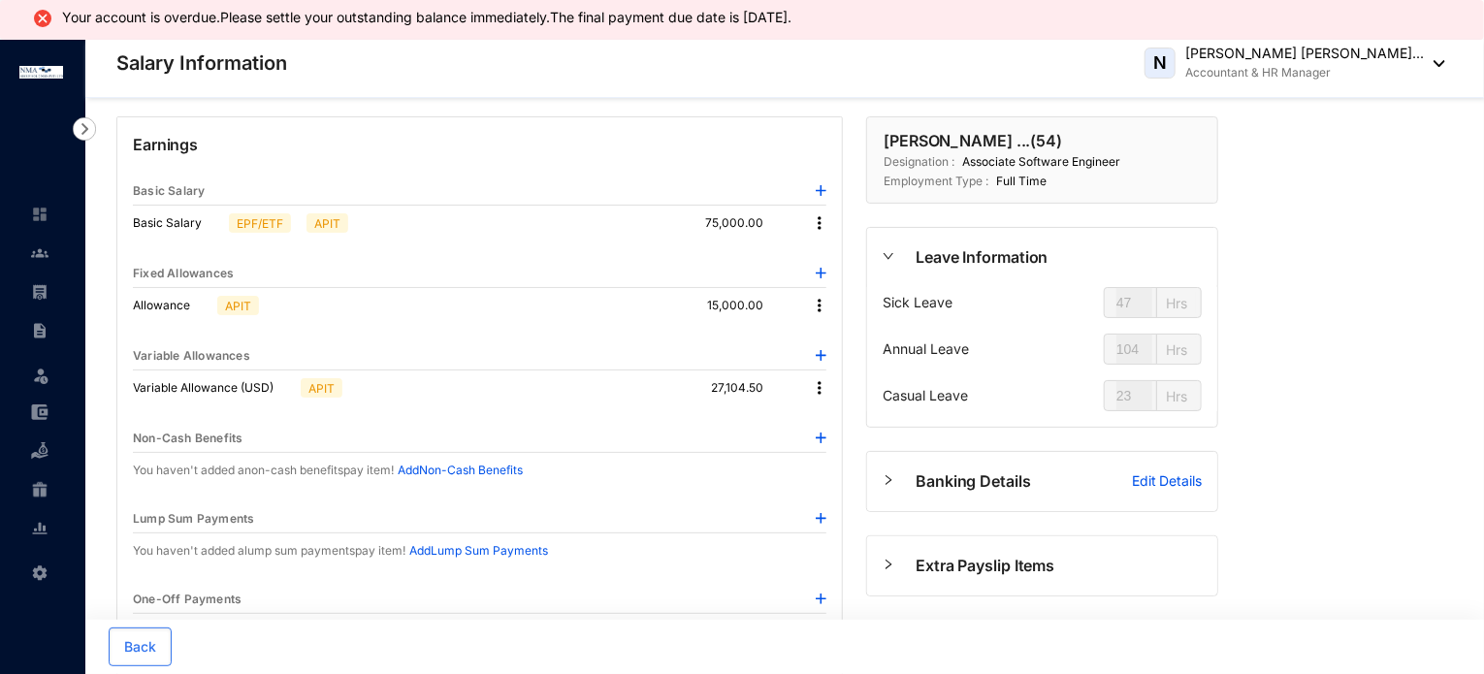
scroll to position [0, 0]
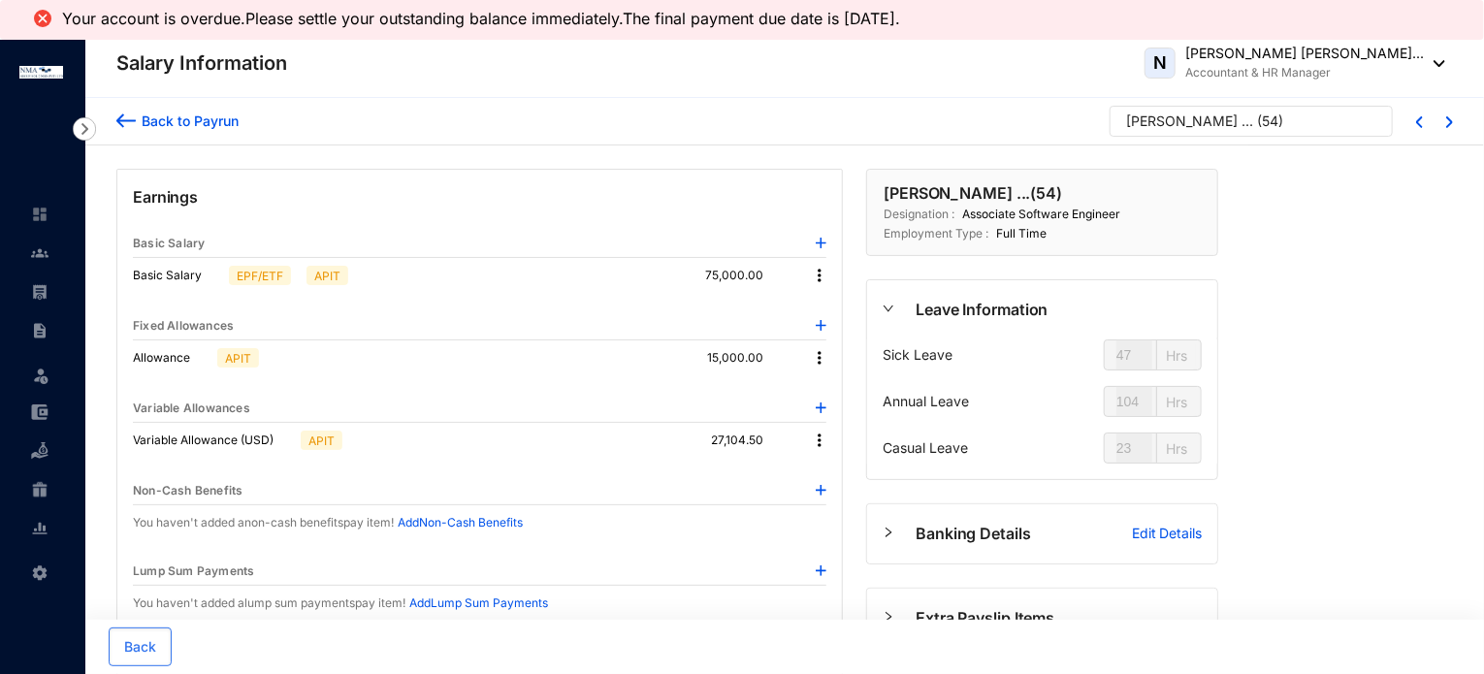
click at [210, 119] on div "Back to Payrun" at bounding box center [187, 121] width 103 height 20
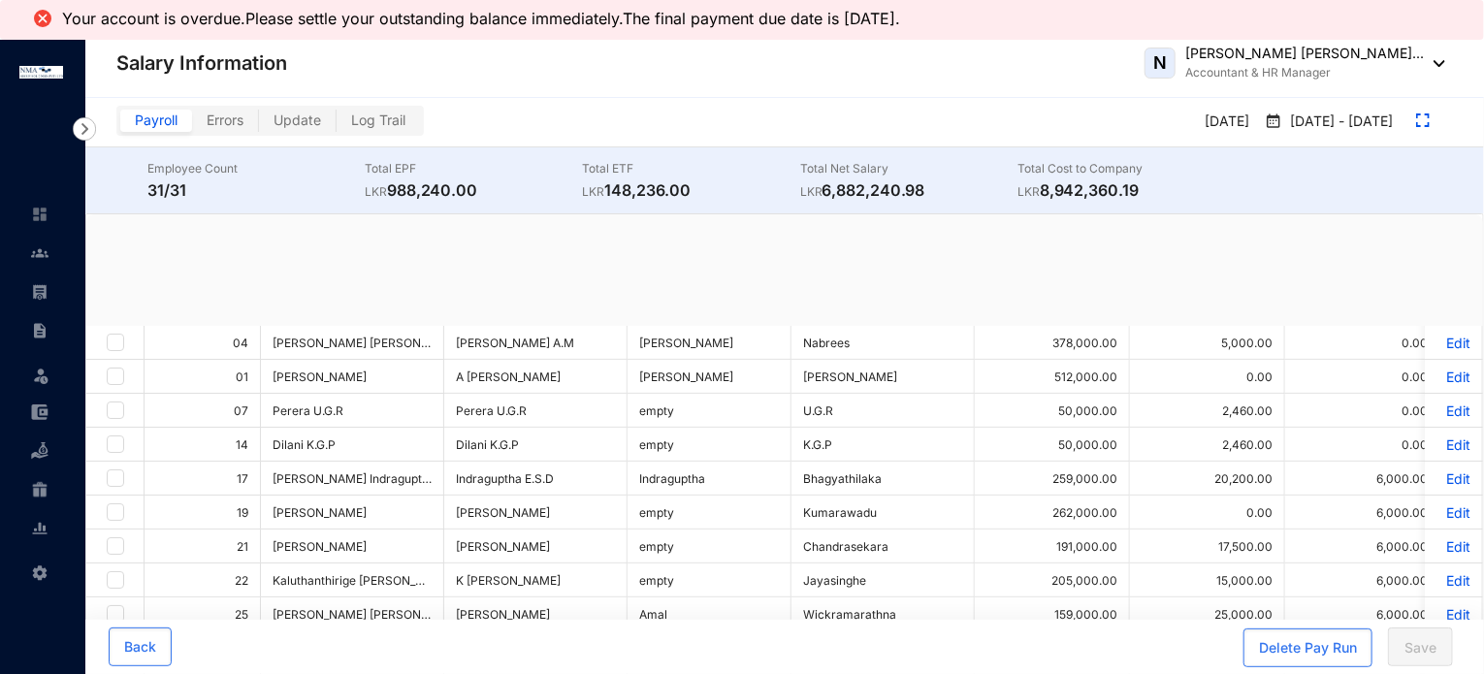
checkbox input "true"
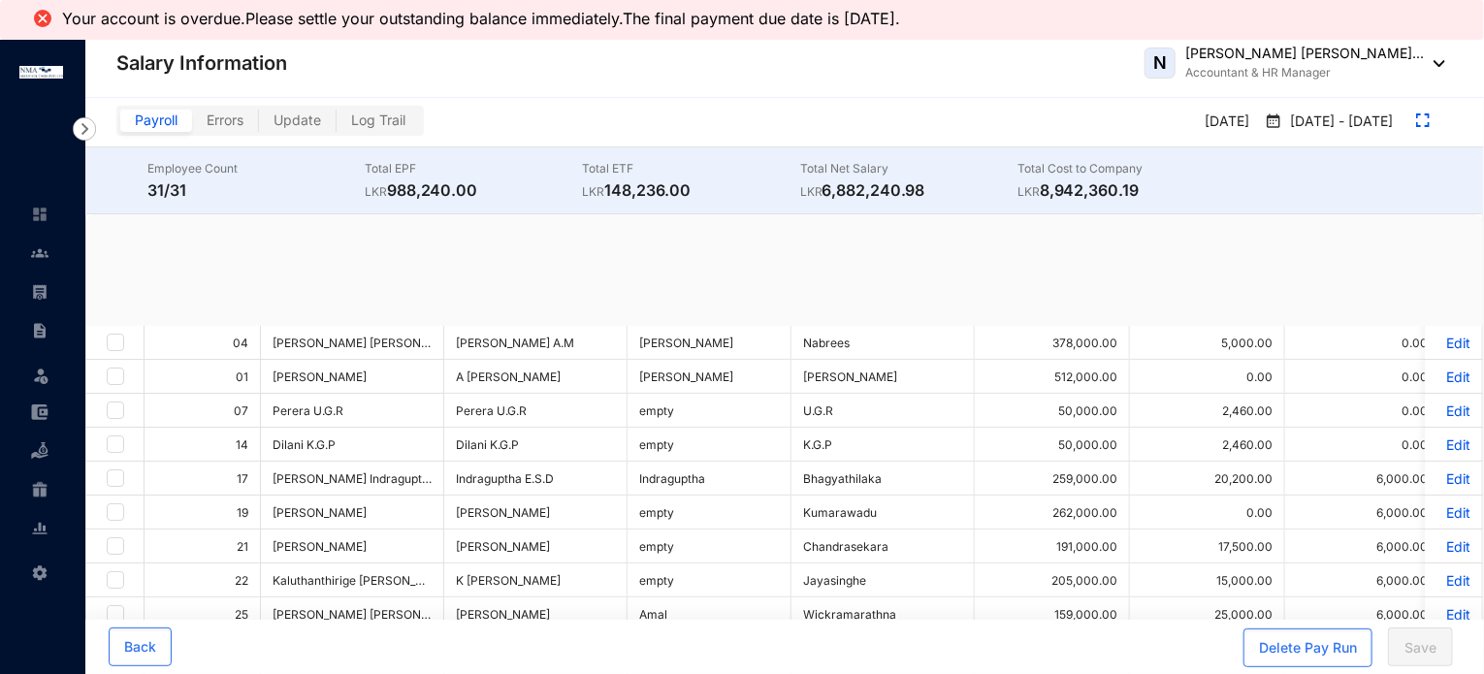
checkbox input "true"
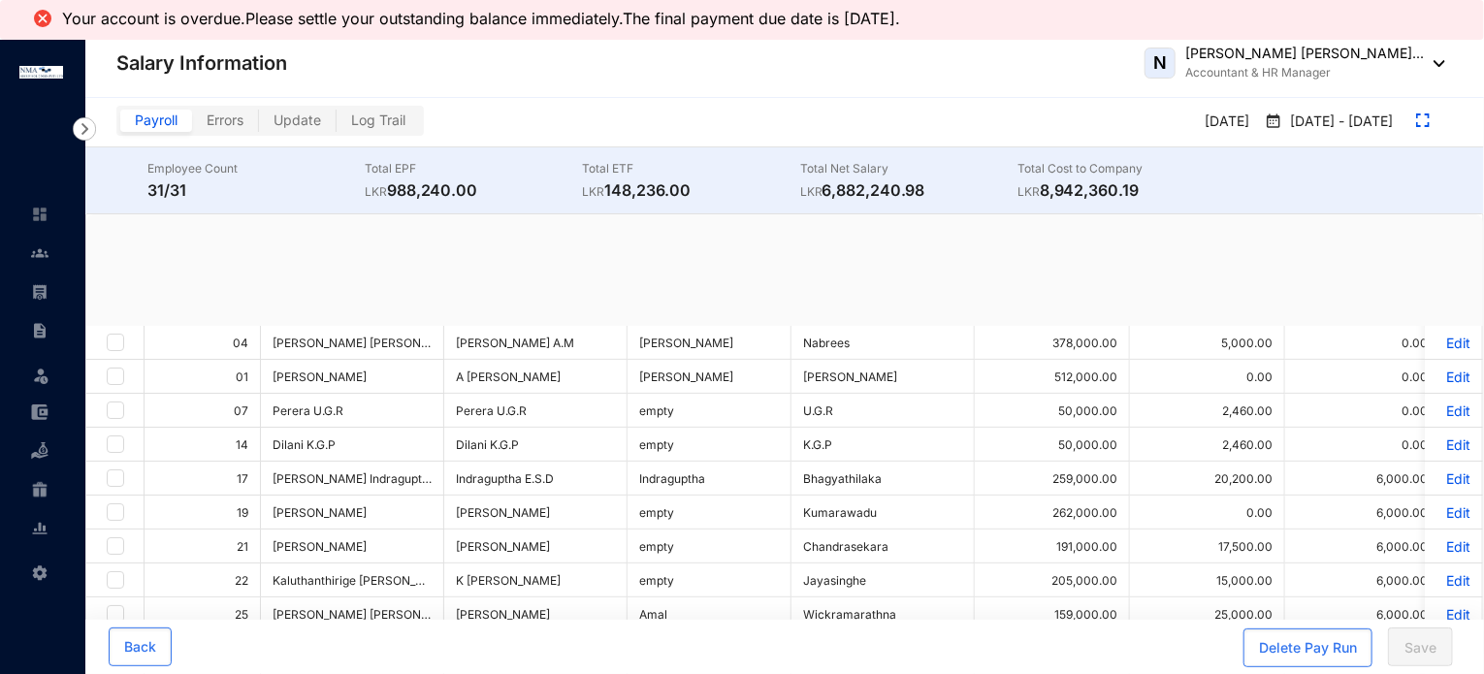
checkbox input "true"
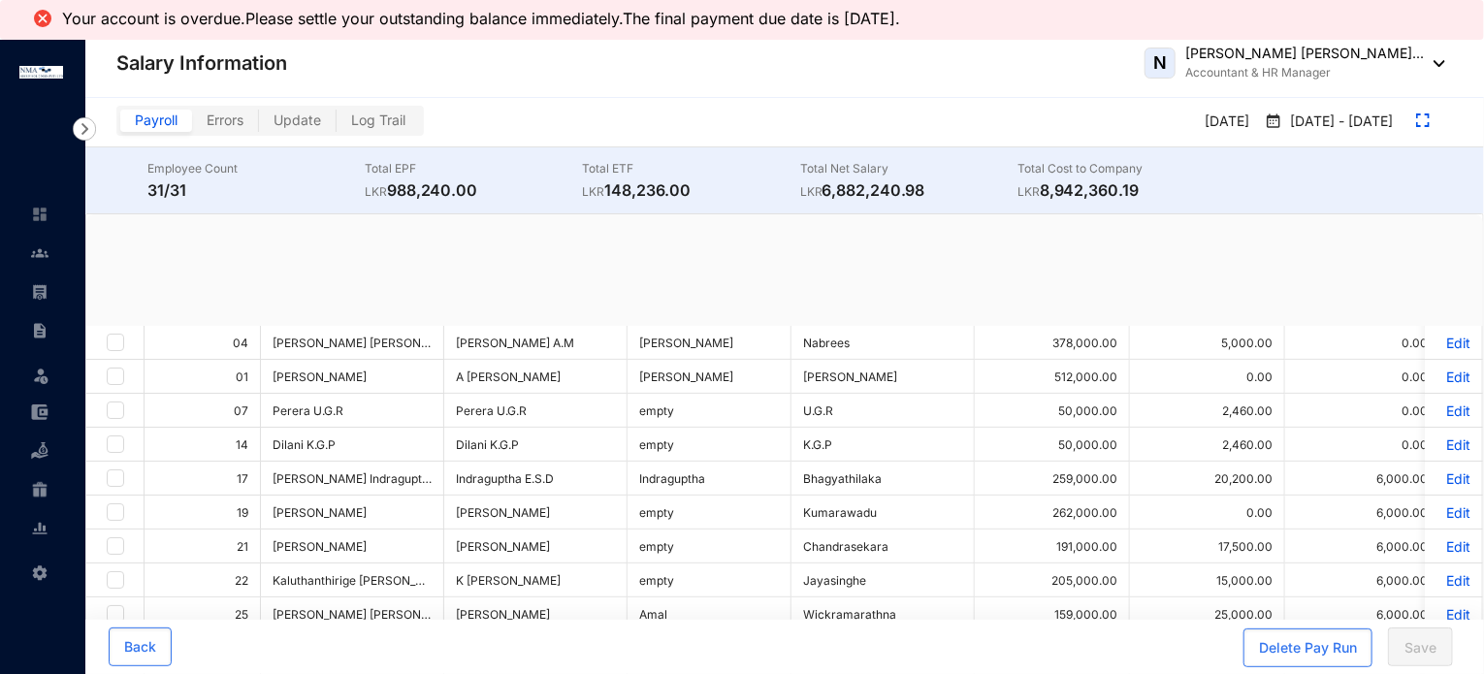
checkbox input "true"
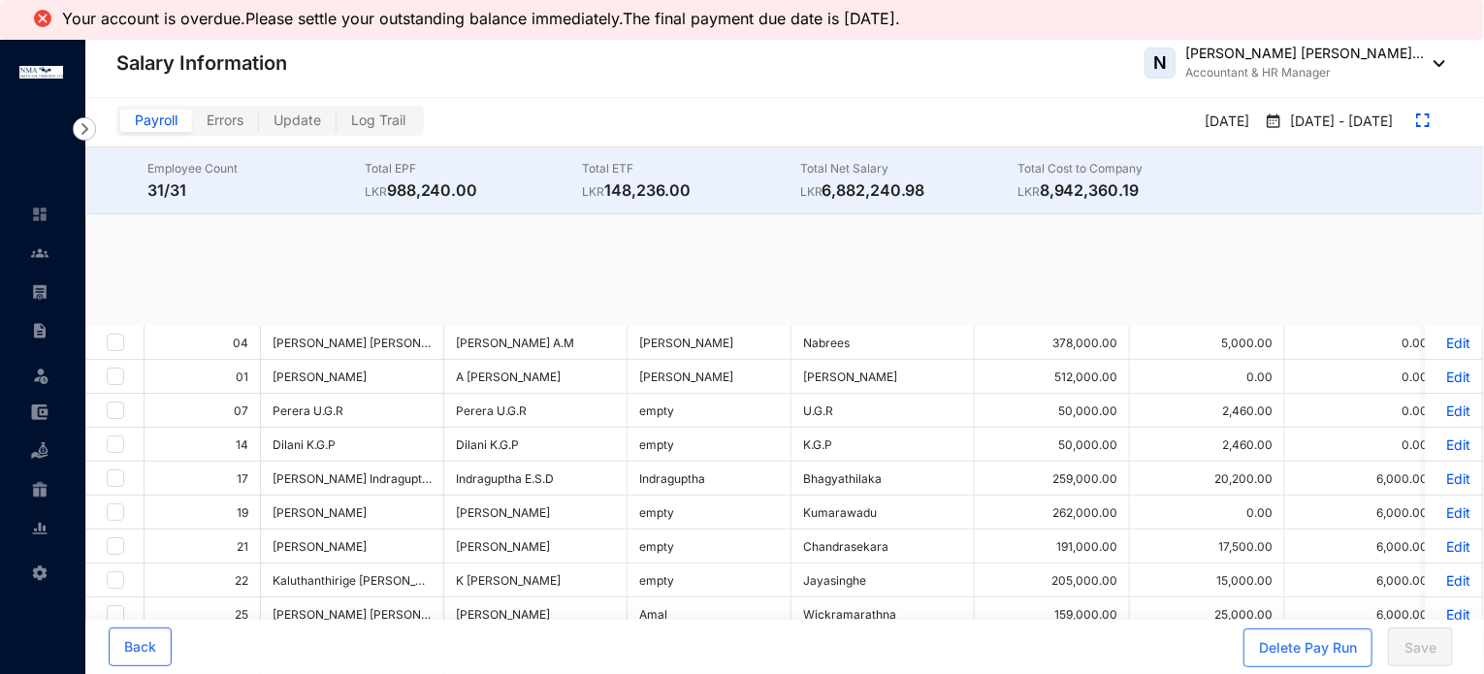
checkbox input "true"
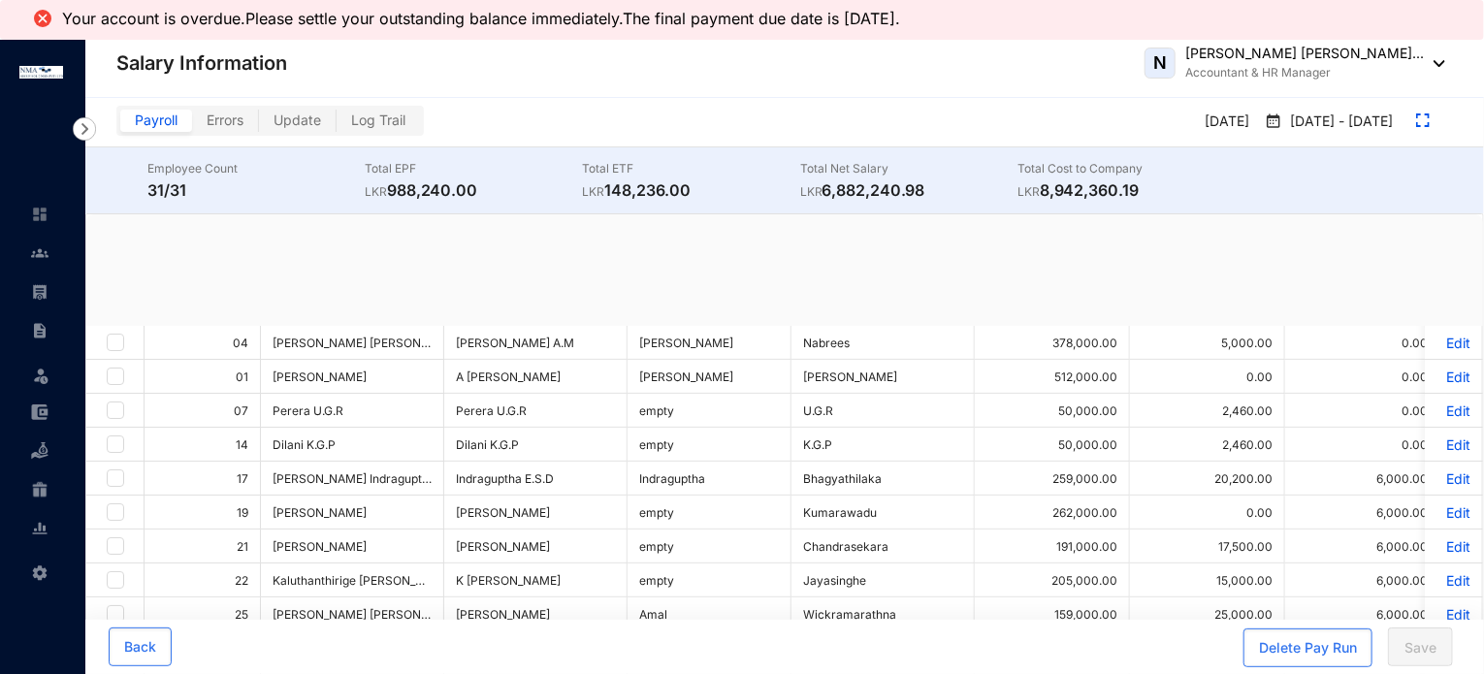
checkbox input "true"
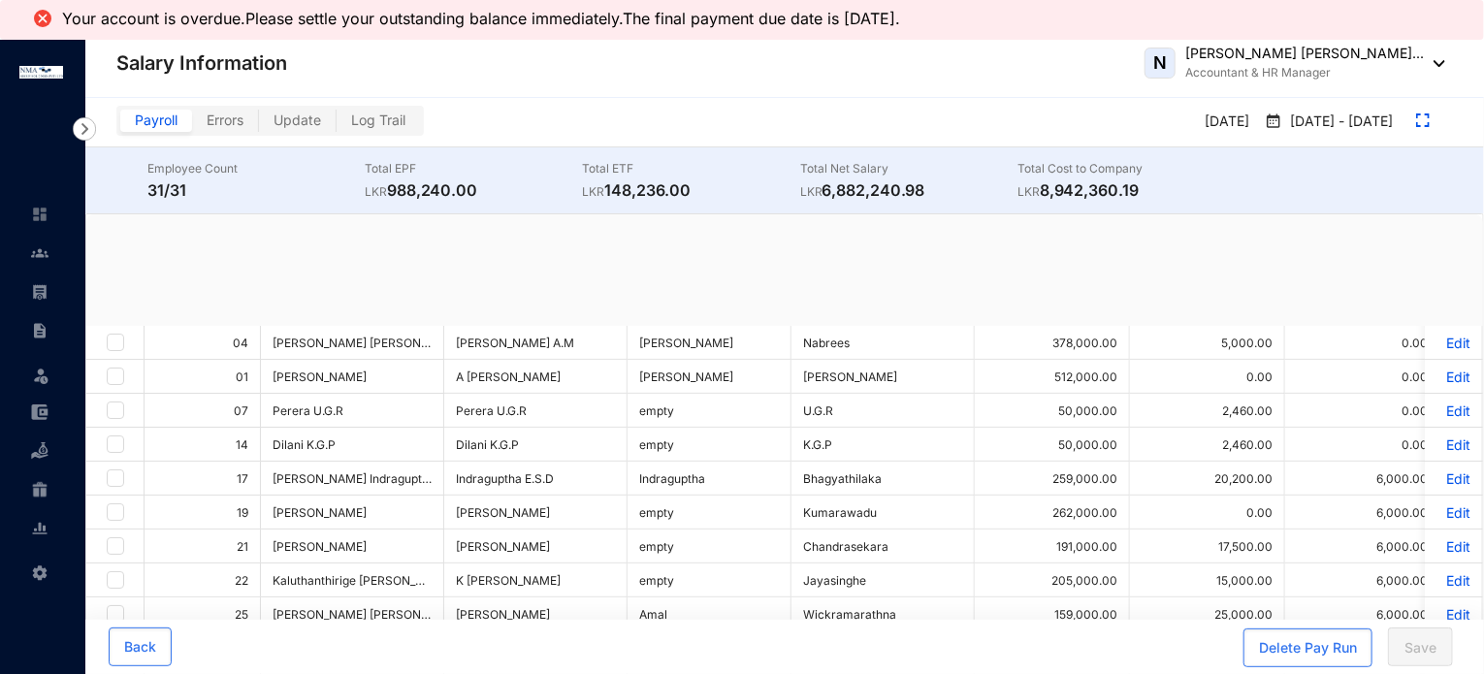
checkbox input "true"
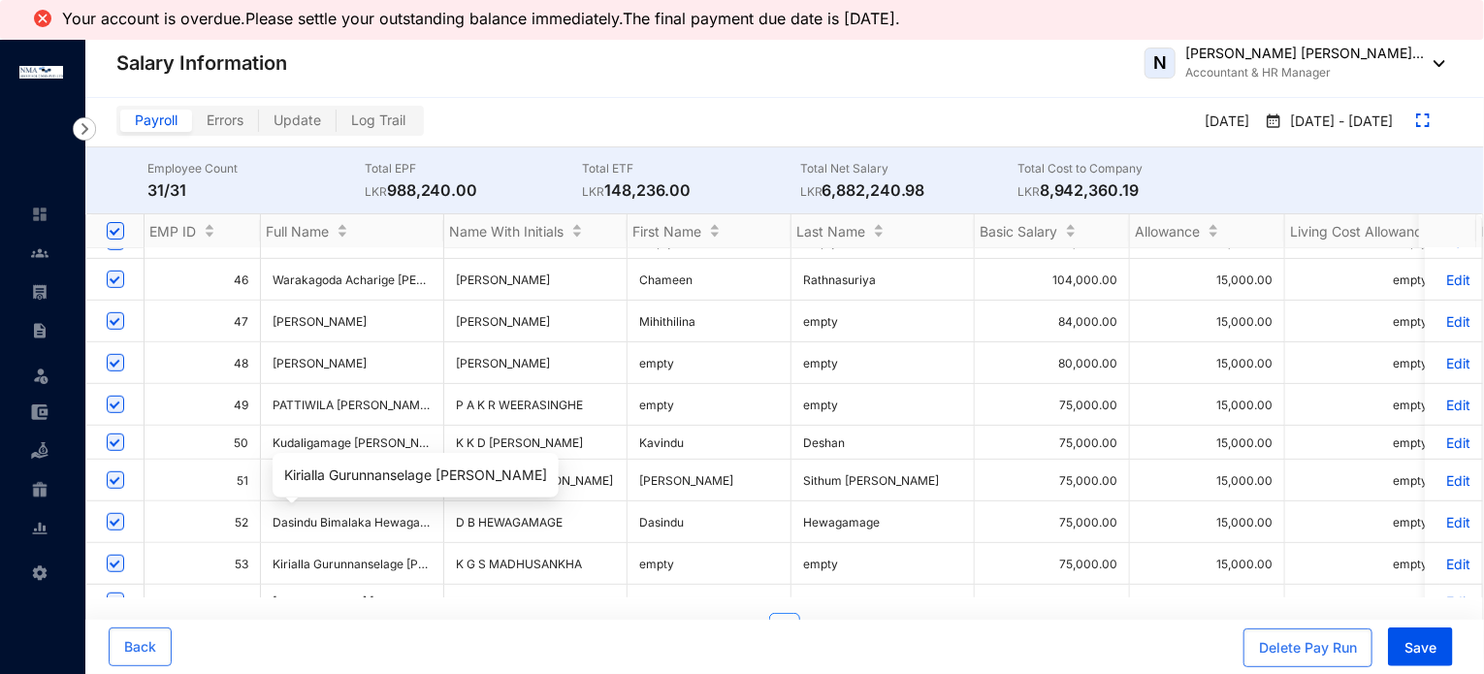
scroll to position [679, 0]
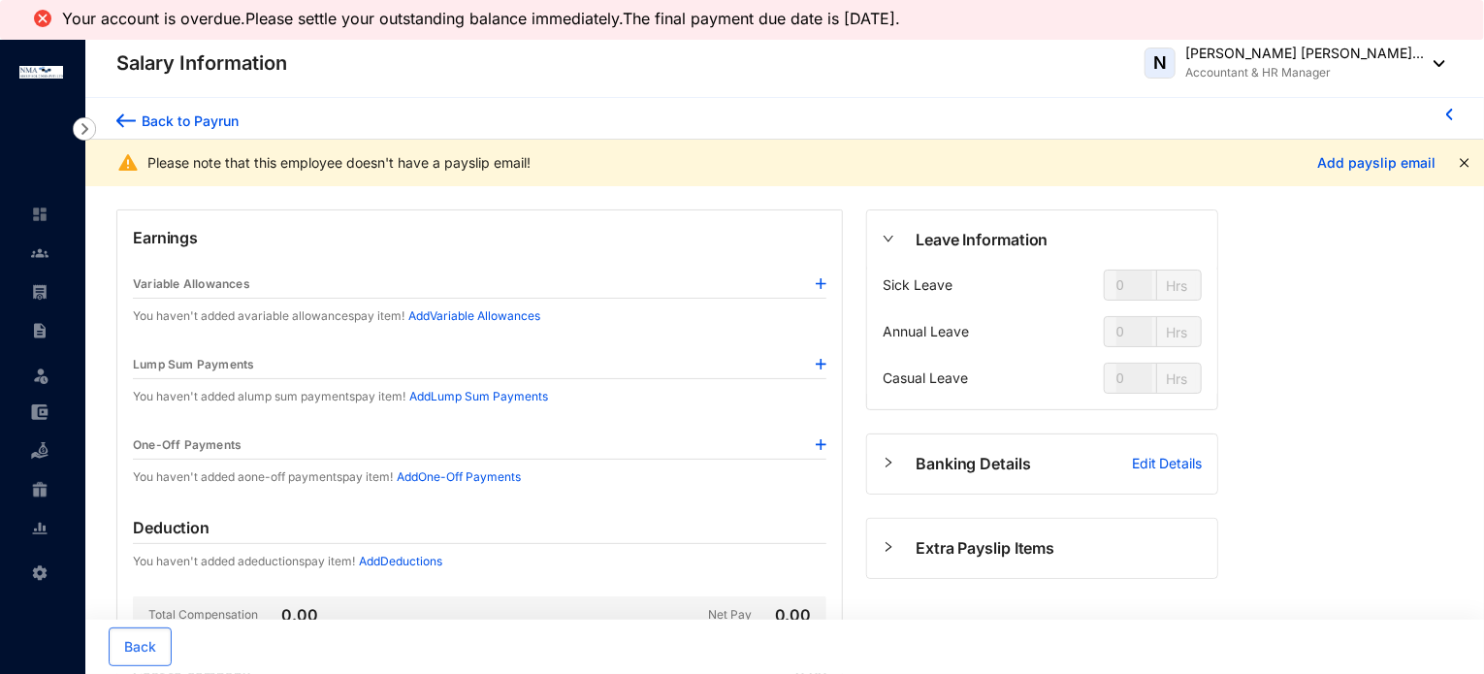
type input "47"
type input "104"
type input "23"
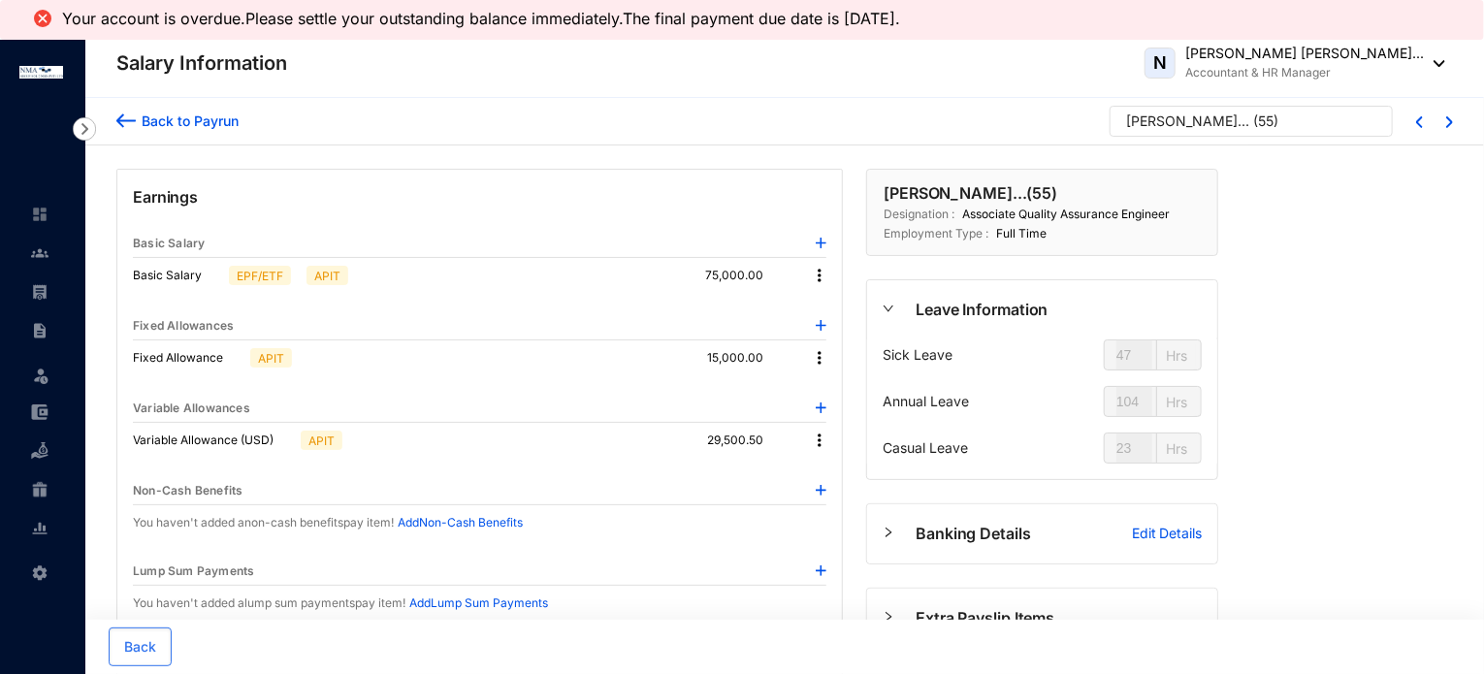
type input "41"
type input "45"
type input "32"
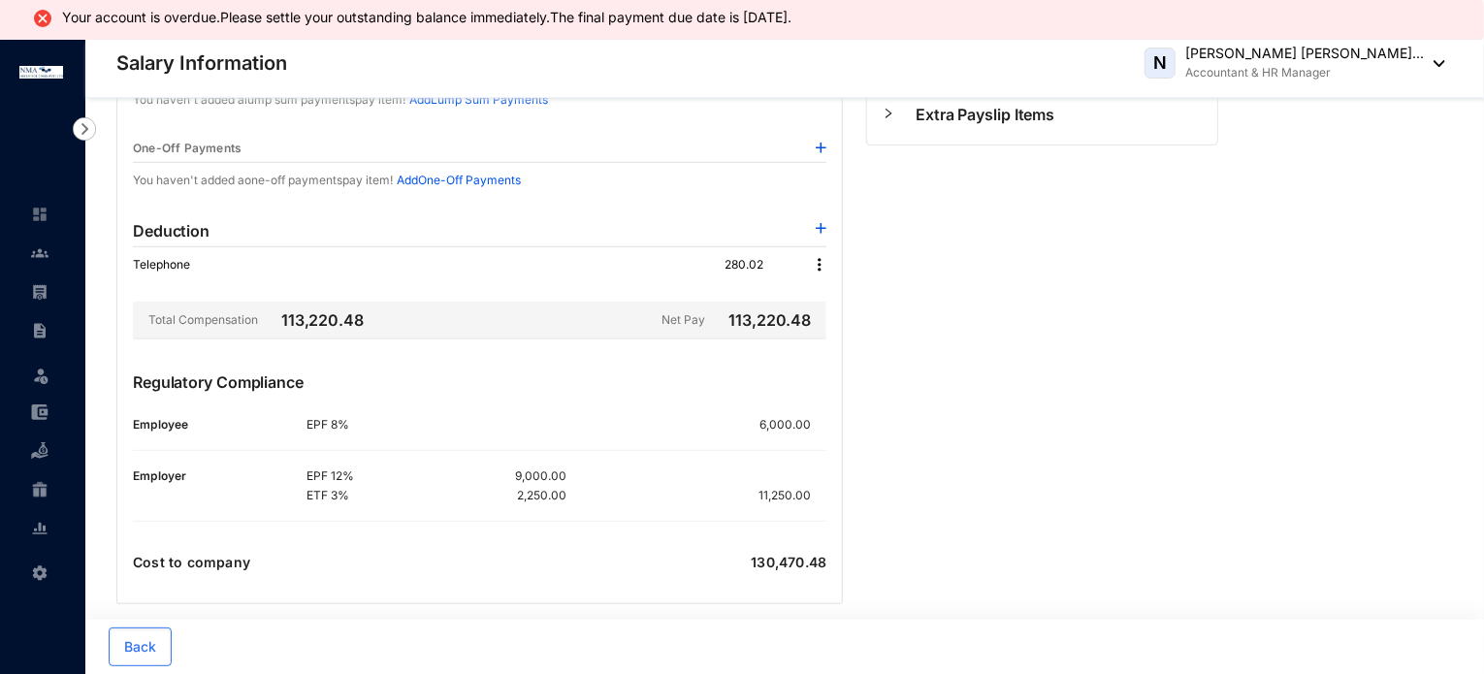
scroll to position [522, 0]
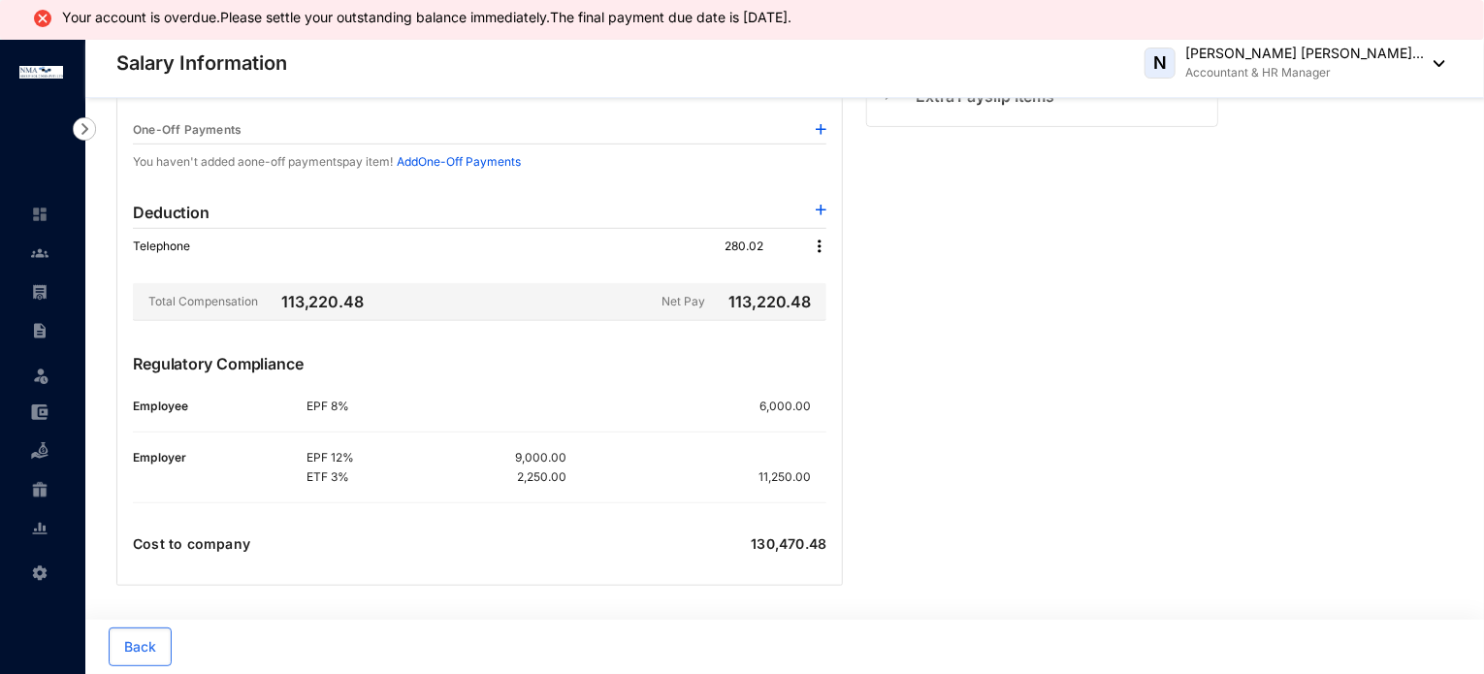
click at [819, 244] on img at bounding box center [819, 246] width 19 height 19
click at [838, 280] on span "Edit" at bounding box center [847, 277] width 41 height 21
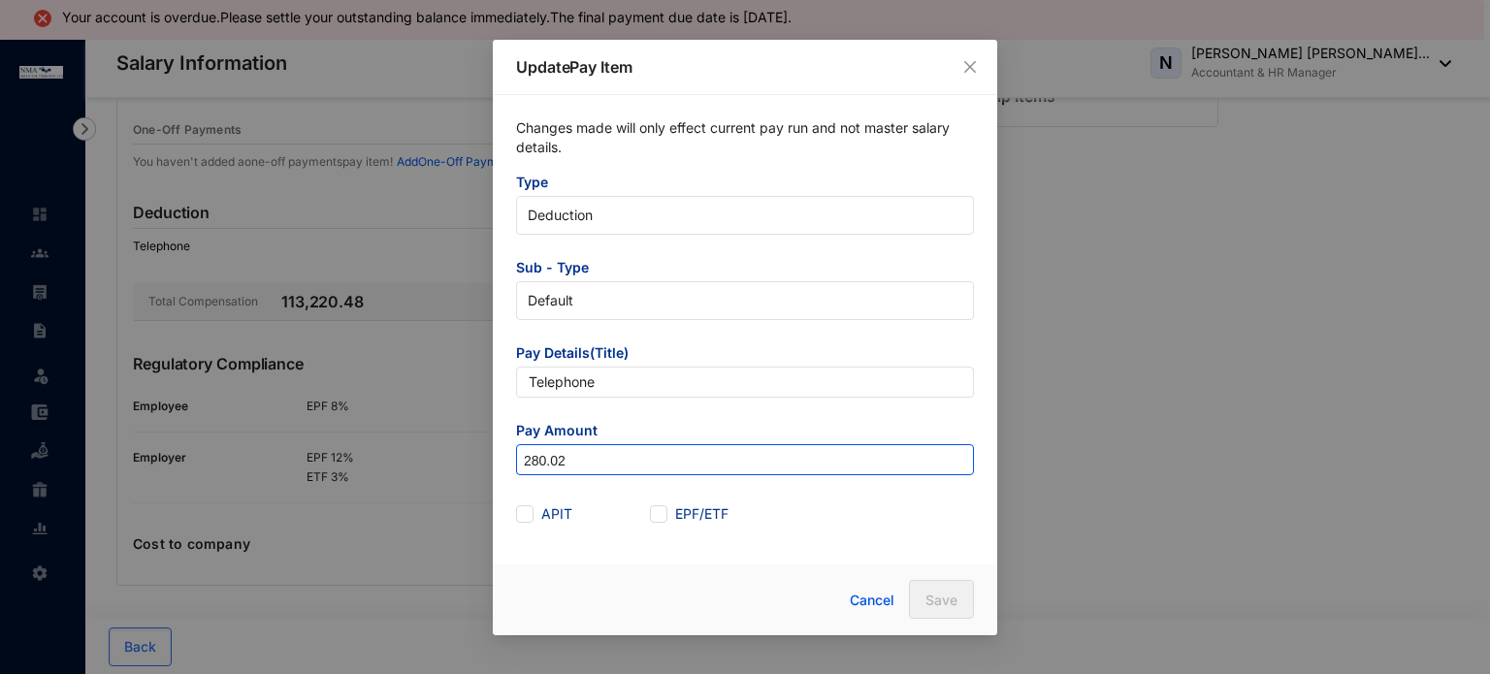
drag, startPoint x: 560, startPoint y: 456, endPoint x: 569, endPoint y: 458, distance: 9.9
click at [562, 456] on input "280.02" at bounding box center [745, 460] width 456 height 31
drag, startPoint x: 569, startPoint y: 458, endPoint x: 473, endPoint y: 460, distance: 96.1
click at [473, 460] on div "Update Pay Item Changes made will only effect current pay run and not master sa…" at bounding box center [745, 337] width 1490 height 674
type input "0"
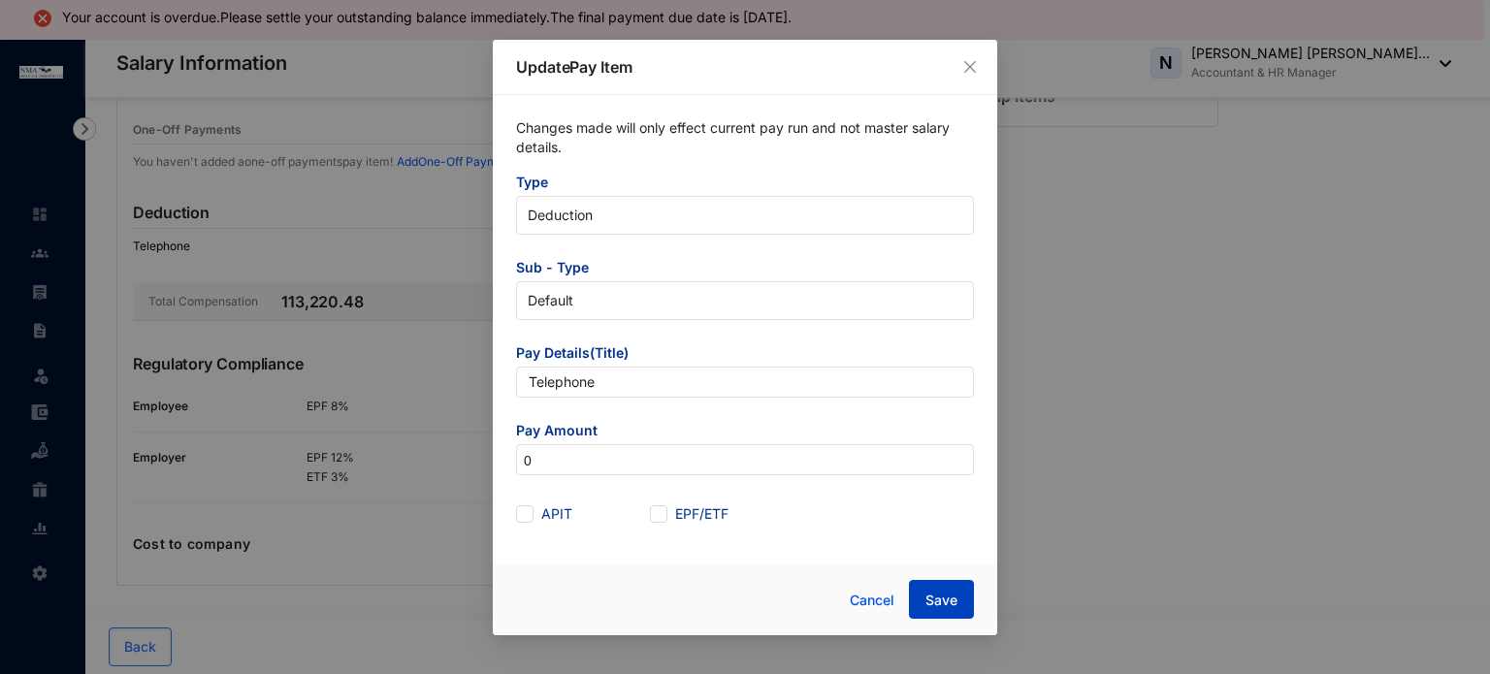
click at [926, 589] on button "Save" at bounding box center [941, 599] width 65 height 39
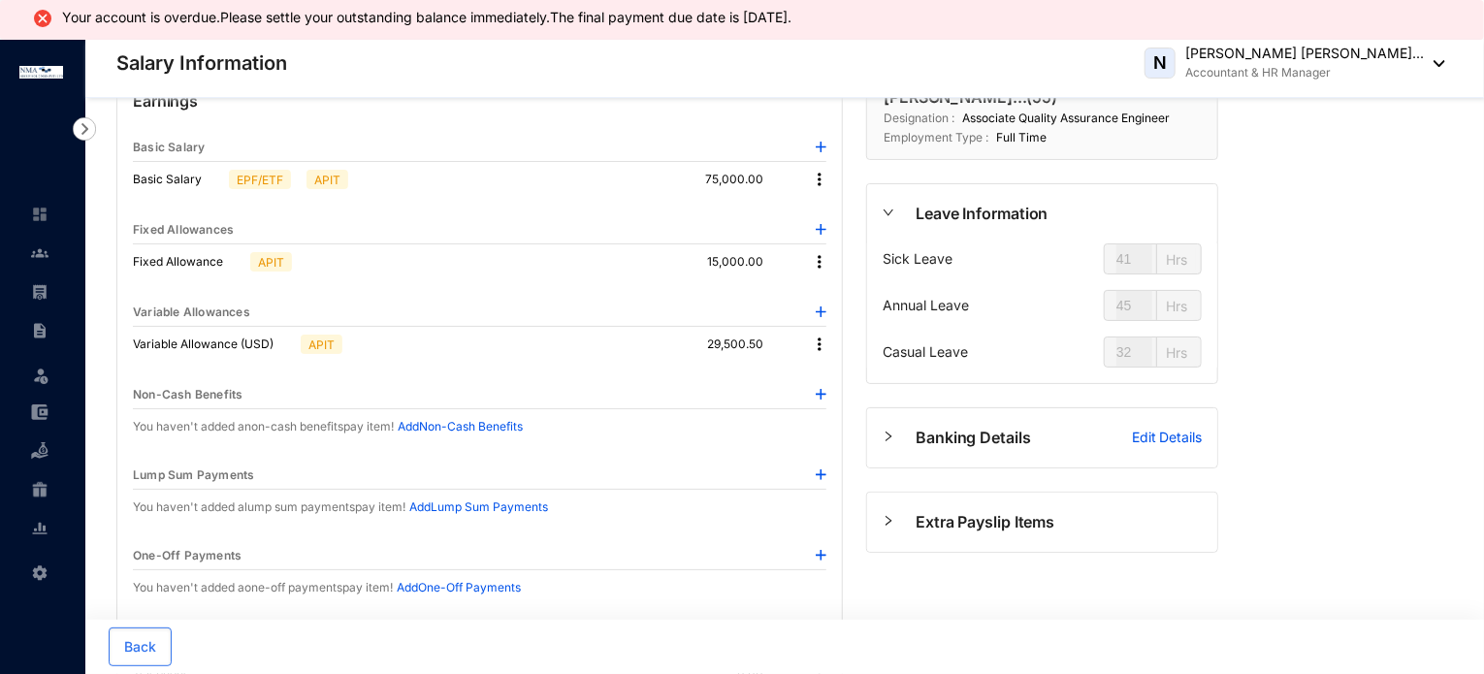
scroll to position [0, 0]
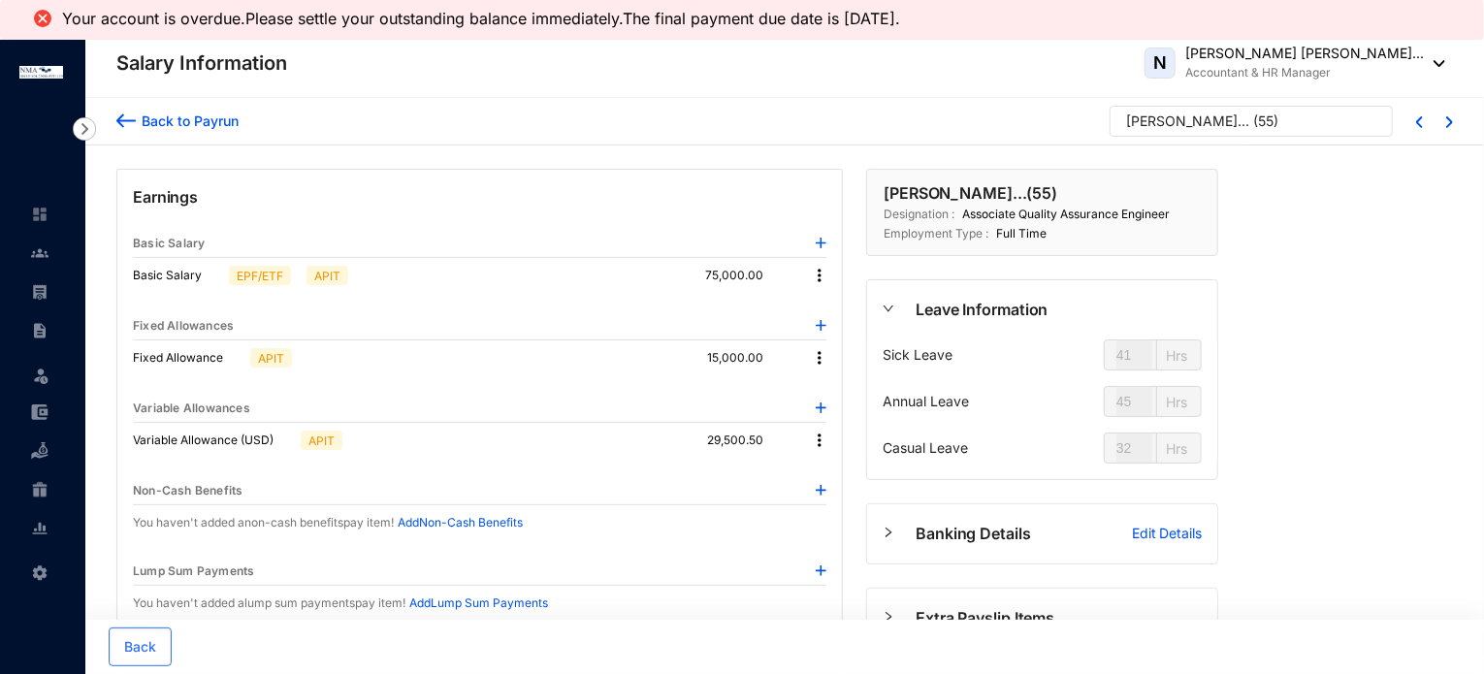
click at [181, 118] on div "Back to Payrun" at bounding box center [187, 121] width 103 height 20
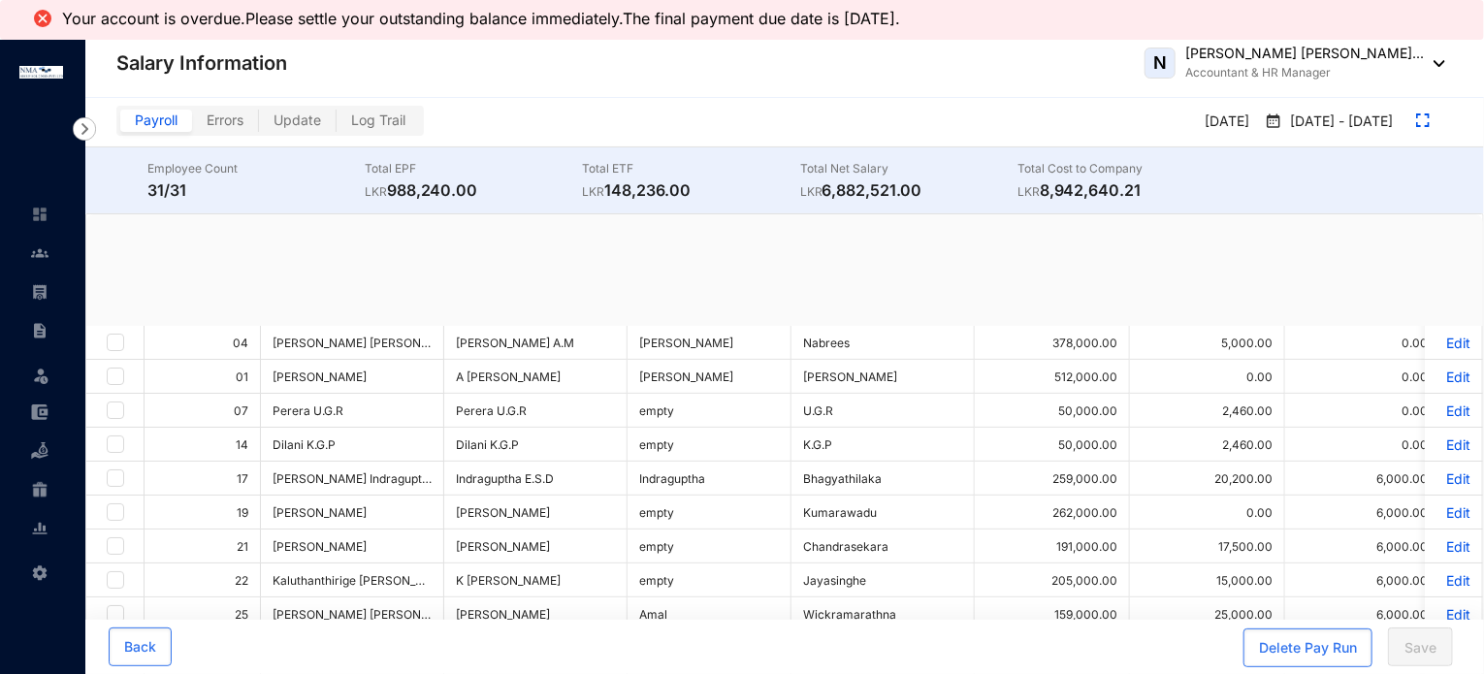
checkbox input "true"
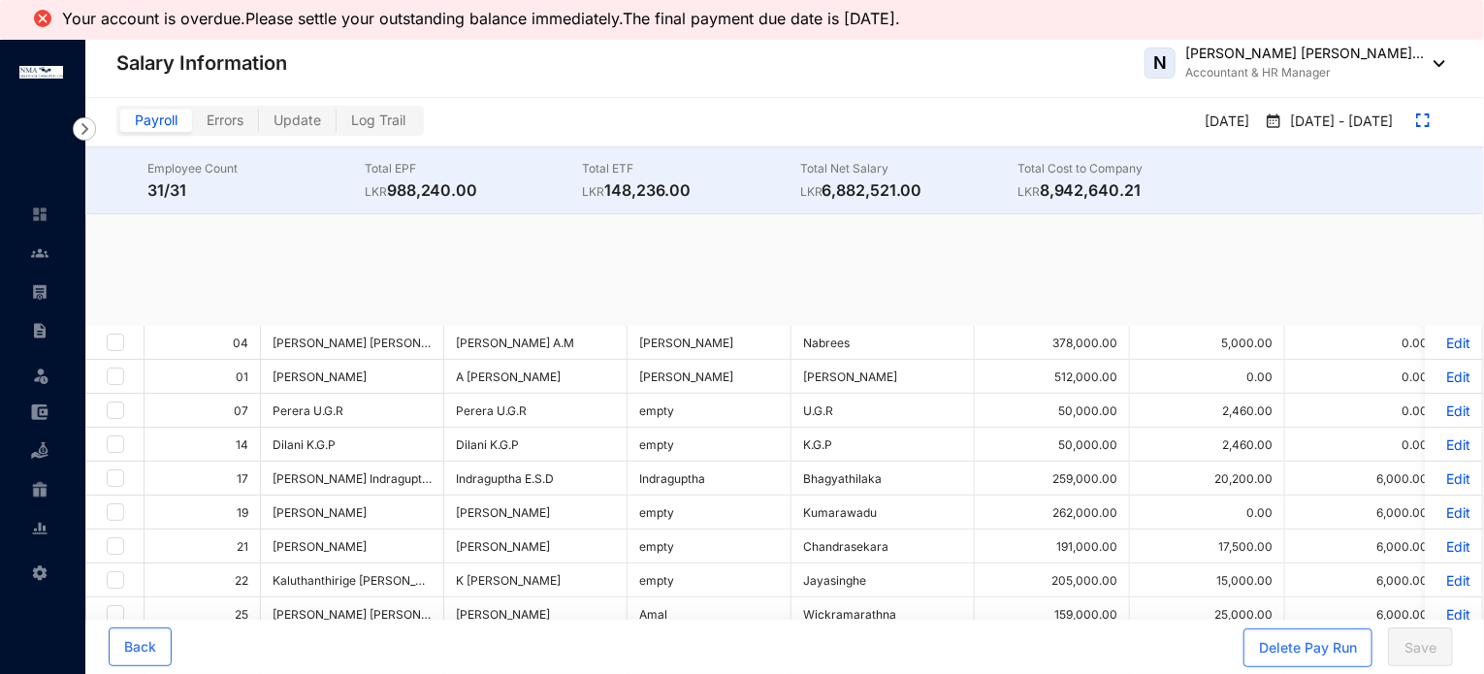
checkbox input "true"
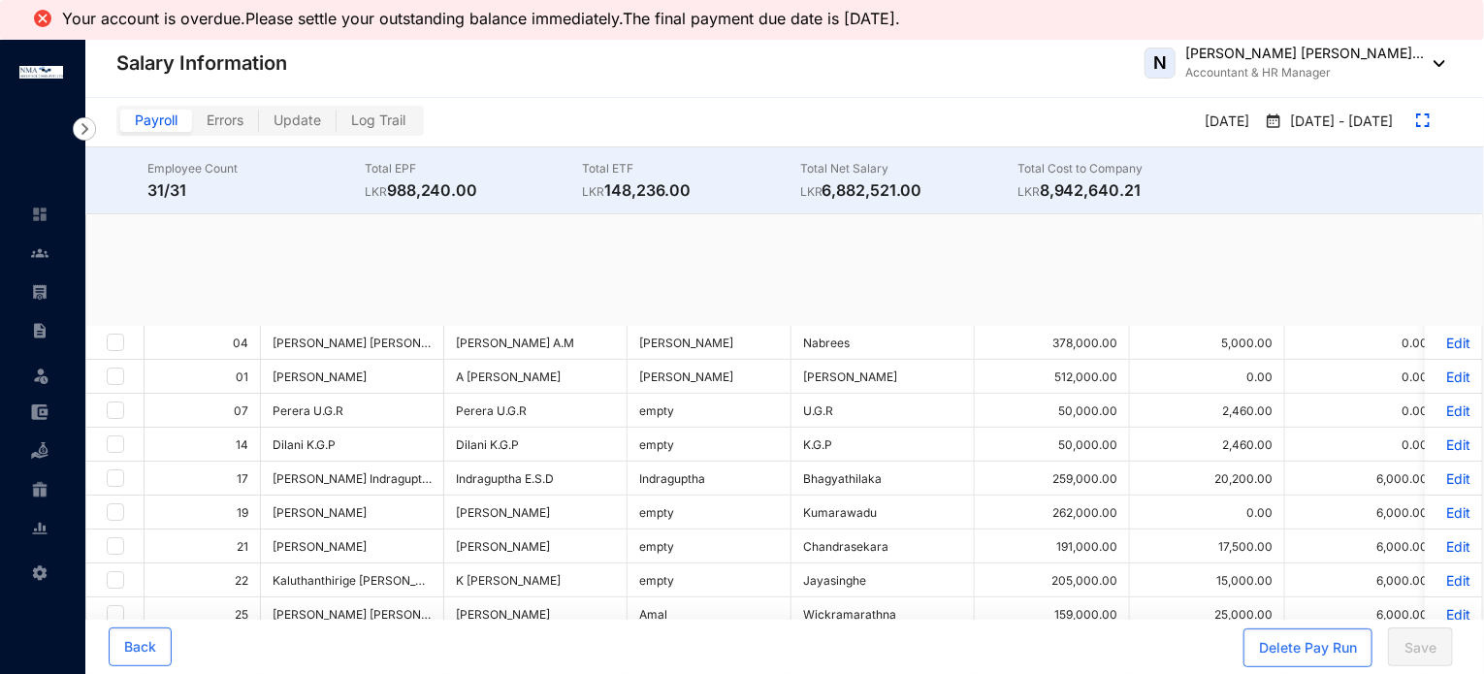
checkbox input "true"
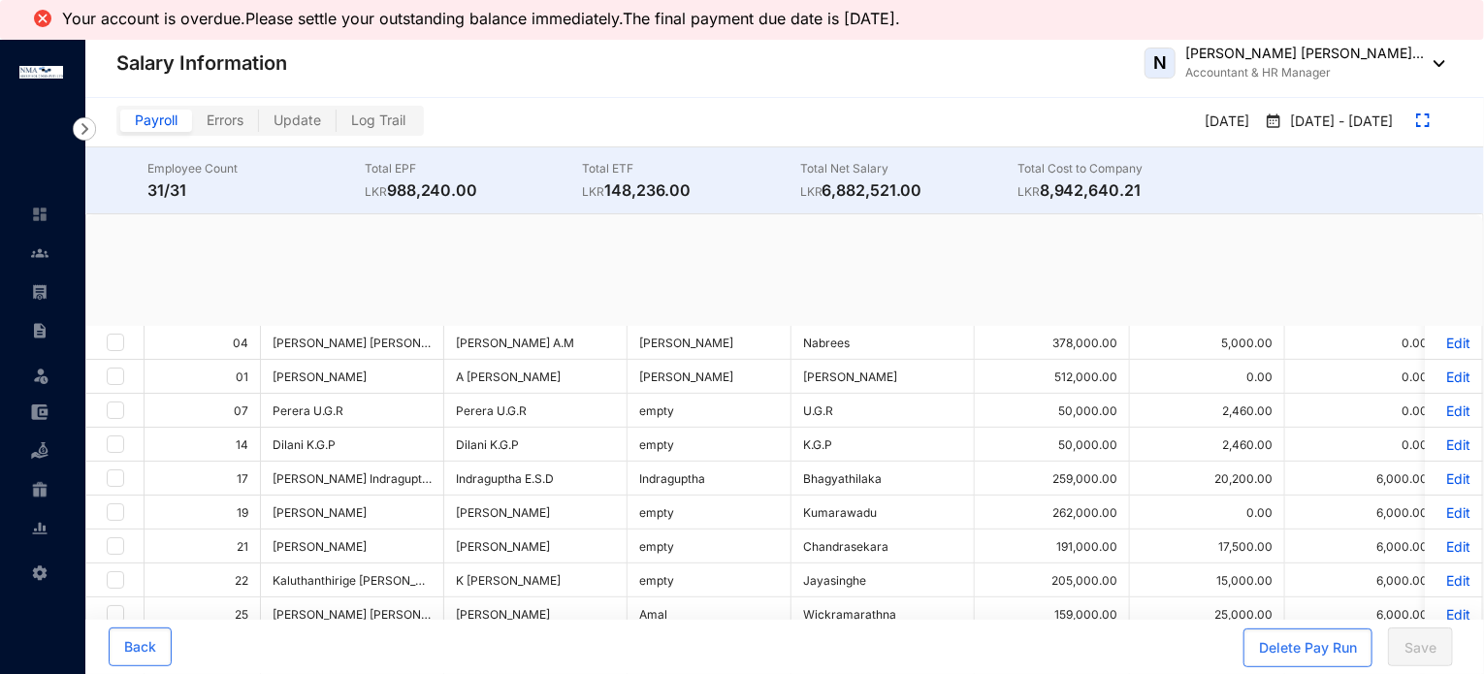
checkbox input "true"
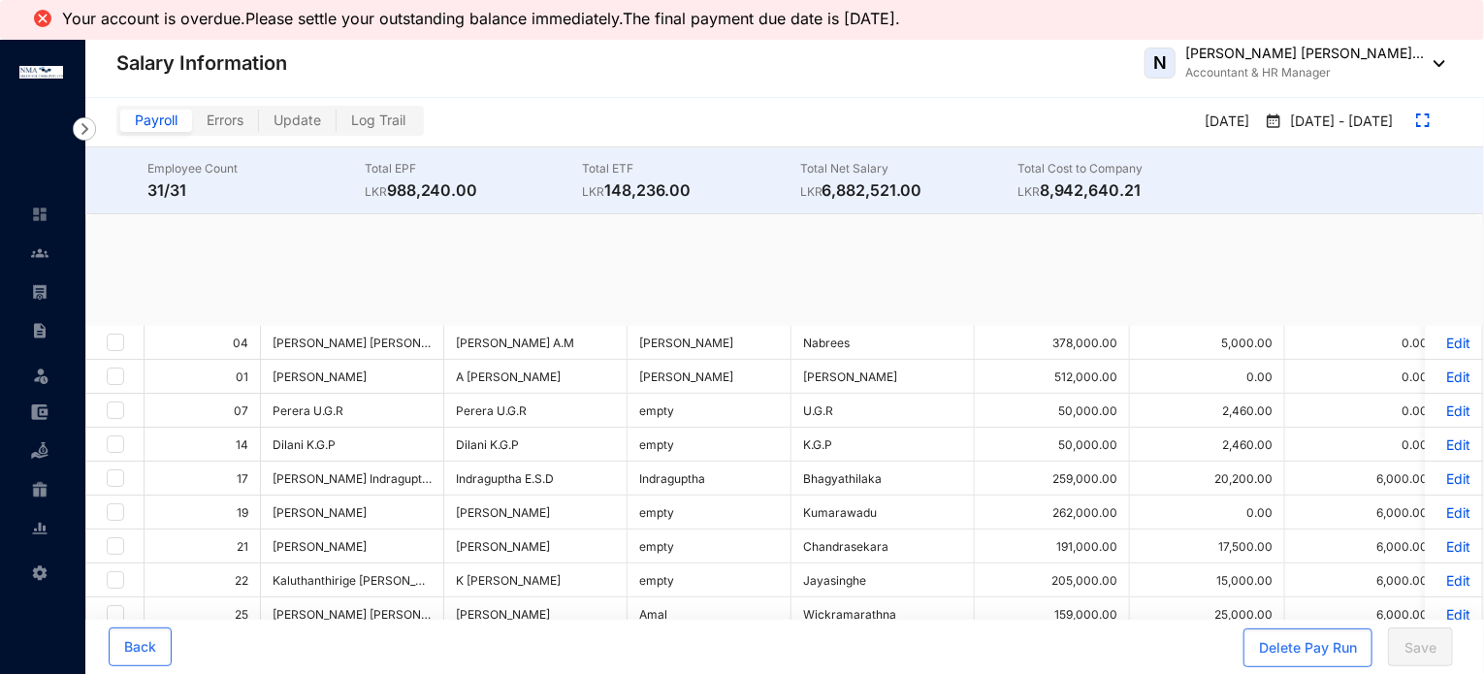
checkbox input "true"
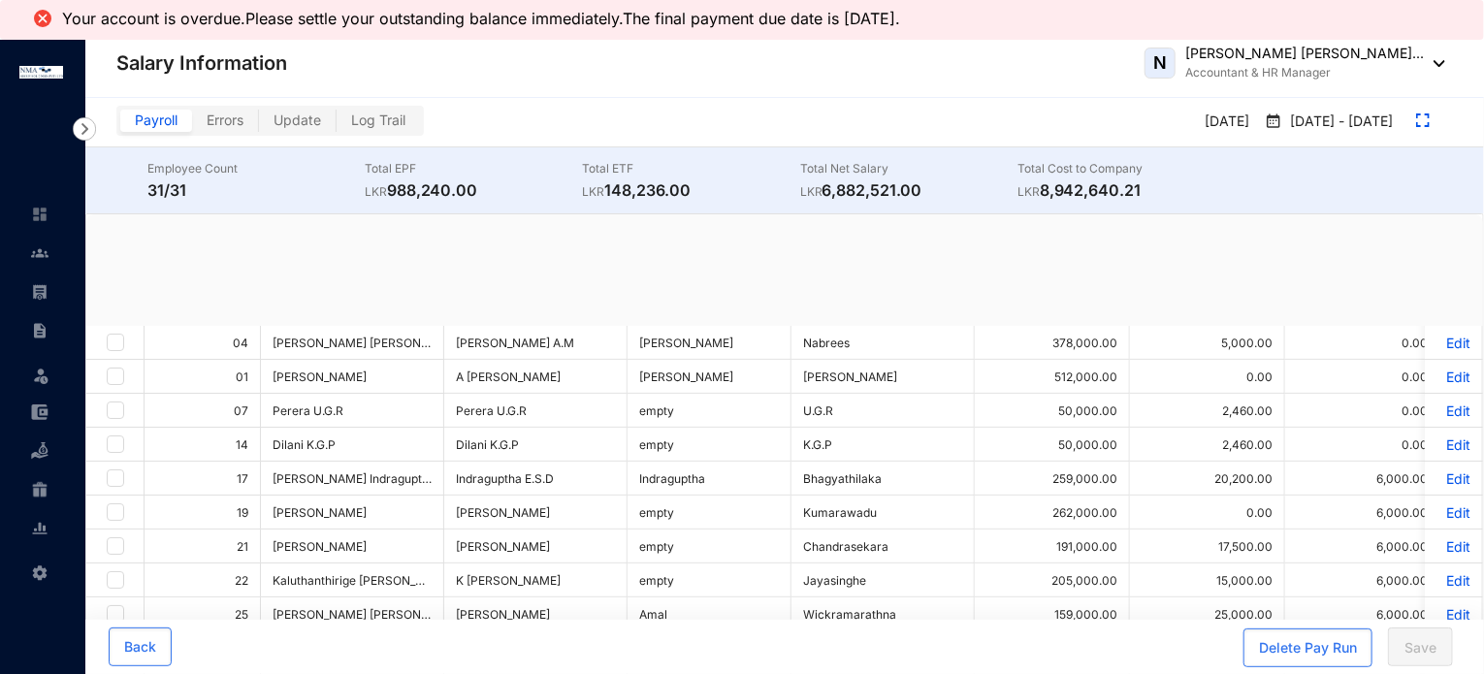
checkbox input "true"
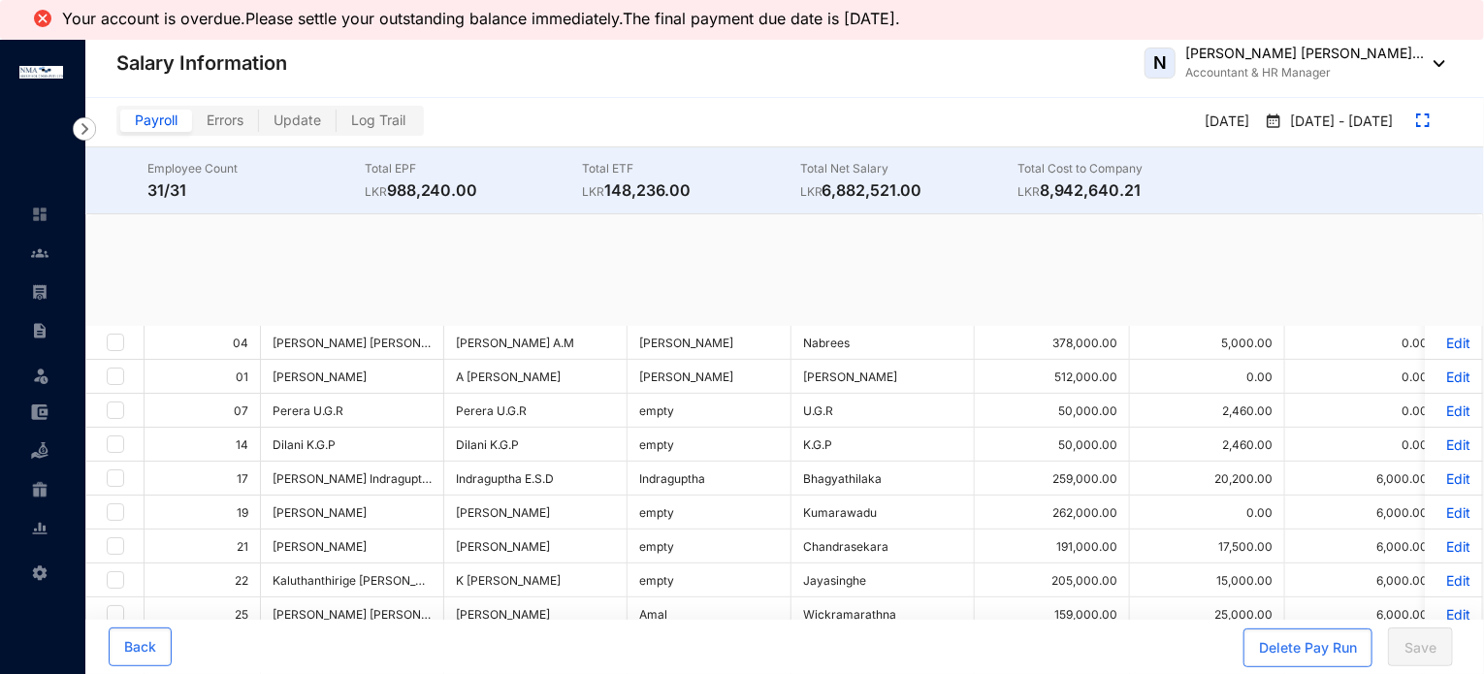
checkbox input "true"
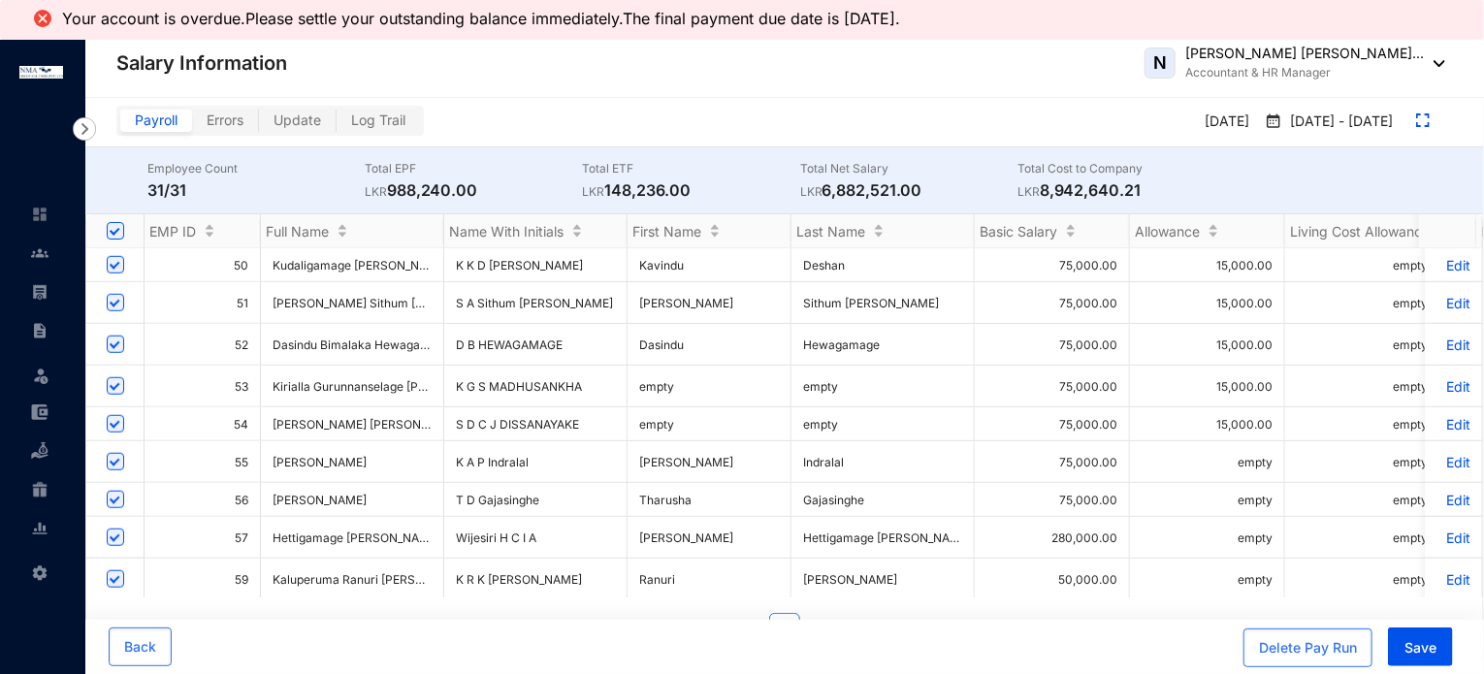
scroll to position [776, 0]
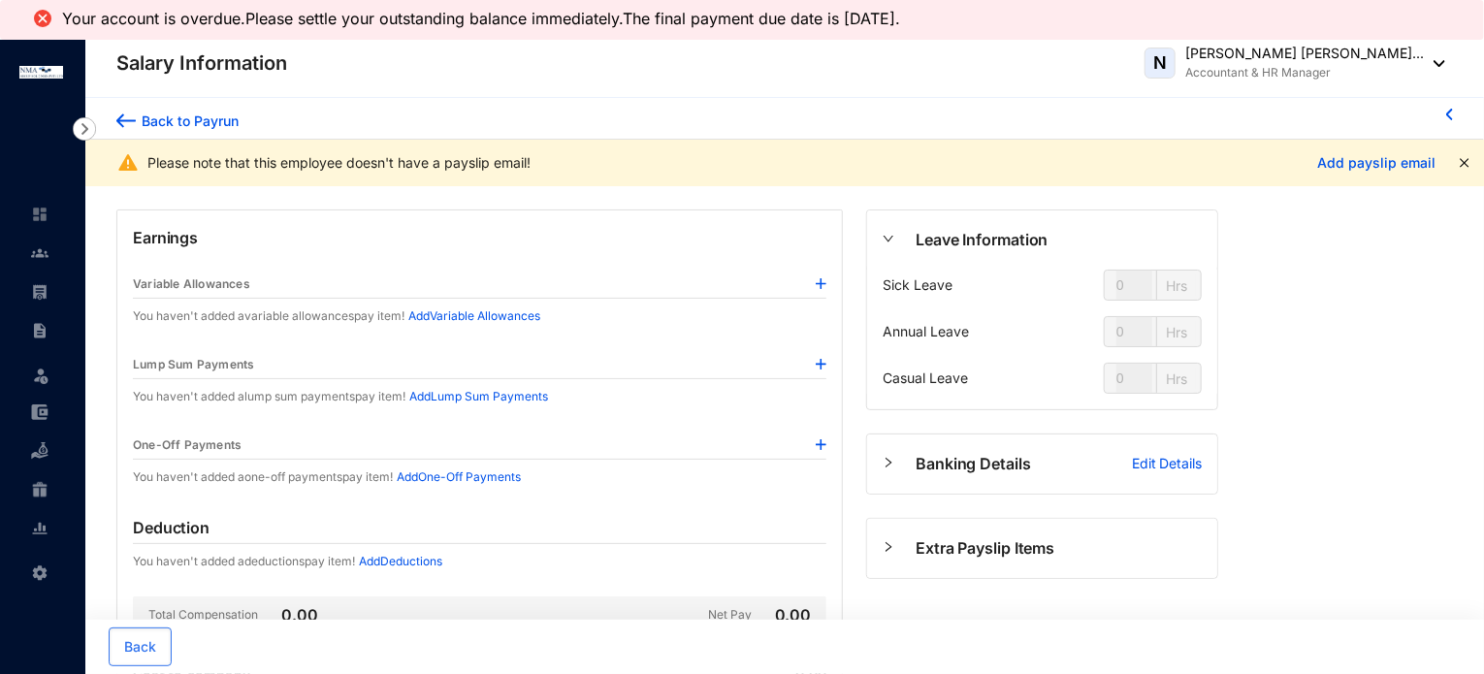
type input "41"
type input "45"
type input "32"
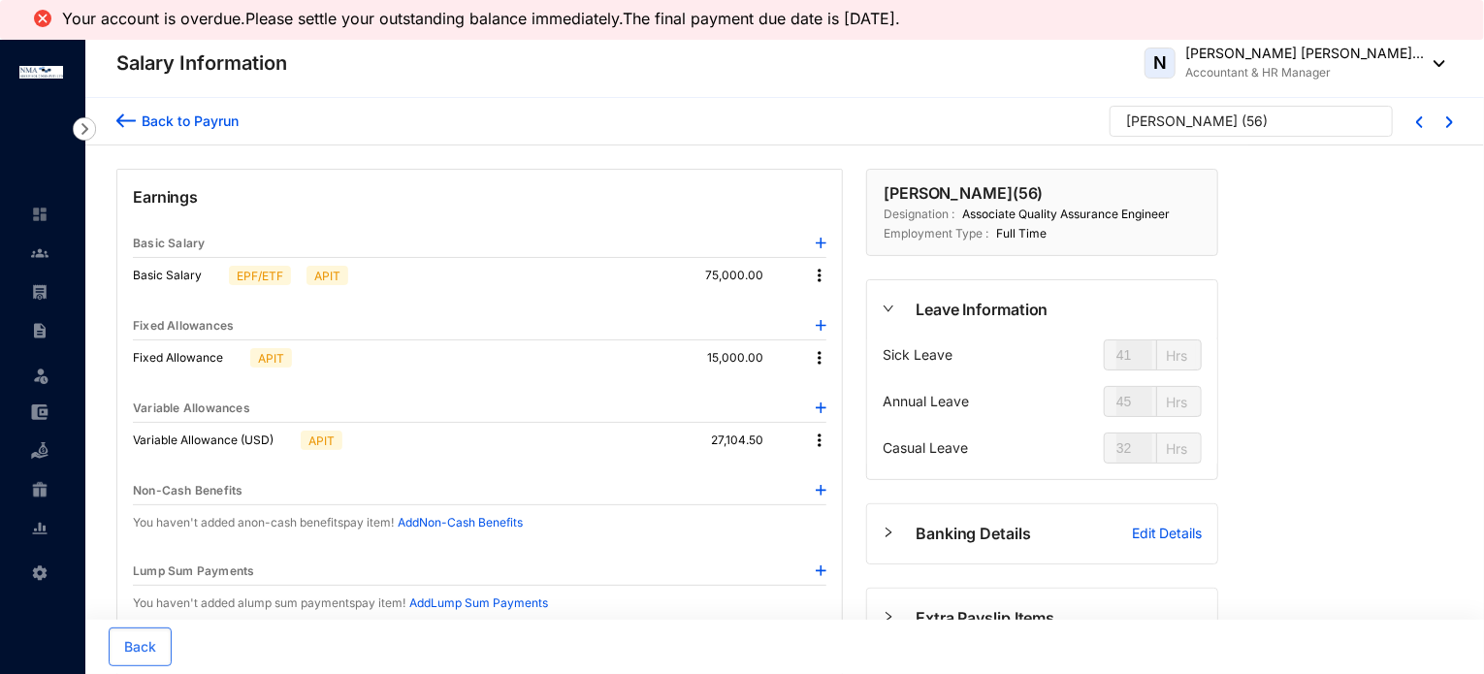
type input "12"
type input "39"
type input "3.5"
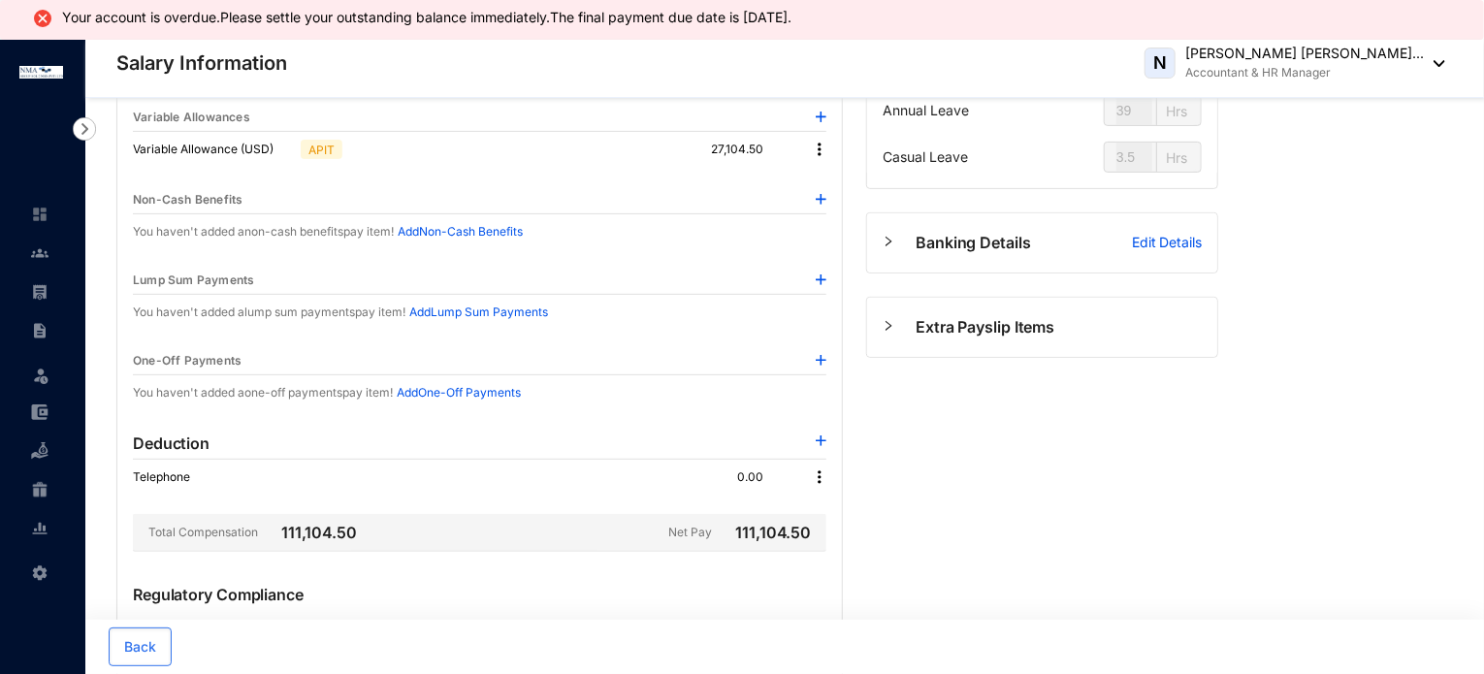
scroll to position [388, 0]
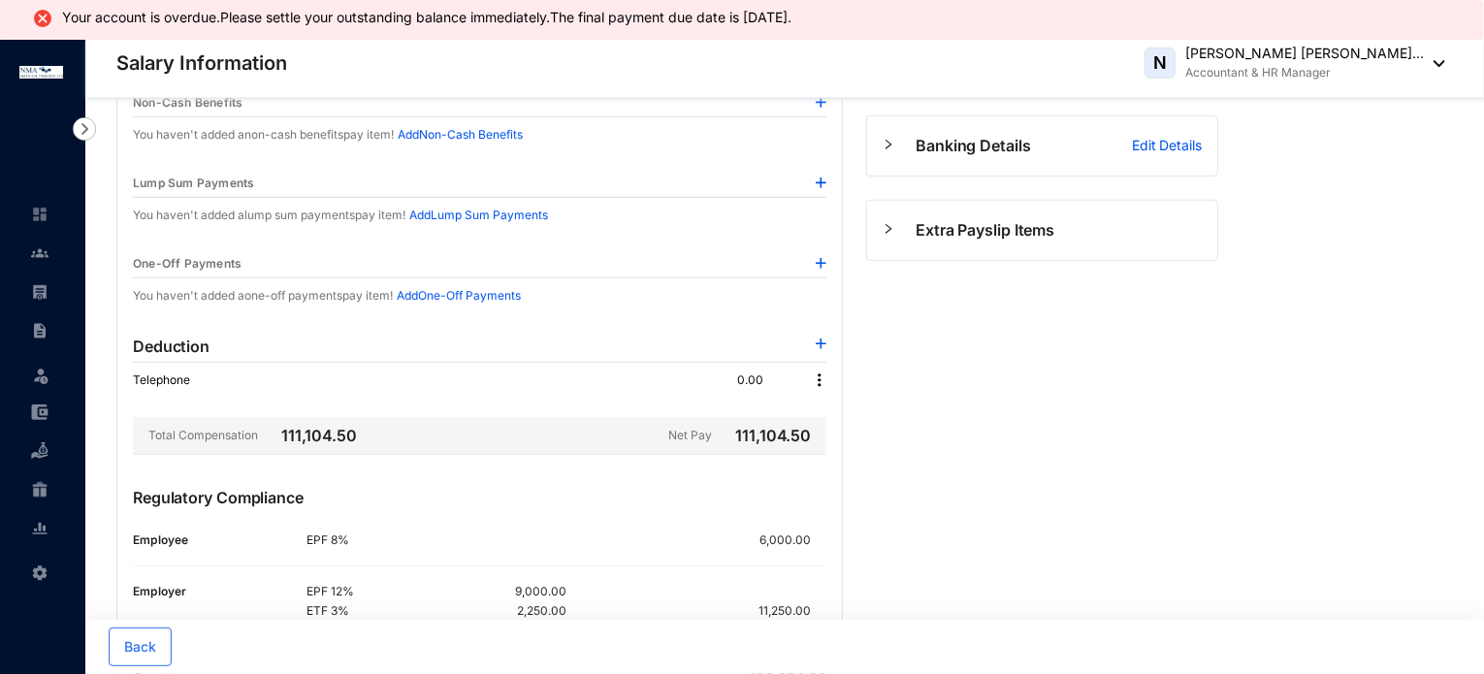
click at [826, 371] on img at bounding box center [819, 380] width 19 height 19
click at [837, 414] on span "Edit" at bounding box center [847, 411] width 41 height 21
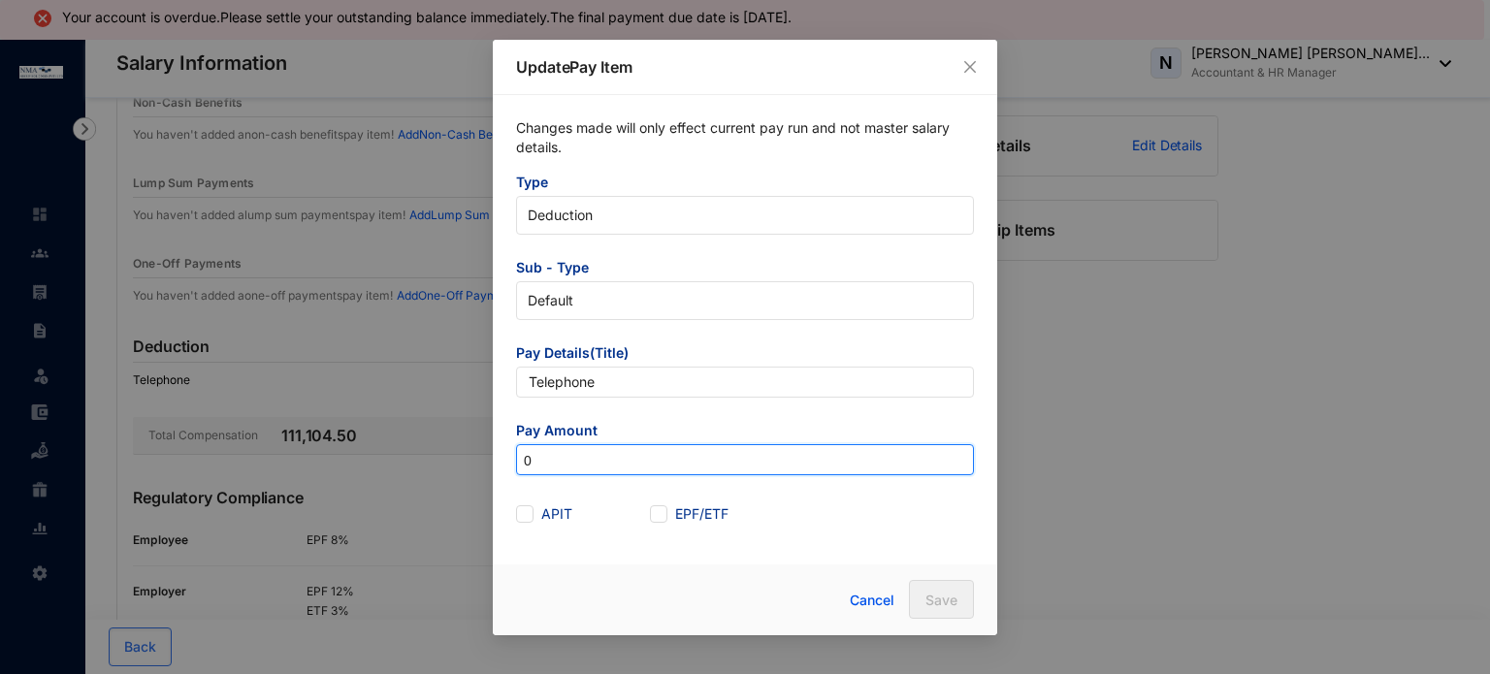
drag, startPoint x: 577, startPoint y: 455, endPoint x: 459, endPoint y: 461, distance: 118.5
click at [459, 461] on div "Update Pay Item Changes made will only effect current pay run and not master sa…" at bounding box center [745, 337] width 1490 height 674
type input "2,188.34"
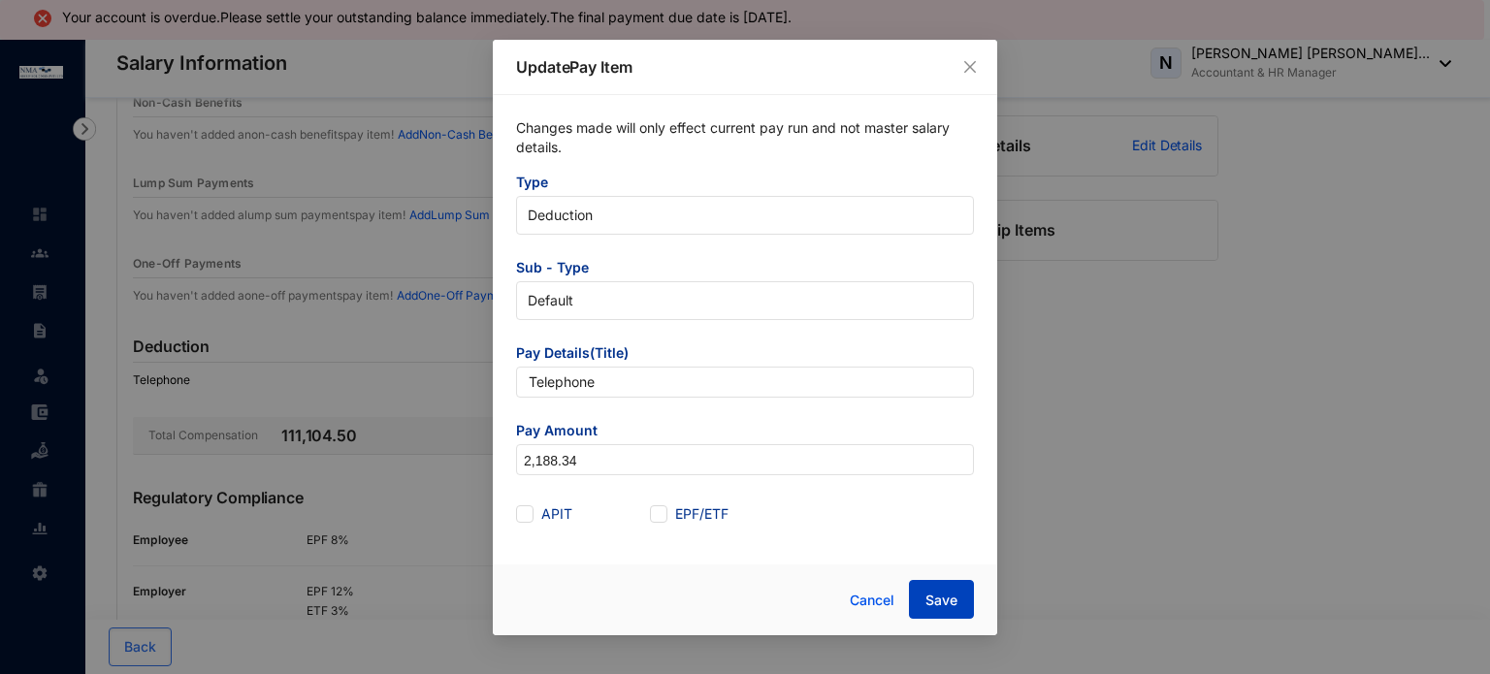
click at [945, 603] on span "Save" at bounding box center [942, 600] width 32 height 19
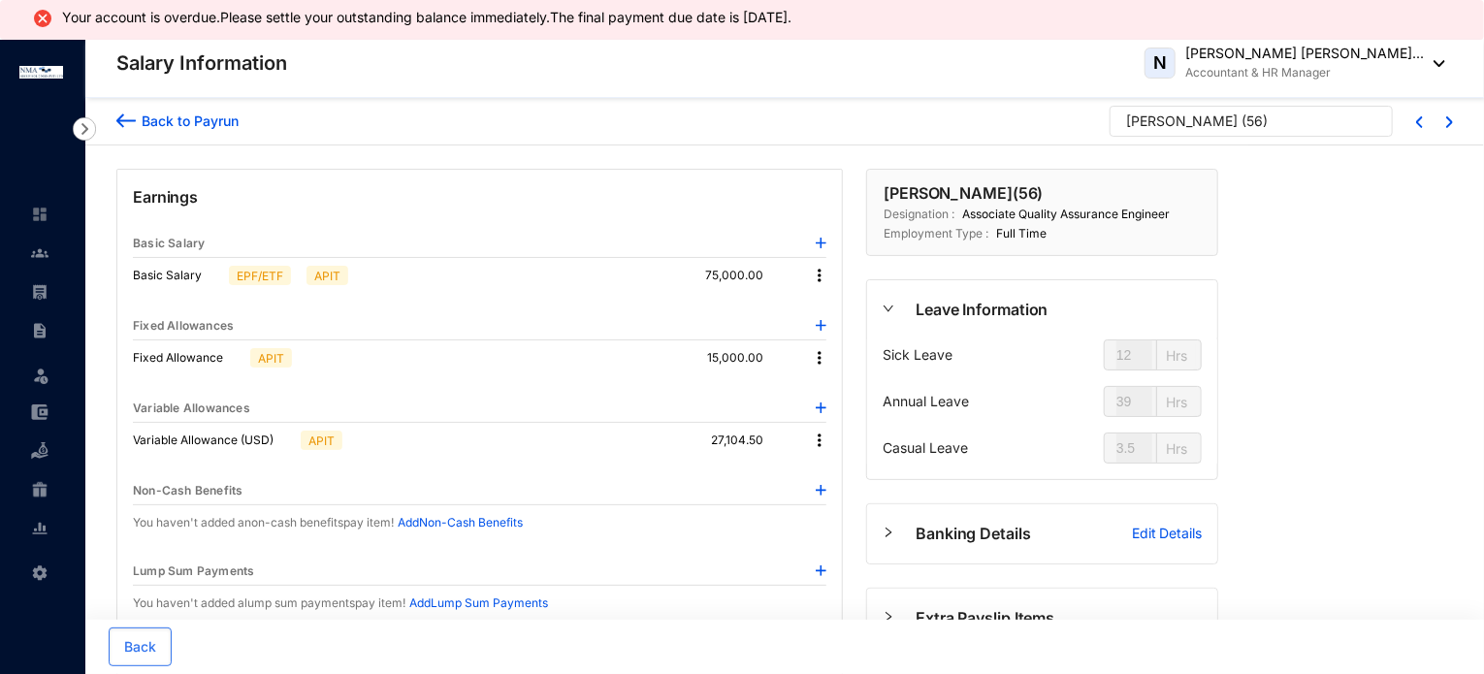
scroll to position [0, 0]
click at [200, 124] on div "Back to Payrun" at bounding box center [187, 121] width 103 height 20
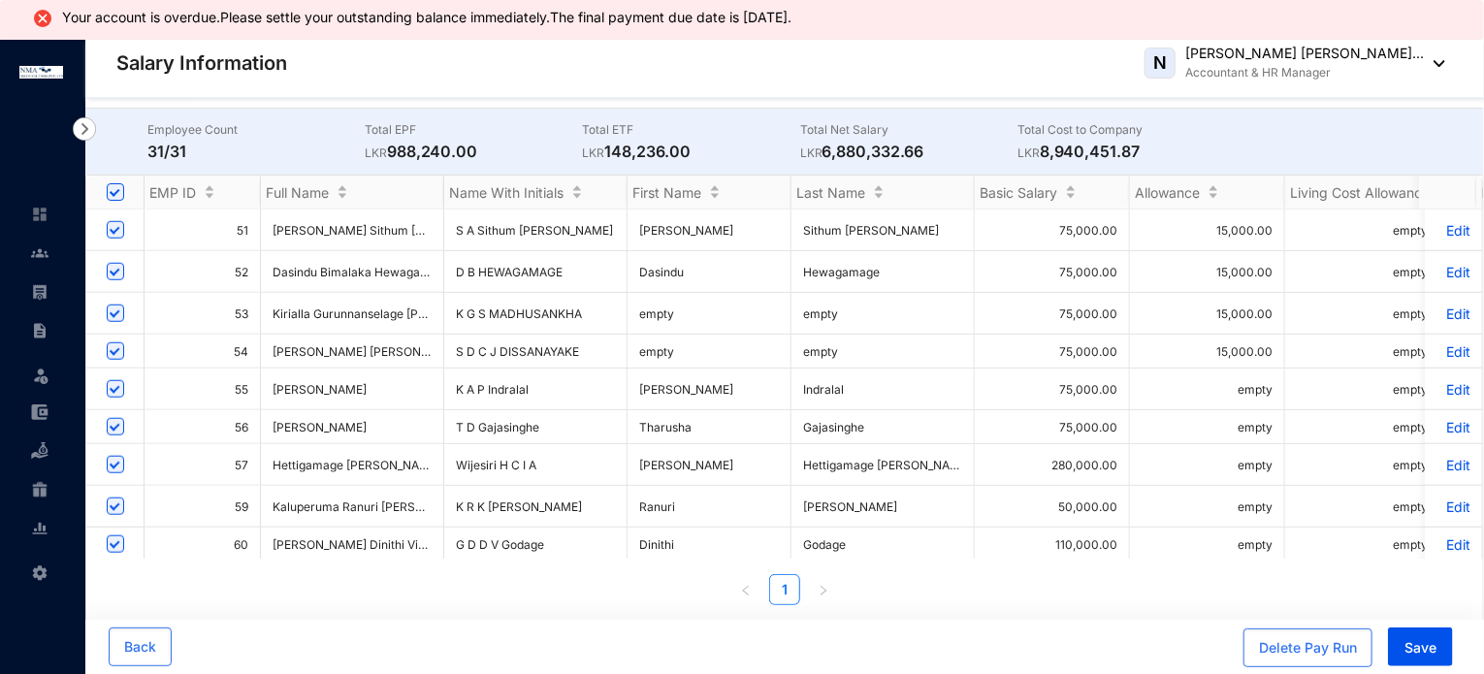
scroll to position [39, 0]
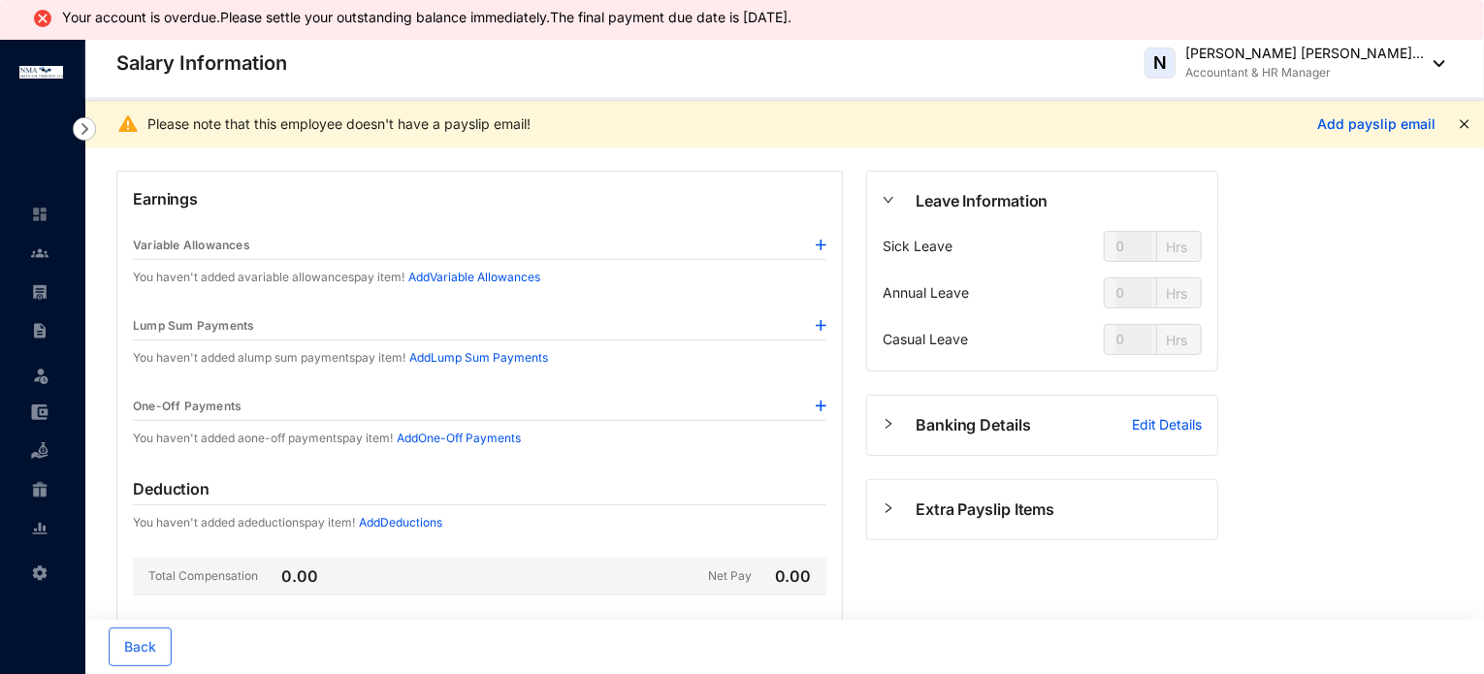
type input "12"
type input "39"
type input "3.5"
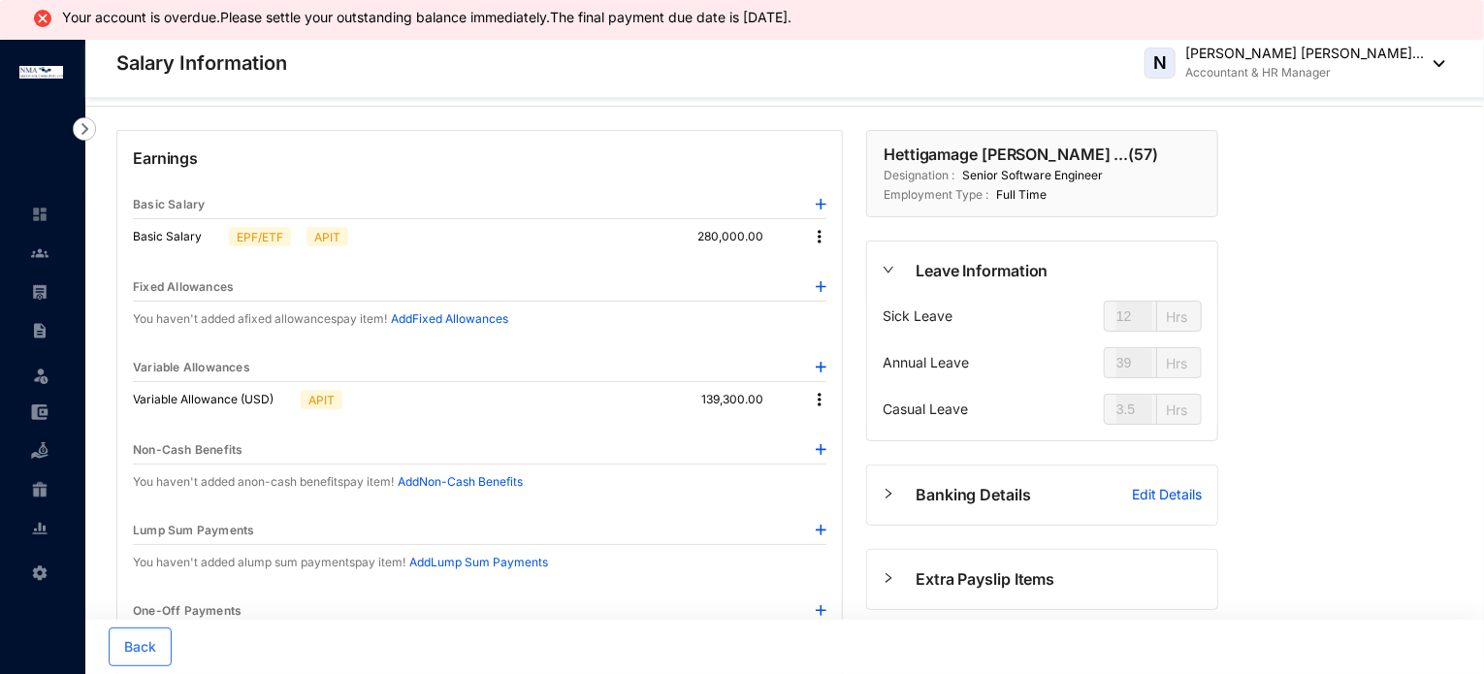
type input "20"
type input "67"
type input "11"
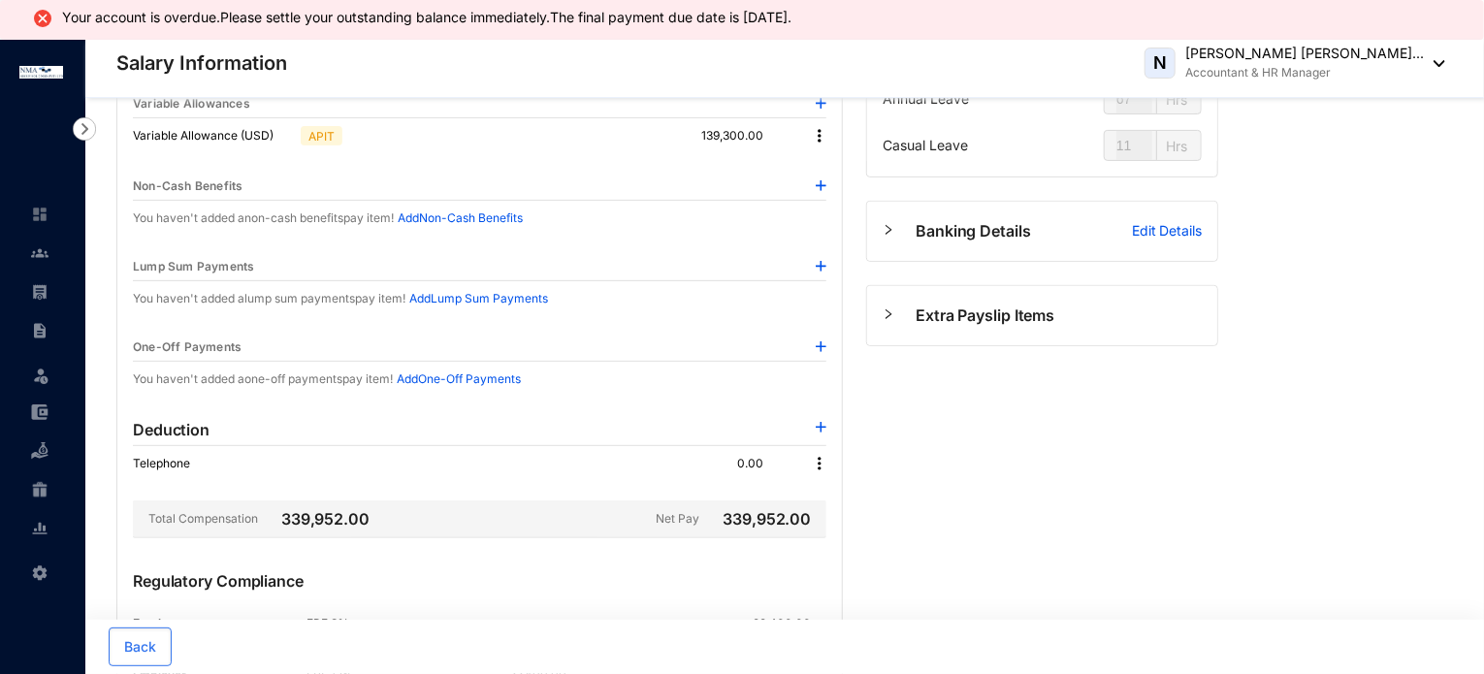
scroll to position [330, 0]
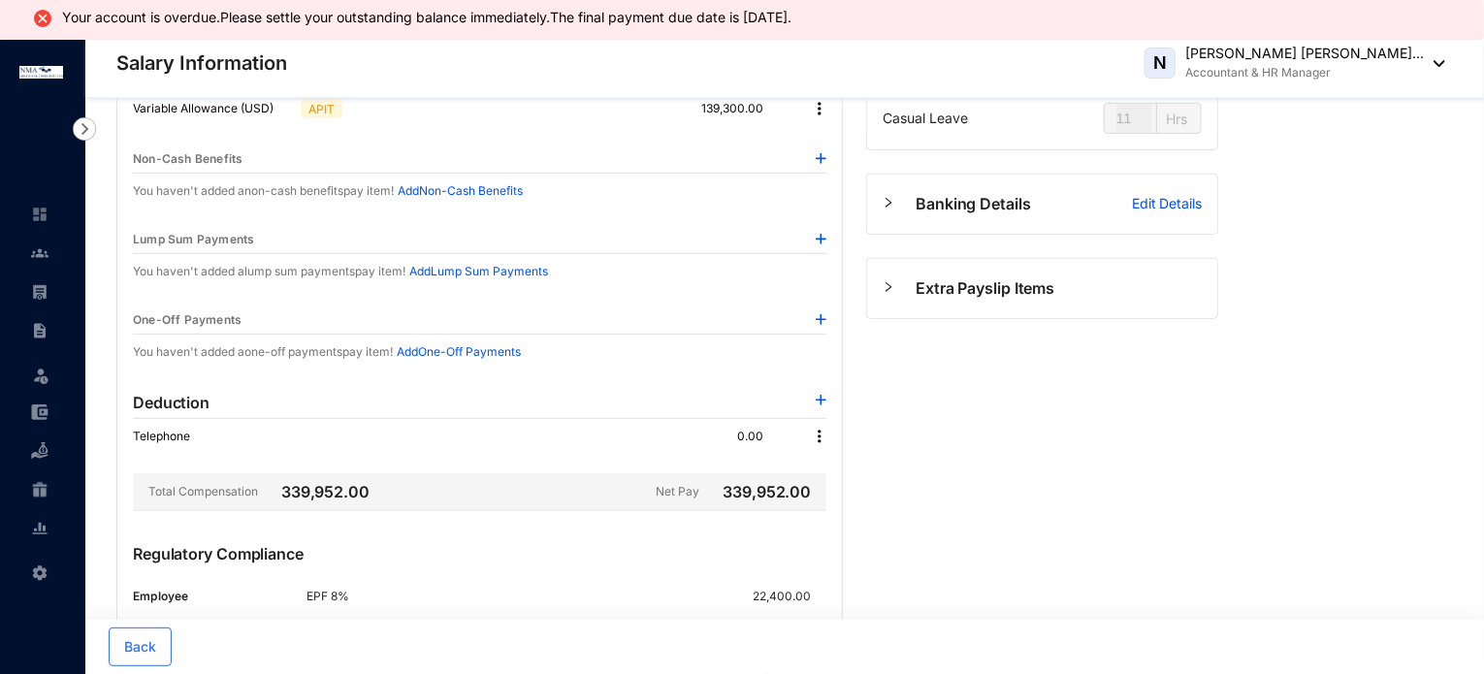
click at [818, 433] on img at bounding box center [819, 436] width 19 height 19
click at [838, 458] on span "Edit" at bounding box center [847, 467] width 41 height 21
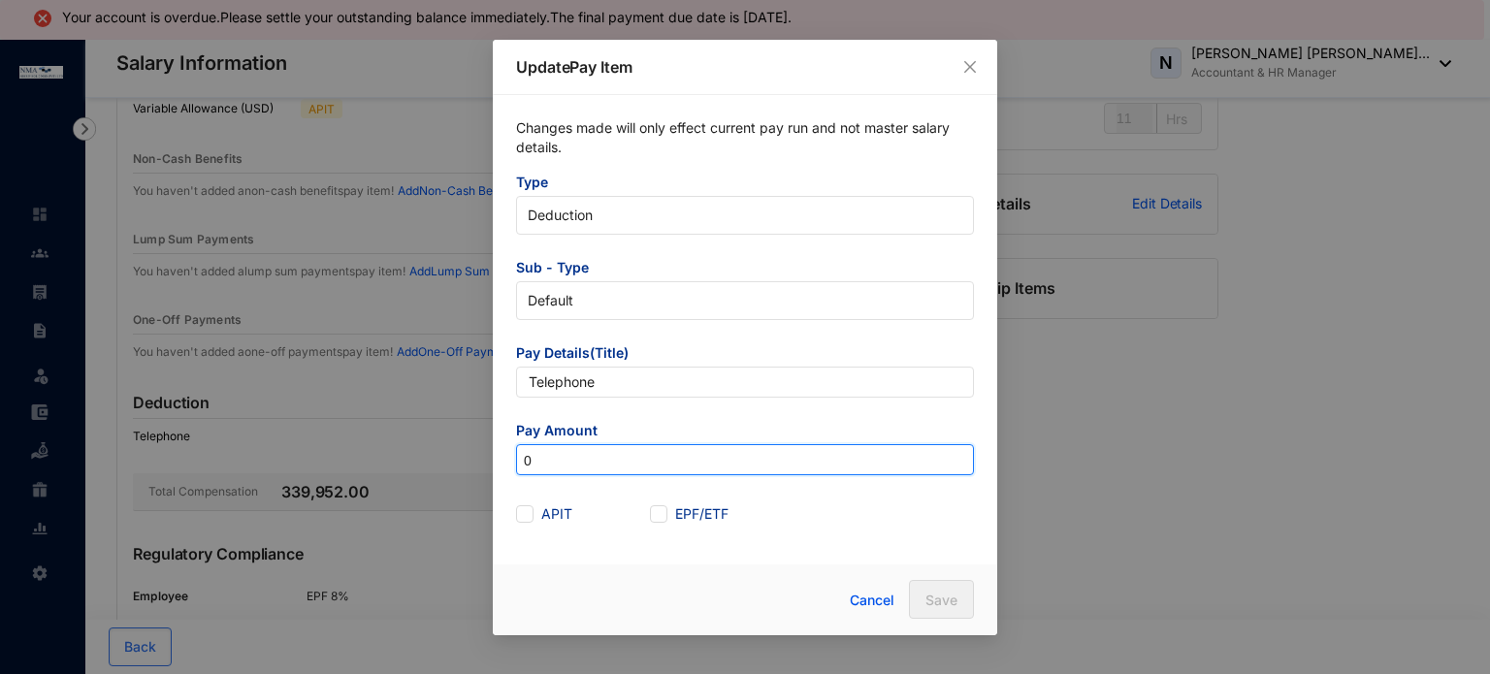
drag, startPoint x: 586, startPoint y: 467, endPoint x: 466, endPoint y: 460, distance: 120.5
click at [466, 460] on div "Update Pay Item Changes made will only effect current pay run and not master sa…" at bounding box center [745, 337] width 1490 height 674
type input "62.59"
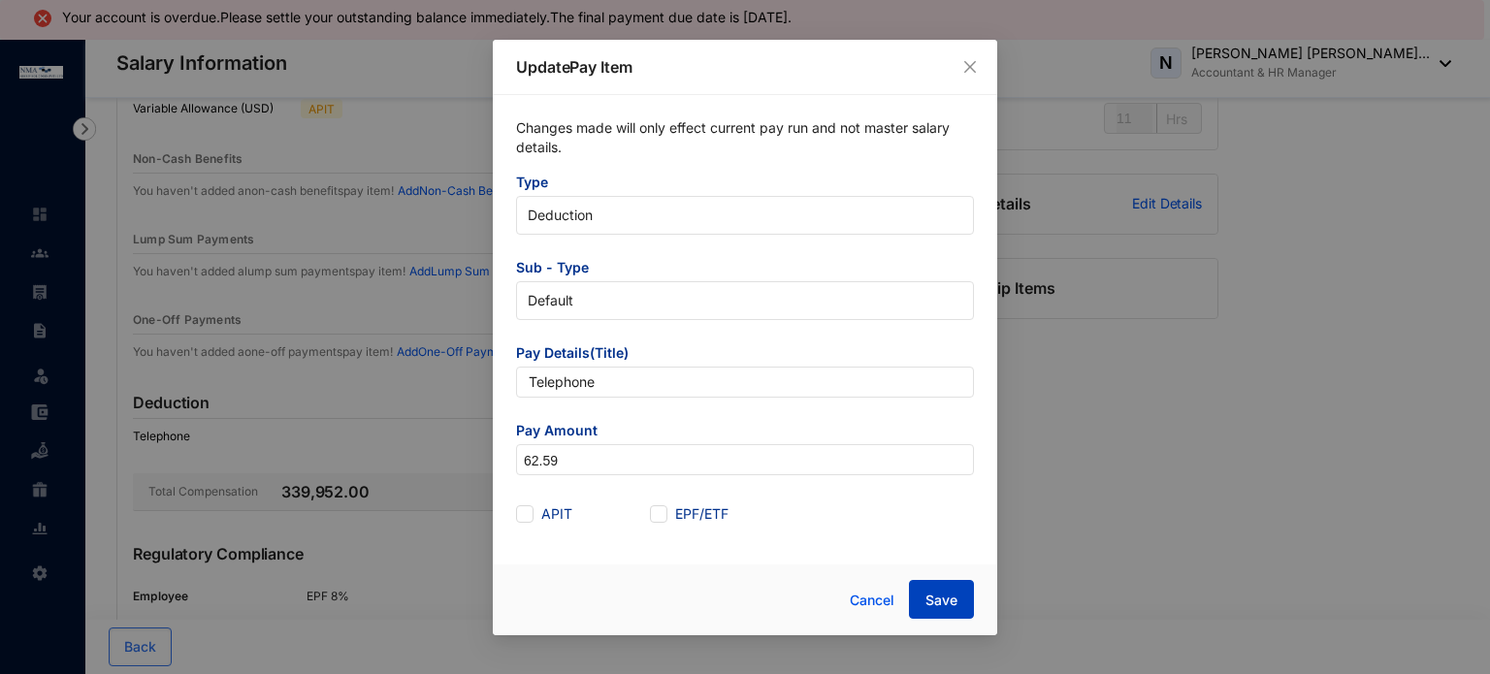
click at [929, 601] on span "Save" at bounding box center [942, 600] width 32 height 19
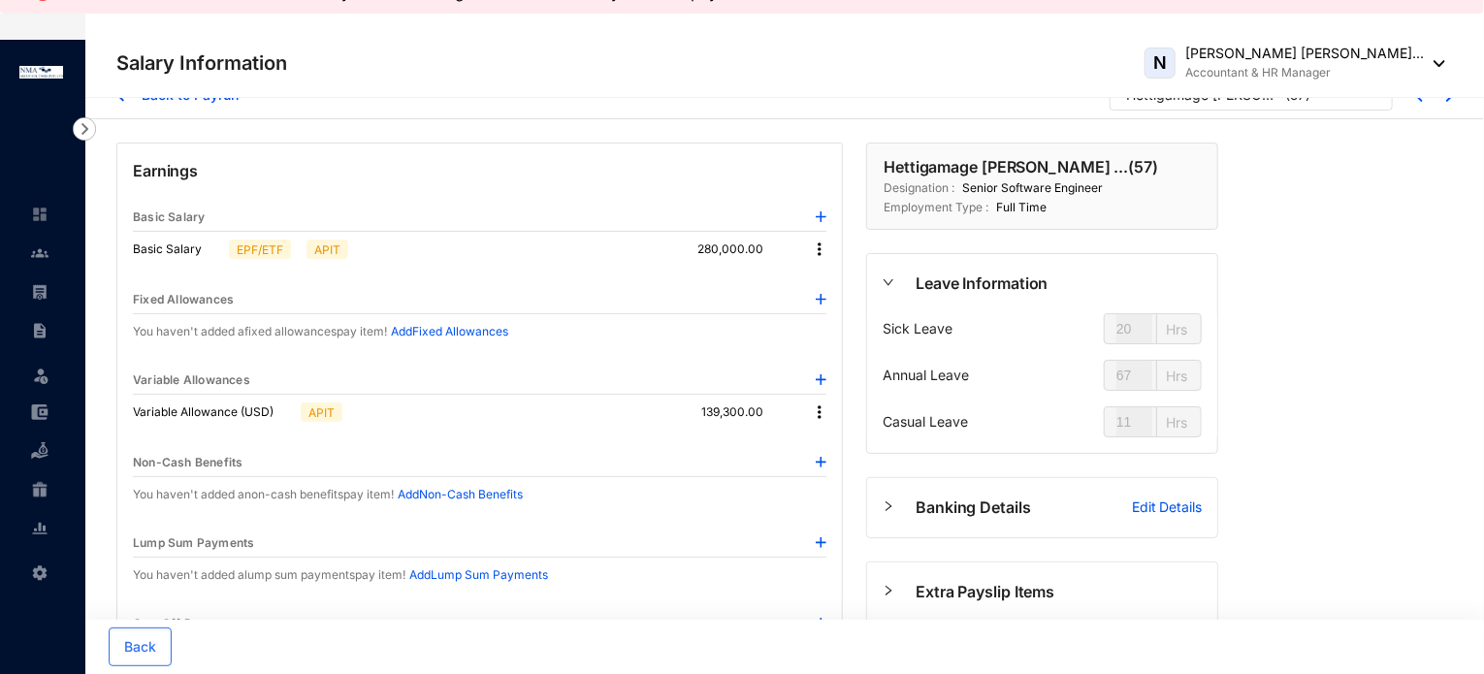
scroll to position [0, 0]
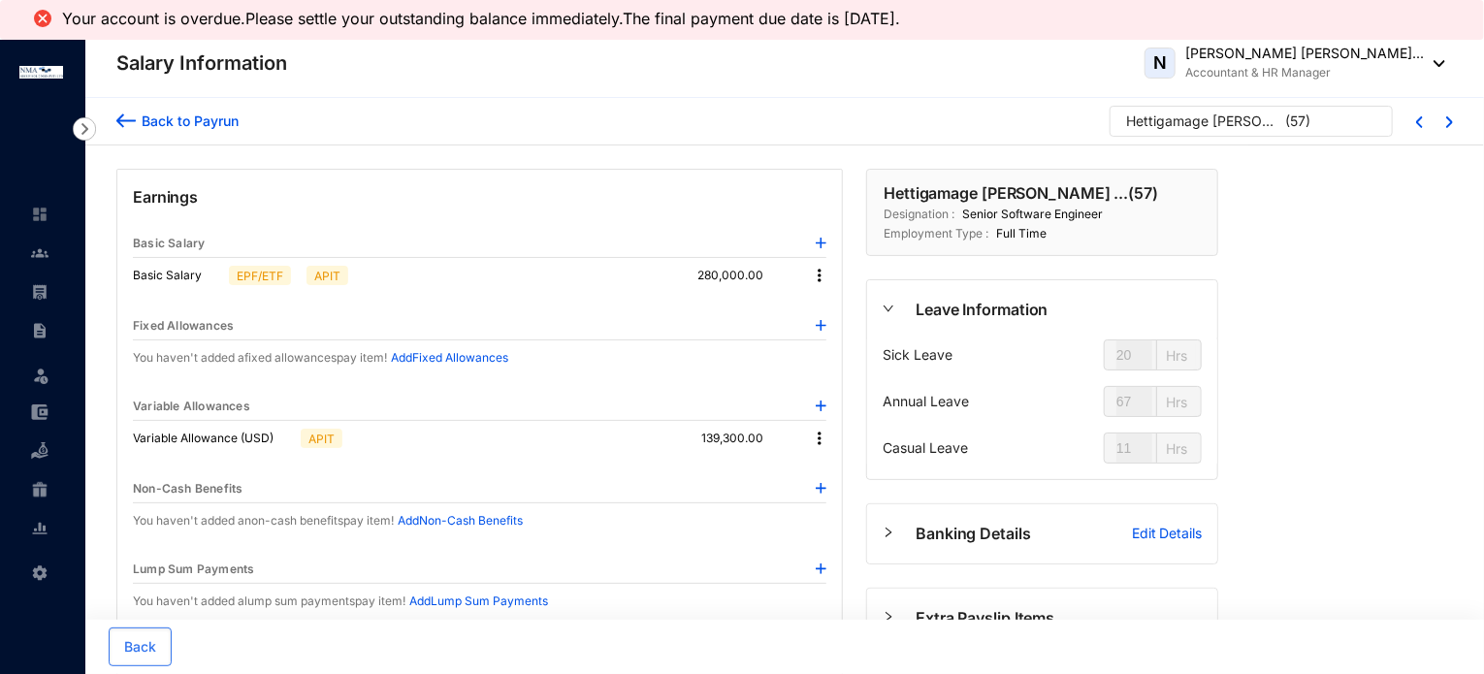
click at [157, 123] on div "Back to Payrun" at bounding box center [187, 121] width 103 height 20
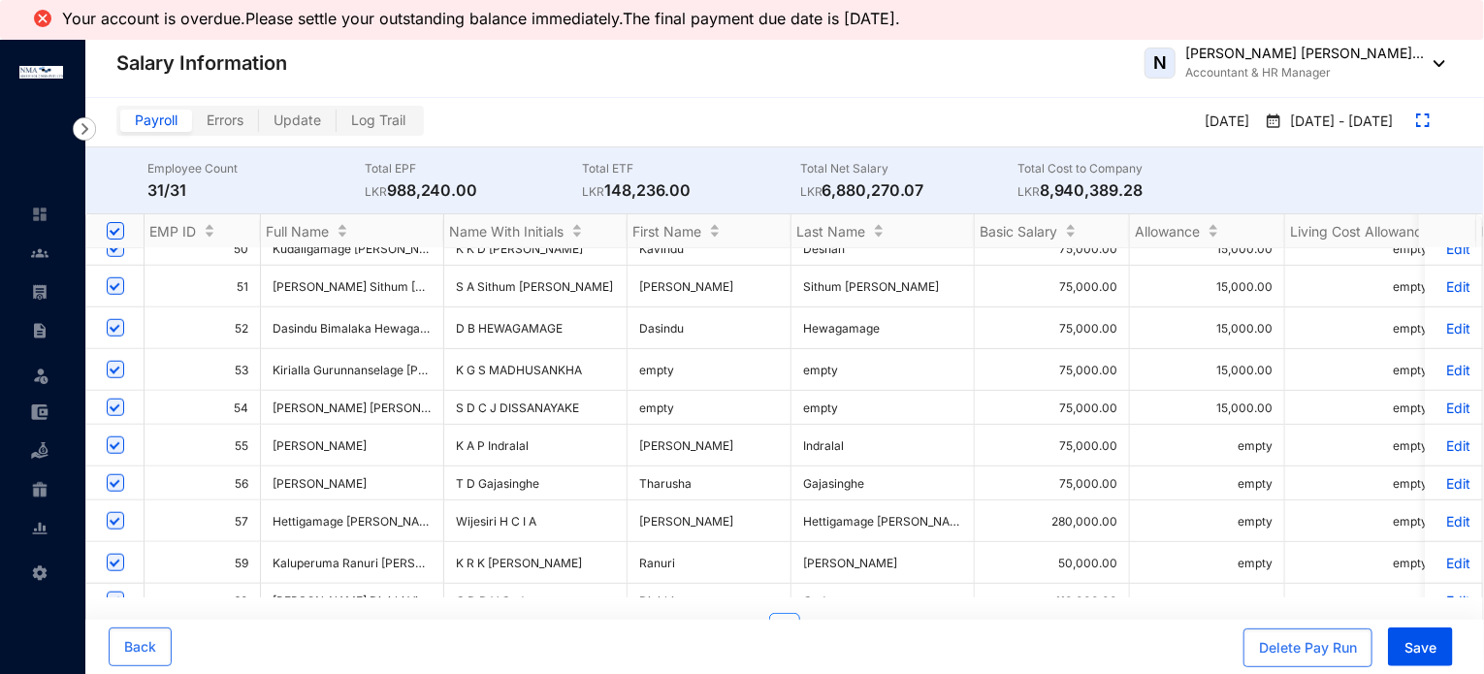
scroll to position [794, 0]
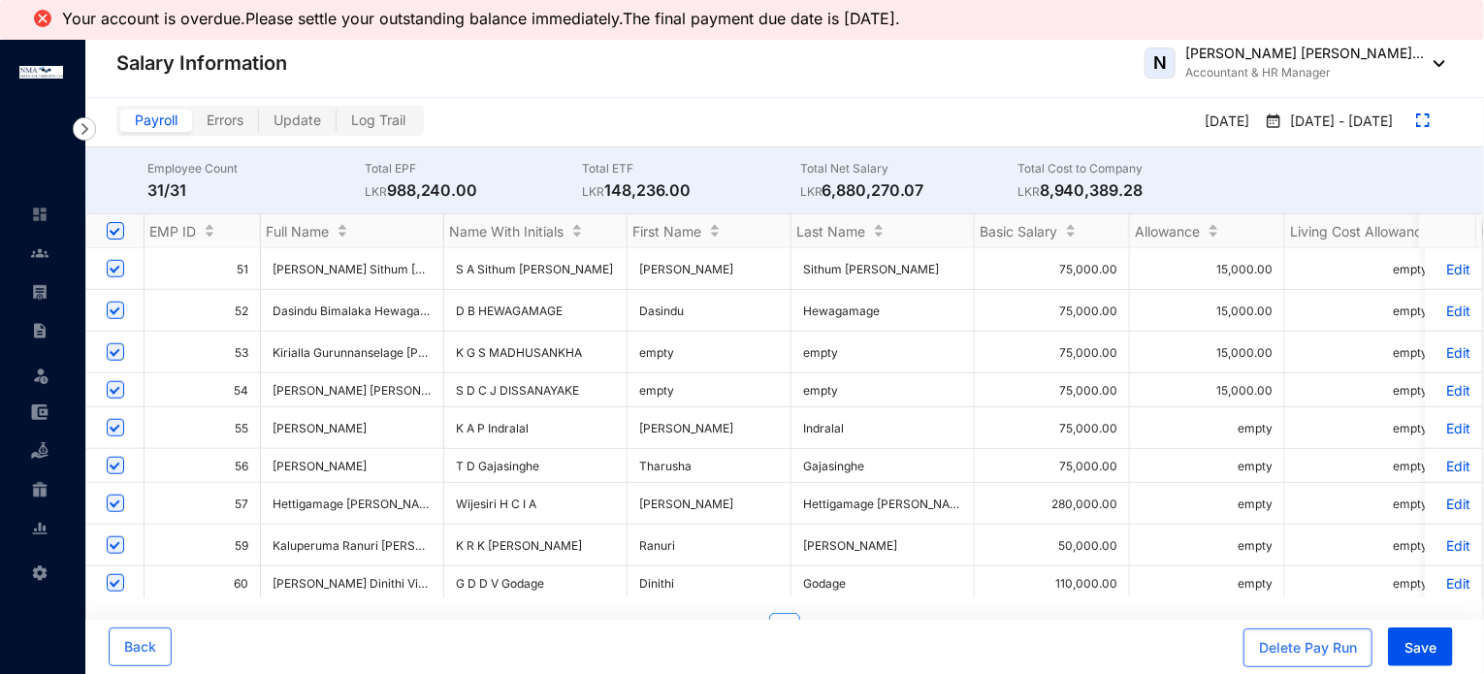
click at [1443, 537] on p "Edit" at bounding box center [1454, 545] width 34 height 16
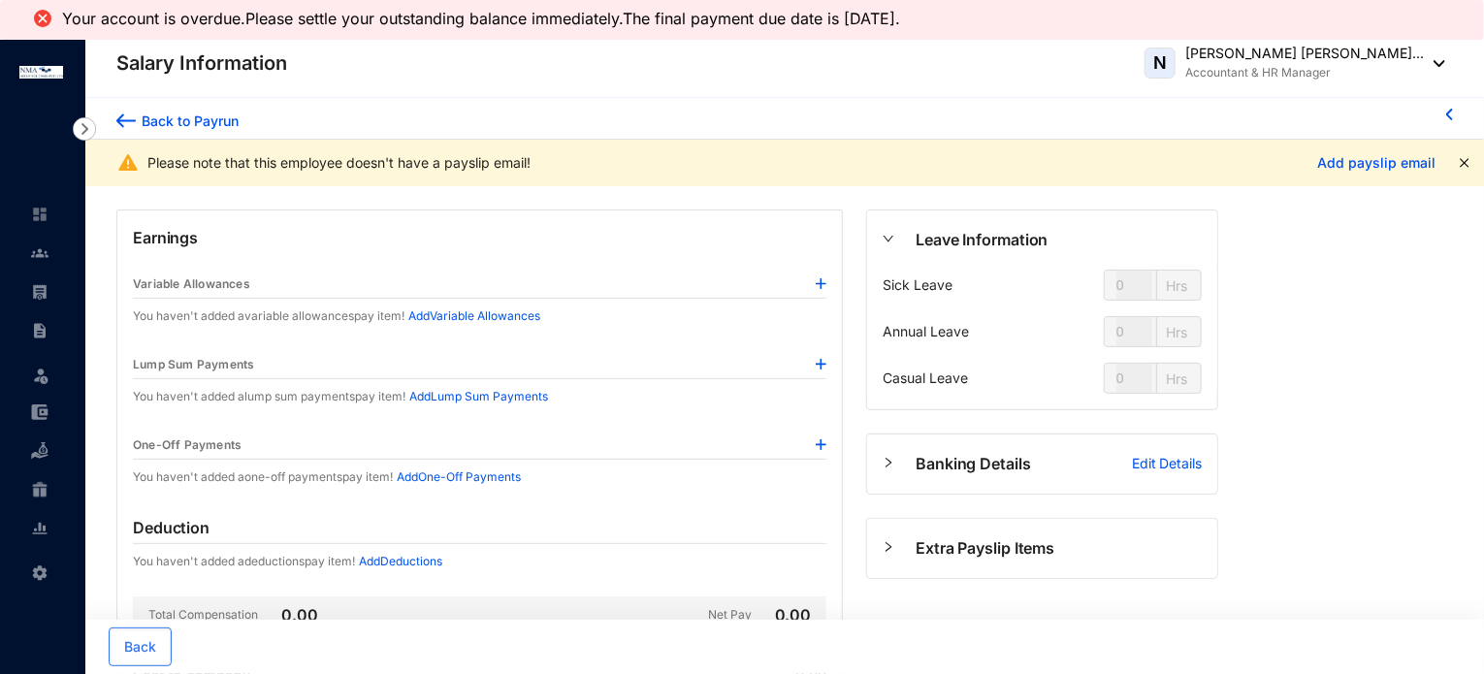
type input "20"
type input "67"
type input "11"
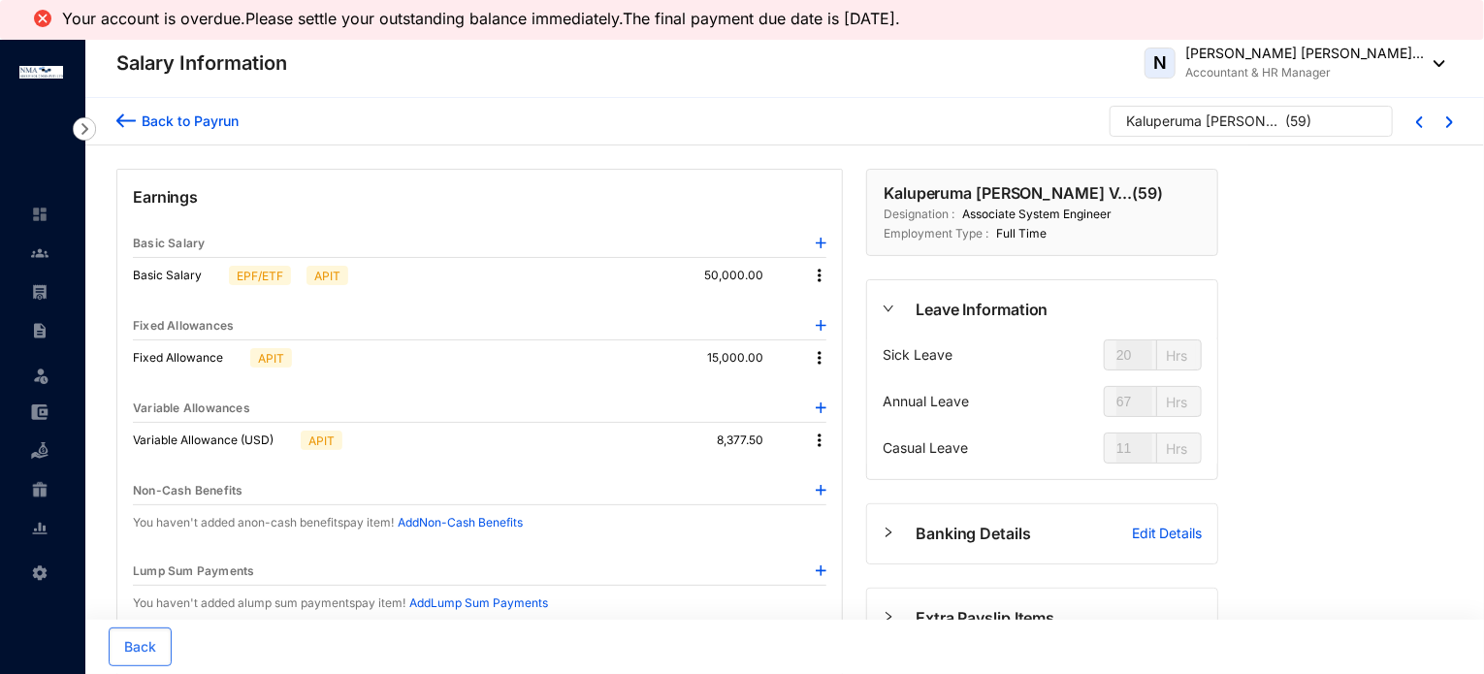
type input "18"
type input "0"
type input "18"
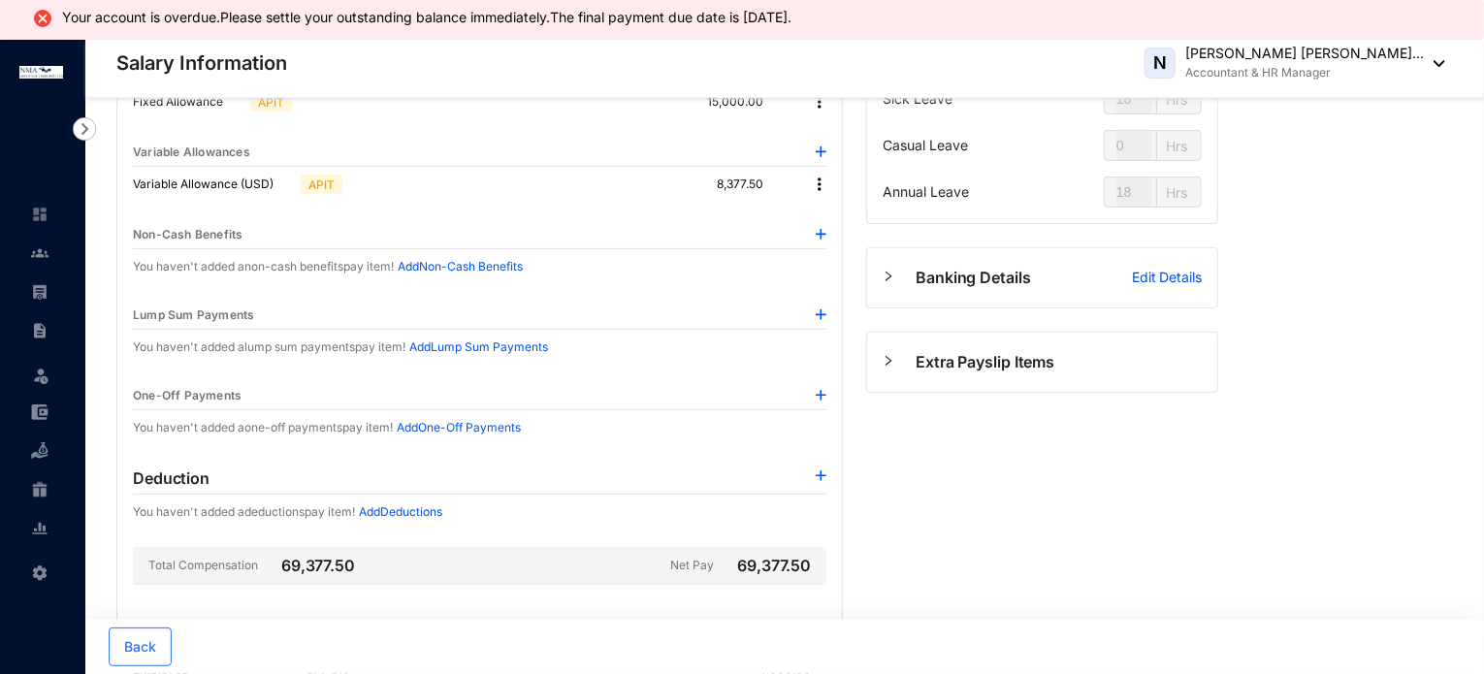
scroll to position [388, 0]
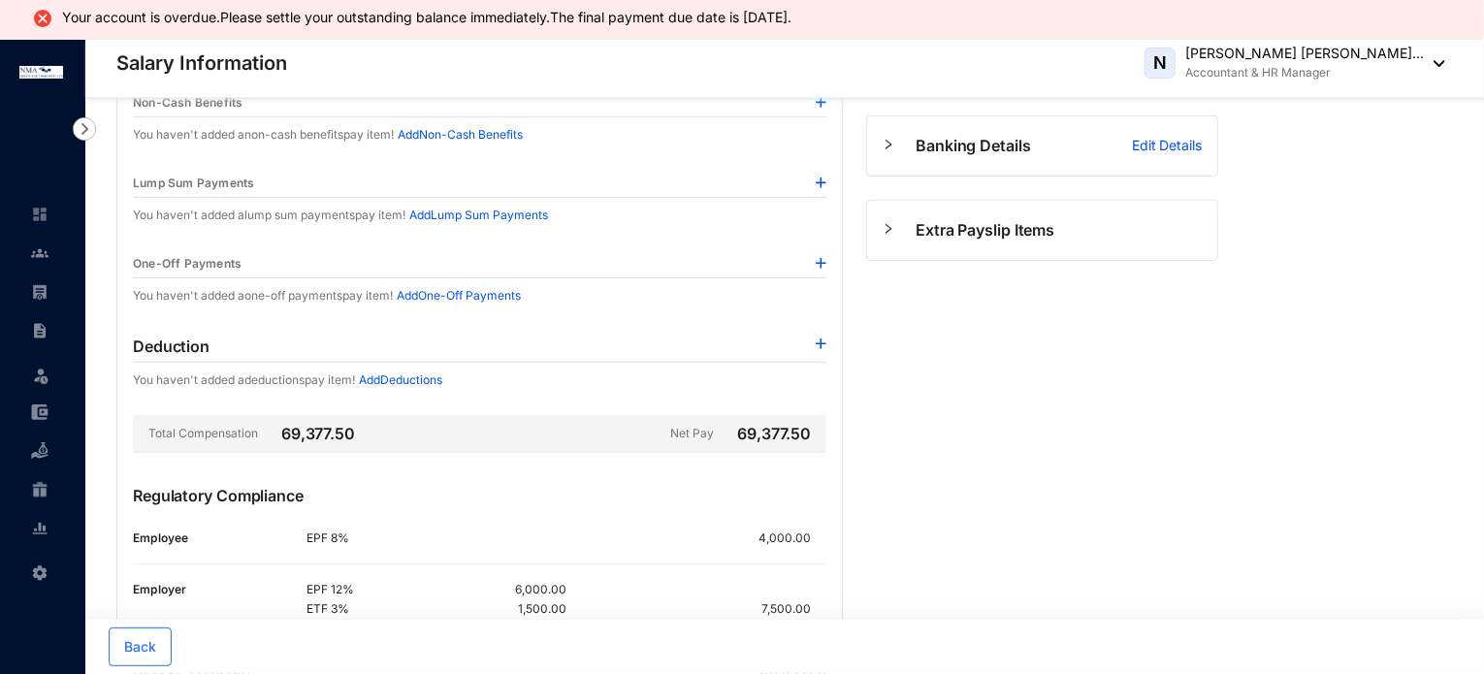
click at [819, 341] on img at bounding box center [821, 344] width 11 height 11
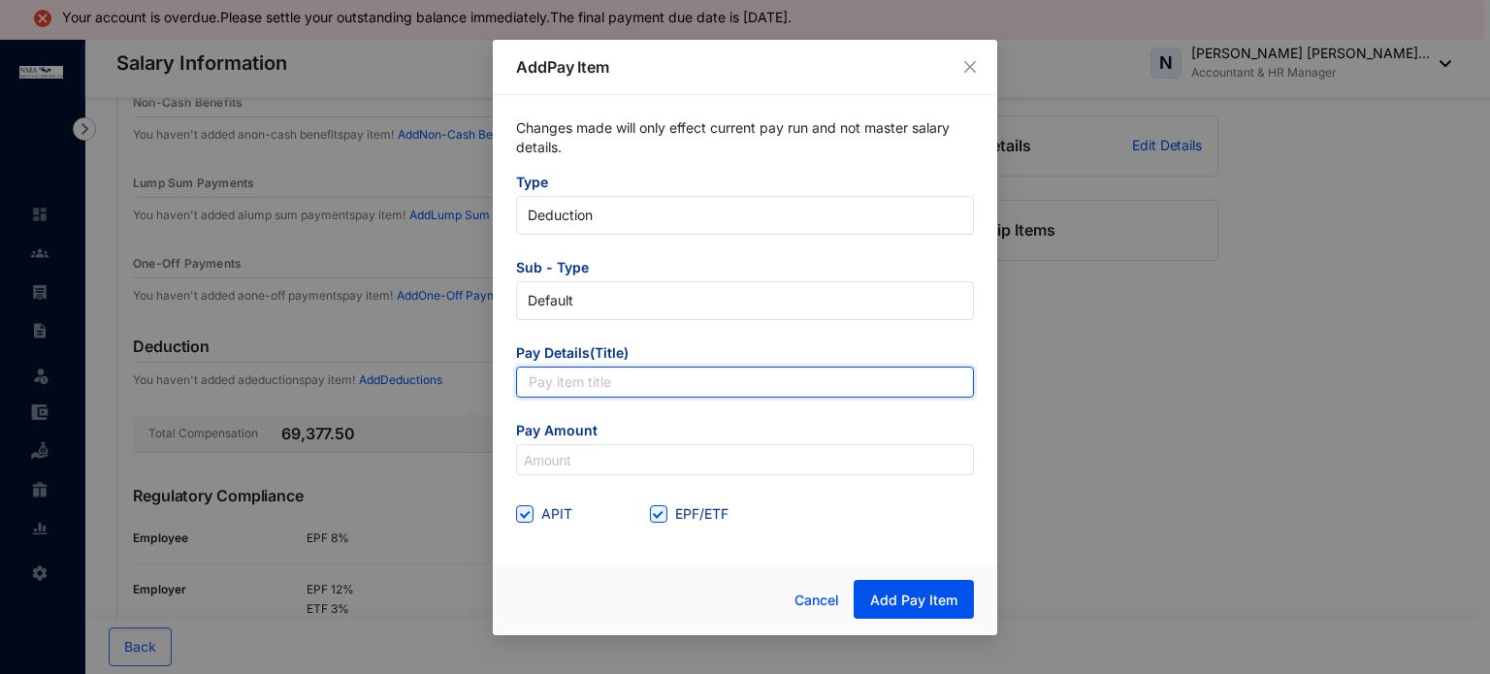
click at [568, 391] on input "text" at bounding box center [745, 382] width 458 height 31
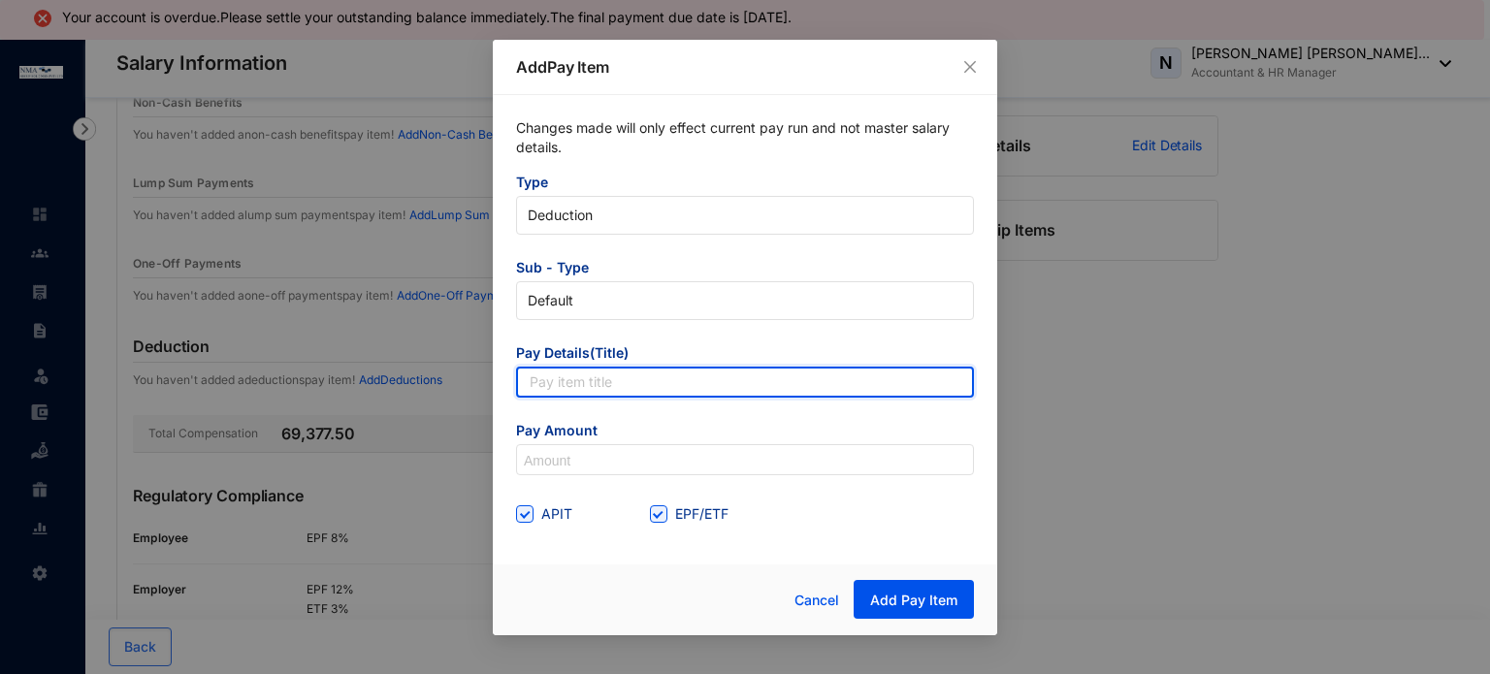
type input "Telephone"
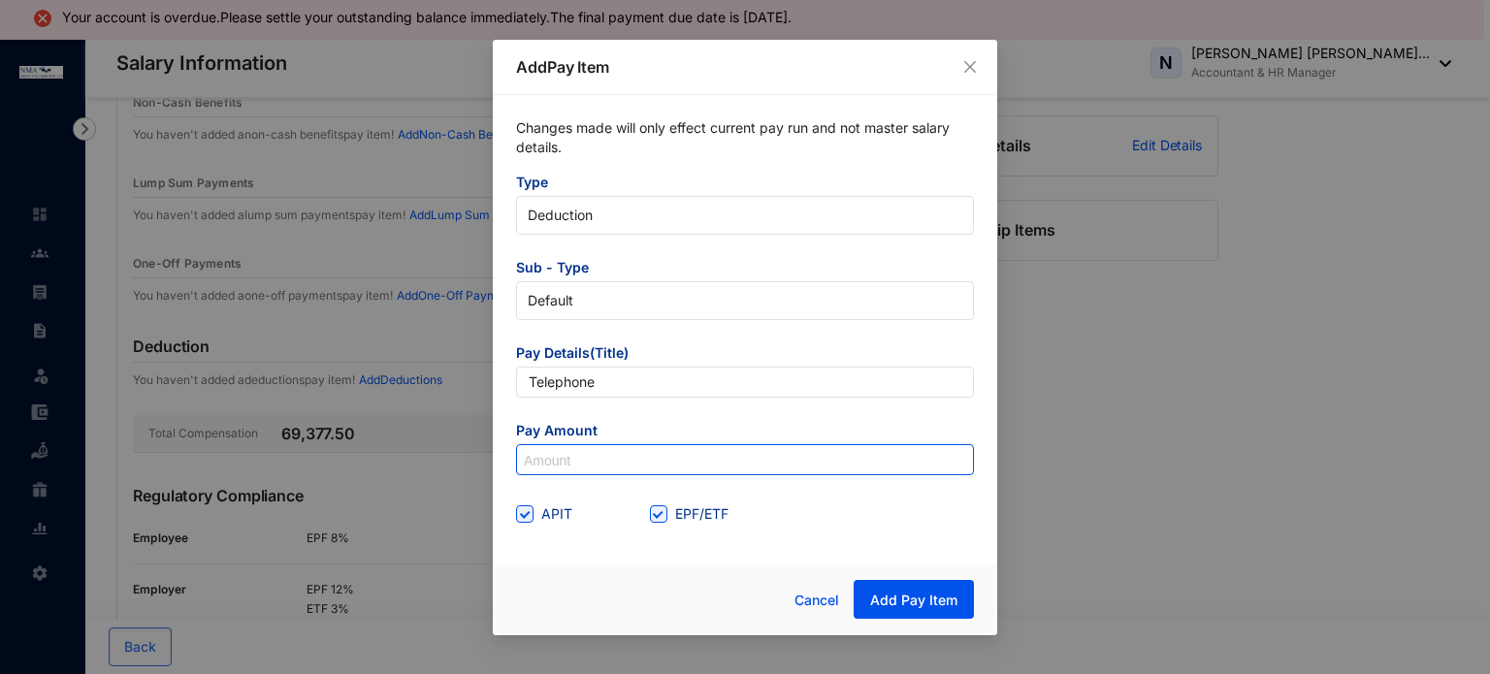
click at [535, 448] on input at bounding box center [745, 460] width 456 height 31
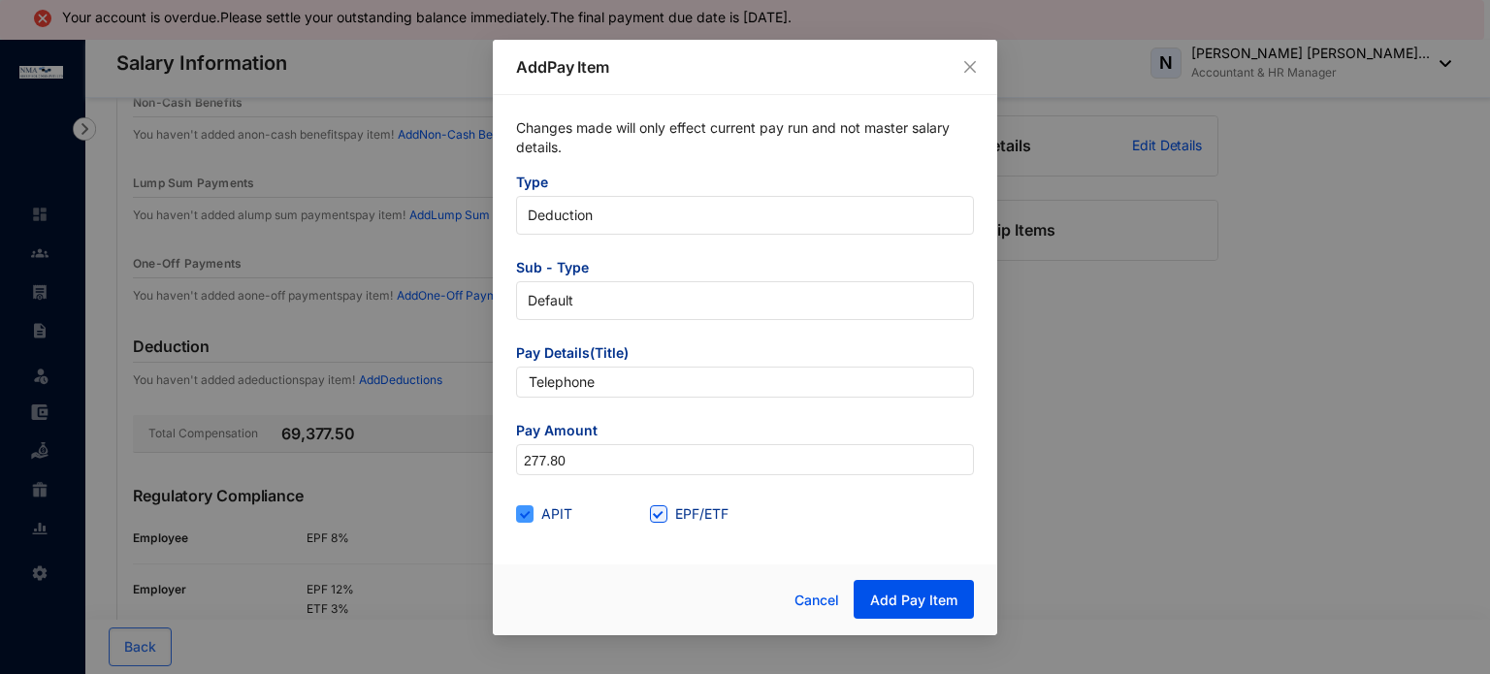
type input "277.8"
click at [532, 511] on span at bounding box center [524, 513] width 17 height 17
click at [530, 511] on input "APIT" at bounding box center [523, 512] width 14 height 14
checkbox input "false"
click at [651, 515] on input "EPF/ETF" at bounding box center [657, 512] width 14 height 14
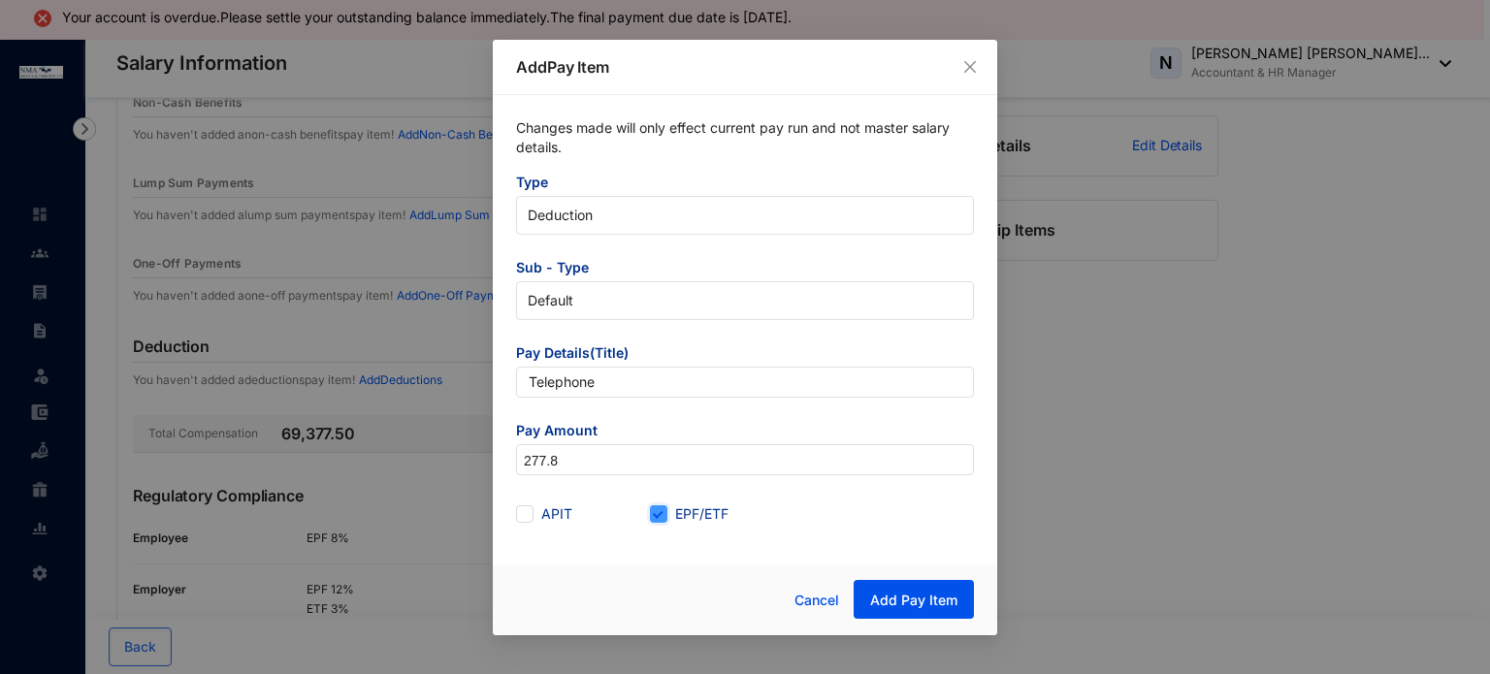
checkbox input "false"
click at [924, 607] on span "Add Pay Item" at bounding box center [913, 600] width 87 height 19
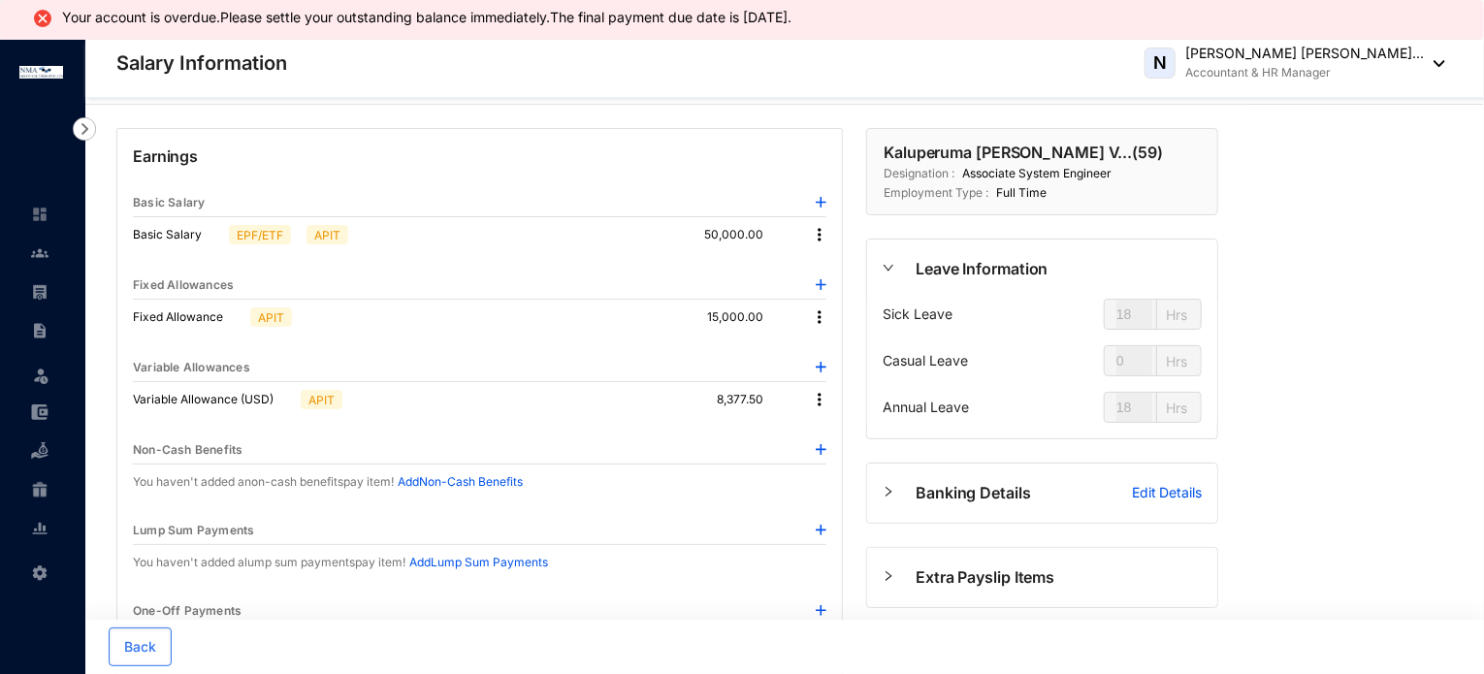
scroll to position [0, 0]
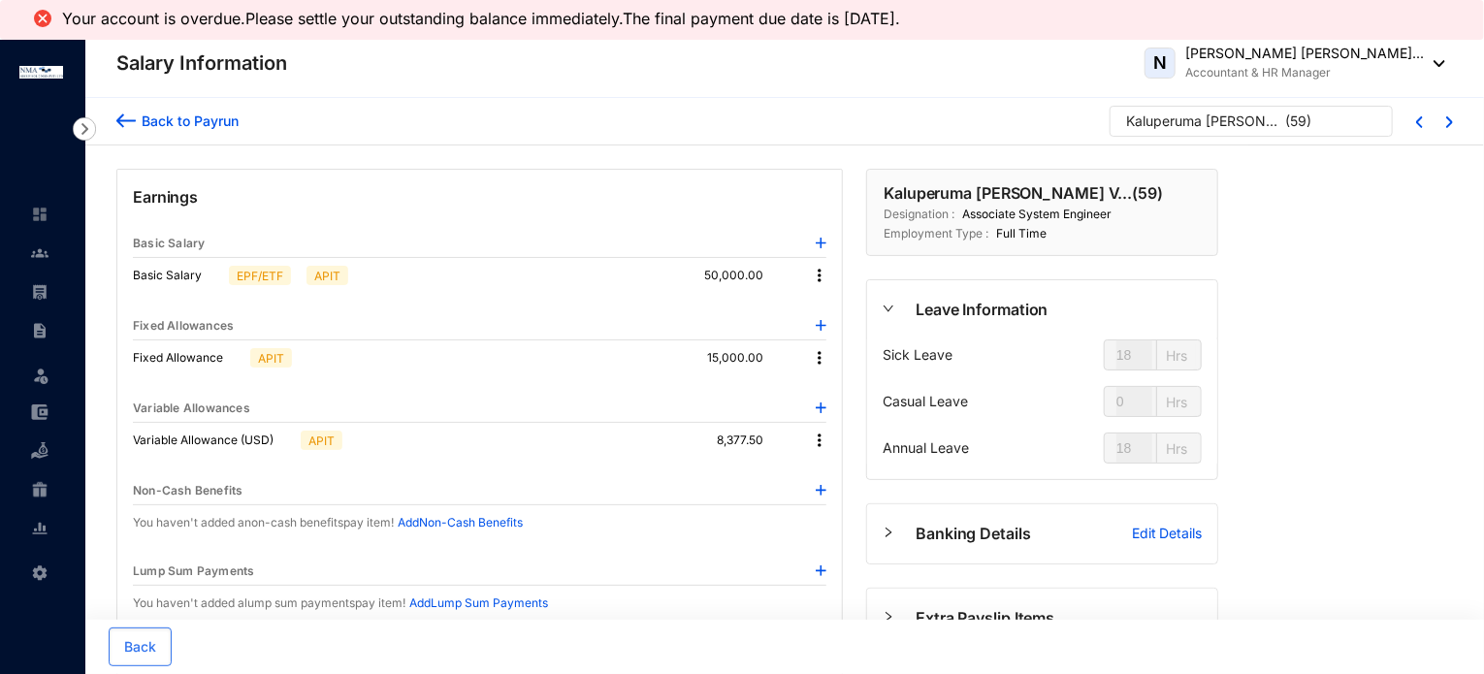
click at [213, 125] on div "Back to Payrun" at bounding box center [187, 121] width 103 height 20
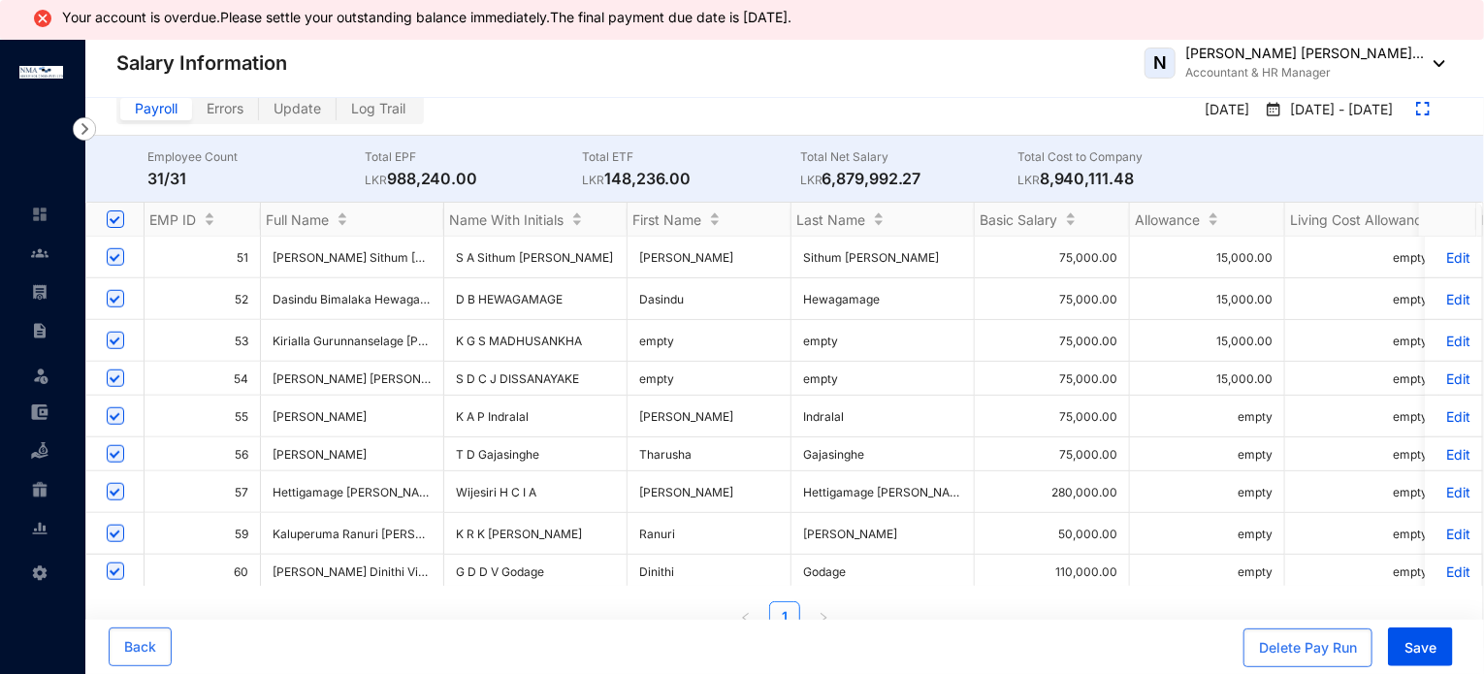
scroll to position [39, 0]
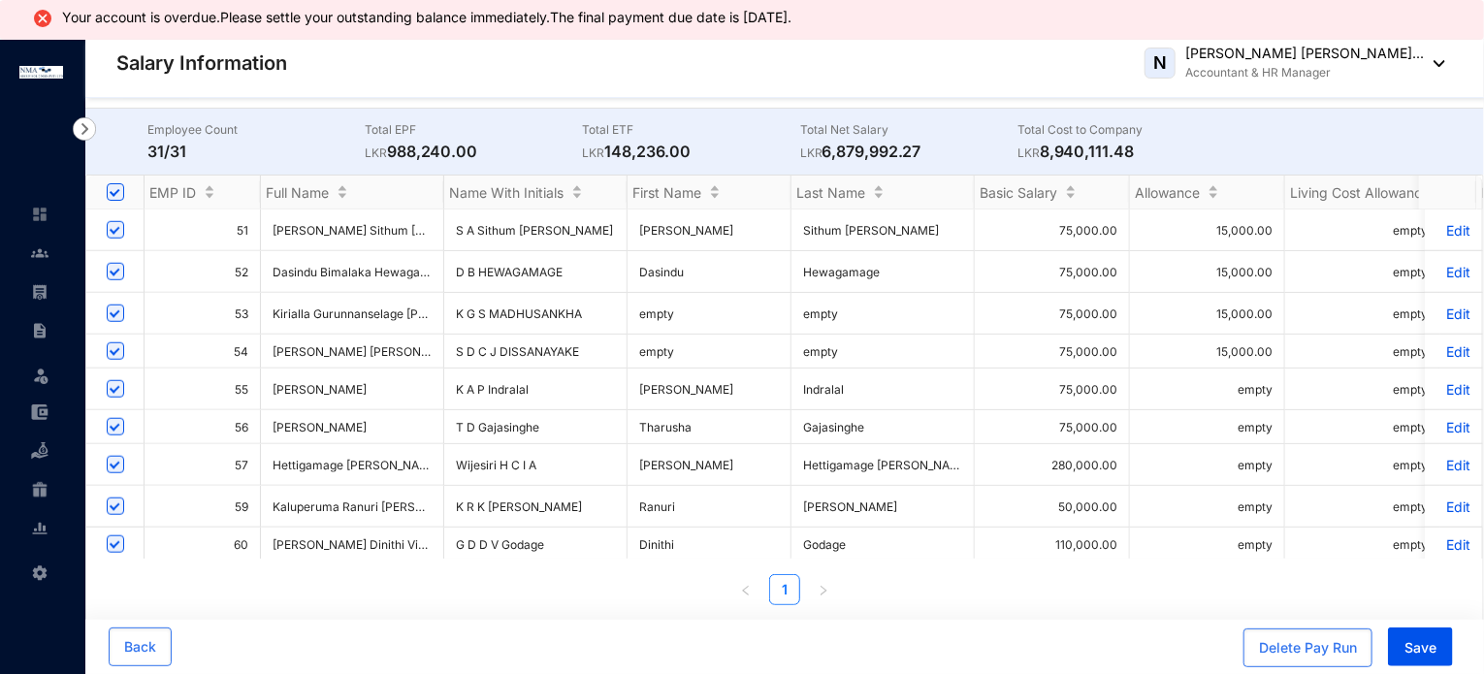
click at [1445, 536] on p "Edit" at bounding box center [1454, 544] width 34 height 16
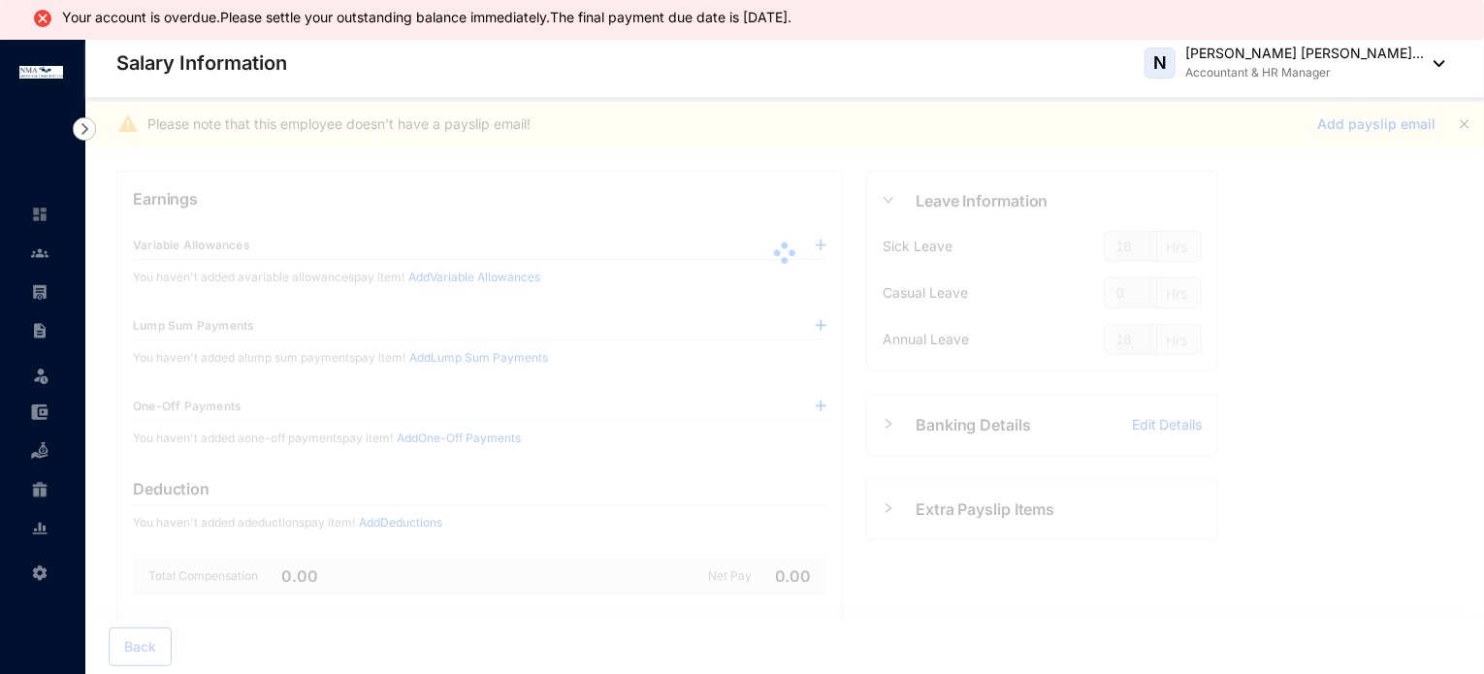
type input "36"
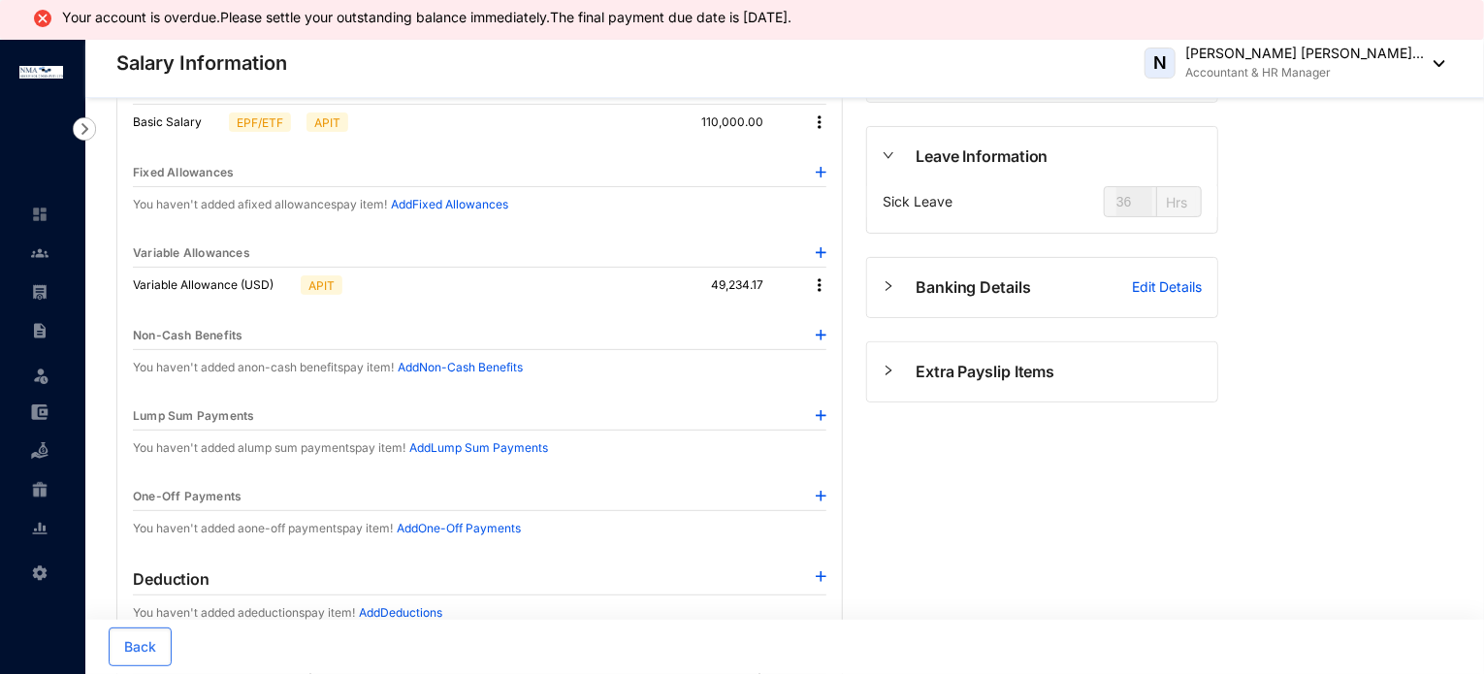
scroll to position [136, 0]
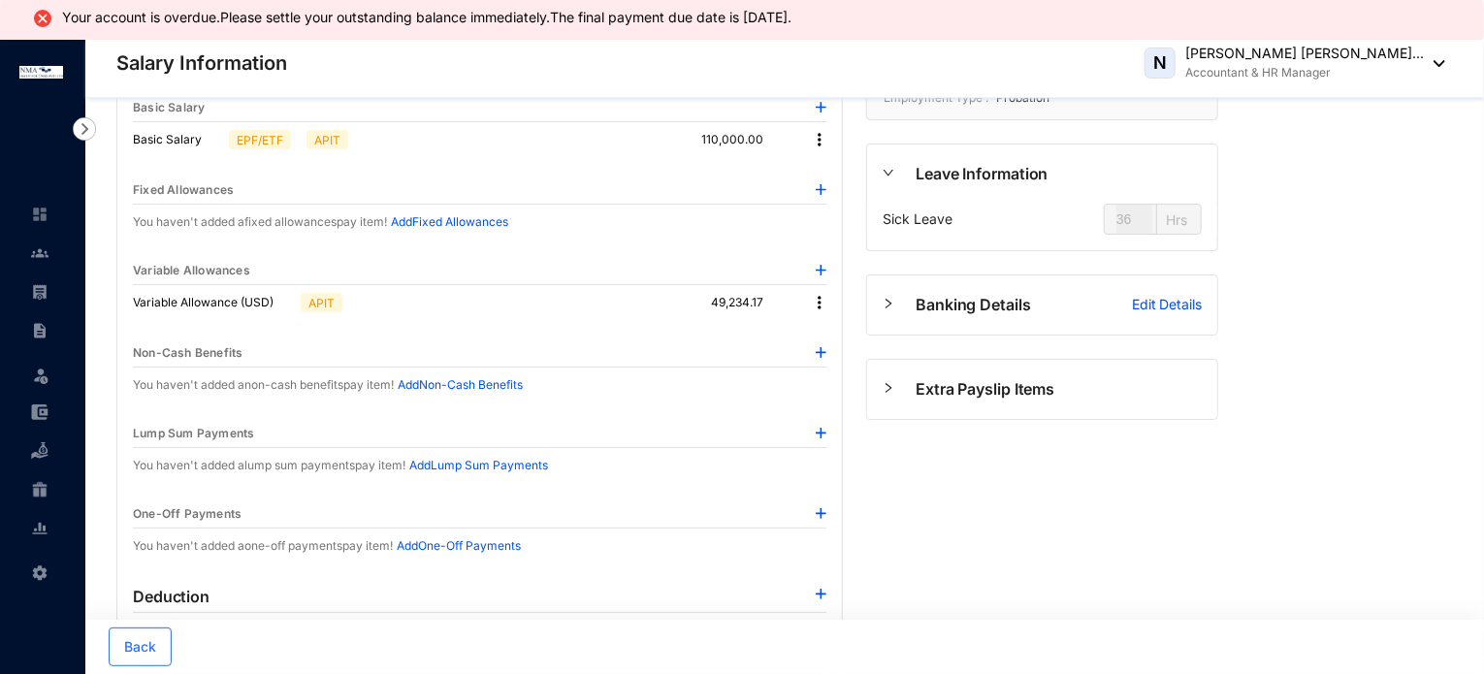
click at [824, 300] on img at bounding box center [819, 302] width 19 height 19
click at [858, 326] on span "Edit" at bounding box center [847, 334] width 41 height 21
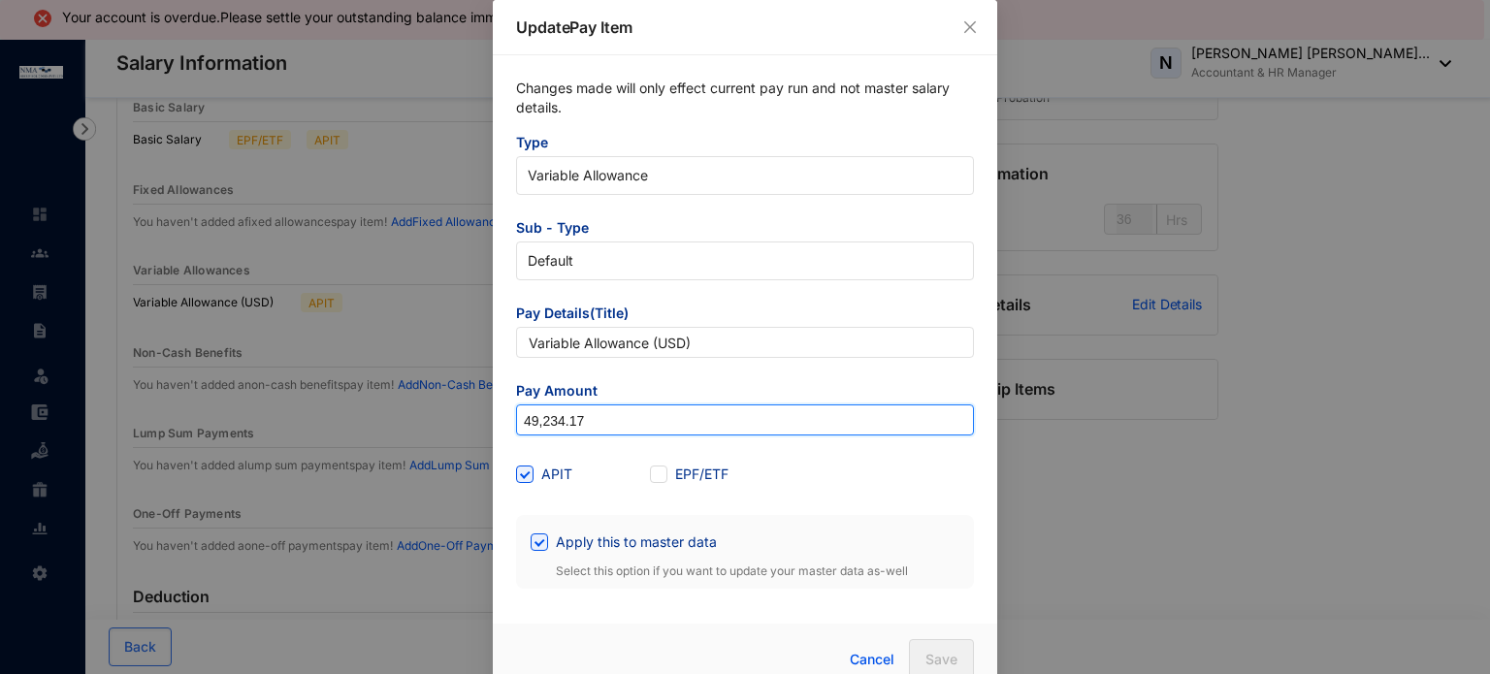
drag, startPoint x: 585, startPoint y: 421, endPoint x: 470, endPoint y: 421, distance: 115.4
click at [470, 421] on div "Update Pay Item Changes made will only effect current pay run and not master sa…" at bounding box center [745, 337] width 1490 height 674
type input "54,725"
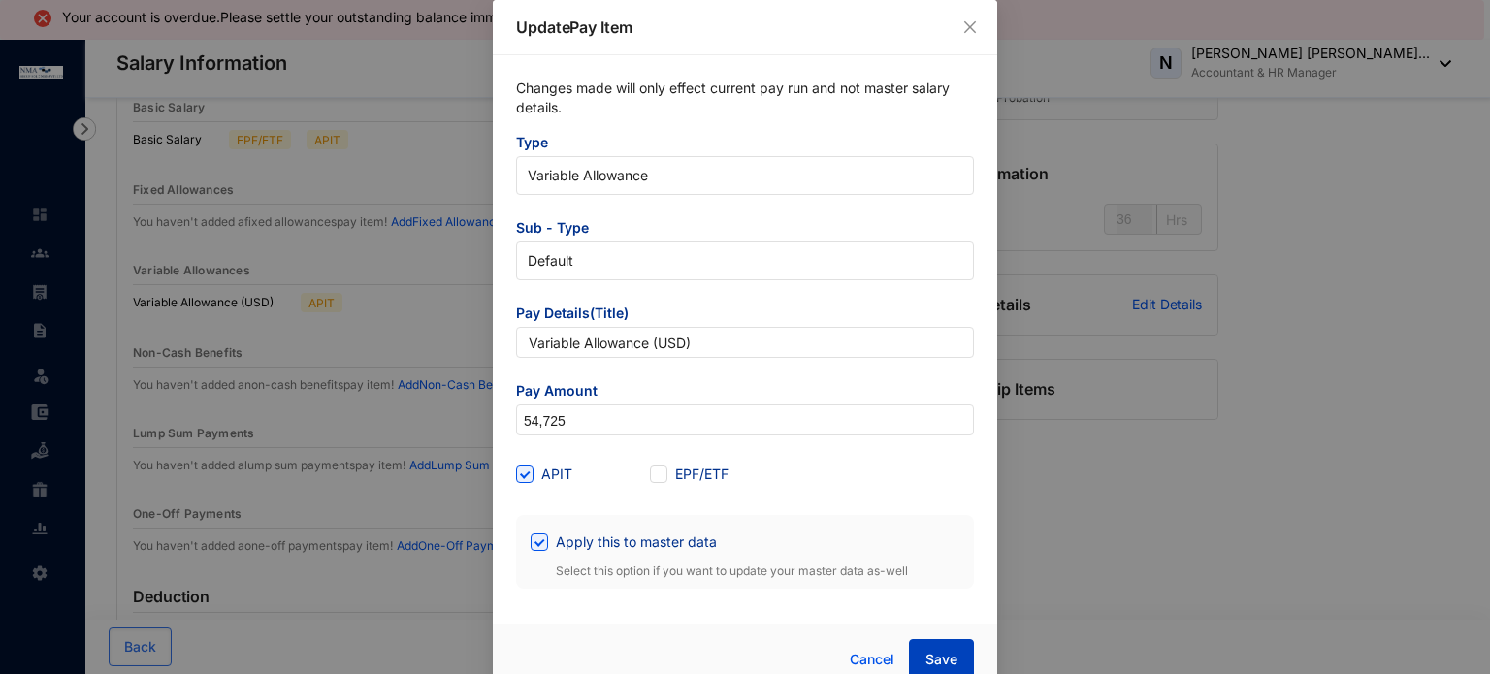
click at [938, 664] on span "Save" at bounding box center [942, 659] width 32 height 19
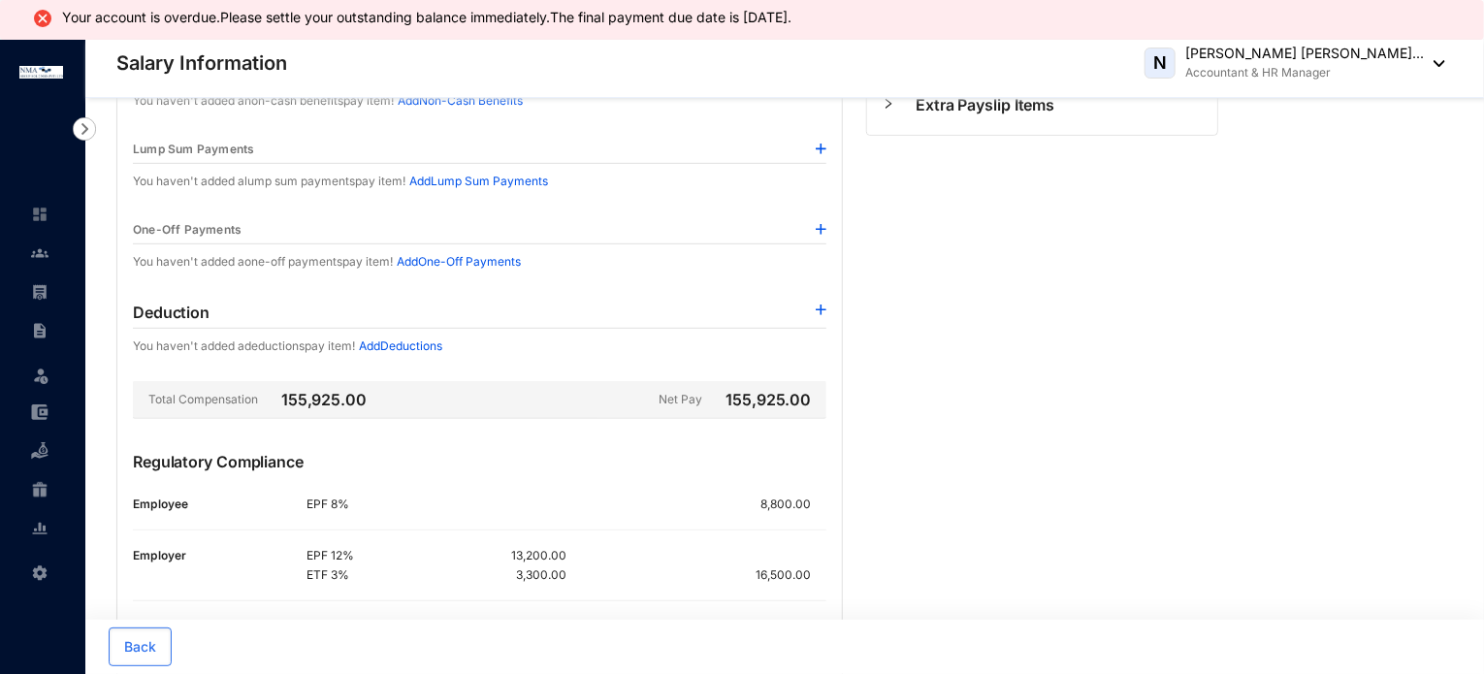
scroll to position [0, 0]
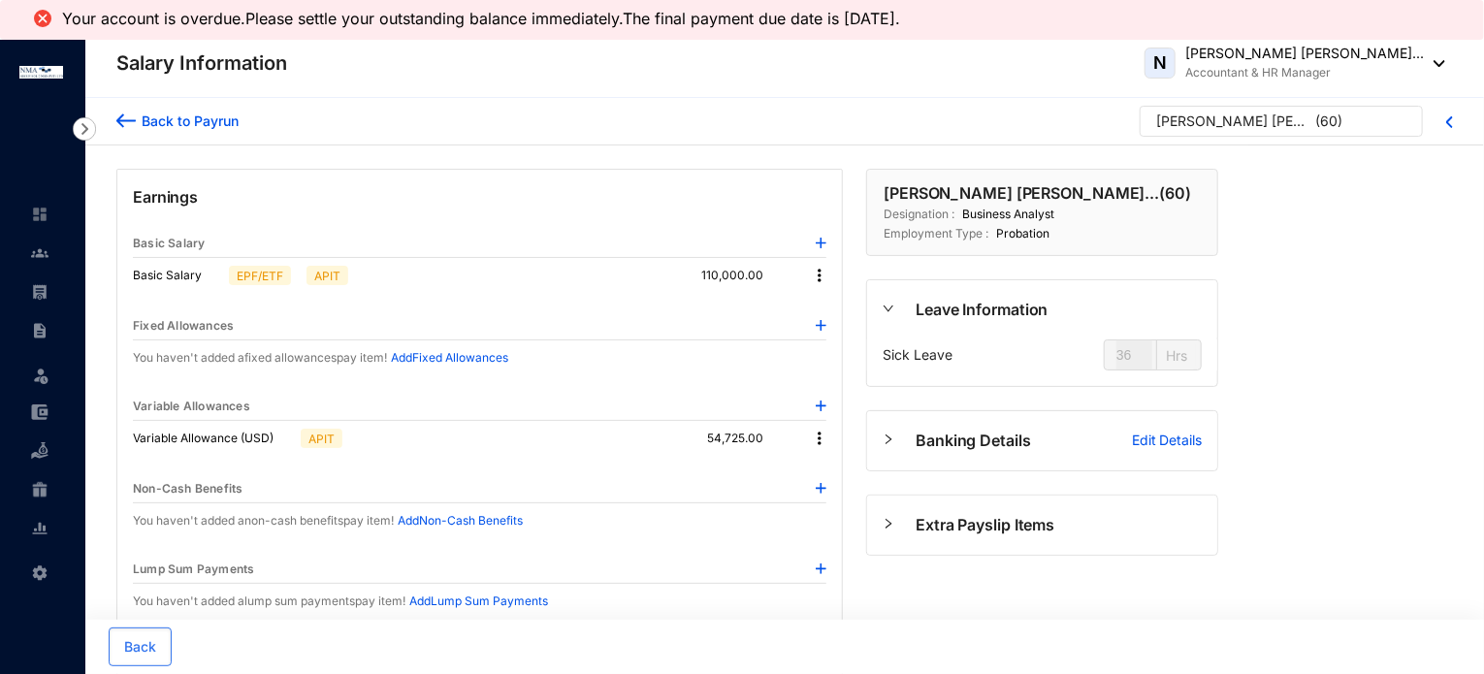
click at [202, 123] on div "Back to Payrun" at bounding box center [187, 121] width 103 height 20
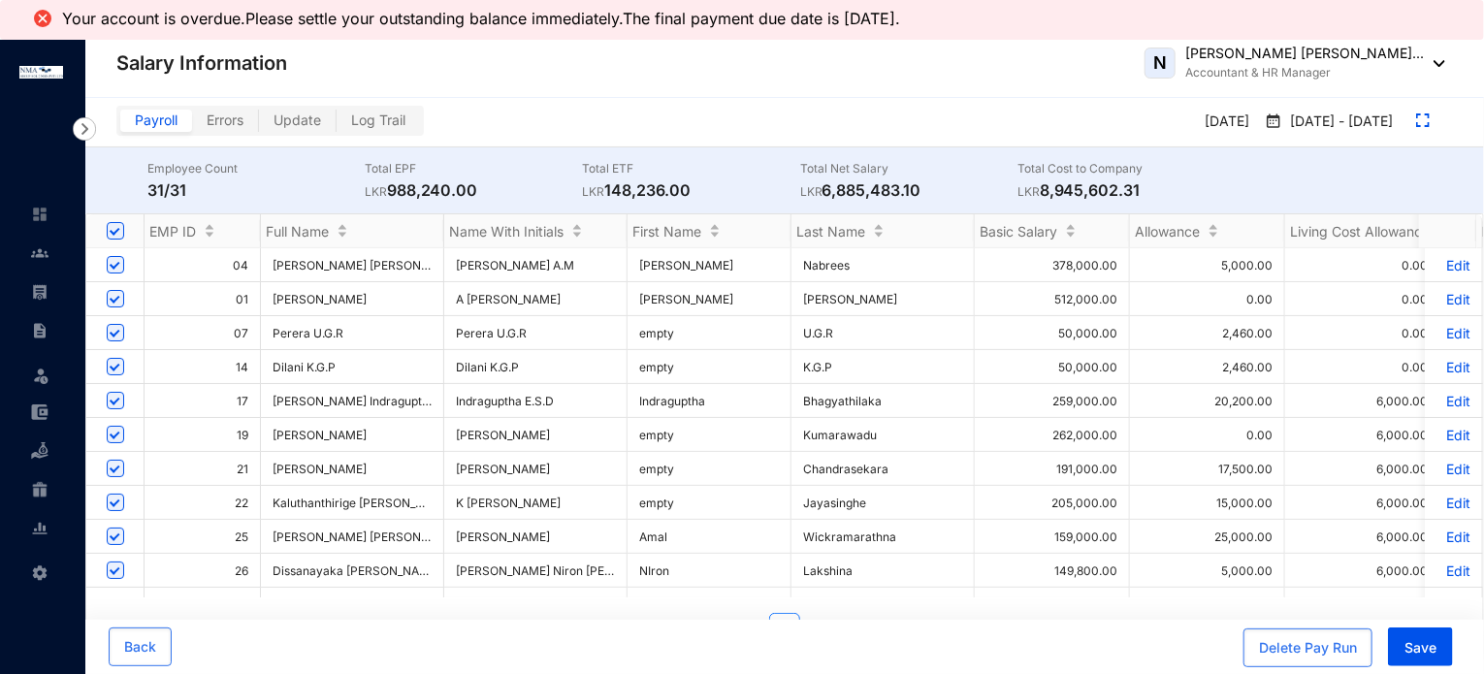
click at [877, 167] on p "Total Net Salary" at bounding box center [908, 168] width 217 height 19
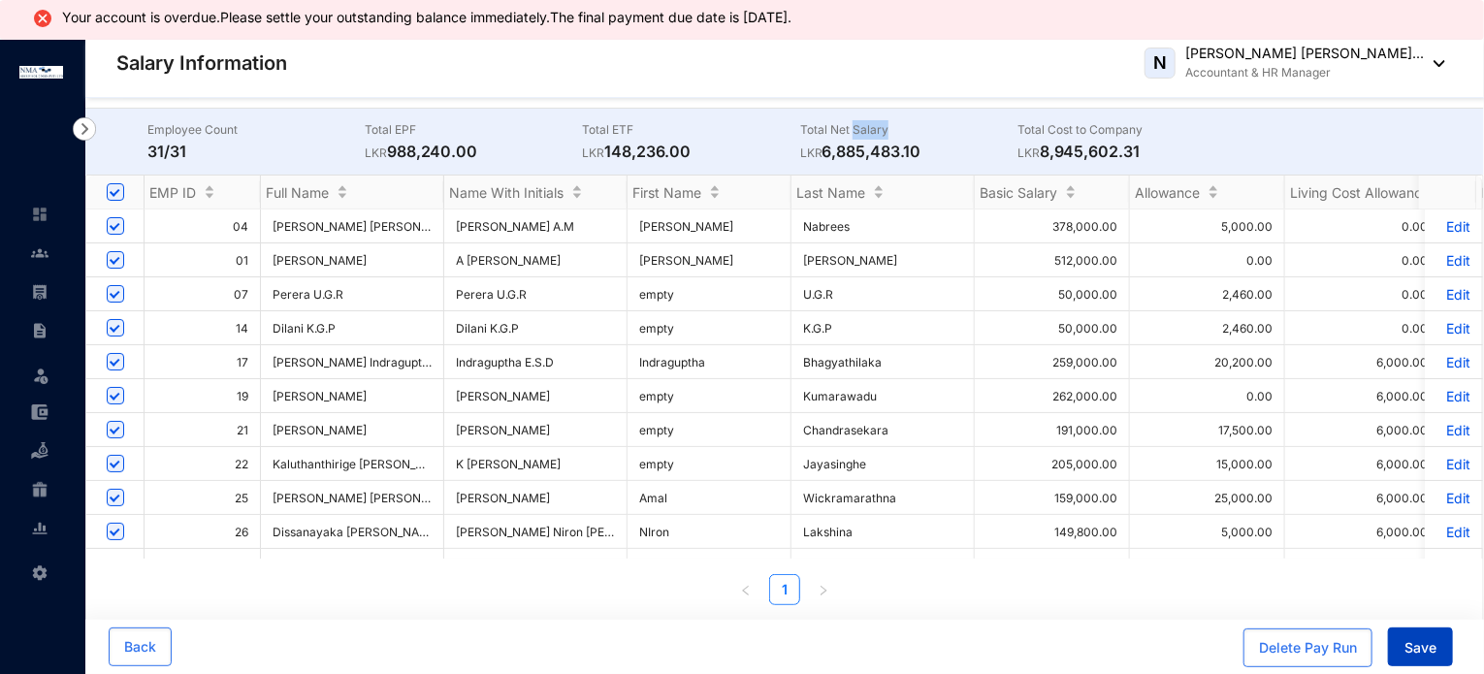
click at [1419, 645] on span "Save" at bounding box center [1421, 647] width 32 height 19
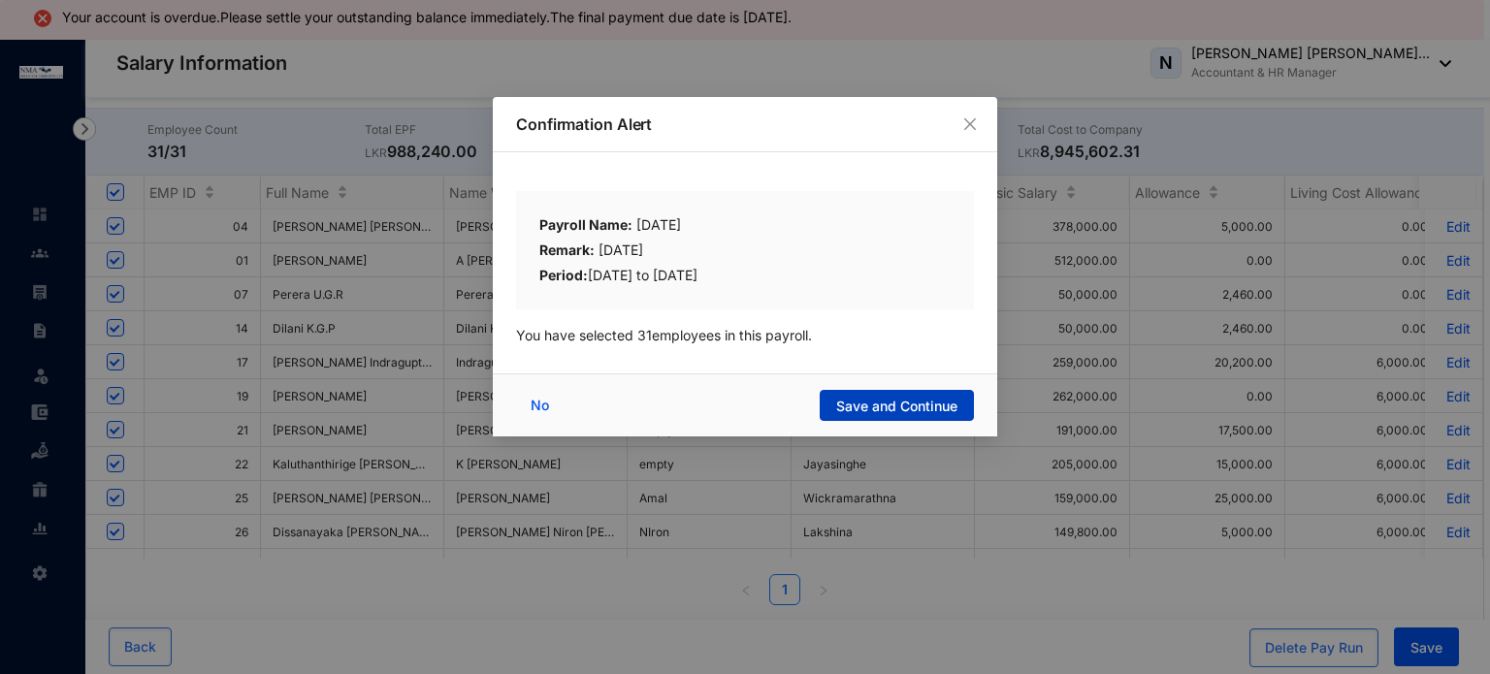
click at [902, 403] on span "Save and Continue" at bounding box center [896, 406] width 121 height 19
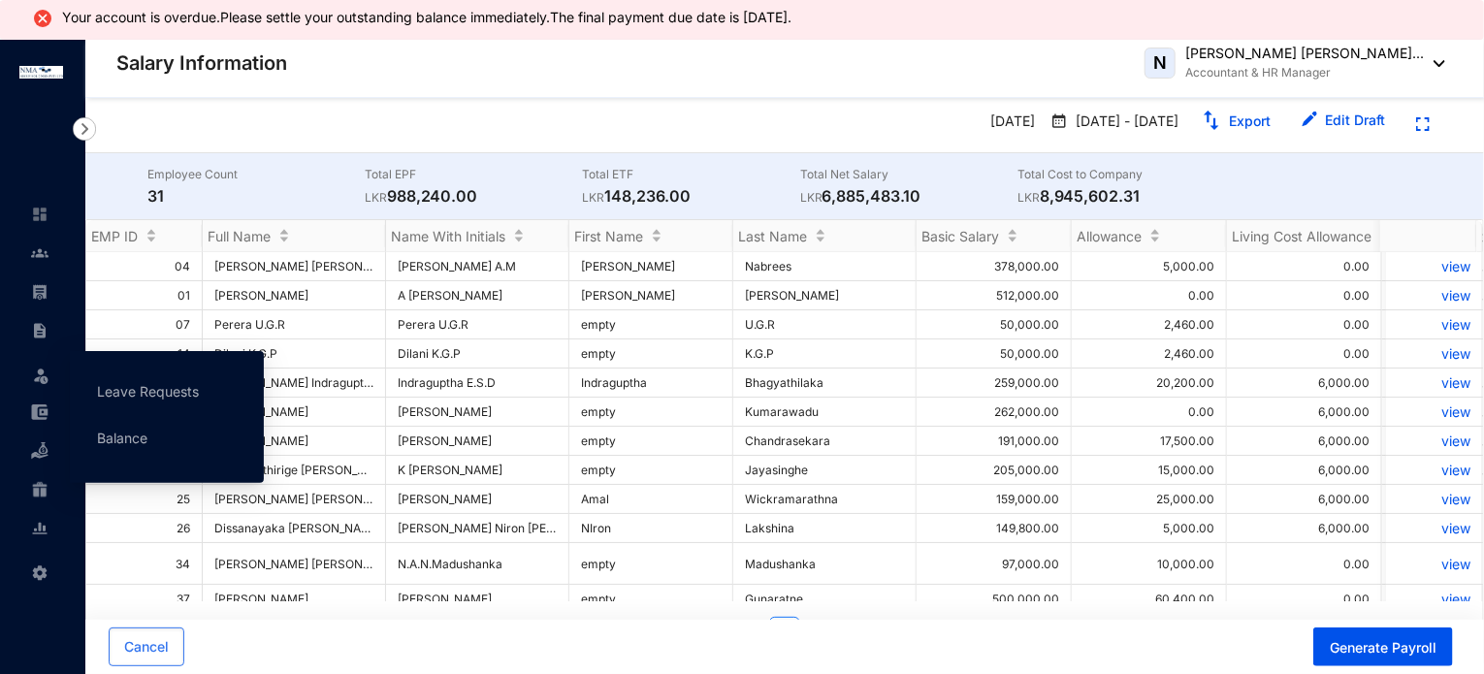
drag, startPoint x: 136, startPoint y: 386, endPoint x: 176, endPoint y: 360, distance: 47.6
click at [136, 386] on link "Leave Requests" at bounding box center [148, 391] width 102 height 16
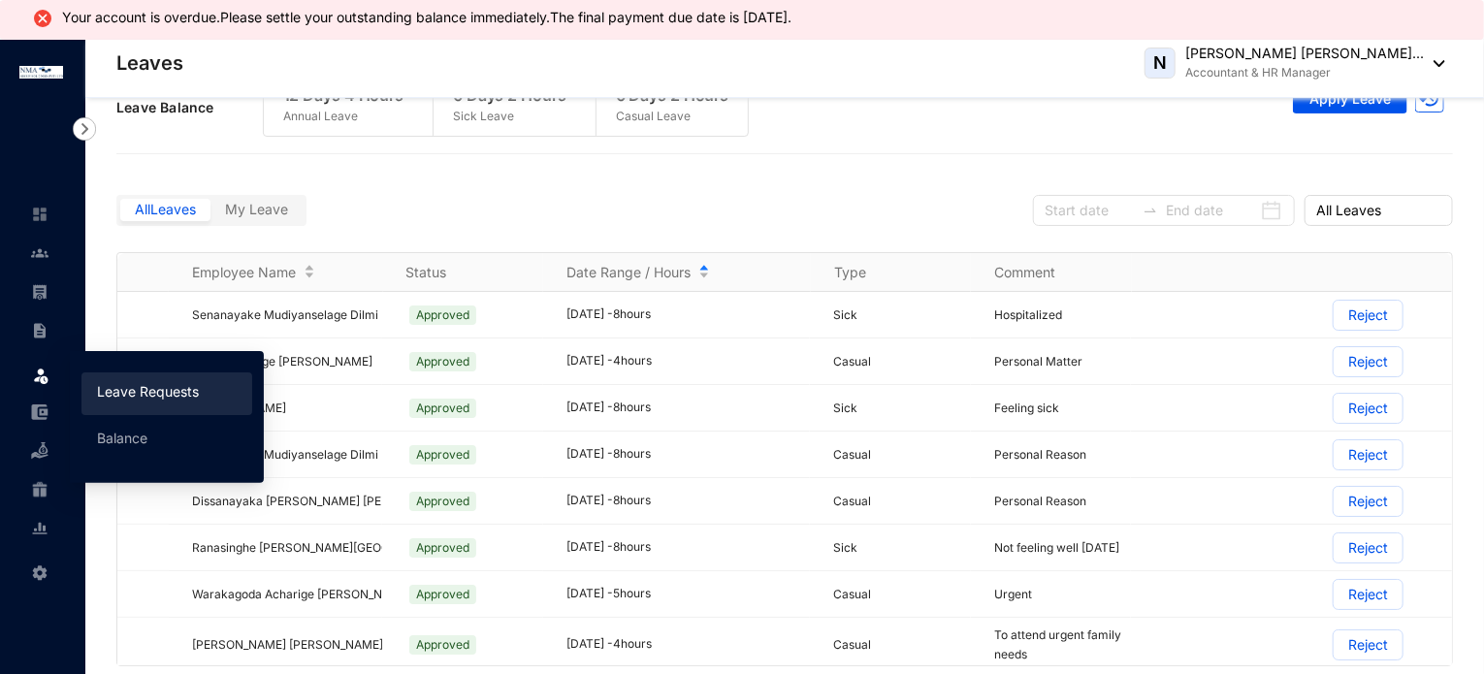
click at [706, 267] on div "Date Range / Hours" at bounding box center [689, 272] width 244 height 21
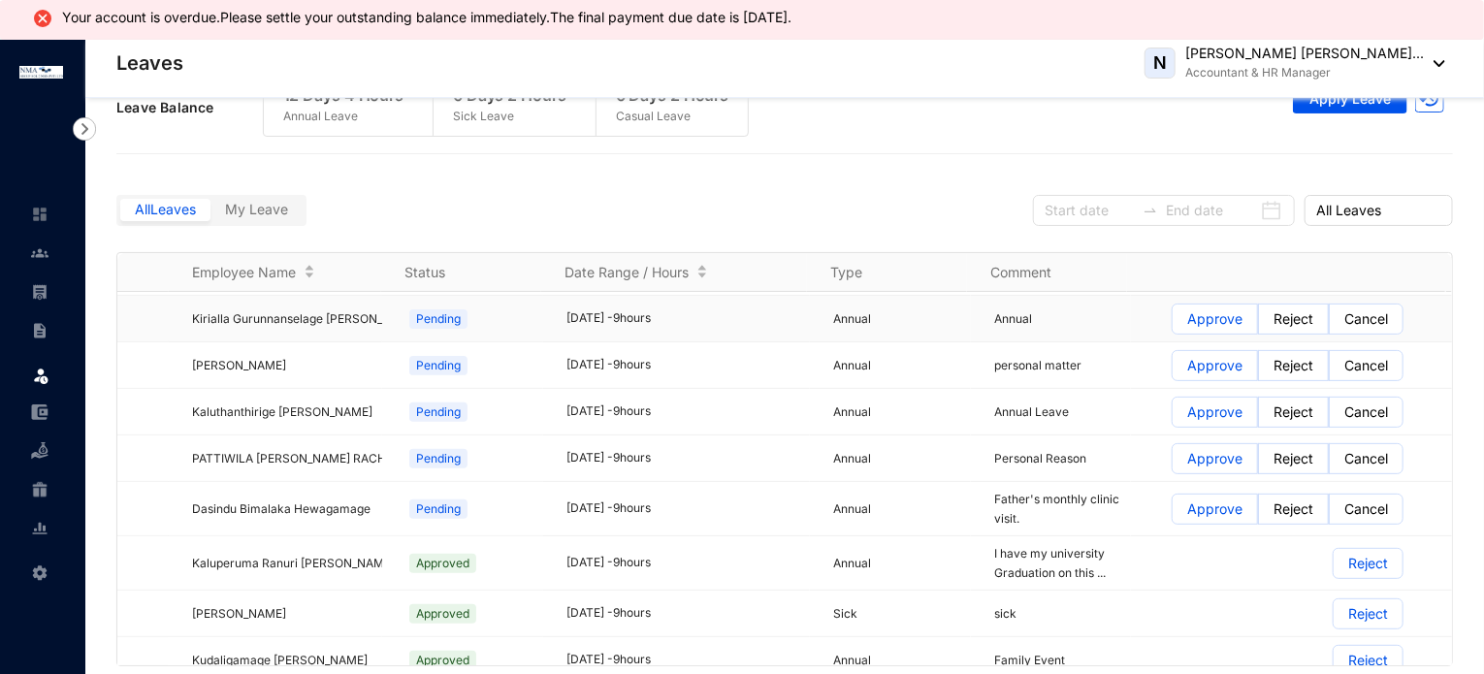
scroll to position [388, 0]
